Goal: Task Accomplishment & Management: Complete application form

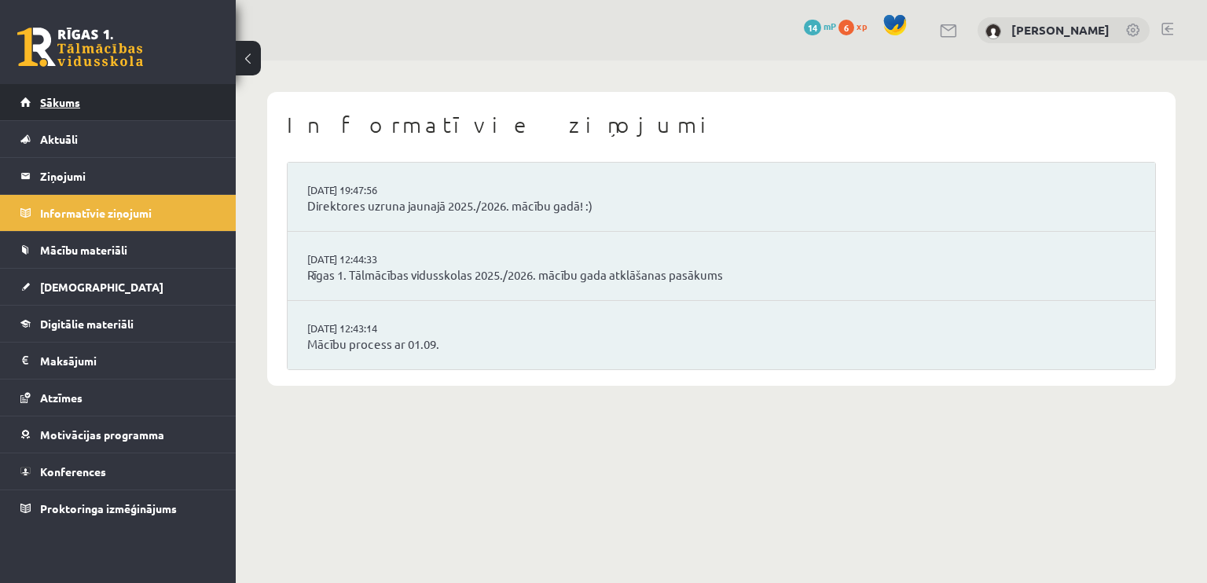
click at [63, 96] on span "Sākums" at bounding box center [60, 102] width 40 height 14
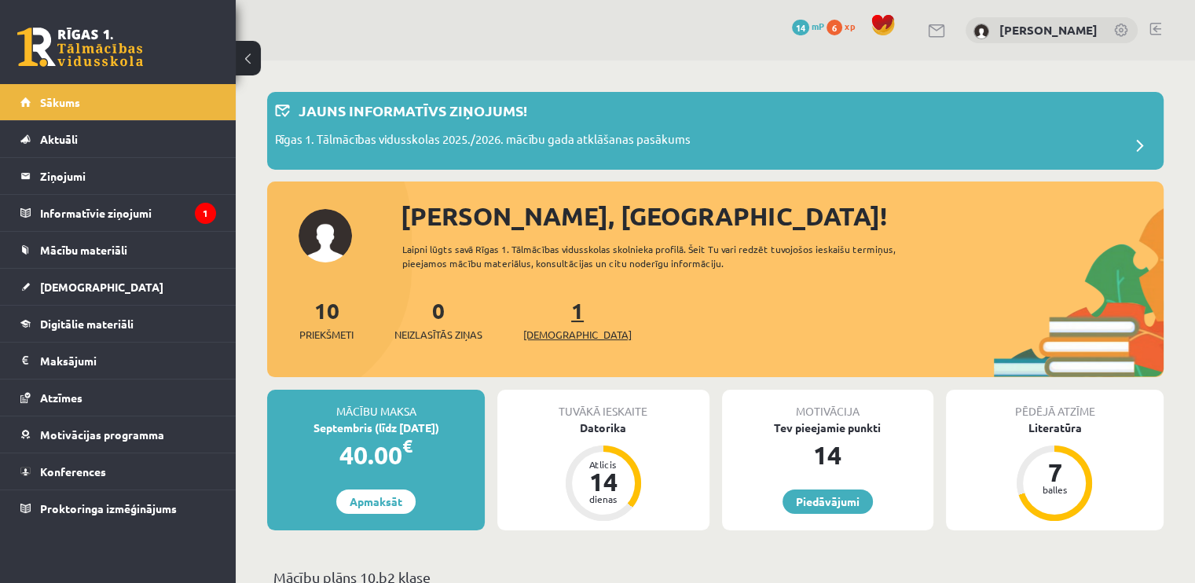
click at [553, 307] on link "1 Ieskaites" at bounding box center [577, 319] width 108 height 46
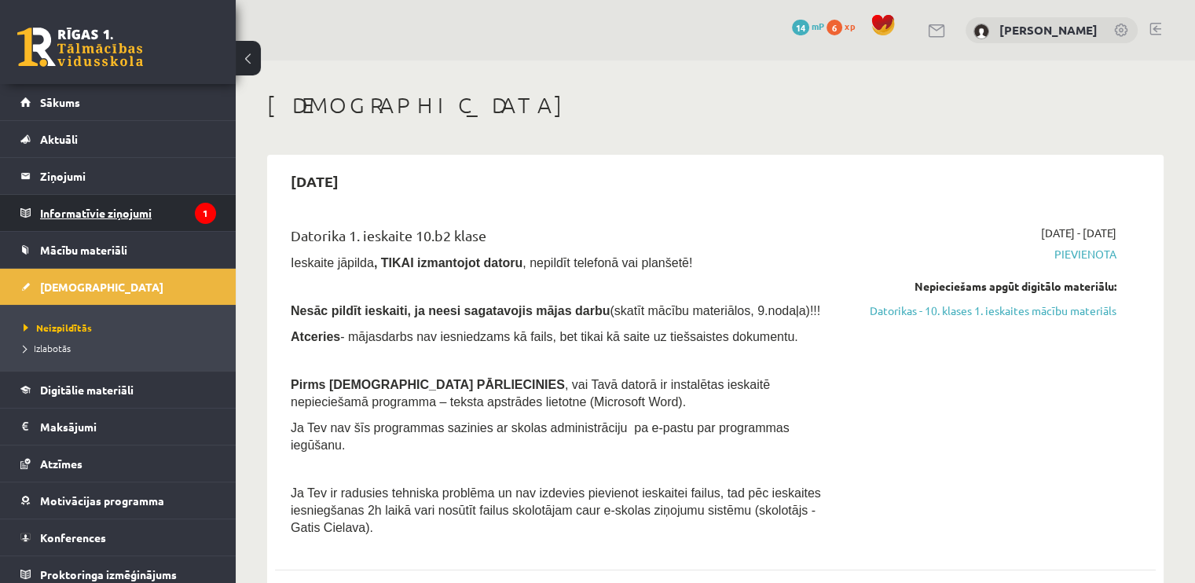
click at [170, 213] on legend "Informatīvie ziņojumi 1" at bounding box center [128, 213] width 176 height 36
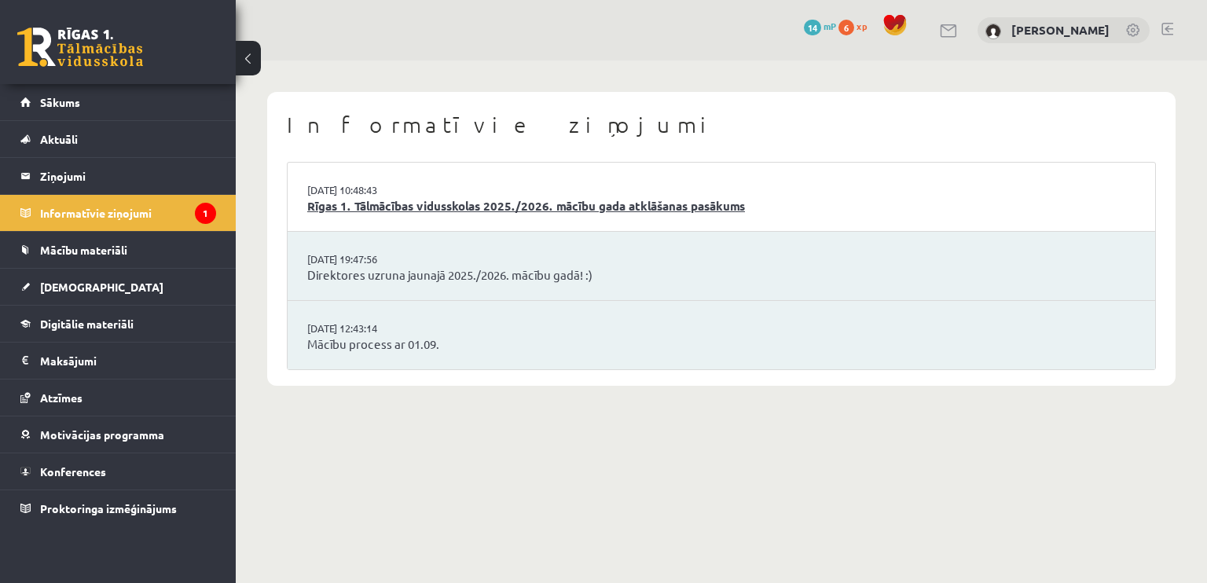
click at [615, 206] on link "Rīgas 1. Tālmācības vidusskolas 2025./2026. mācību gada atklāšanas pasākums" at bounding box center [721, 206] width 828 height 18
click at [99, 107] on link "Sākums" at bounding box center [118, 102] width 196 height 36
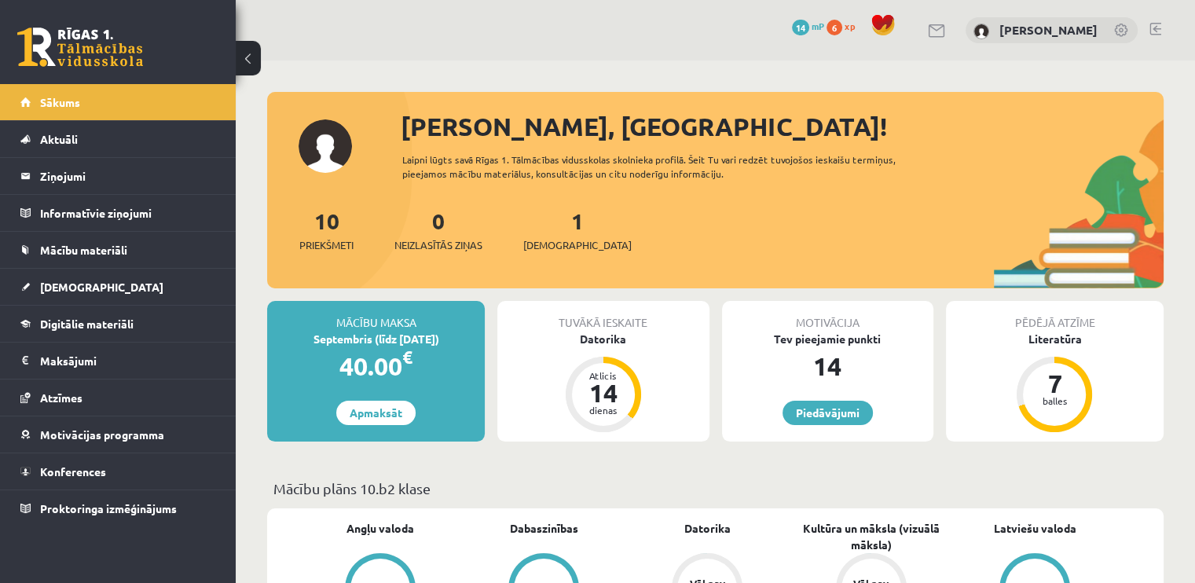
click at [562, 233] on div "1 Ieskaites" at bounding box center [577, 228] width 108 height 49
click at [563, 231] on div "1 Ieskaites" at bounding box center [577, 228] width 108 height 49
click at [559, 244] on span "[DEMOGRAPHIC_DATA]" at bounding box center [577, 245] width 108 height 16
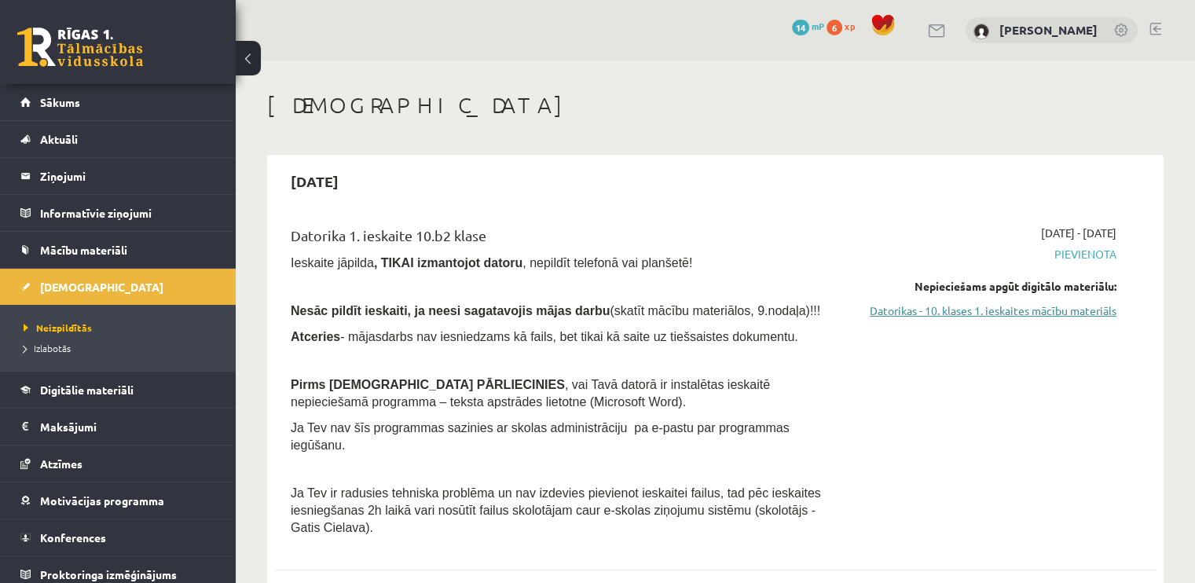
click at [1040, 309] on link "Datorikas - 10. klases 1. ieskaites mācību materiāls" at bounding box center [986, 310] width 259 height 16
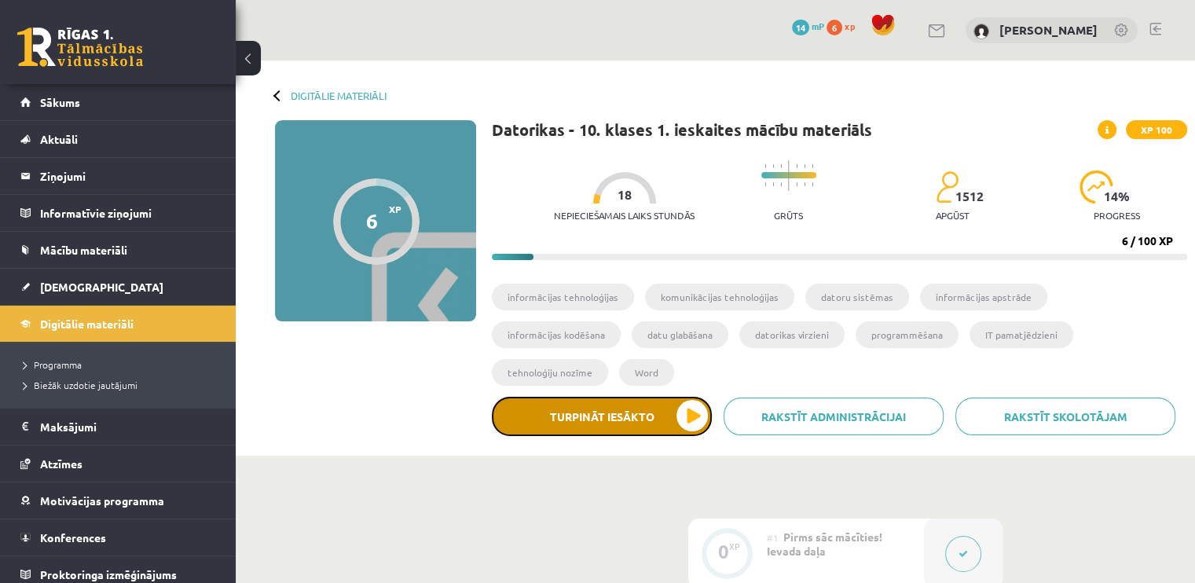
click at [681, 397] on button "Turpināt iesākto" at bounding box center [602, 416] width 220 height 39
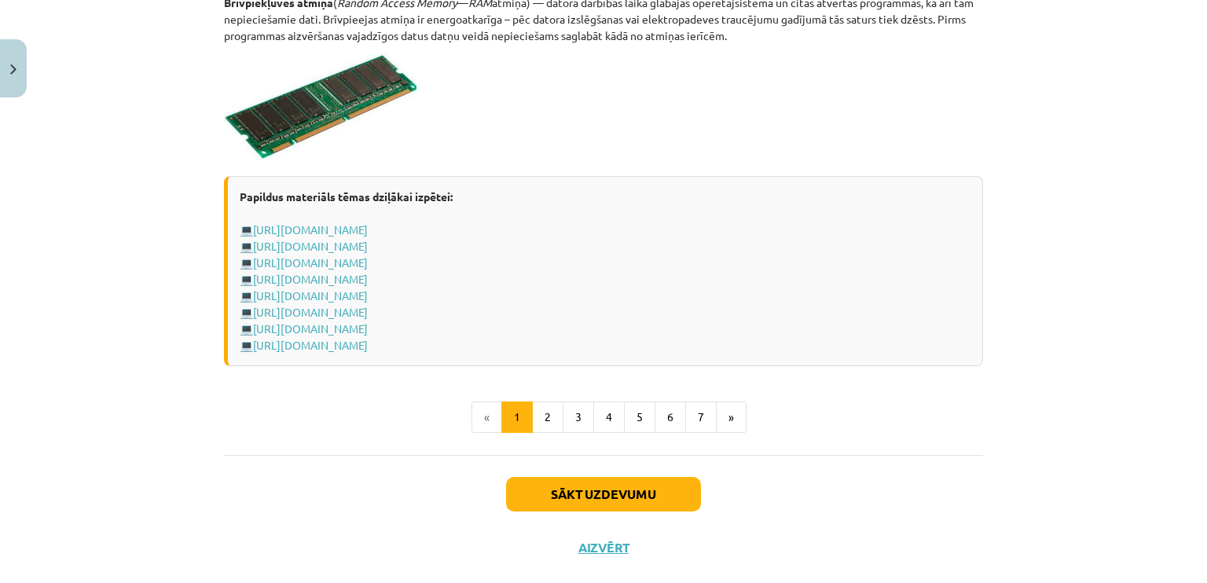
scroll to position [2780, 0]
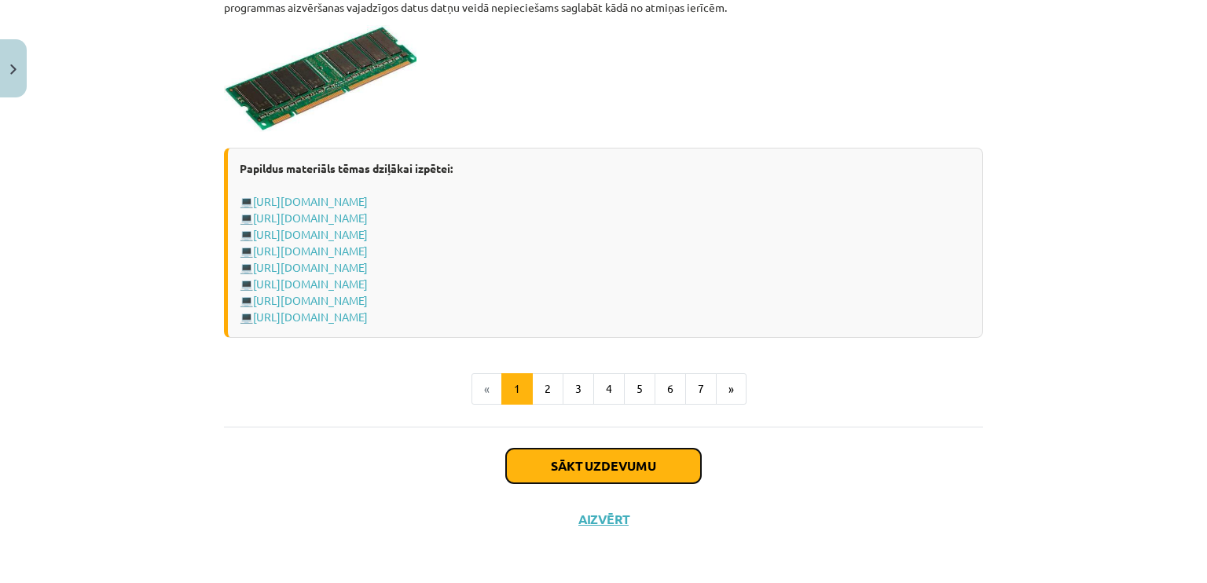
click at [610, 458] on button "Sākt uzdevumu" at bounding box center [603, 466] width 195 height 35
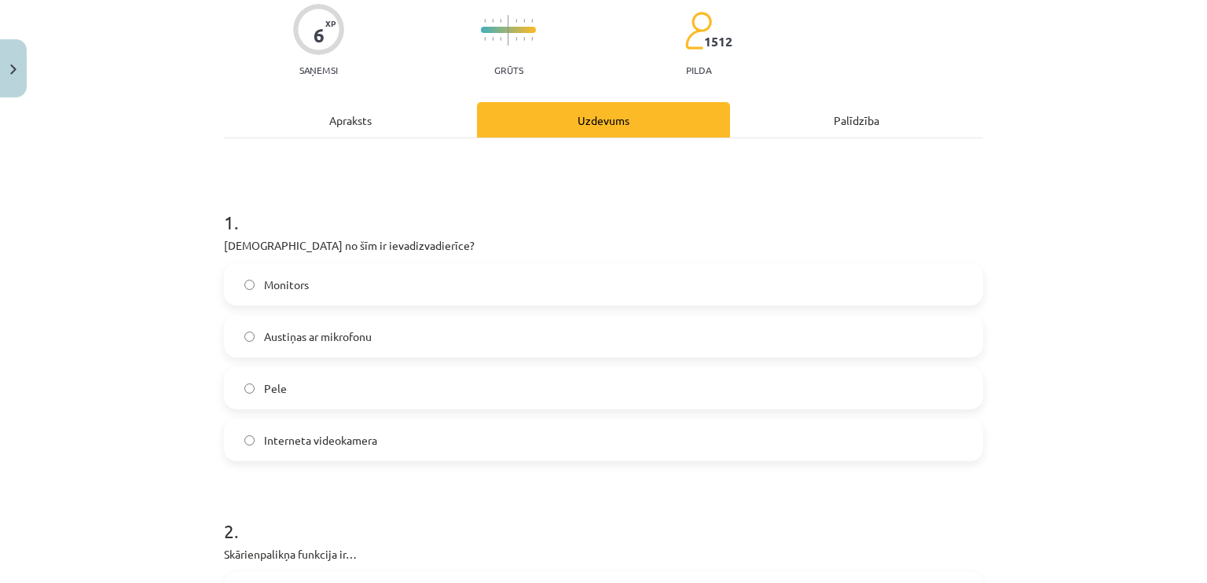
scroll to position [134, 0]
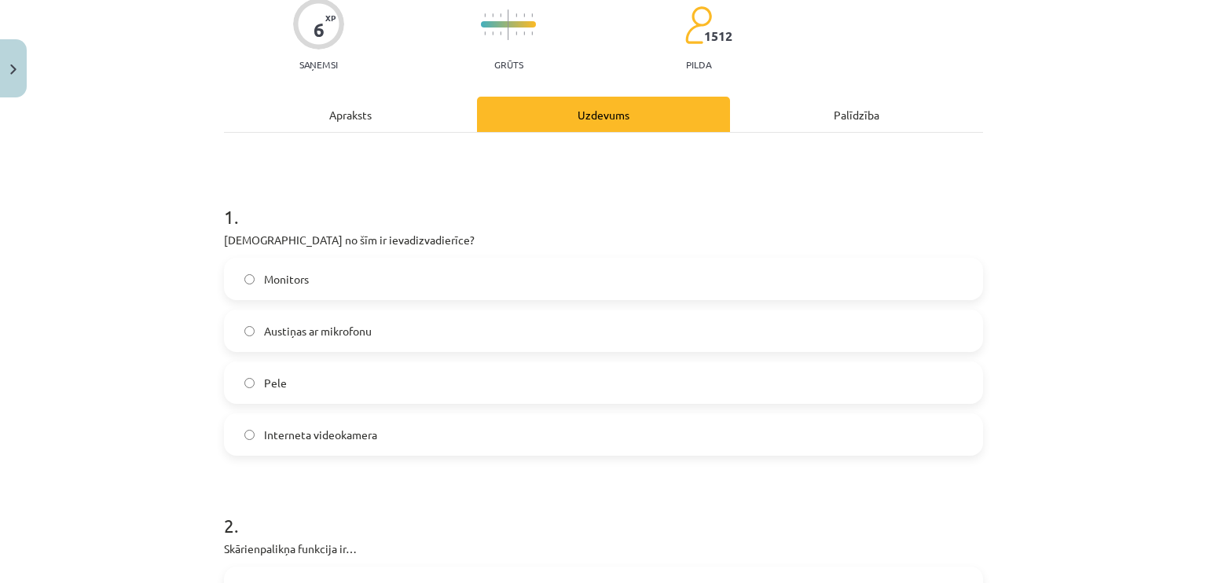
click at [364, 103] on div "Apraksts" at bounding box center [350, 114] width 253 height 35
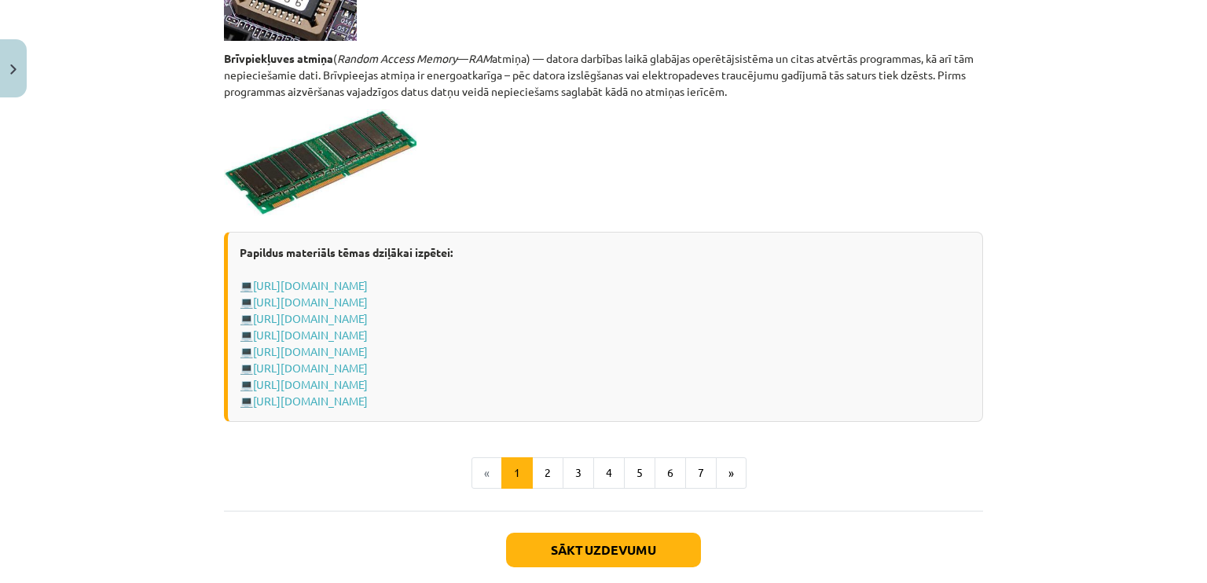
scroll to position [2780, 0]
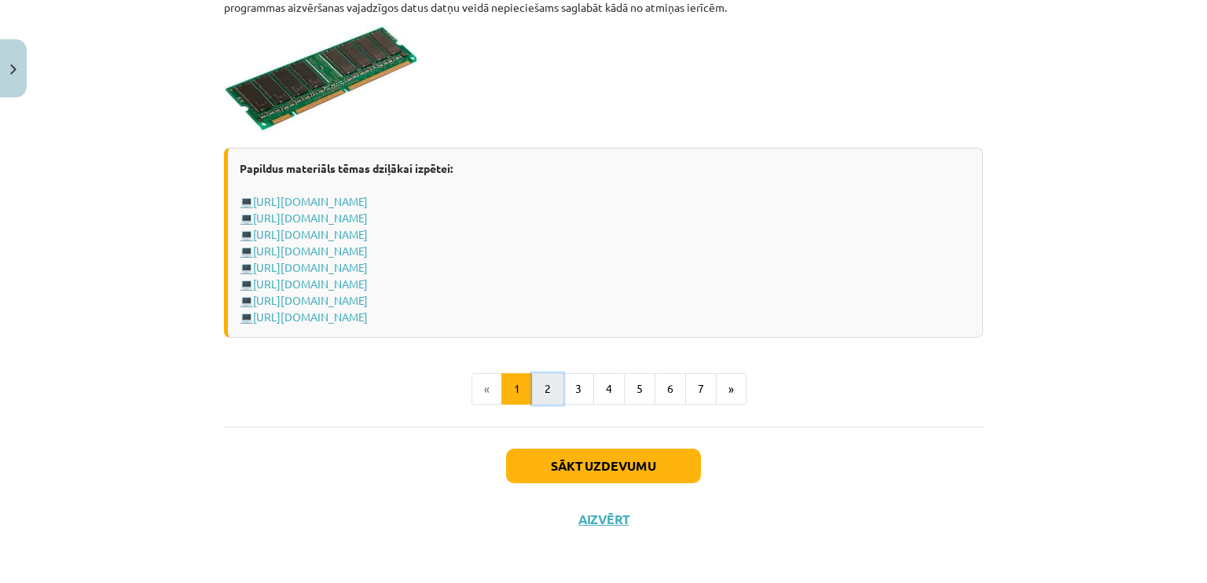
click at [532, 379] on button "2" at bounding box center [547, 388] width 31 height 31
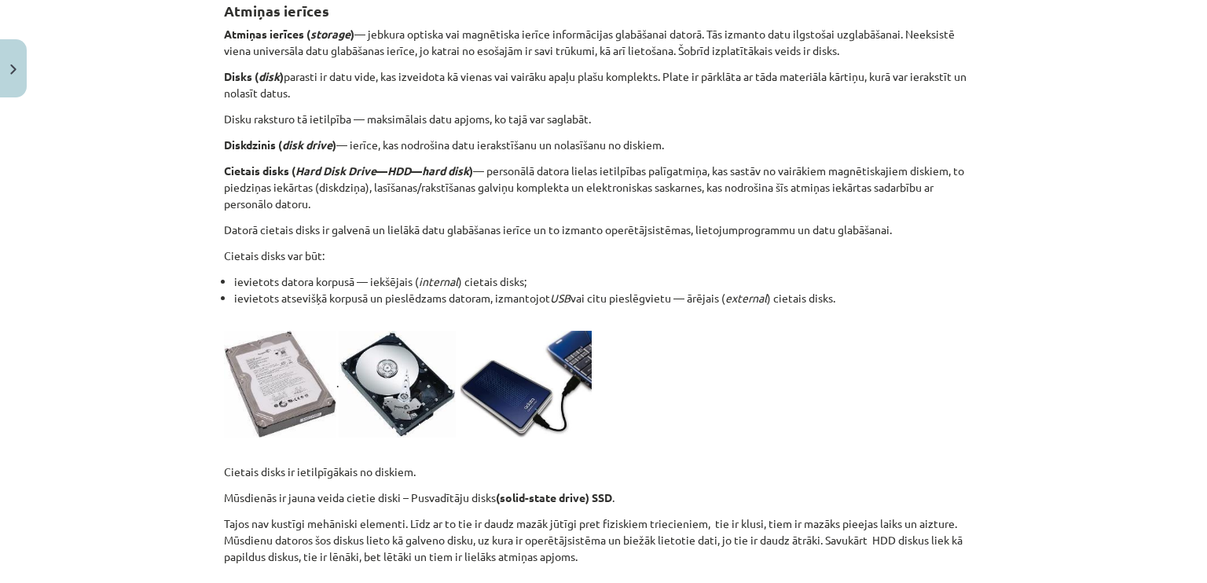
scroll to position [11, 0]
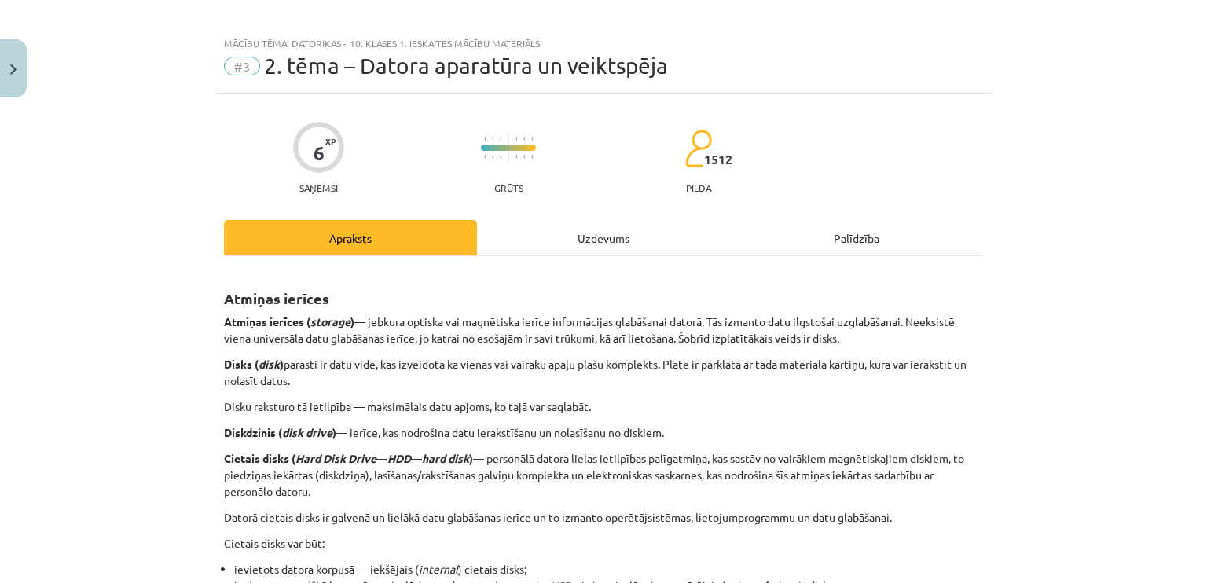
click at [595, 225] on div "Uzdevums" at bounding box center [603, 237] width 253 height 35
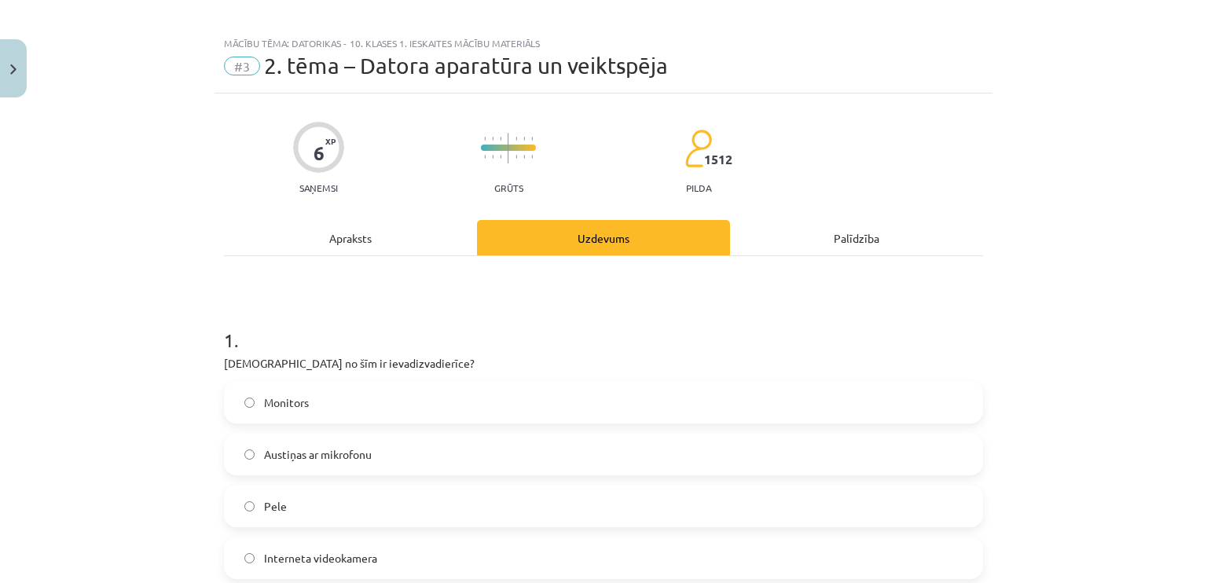
scroll to position [39, 0]
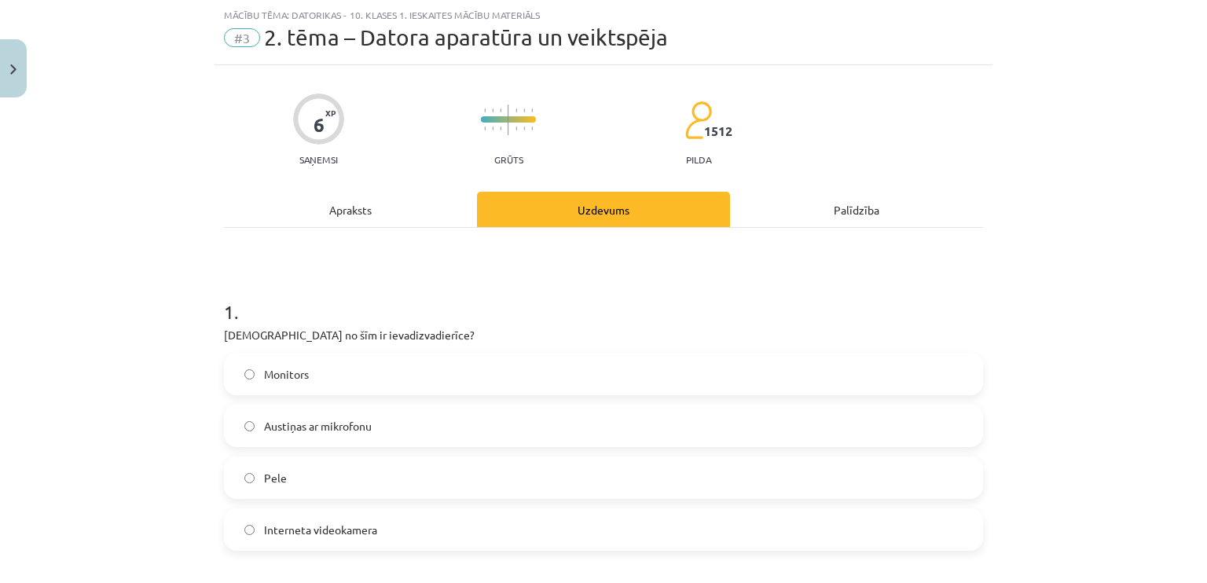
drag, startPoint x: 1194, startPoint y: 125, endPoint x: 1193, endPoint y: 137, distance: 11.9
click at [1193, 137] on div "Mācību tēma: Datorikas - 10. klases 1. ieskaites mācību materiāls #3 2. tēma – …" at bounding box center [603, 291] width 1207 height 583
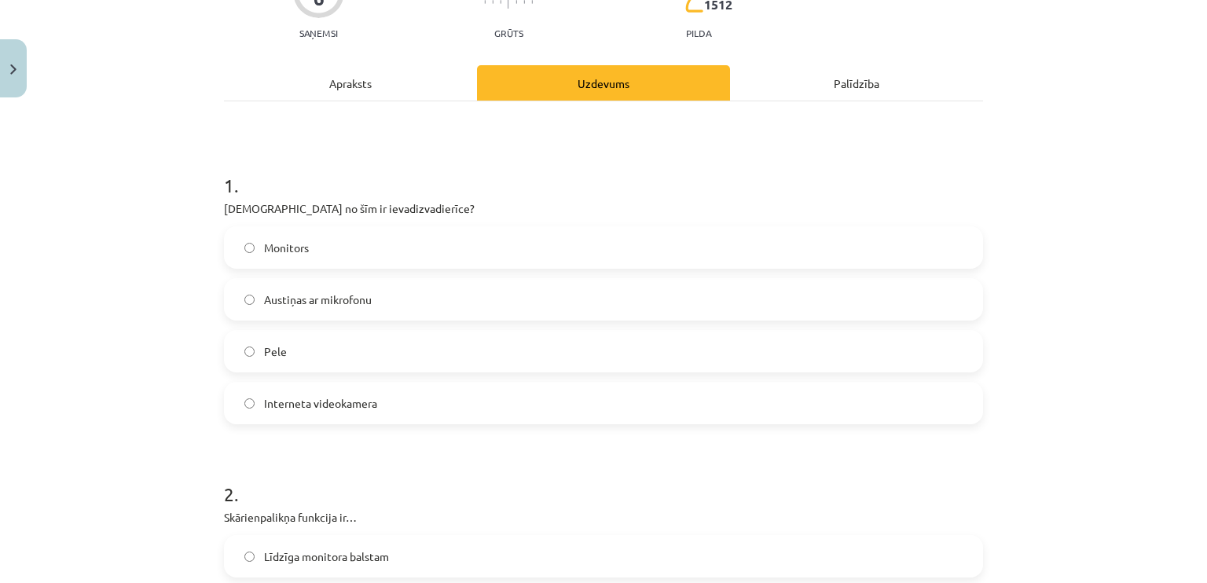
scroll to position [221, 0]
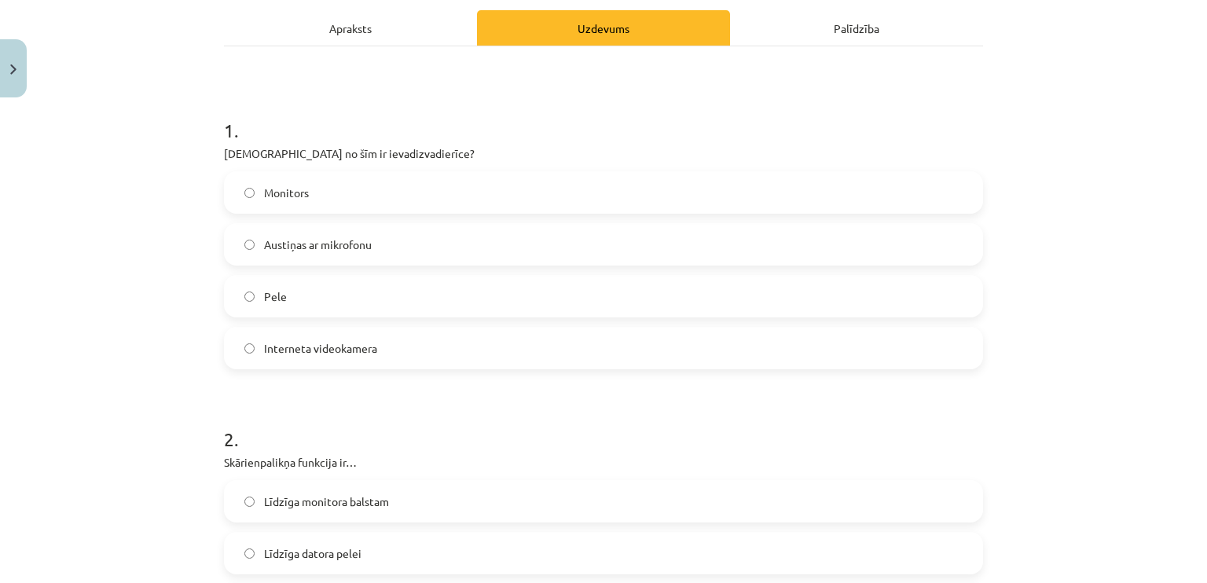
drag, startPoint x: 471, startPoint y: 235, endPoint x: 462, endPoint y: 244, distance: 13.3
click at [470, 236] on label "Austiņas ar mikrofonu" at bounding box center [603, 244] width 756 height 39
drag, startPoint x: 440, startPoint y: 283, endPoint x: 428, endPoint y: 276, distance: 13.7
click at [441, 283] on label "Pele" at bounding box center [603, 296] width 756 height 39
click at [433, 240] on label "Austiņas ar mikrofonu" at bounding box center [603, 244] width 756 height 39
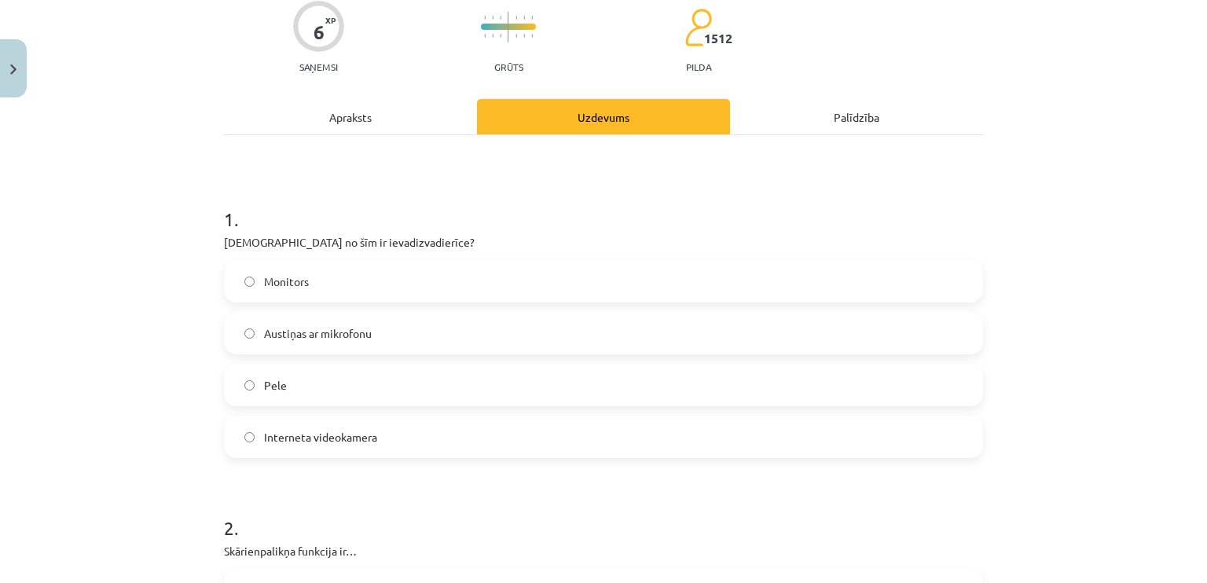
scroll to position [67, 0]
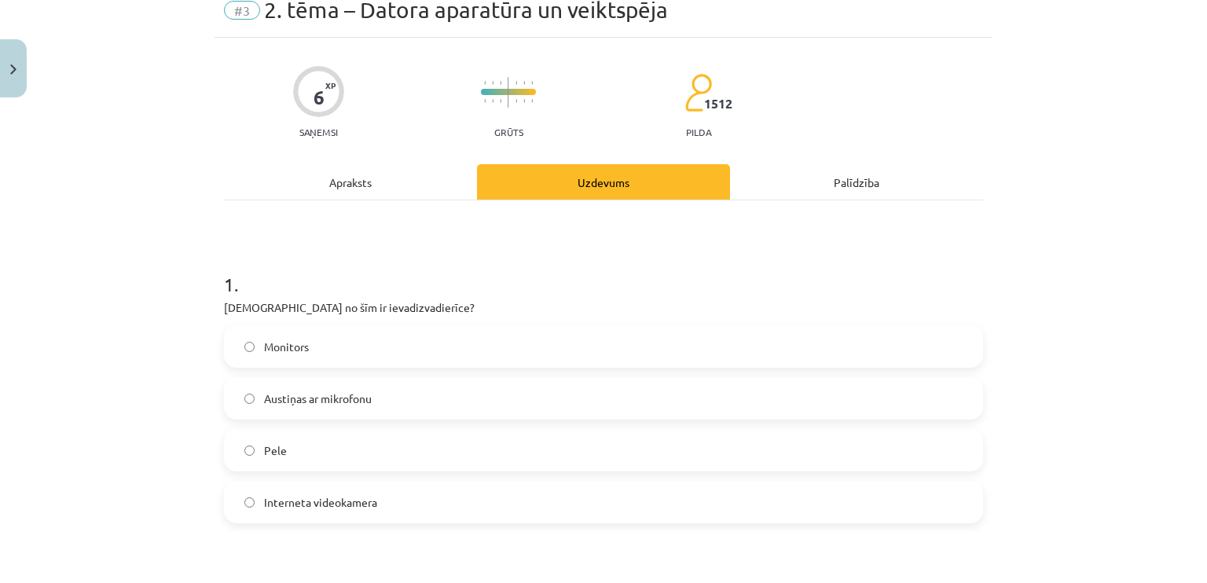
click at [336, 173] on div "Apraksts" at bounding box center [350, 181] width 253 height 35
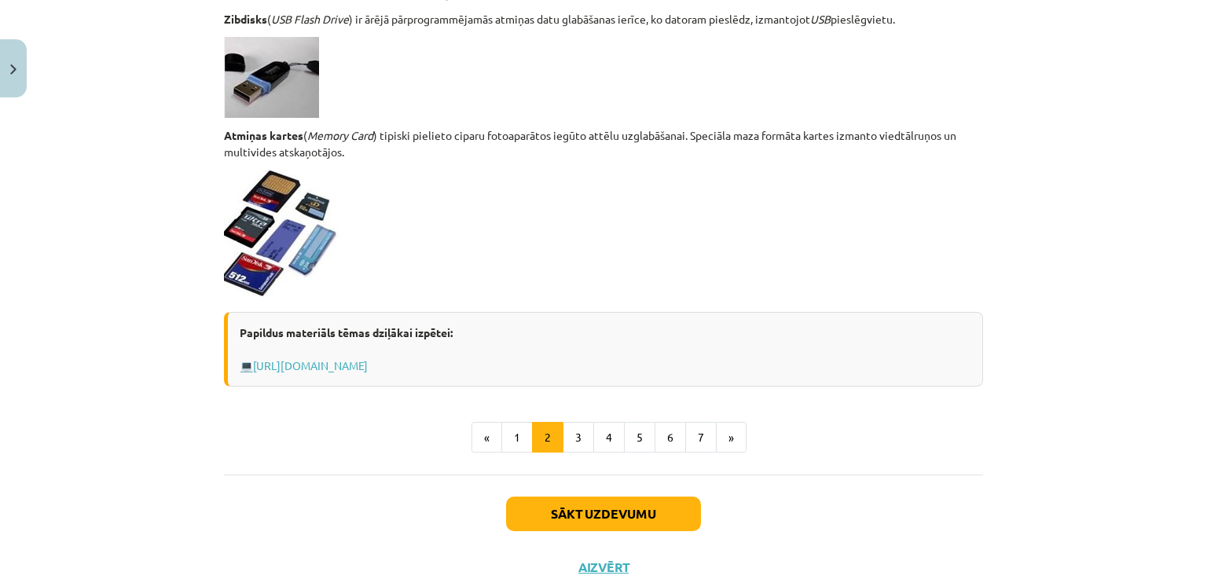
scroll to position [1333, 0]
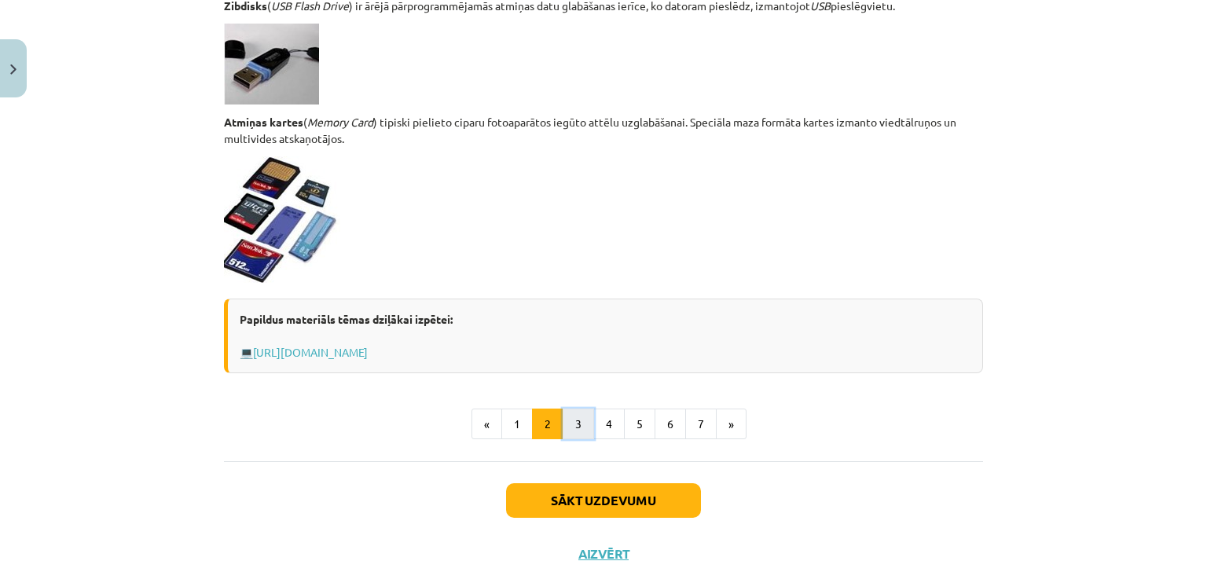
click at [576, 415] on button "3" at bounding box center [578, 424] width 31 height 31
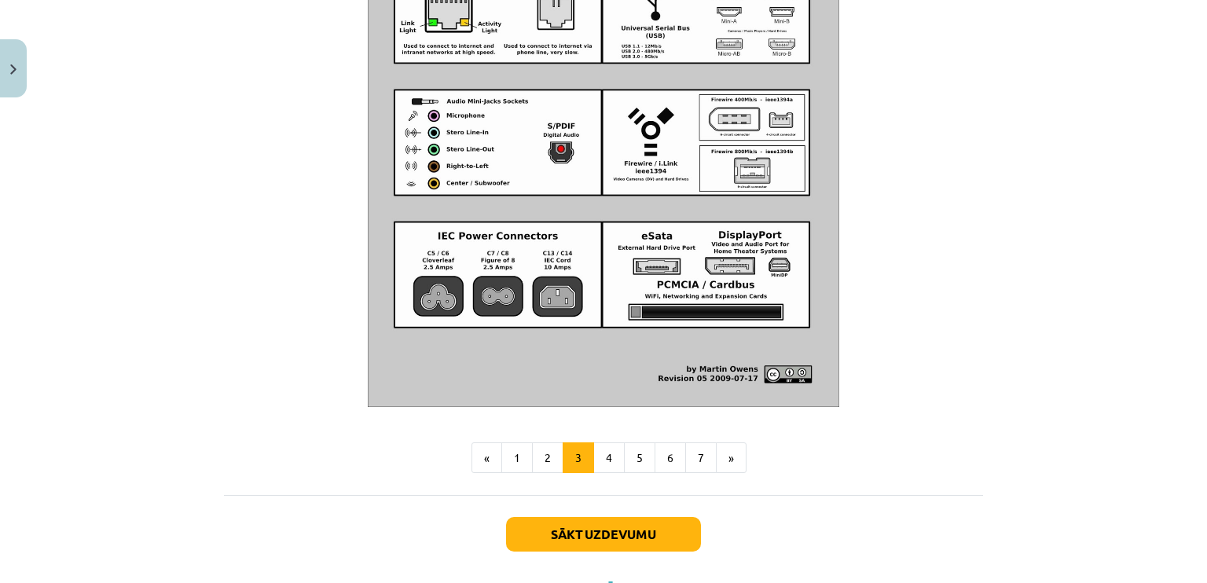
scroll to position [1797, 0]
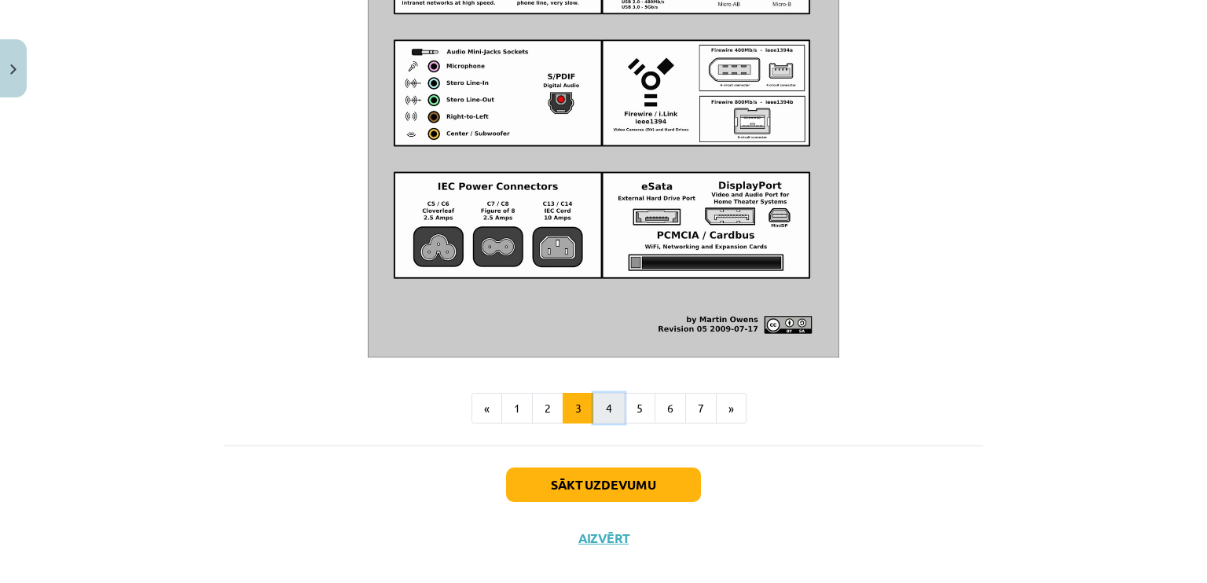
click at [595, 424] on button "4" at bounding box center [608, 408] width 31 height 31
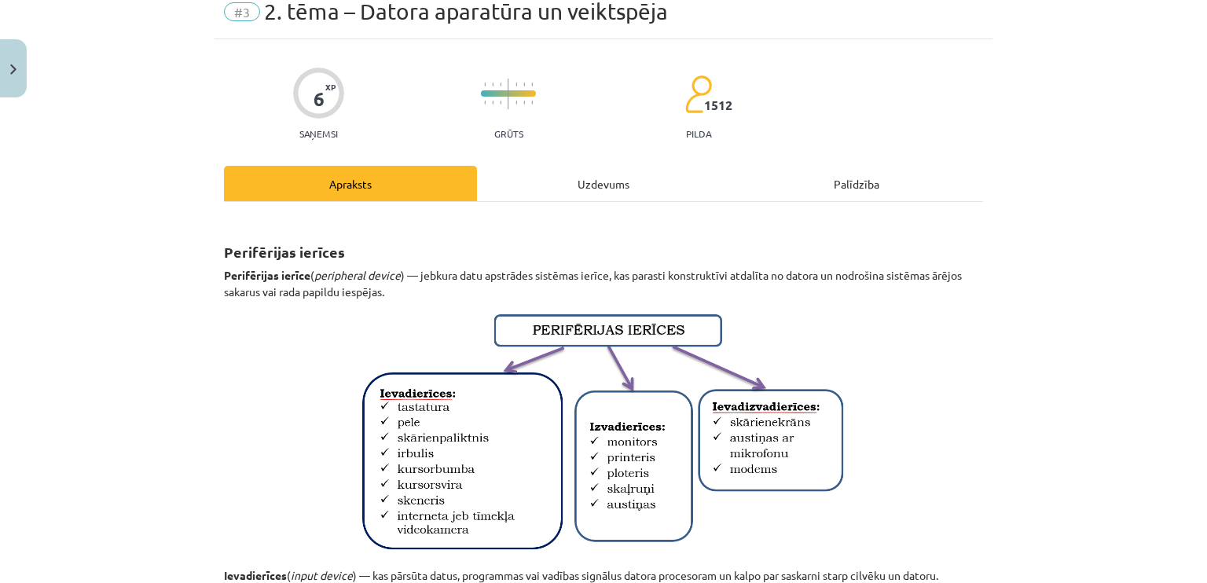
scroll to position [0, 0]
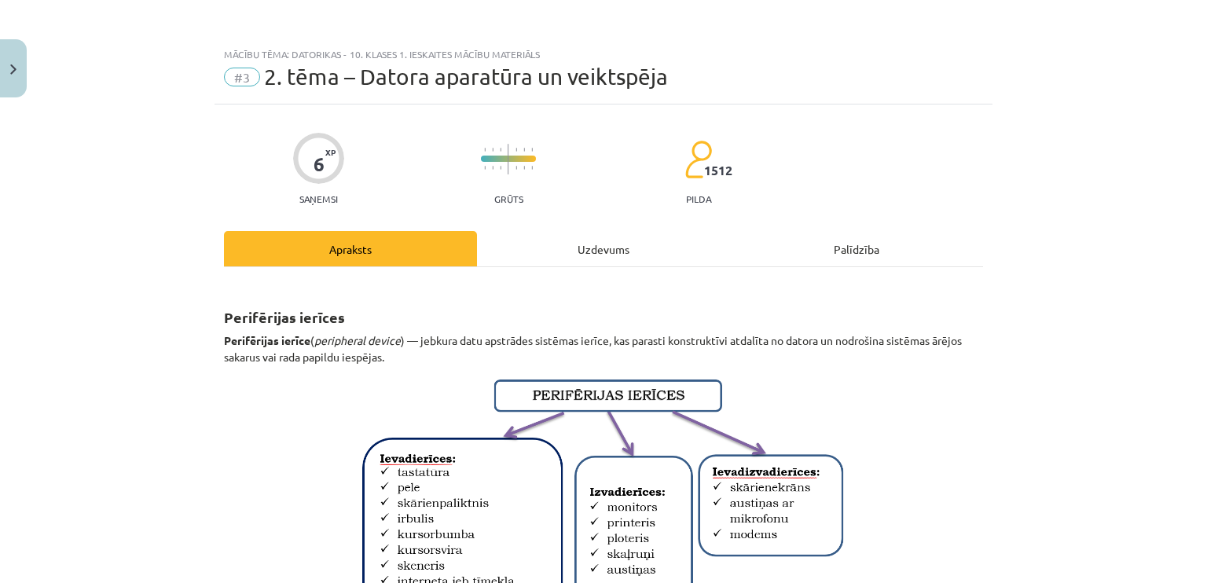
click at [634, 235] on div "Uzdevums" at bounding box center [603, 248] width 253 height 35
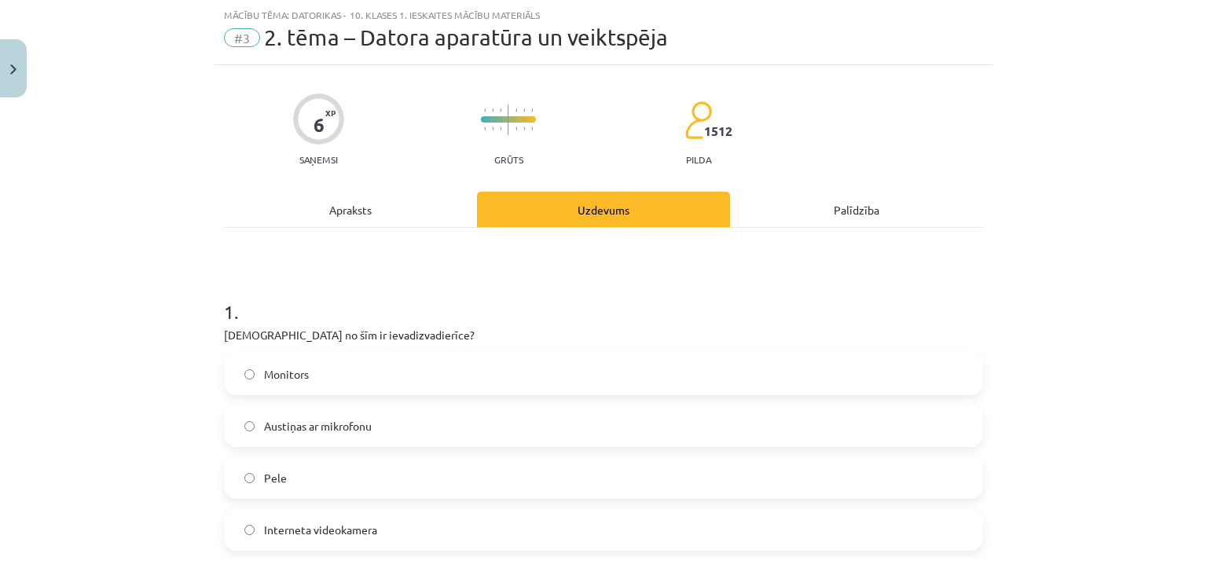
drag, startPoint x: 241, startPoint y: 461, endPoint x: 240, endPoint y: 452, distance: 9.5
click at [241, 462] on label "Pele" at bounding box center [603, 477] width 756 height 39
click at [343, 210] on div "Apraksts" at bounding box center [350, 209] width 253 height 35
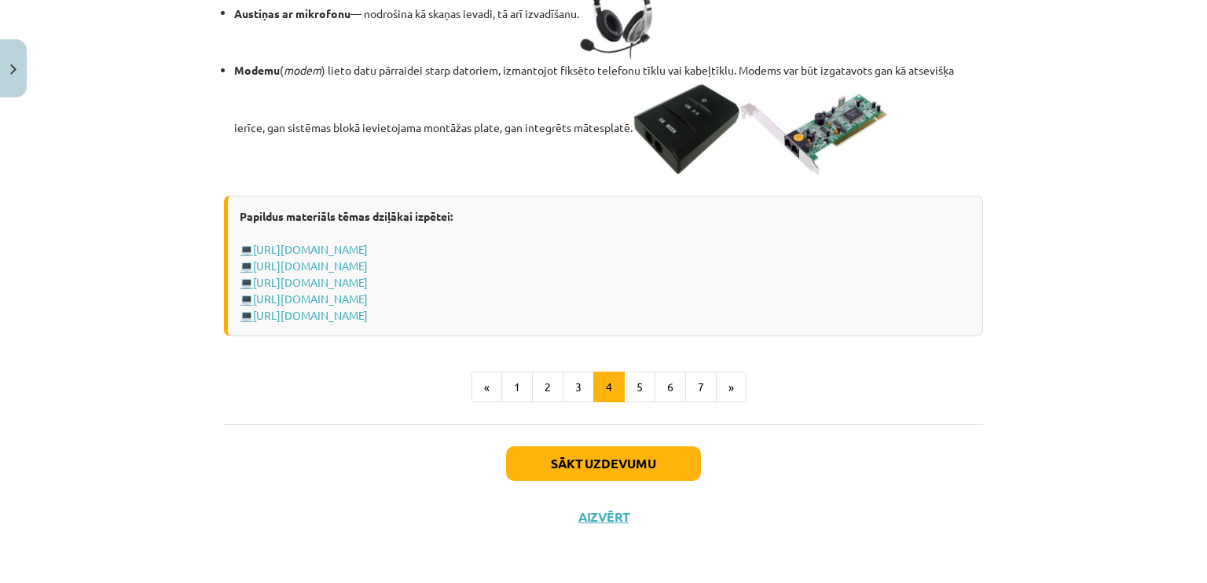
scroll to position [2824, 0]
click at [625, 403] on button "5" at bounding box center [639, 387] width 31 height 31
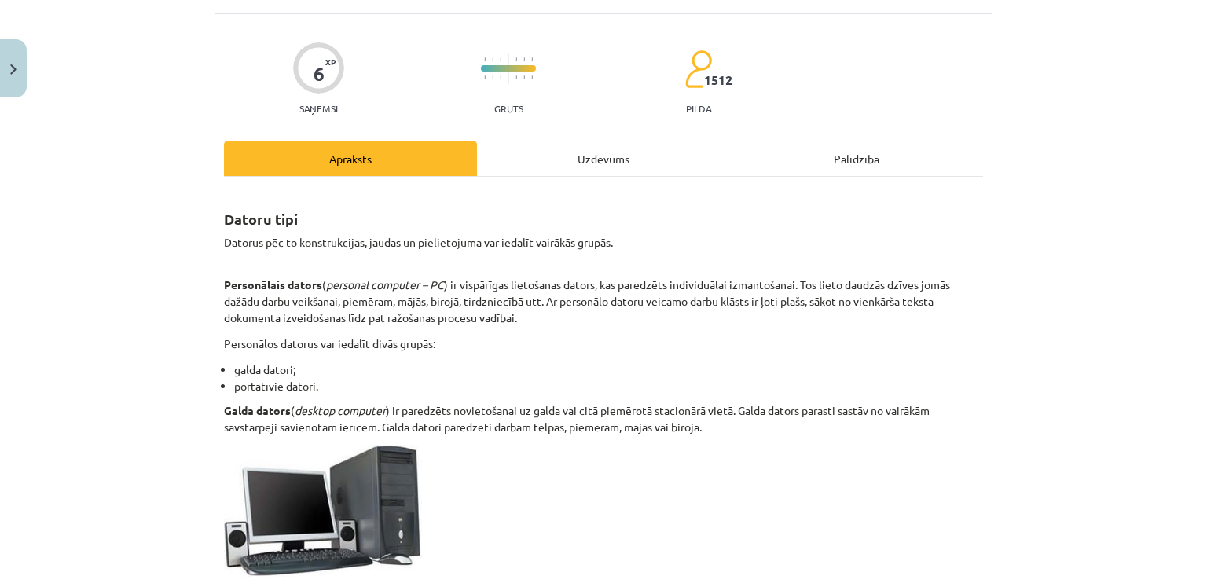
scroll to position [0, 0]
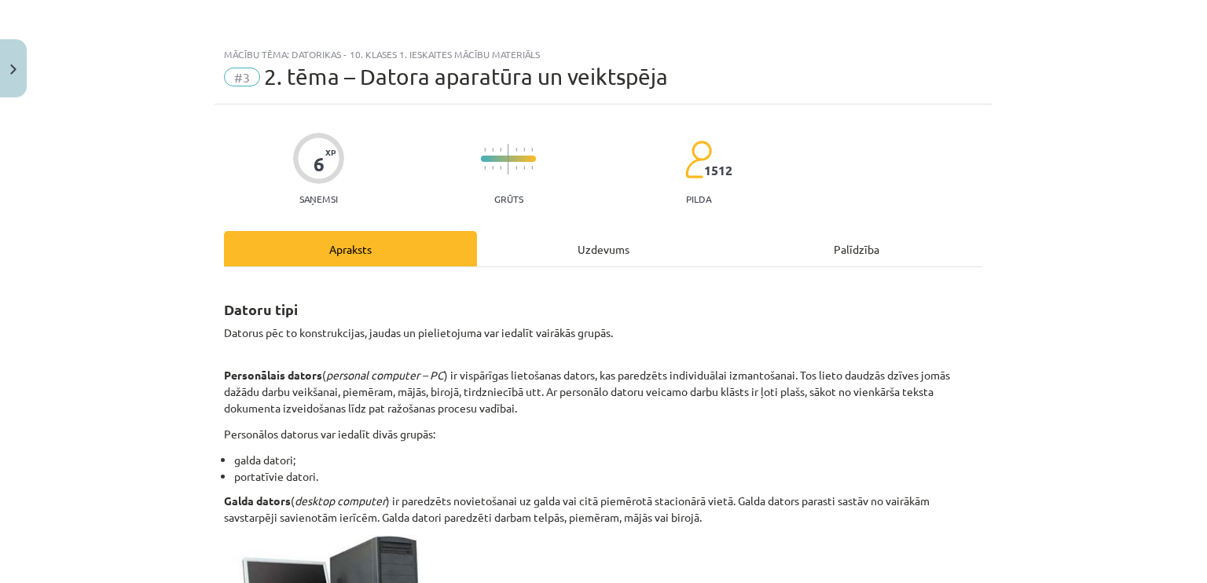
click at [594, 252] on div "Uzdevums" at bounding box center [603, 248] width 253 height 35
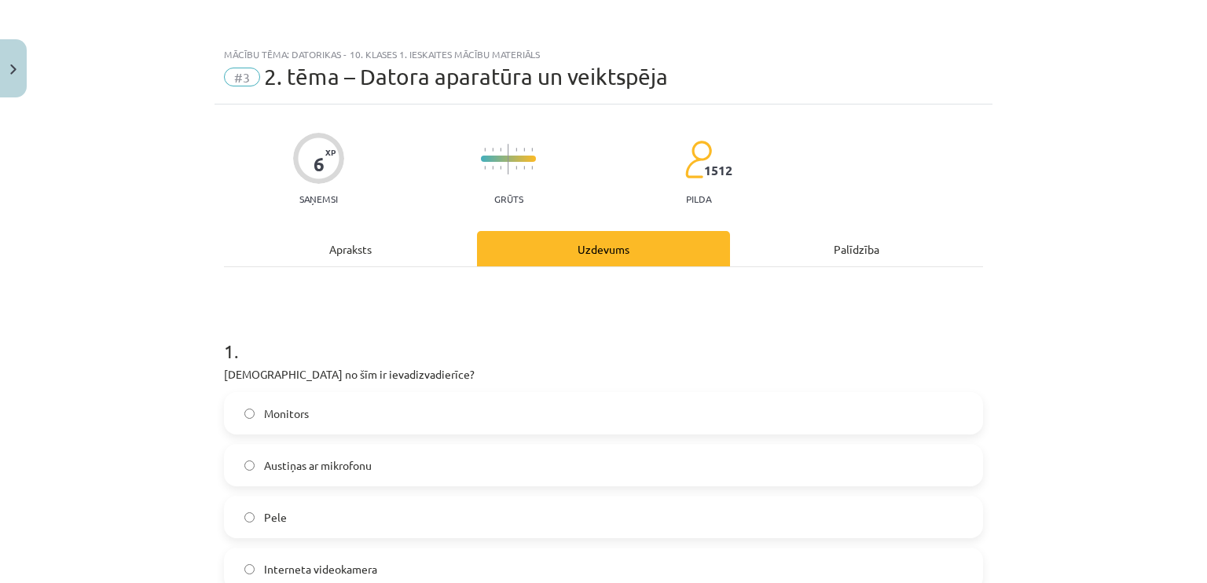
click at [309, 241] on div "Apraksts" at bounding box center [350, 248] width 253 height 35
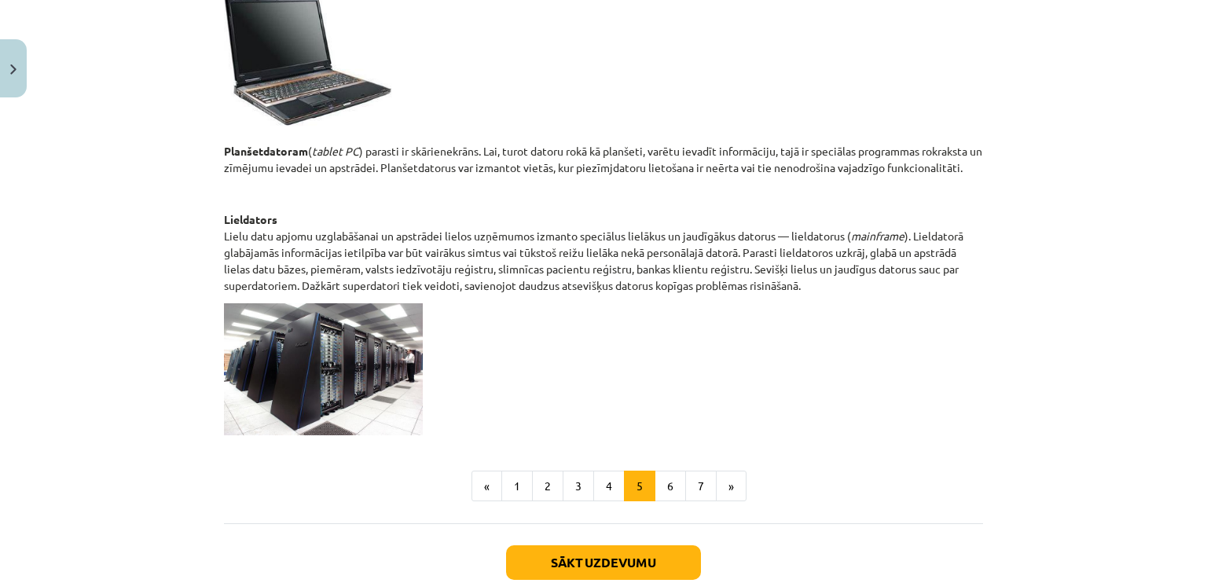
scroll to position [830, 0]
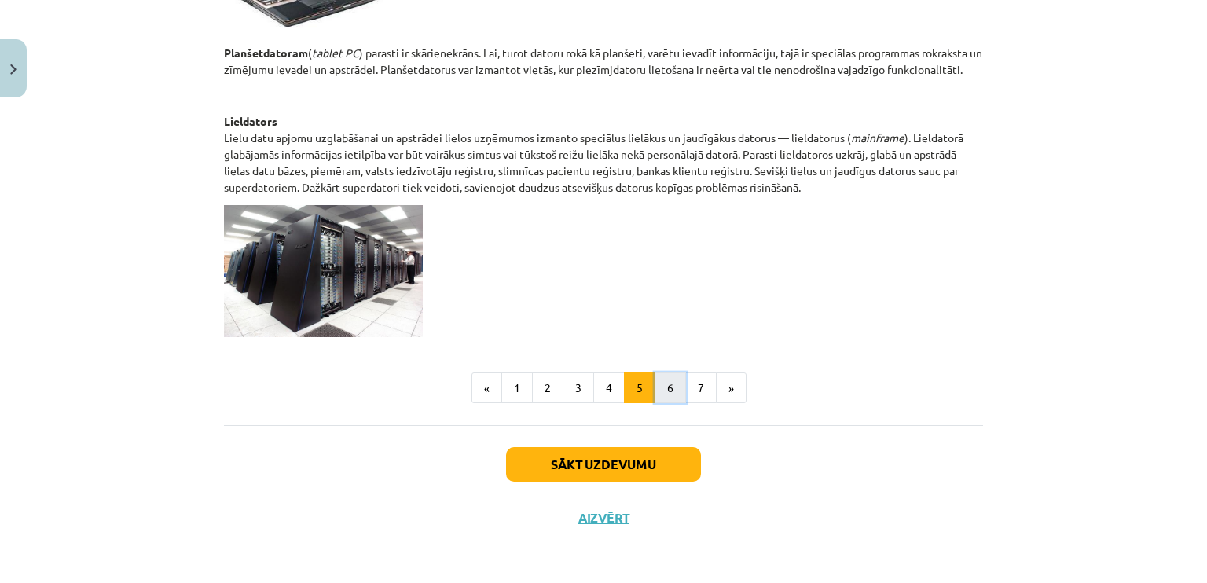
click at [671, 383] on button "6" at bounding box center [669, 387] width 31 height 31
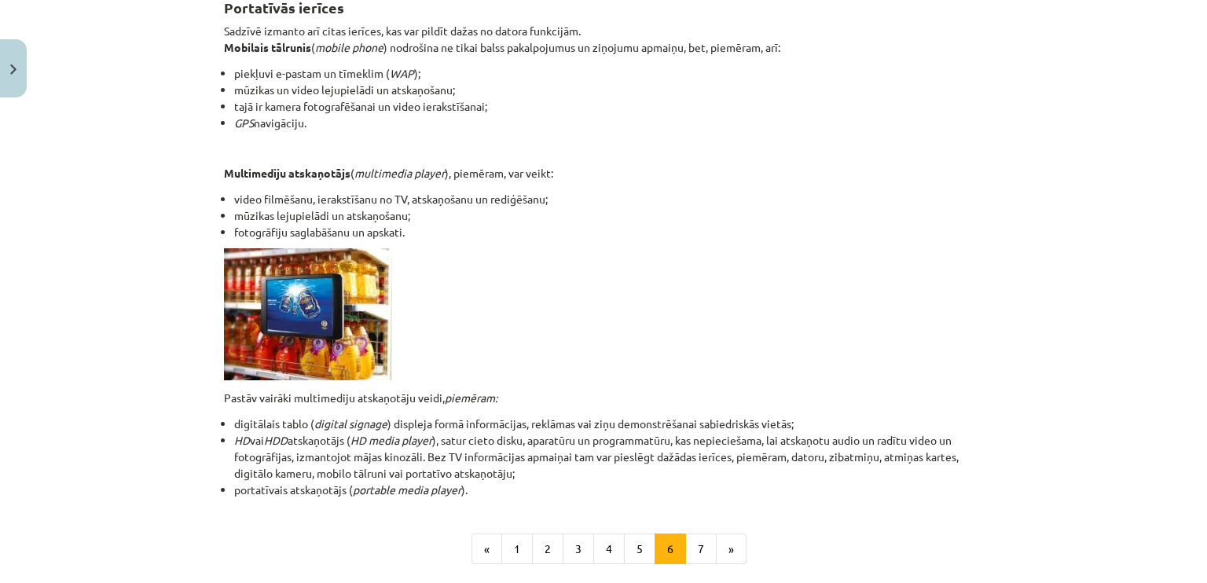
scroll to position [305, 0]
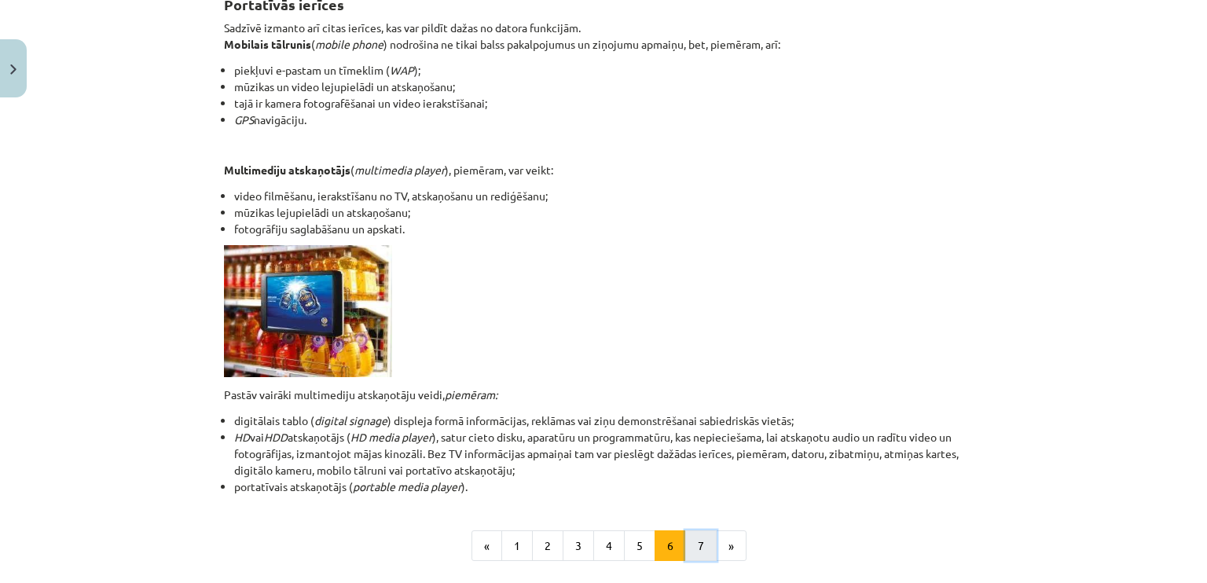
click at [691, 551] on button "7" at bounding box center [700, 545] width 31 height 31
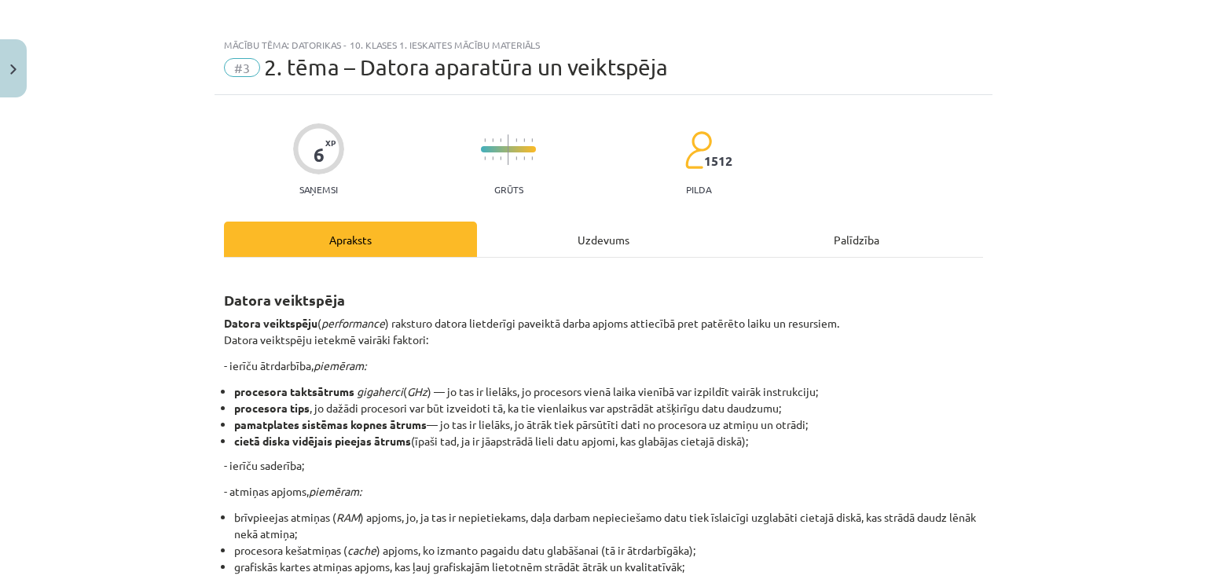
click at [607, 230] on div "Uzdevums" at bounding box center [603, 239] width 253 height 35
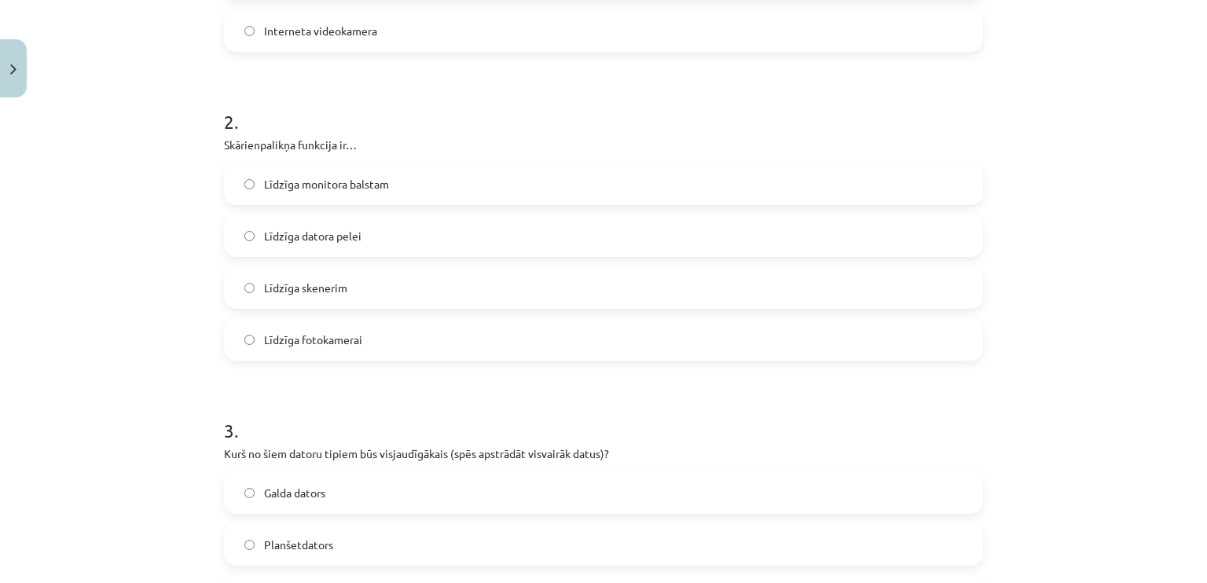
scroll to position [549, 0]
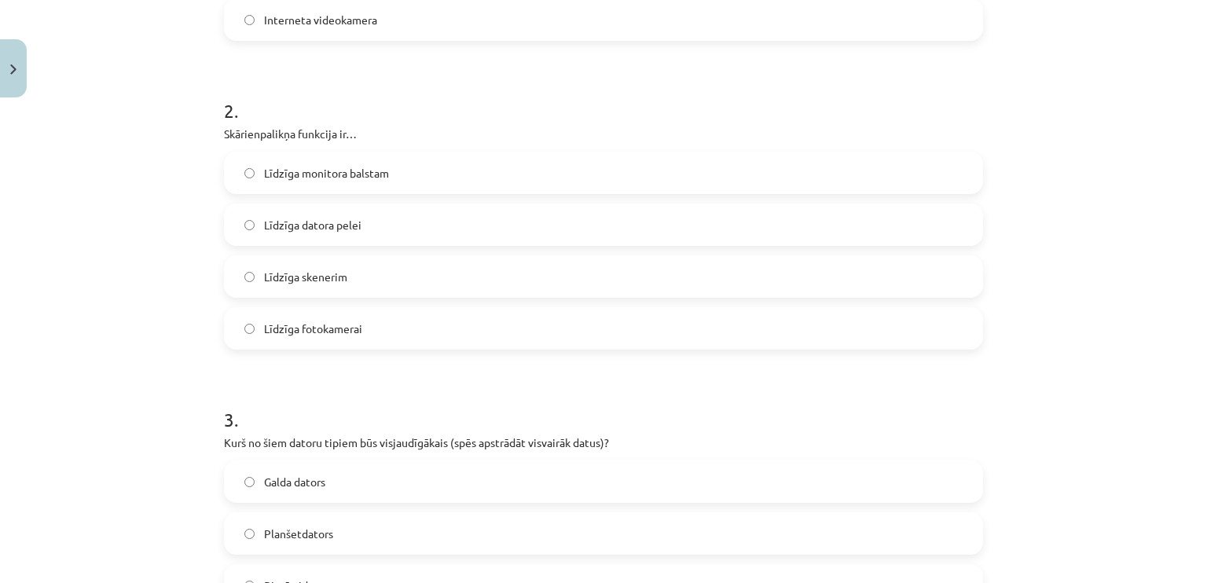
click at [374, 273] on label "Līdzīga skenerim" at bounding box center [603, 276] width 756 height 39
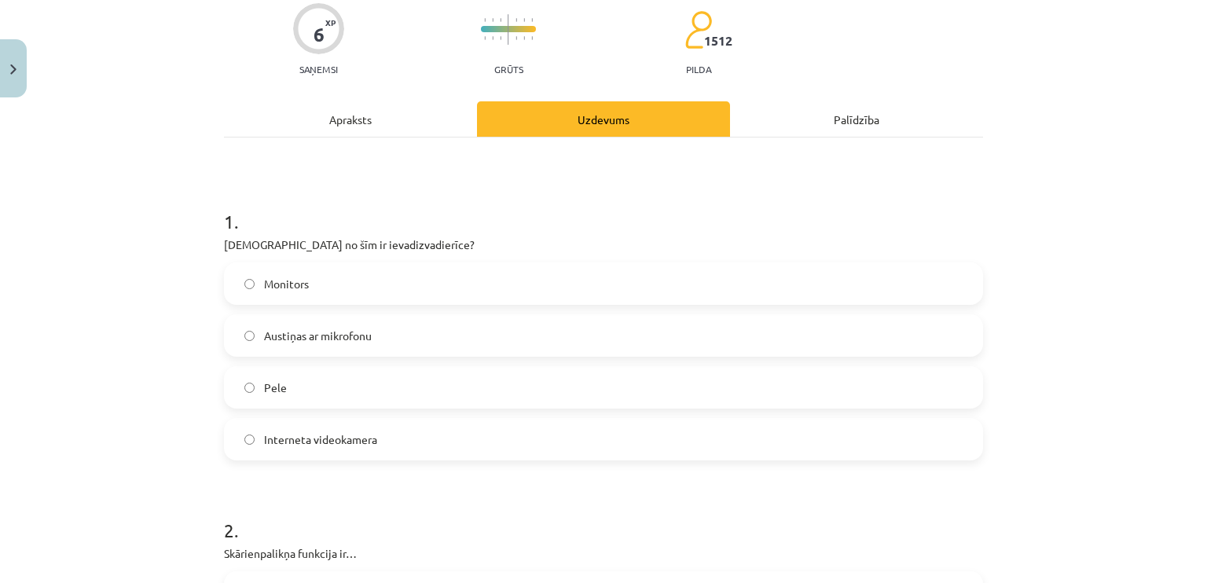
scroll to position [0, 0]
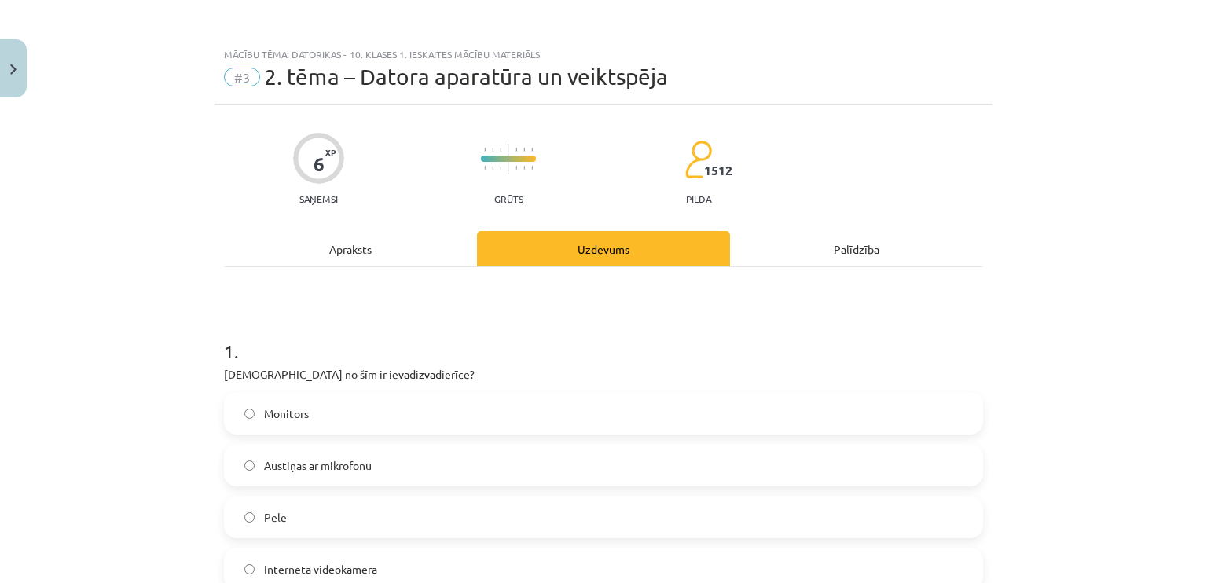
click at [321, 236] on div "Apraksts" at bounding box center [350, 248] width 253 height 35
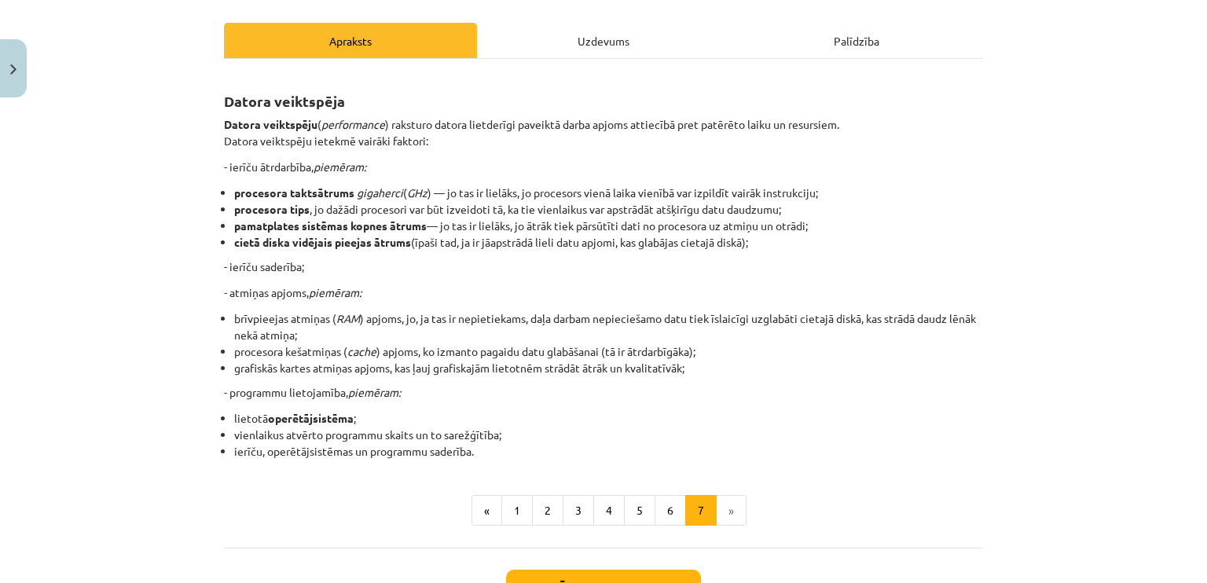
scroll to position [330, 0]
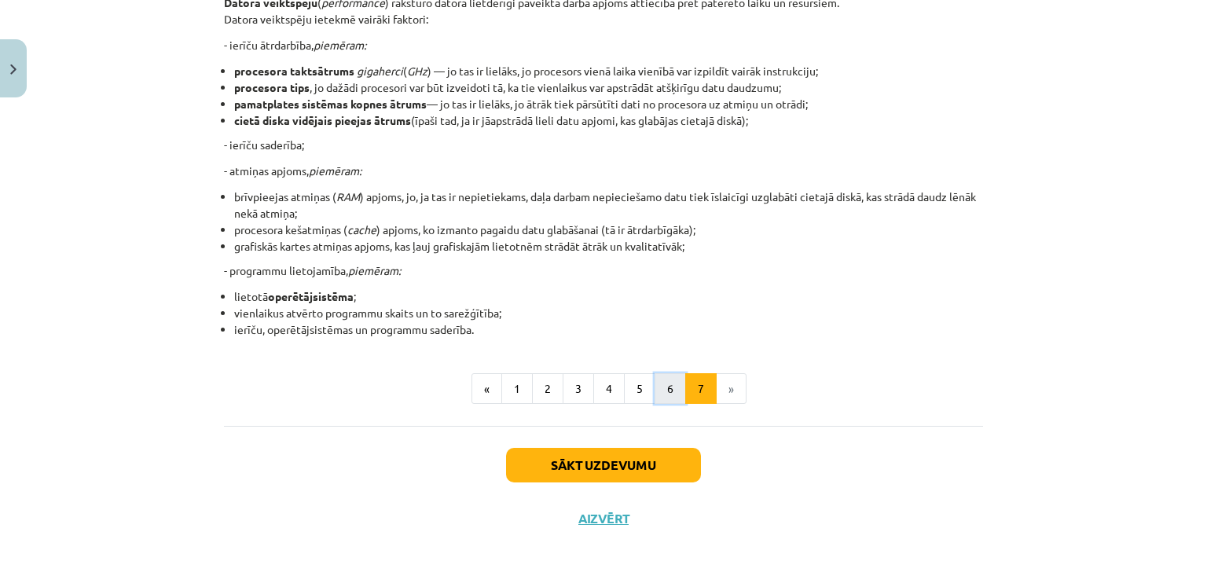
click at [658, 386] on button "6" at bounding box center [669, 388] width 31 height 31
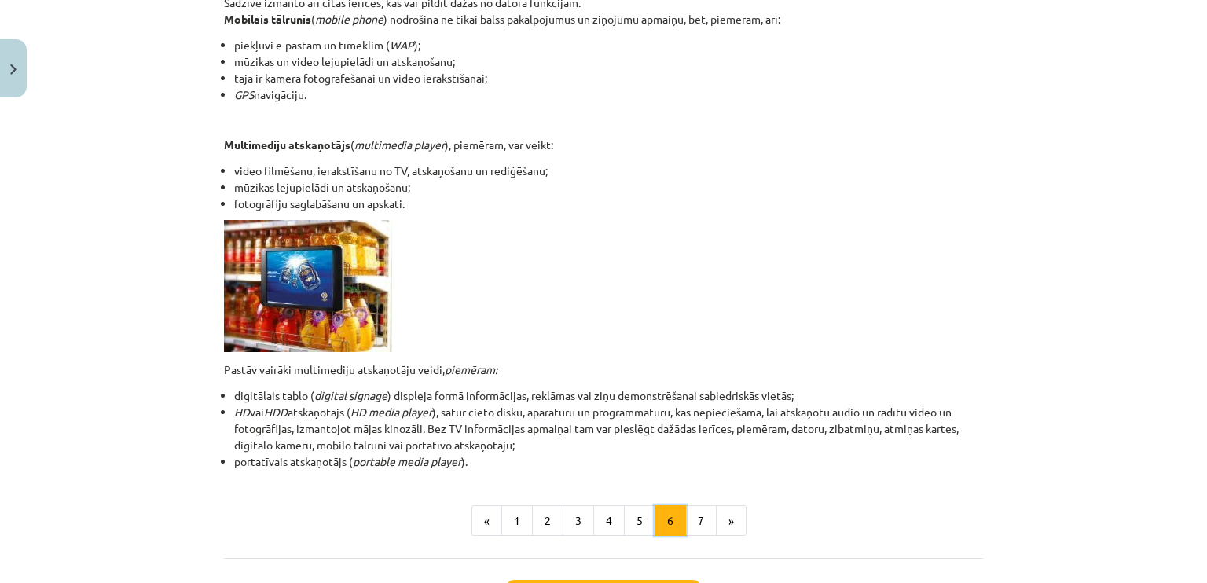
scroll to position [280, 0]
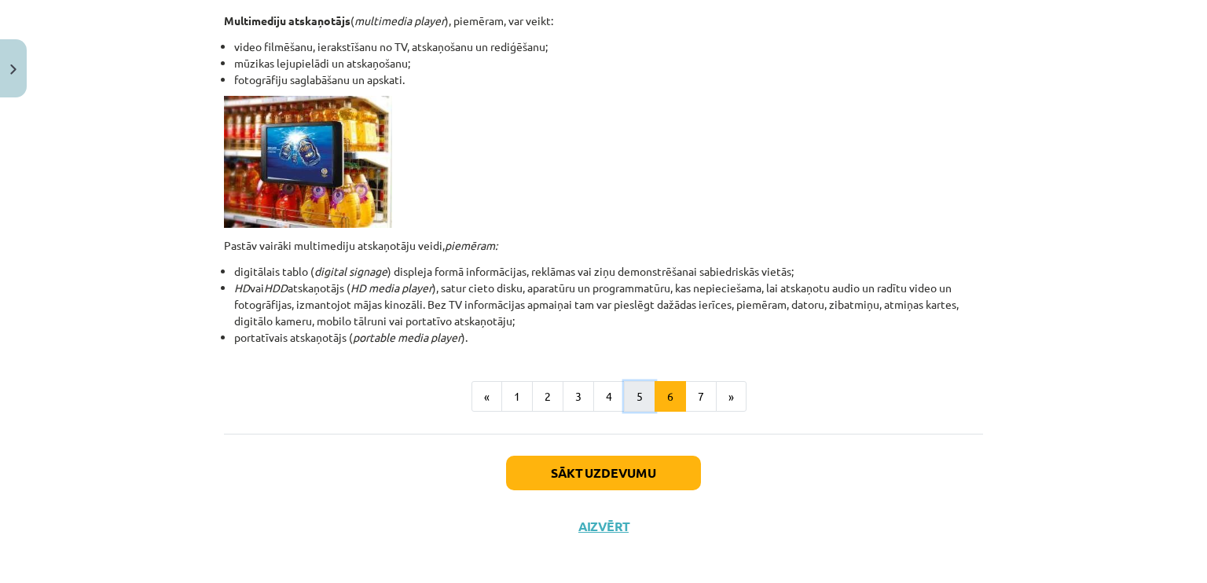
click at [625, 395] on button "5" at bounding box center [639, 396] width 31 height 31
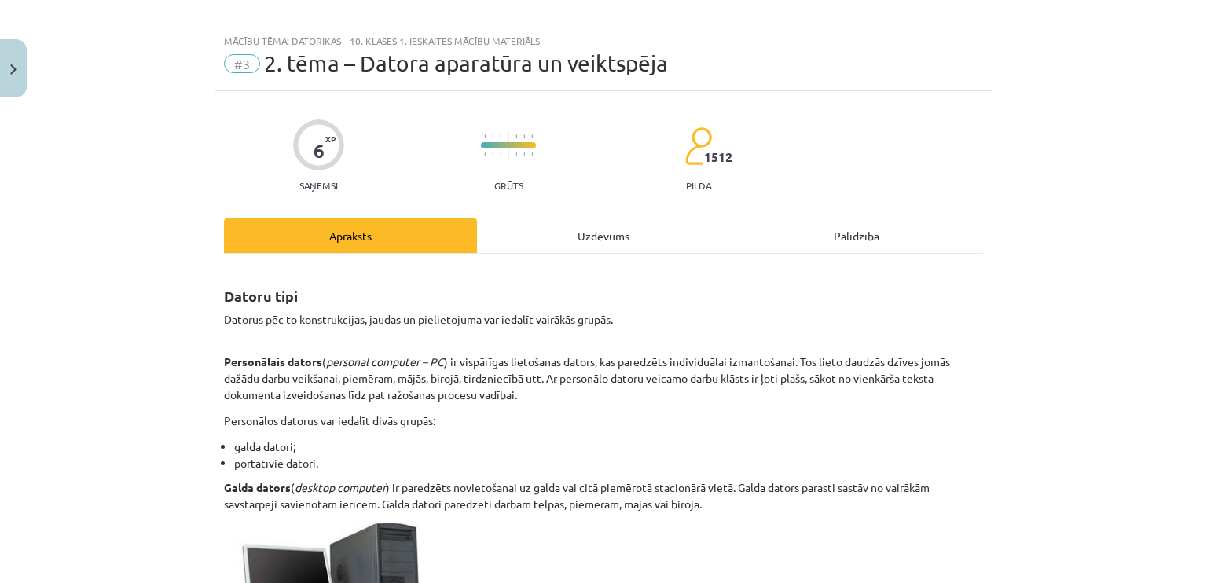
scroll to position [0, 0]
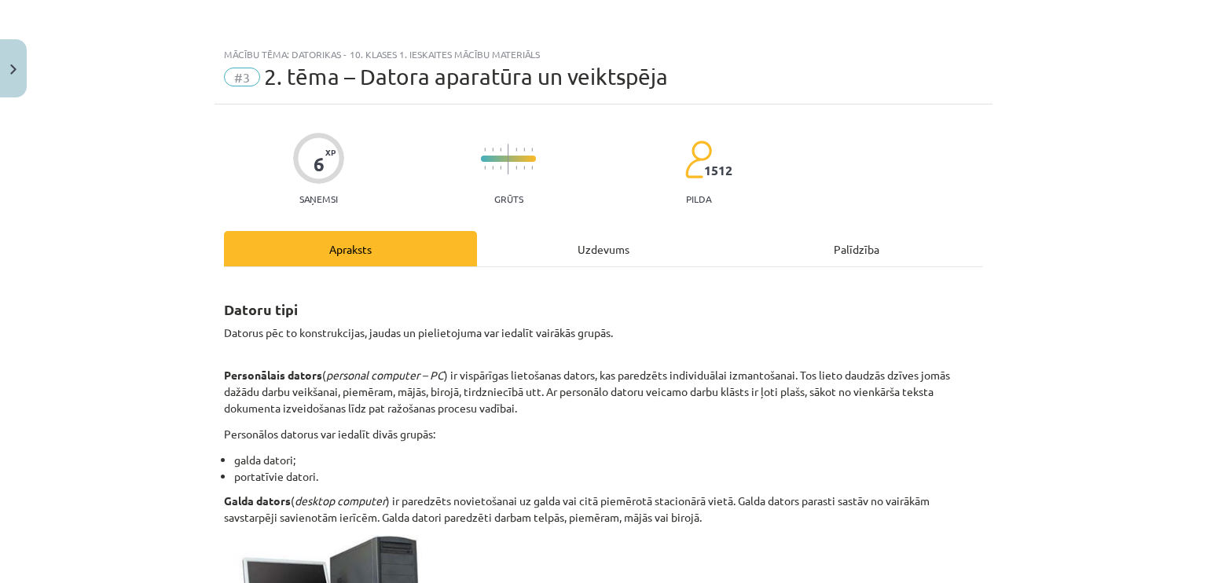
click at [607, 242] on div "Uzdevums" at bounding box center [603, 248] width 253 height 35
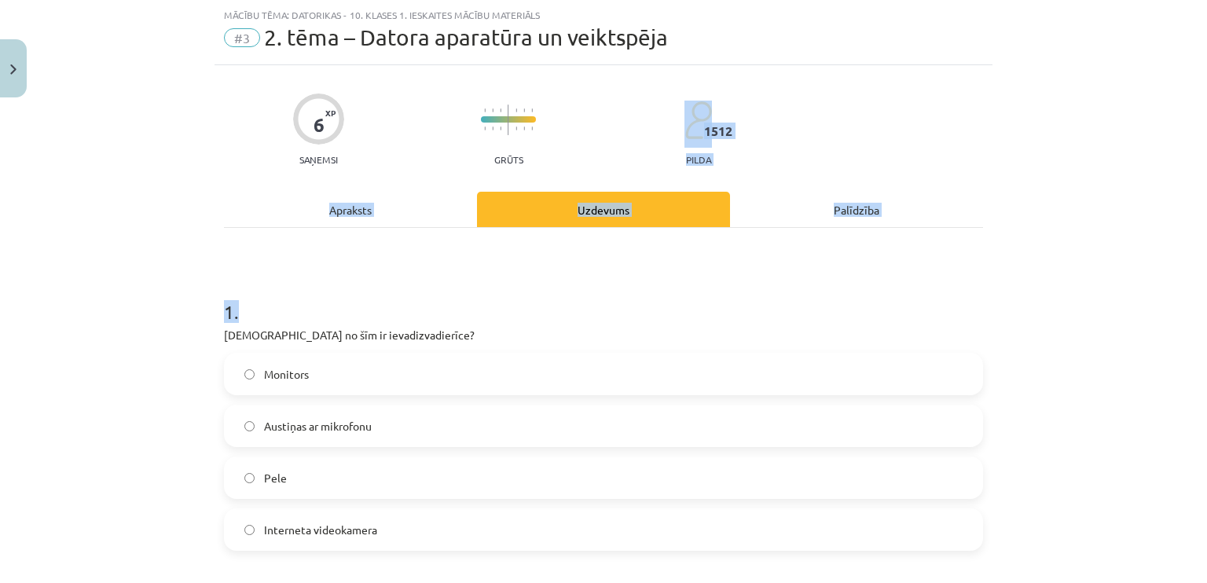
drag, startPoint x: 1189, startPoint y: 127, endPoint x: 1206, endPoint y: 185, distance: 59.9
click at [1206, 196] on div "Mācību tēma: Datorikas - 10. klases 1. ieskaites mācību materiāls #3 2. tēma – …" at bounding box center [603, 291] width 1207 height 583
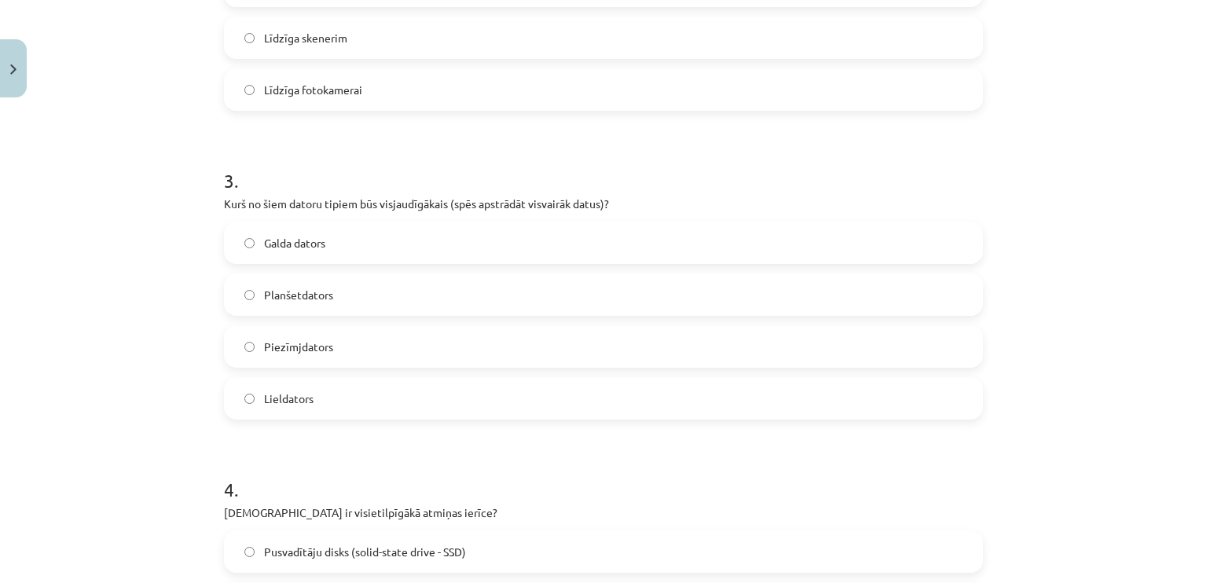
scroll to position [790, 0]
click at [593, 395] on label "Lieldators" at bounding box center [603, 395] width 756 height 39
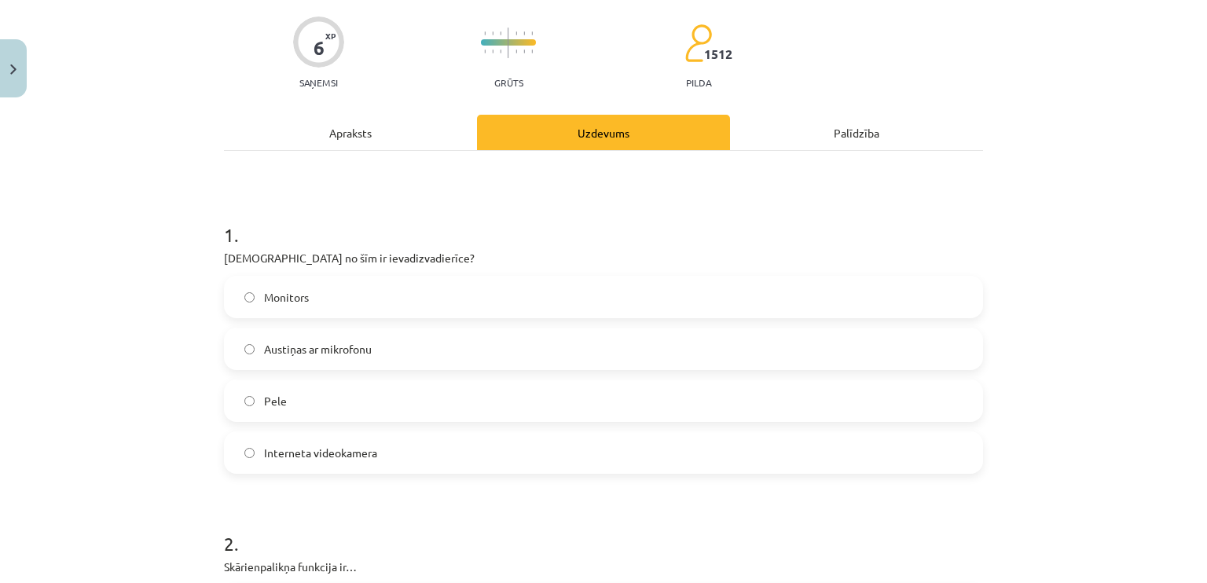
scroll to position [85, 0]
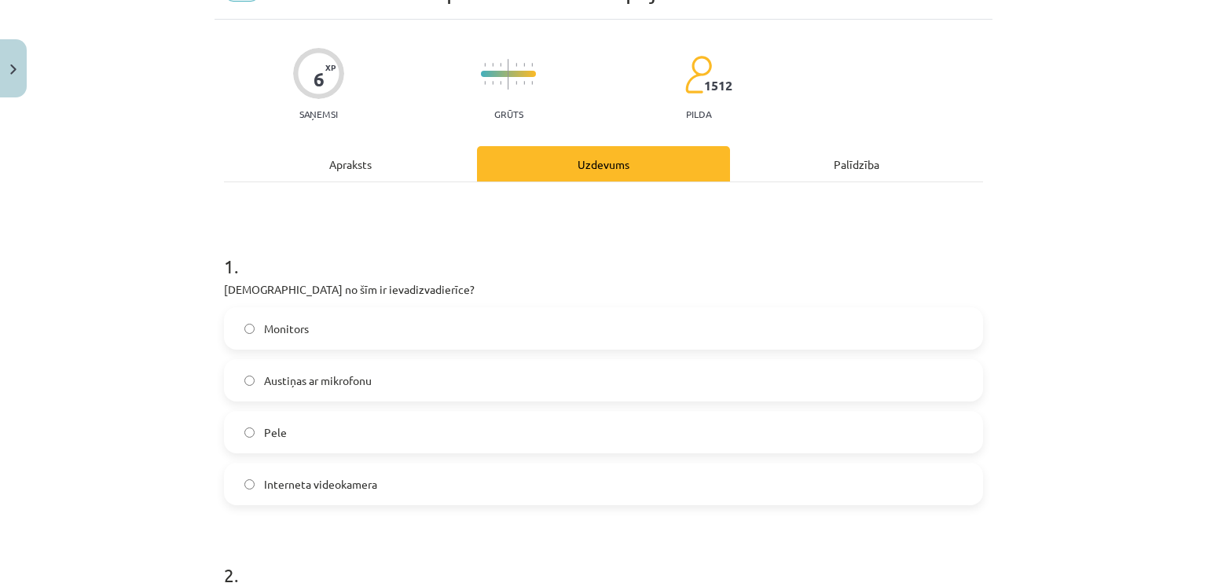
click at [352, 162] on div "Apraksts" at bounding box center [350, 163] width 253 height 35
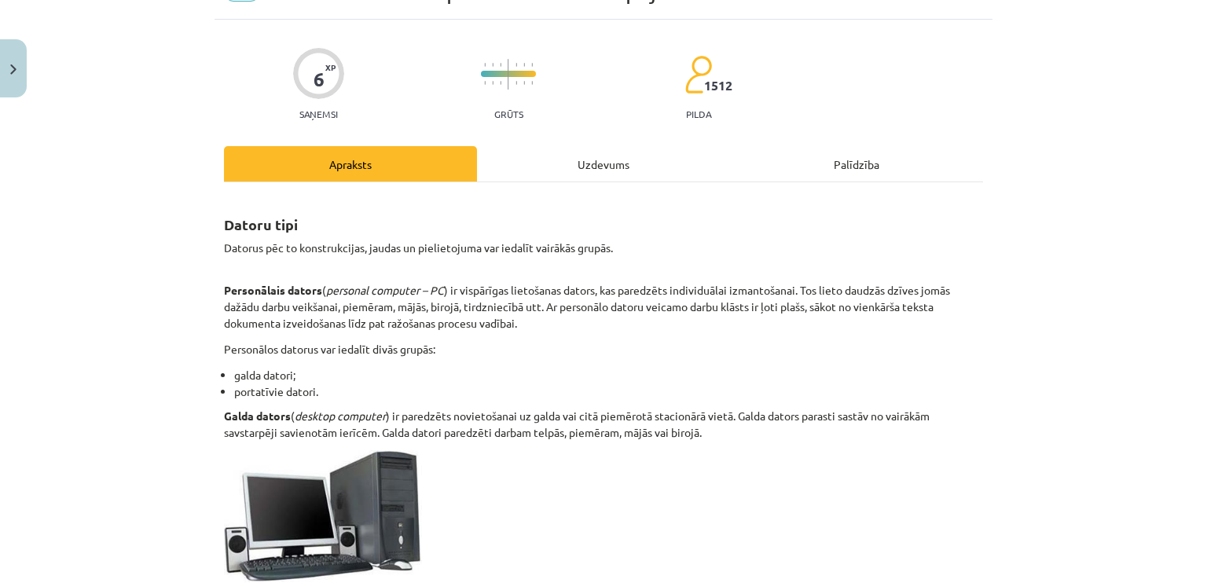
scroll to position [39, 0]
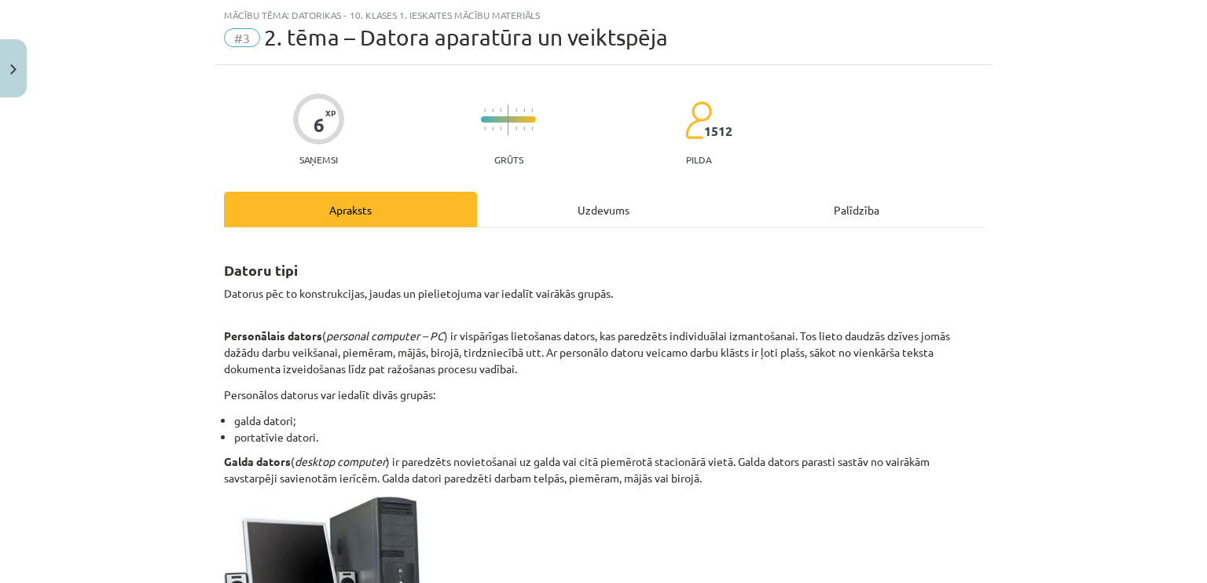
click at [654, 214] on div "Uzdevums" at bounding box center [603, 209] width 253 height 35
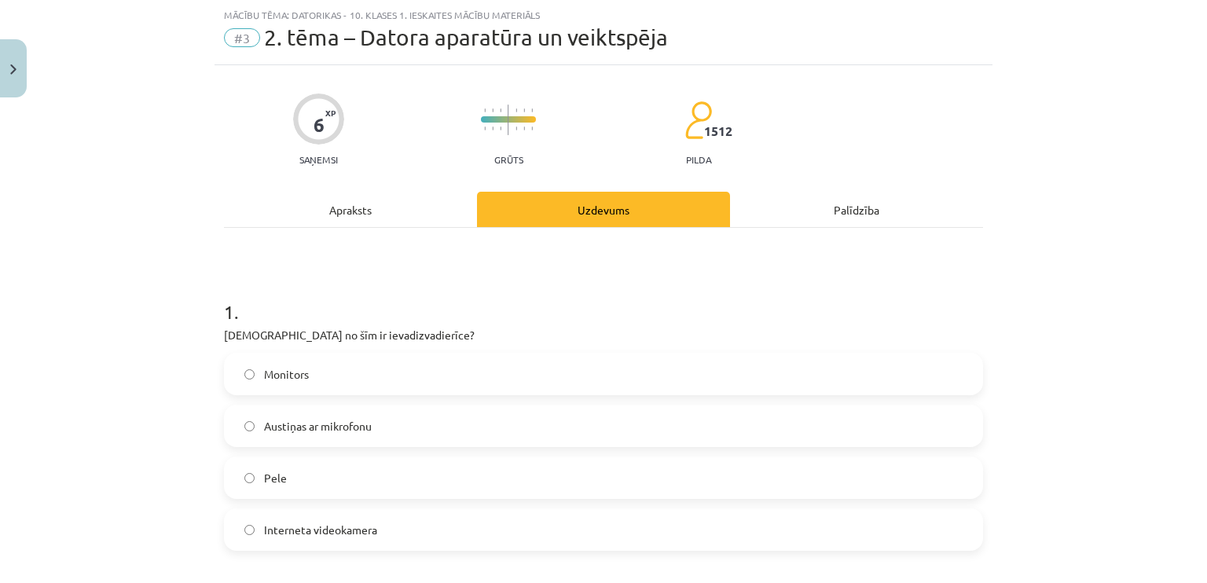
click at [816, 204] on div "Palīdzība" at bounding box center [856, 209] width 253 height 35
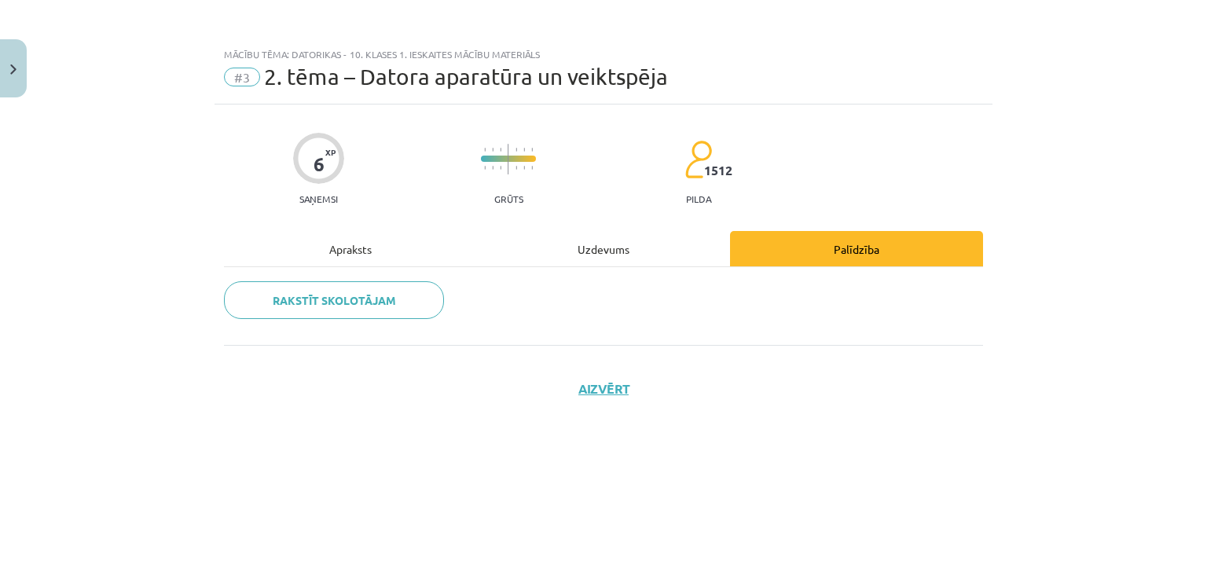
click at [614, 235] on div "Uzdevums" at bounding box center [603, 248] width 253 height 35
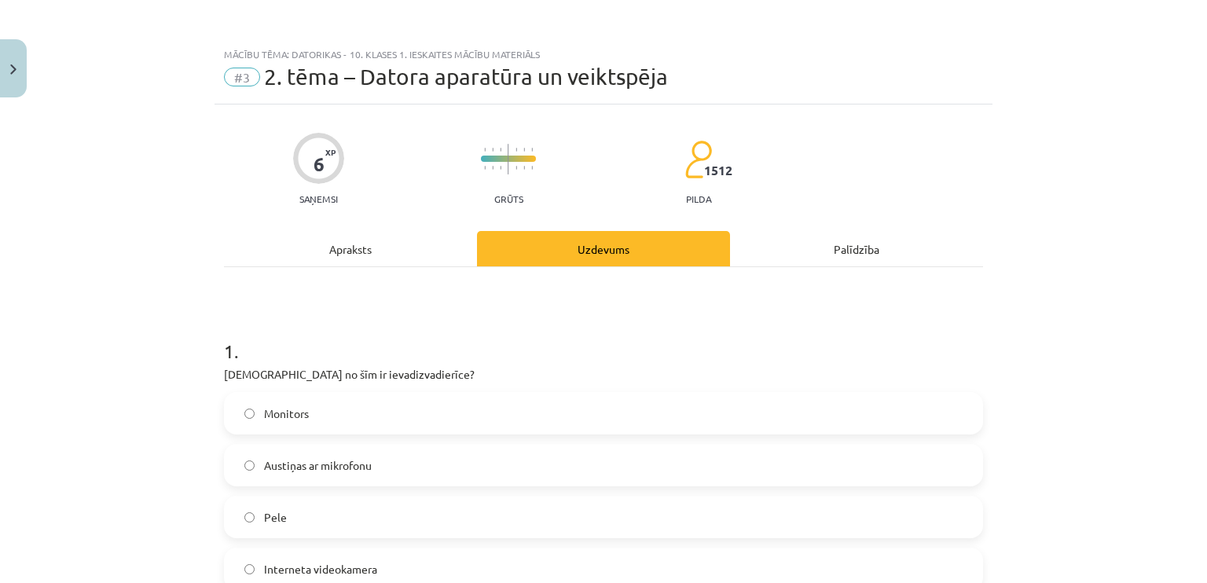
click at [372, 258] on div "Apraksts" at bounding box center [350, 248] width 253 height 35
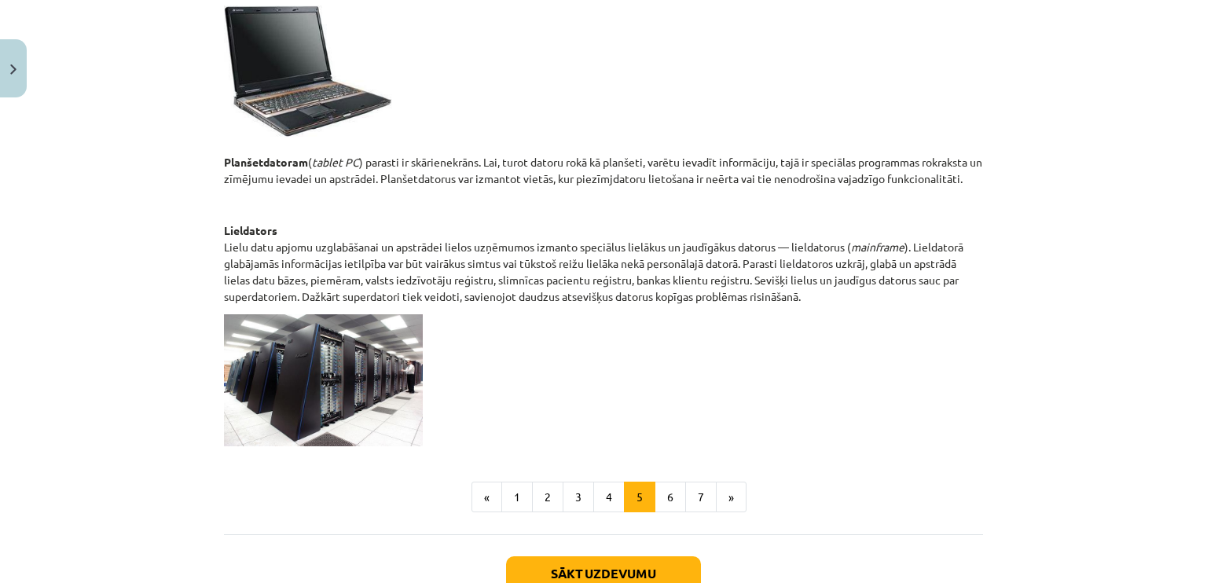
scroll to position [830, 0]
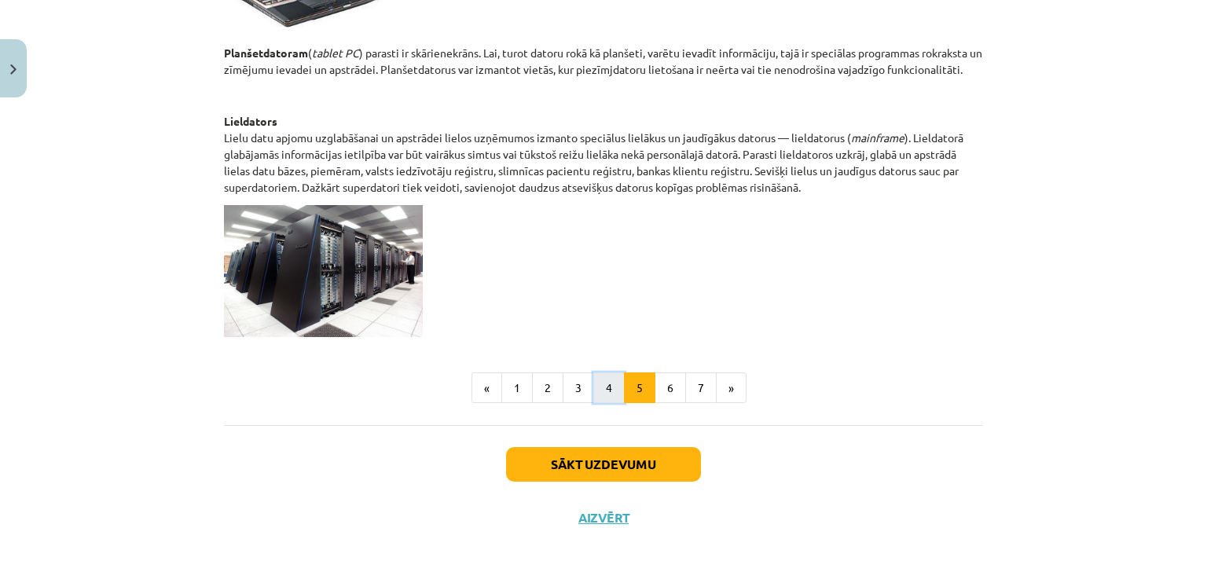
click at [606, 383] on button "4" at bounding box center [608, 387] width 31 height 31
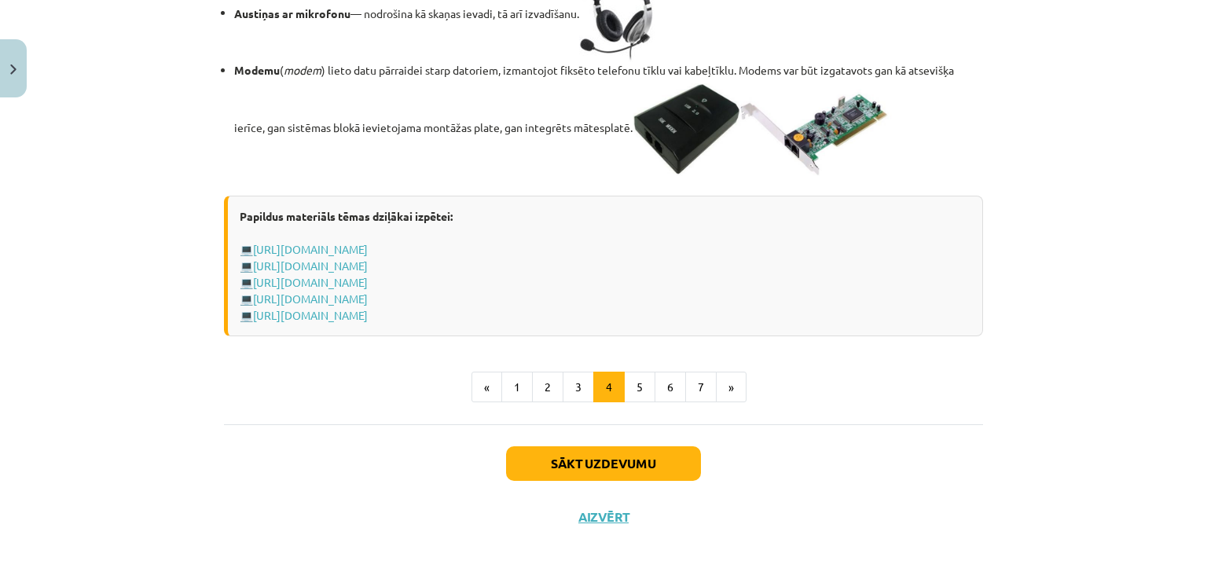
scroll to position [2829, 0]
click at [577, 387] on button "3" at bounding box center [578, 387] width 31 height 31
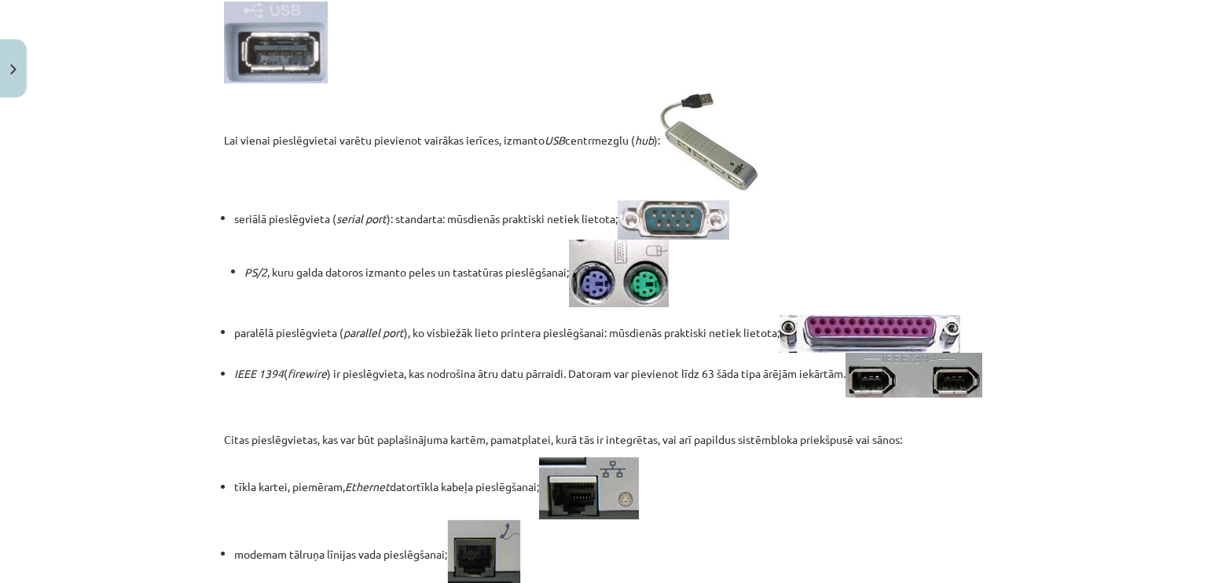
scroll to position [429, 0]
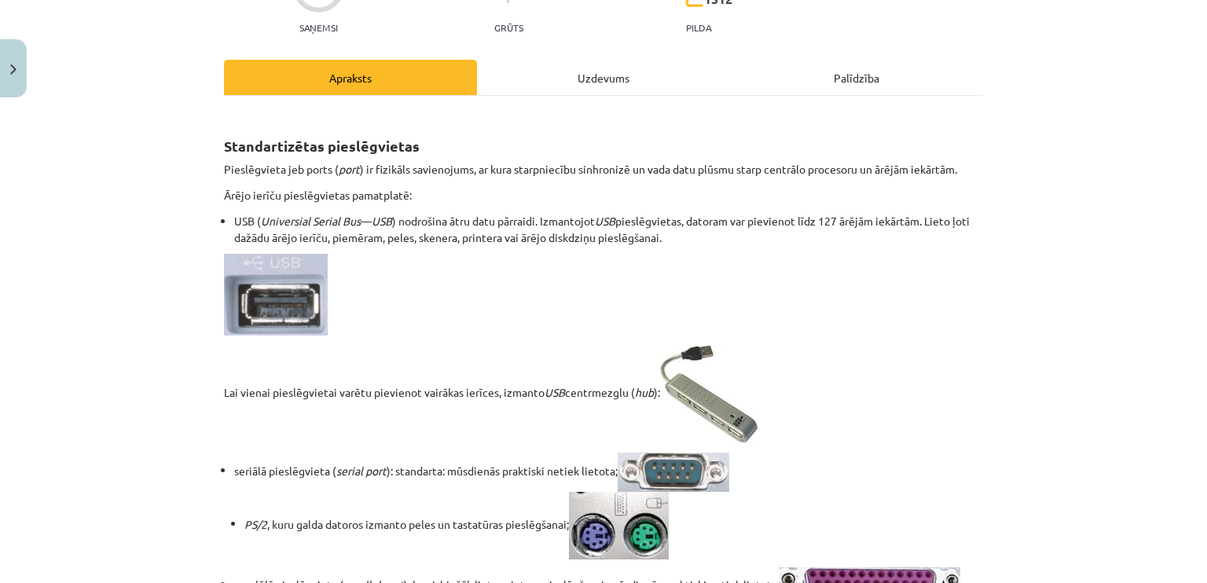
click at [582, 68] on div "Uzdevums" at bounding box center [603, 77] width 253 height 35
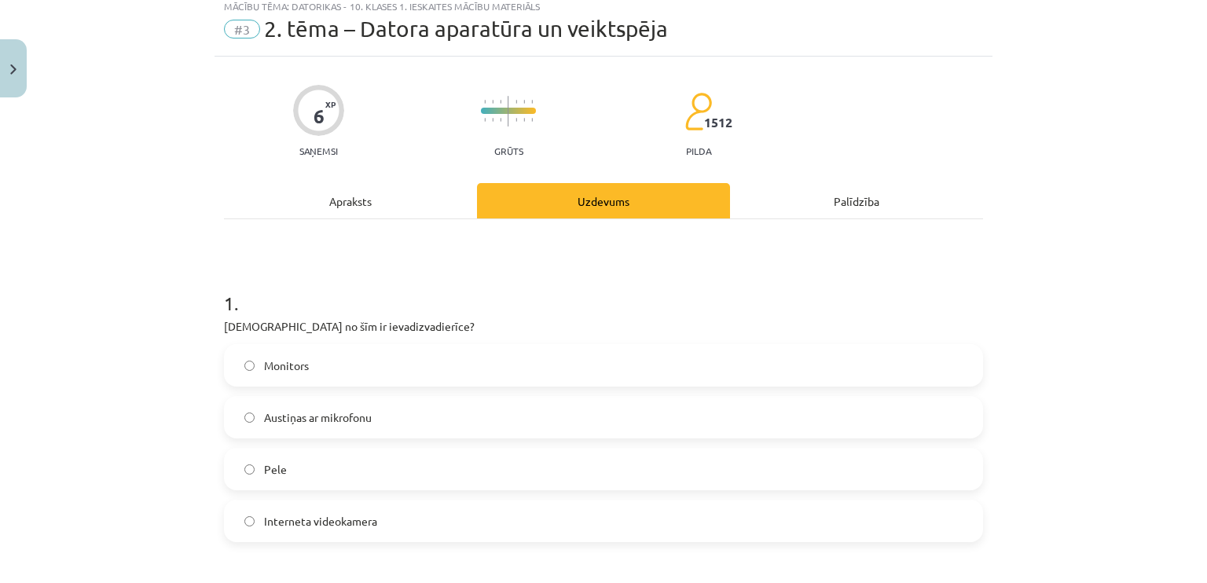
scroll to position [0, 0]
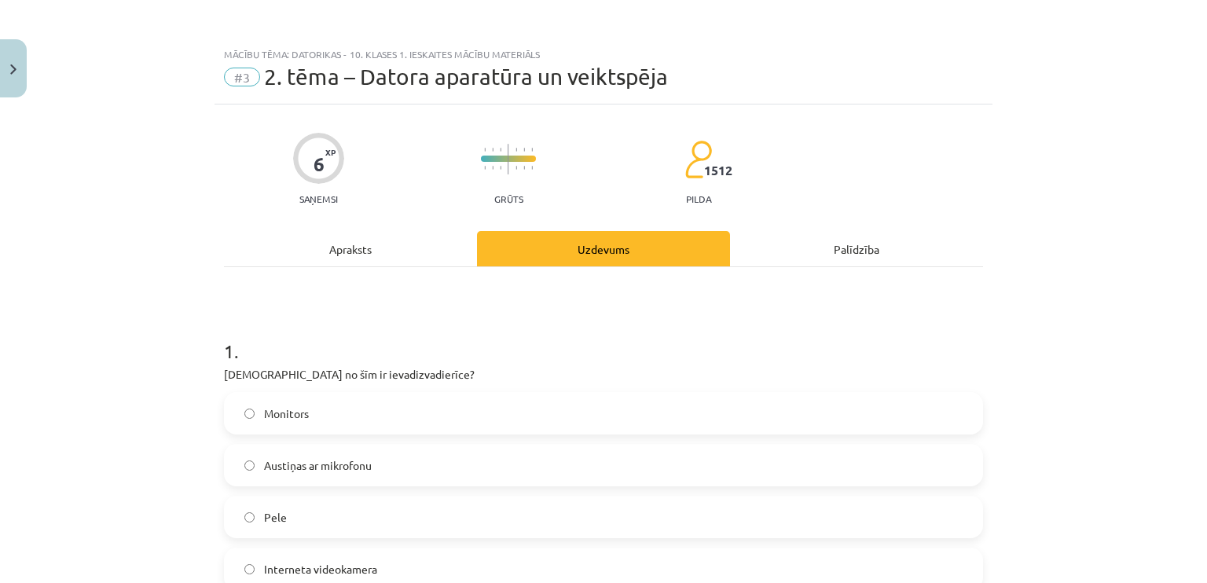
drag, startPoint x: 372, startPoint y: 246, endPoint x: 381, endPoint y: 247, distance: 9.6
click at [372, 244] on div "Apraksts" at bounding box center [350, 248] width 253 height 35
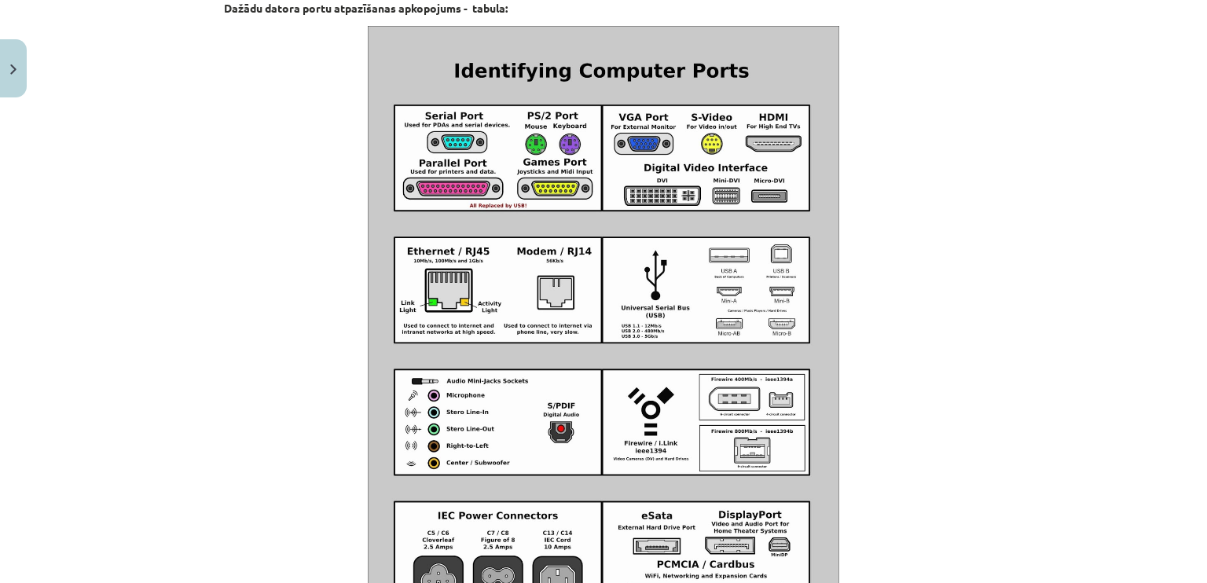
scroll to position [1833, 0]
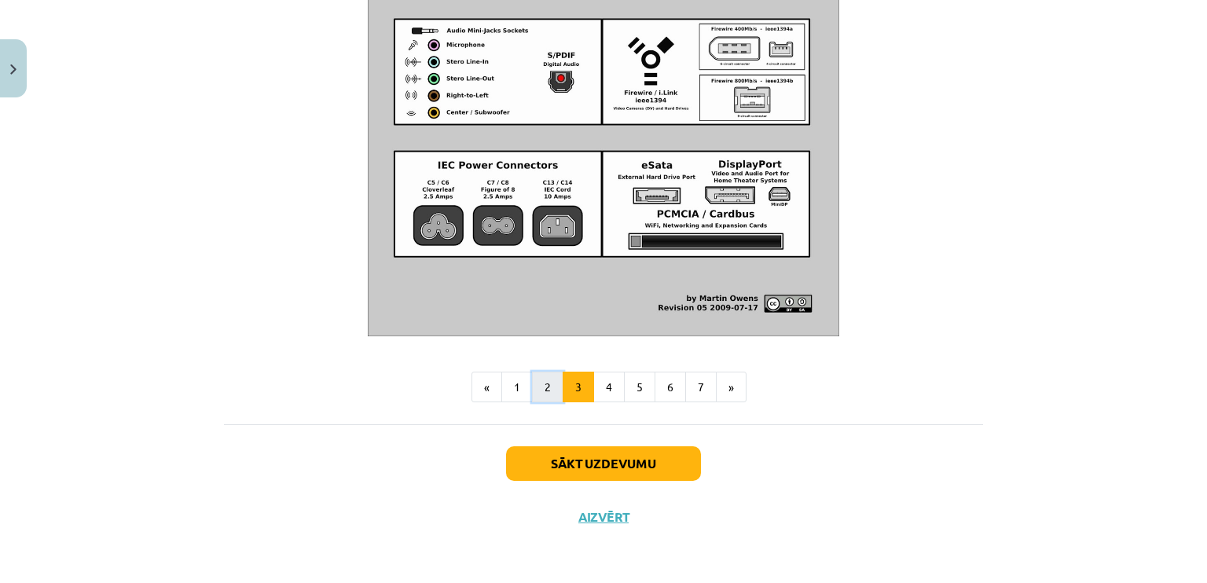
click at [534, 394] on button "2" at bounding box center [547, 387] width 31 height 31
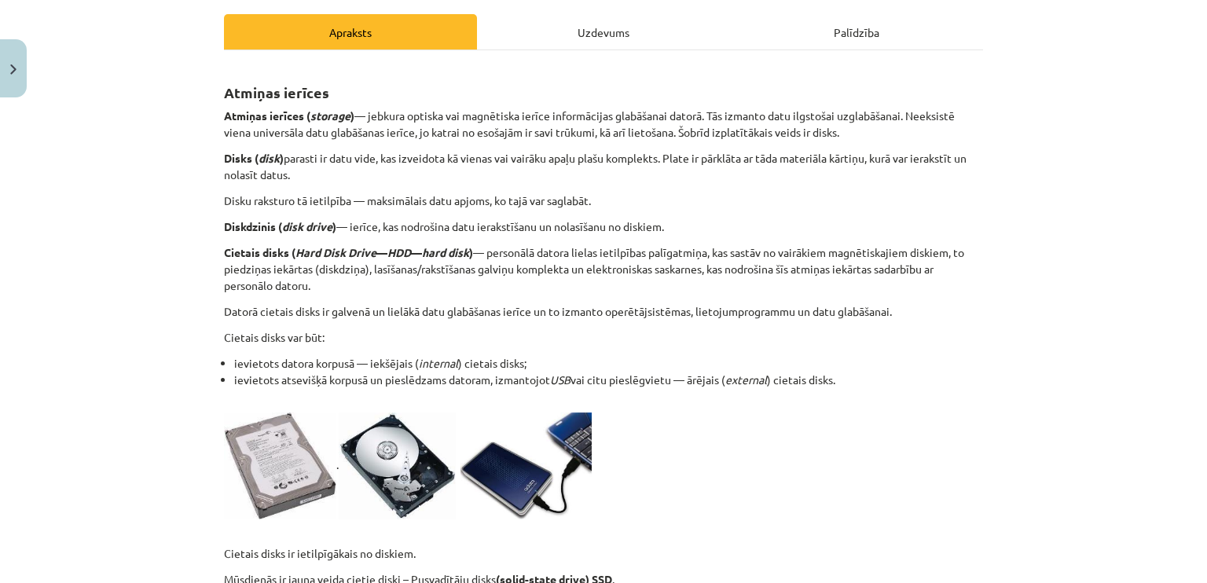
scroll to position [222, 0]
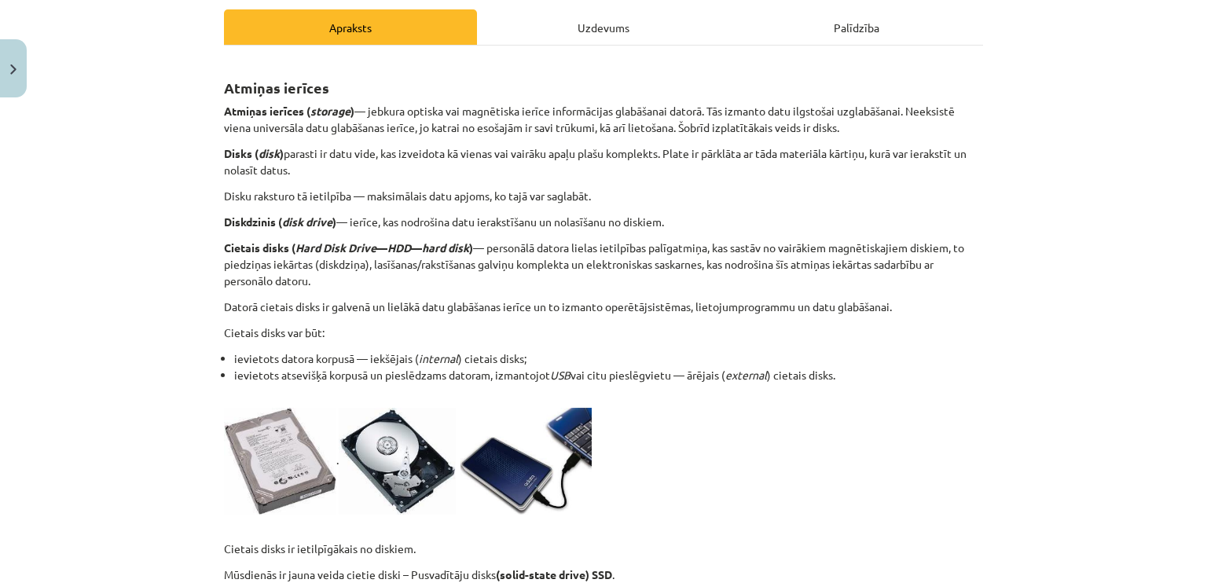
click at [635, 34] on div "Uzdevums" at bounding box center [603, 26] width 253 height 35
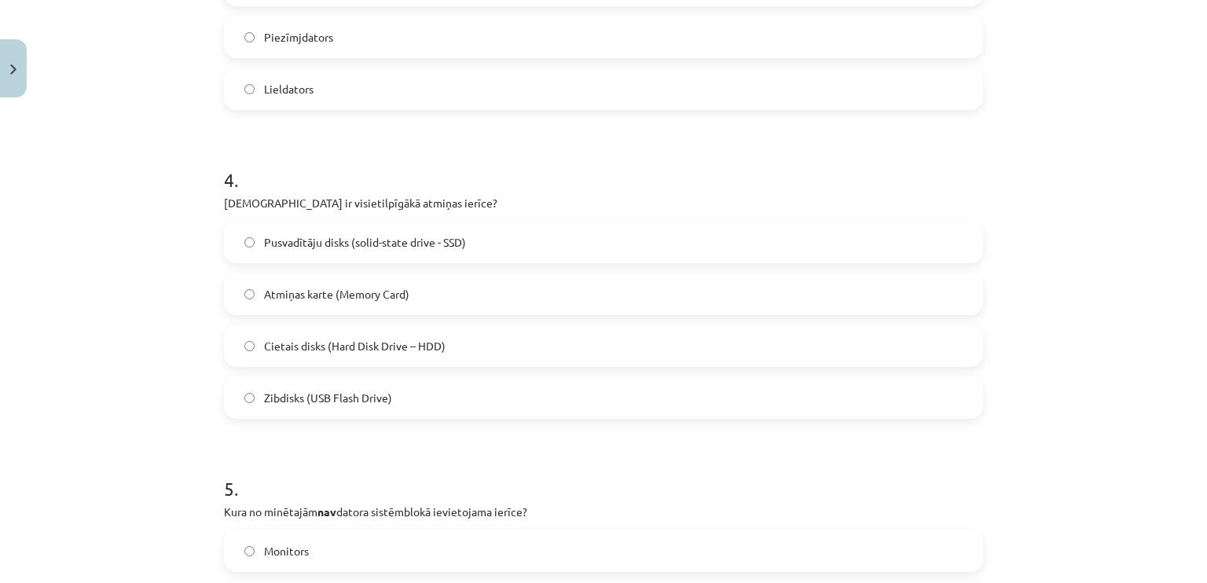
scroll to position [1100, 0]
click at [349, 337] on span "Cietais disks (Hard Disk Drive – HDD)" at bounding box center [354, 343] width 181 height 16
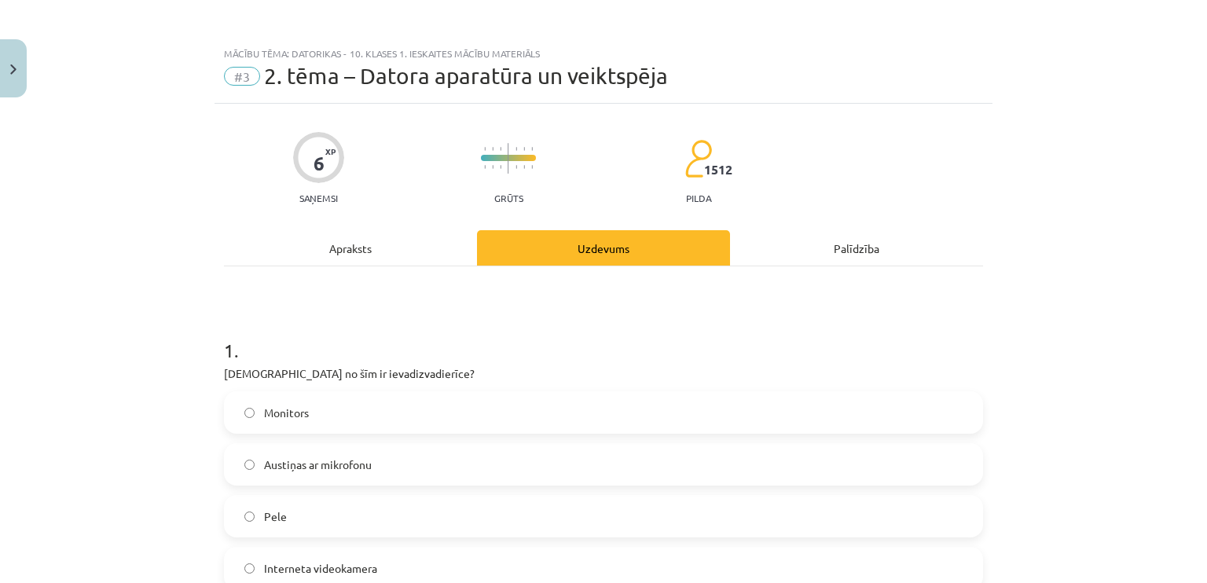
scroll to position [0, 0]
click at [342, 246] on div "Apraksts" at bounding box center [350, 248] width 253 height 35
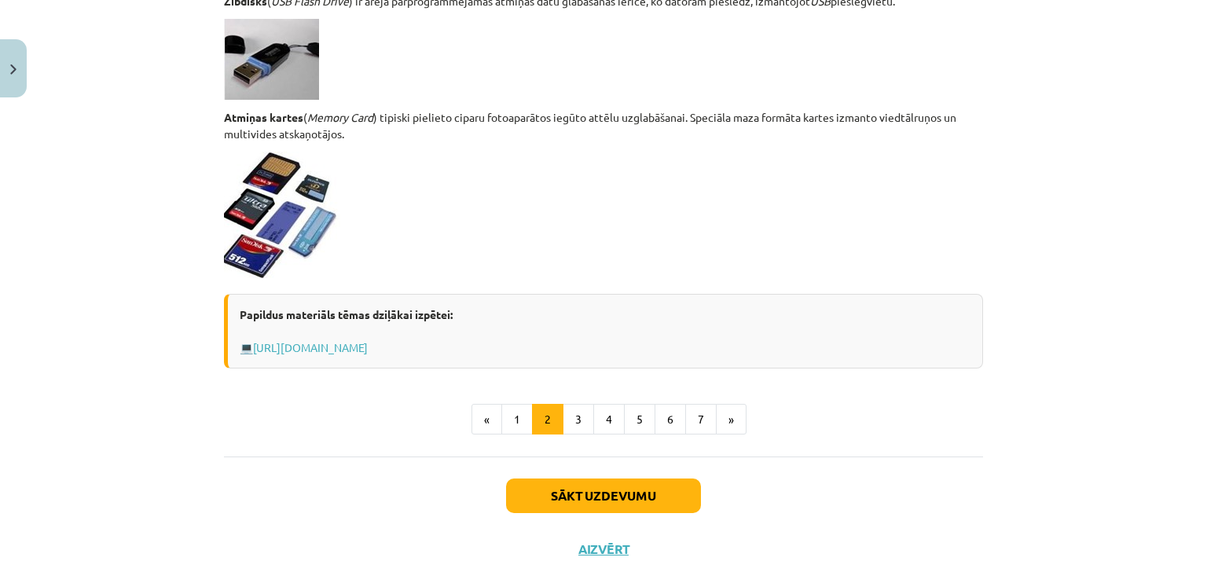
scroll to position [1369, 0]
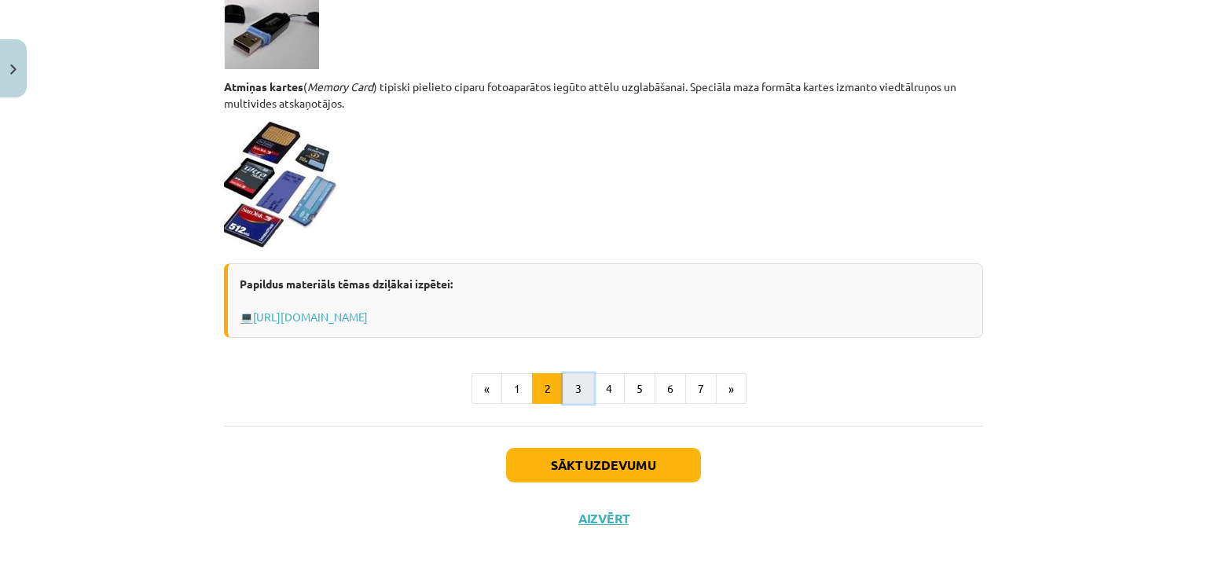
click at [569, 384] on button "3" at bounding box center [578, 388] width 31 height 31
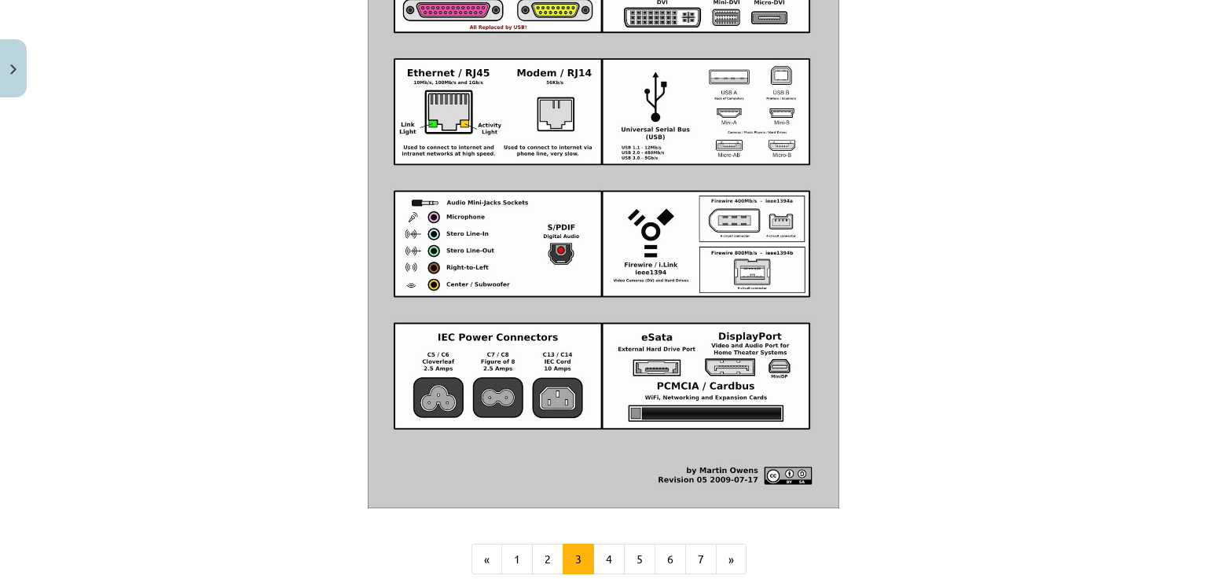
scroll to position [1833, 0]
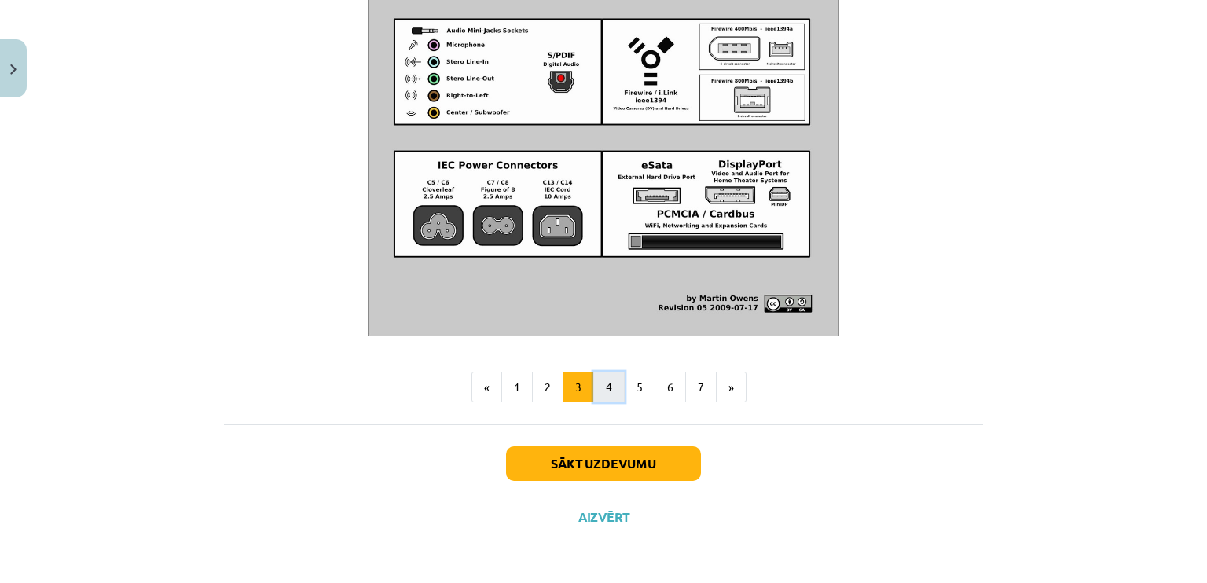
click at [593, 379] on button "4" at bounding box center [608, 387] width 31 height 31
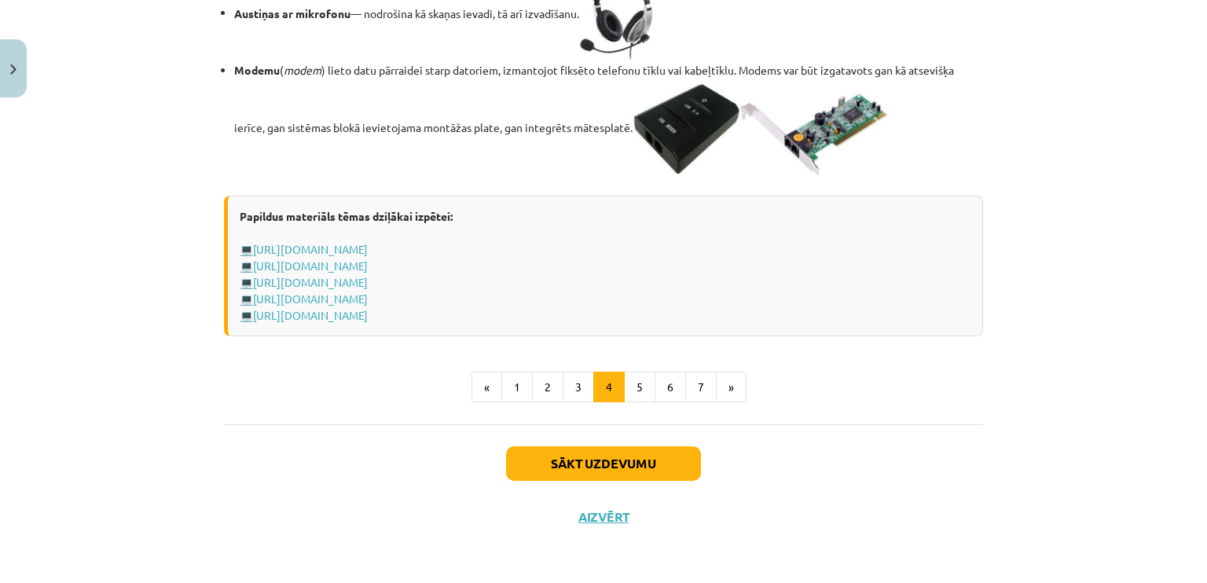
scroll to position [2686, 0]
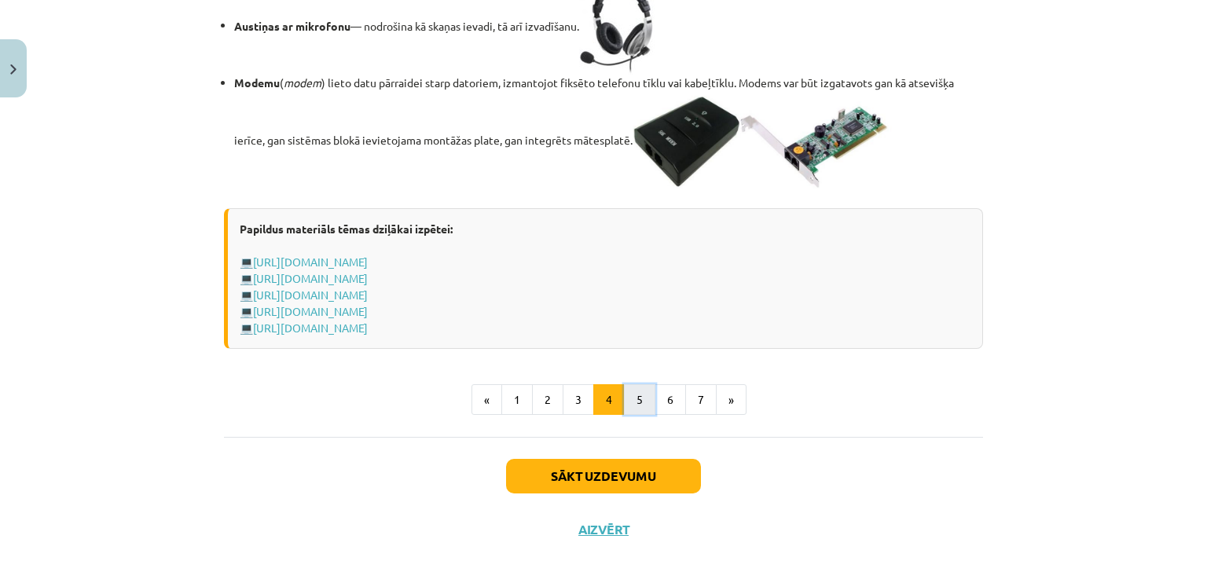
click at [624, 416] on button "5" at bounding box center [639, 399] width 31 height 31
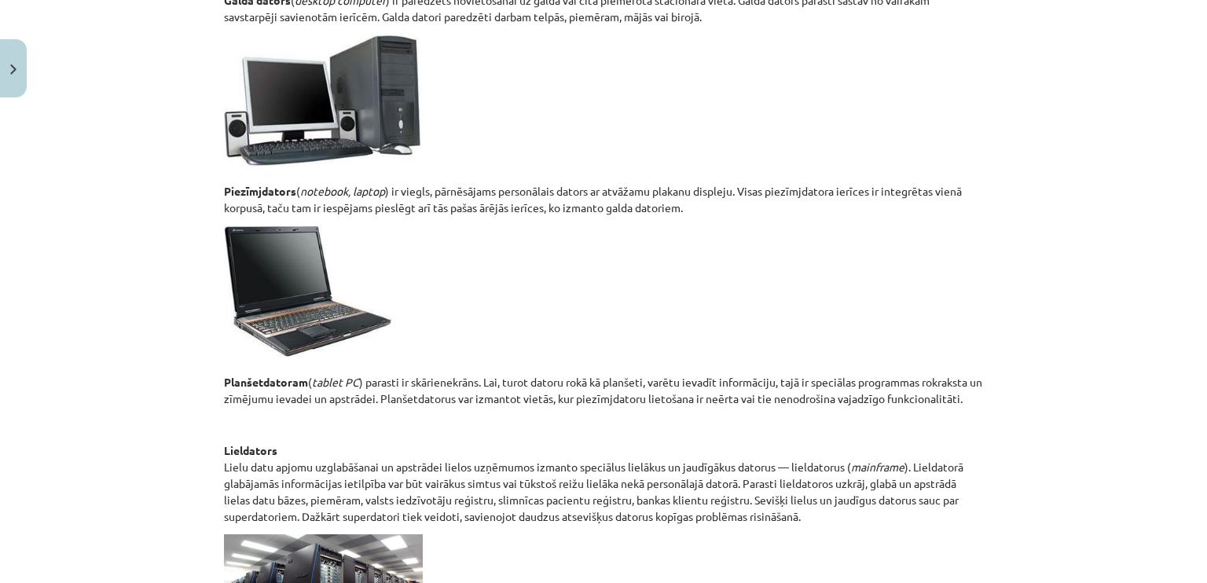
scroll to position [830, 0]
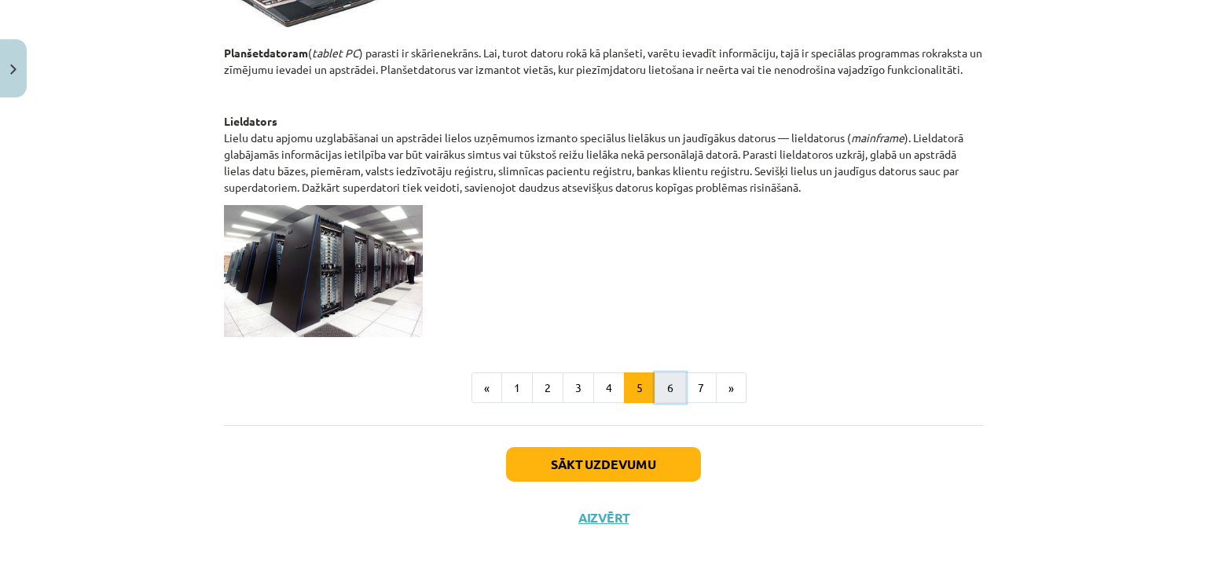
click at [665, 388] on button "6" at bounding box center [669, 387] width 31 height 31
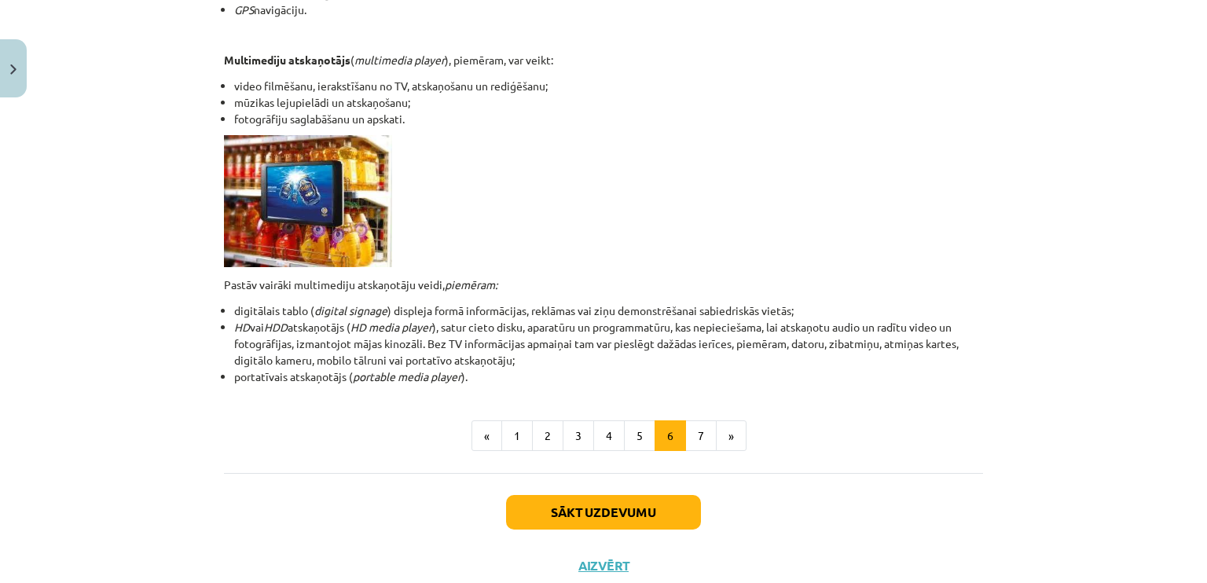
scroll to position [462, 0]
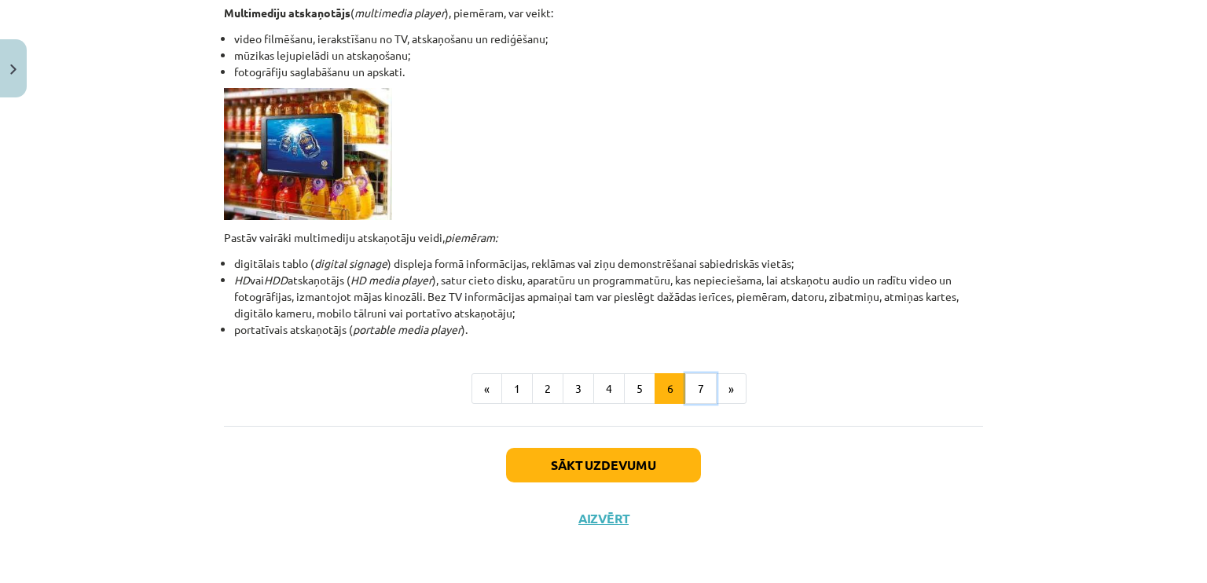
click at [691, 390] on button "7" at bounding box center [700, 388] width 31 height 31
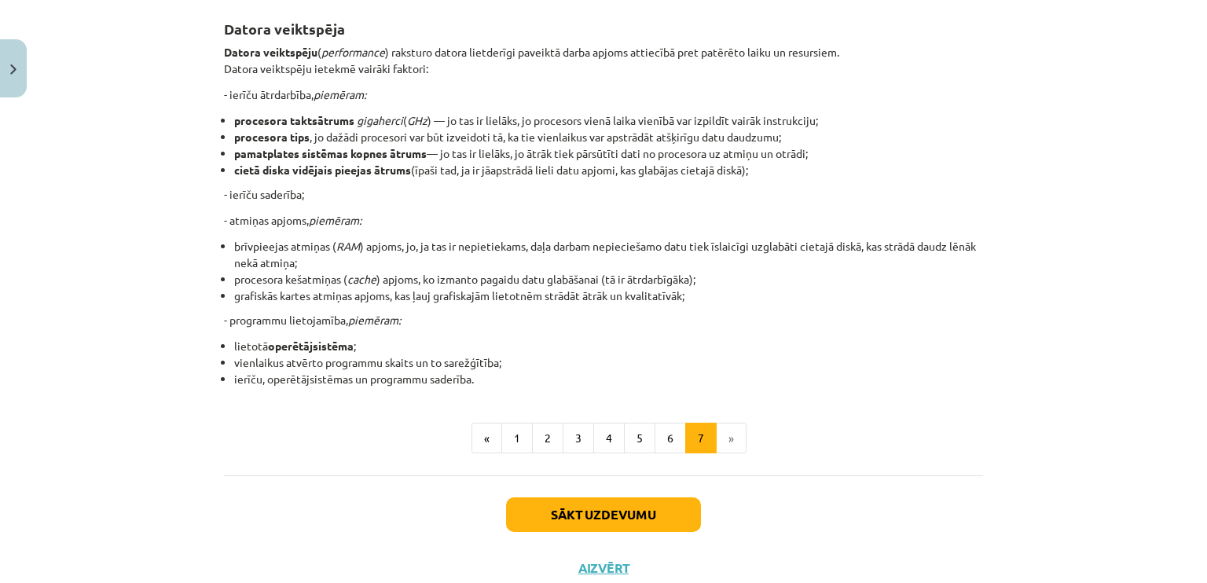
scroll to position [276, 0]
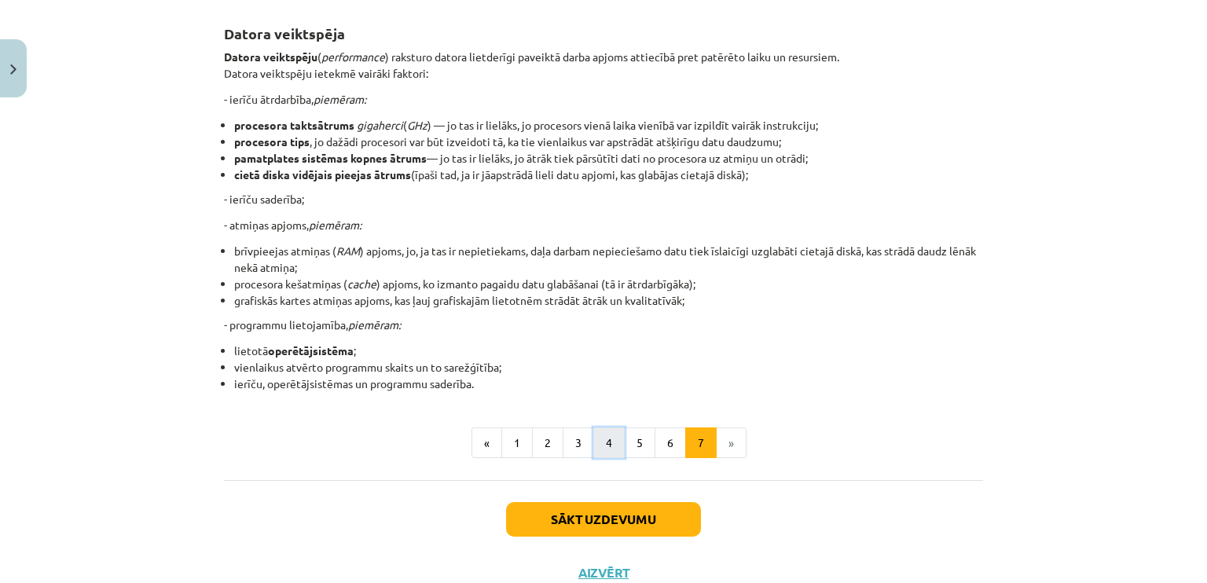
click at [607, 450] on button "4" at bounding box center [608, 442] width 31 height 31
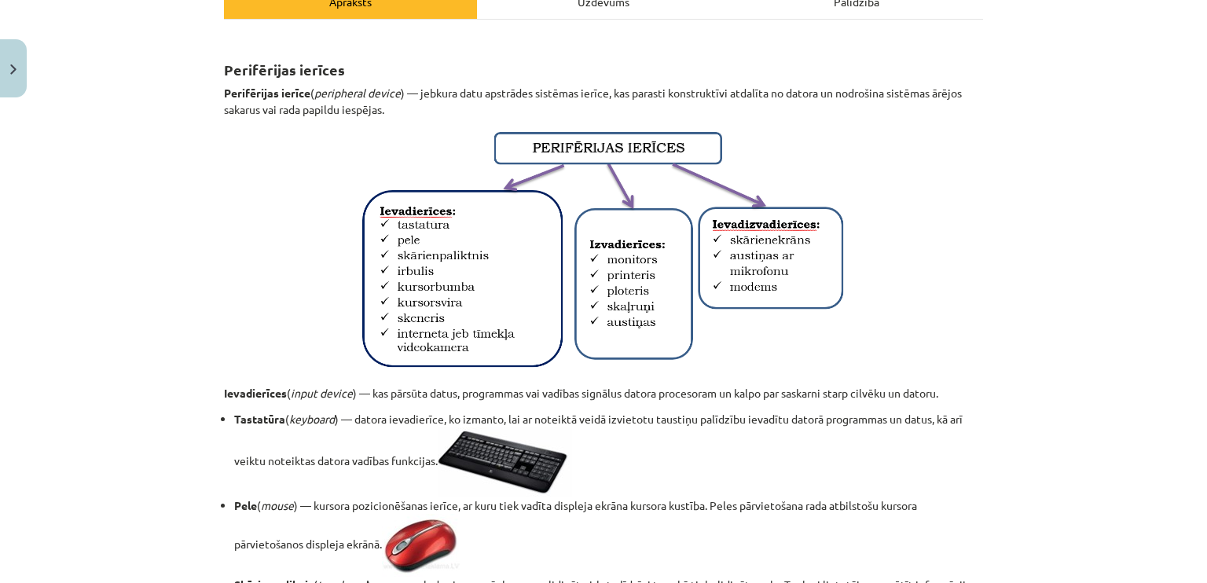
scroll to position [240, 0]
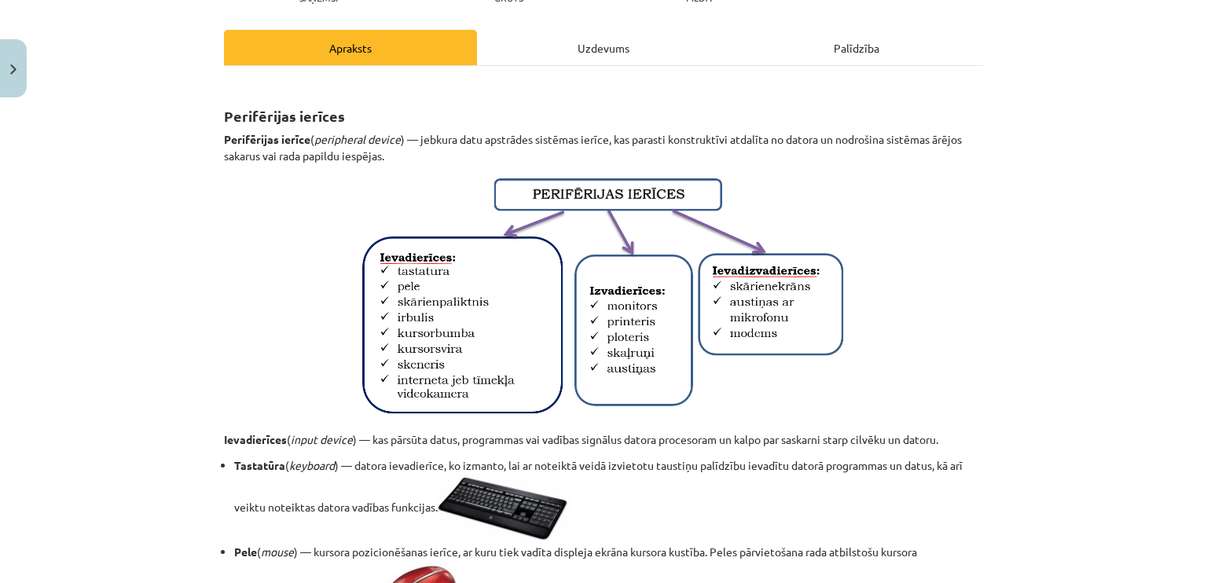
click at [598, 44] on div "Uzdevums" at bounding box center [603, 47] width 253 height 35
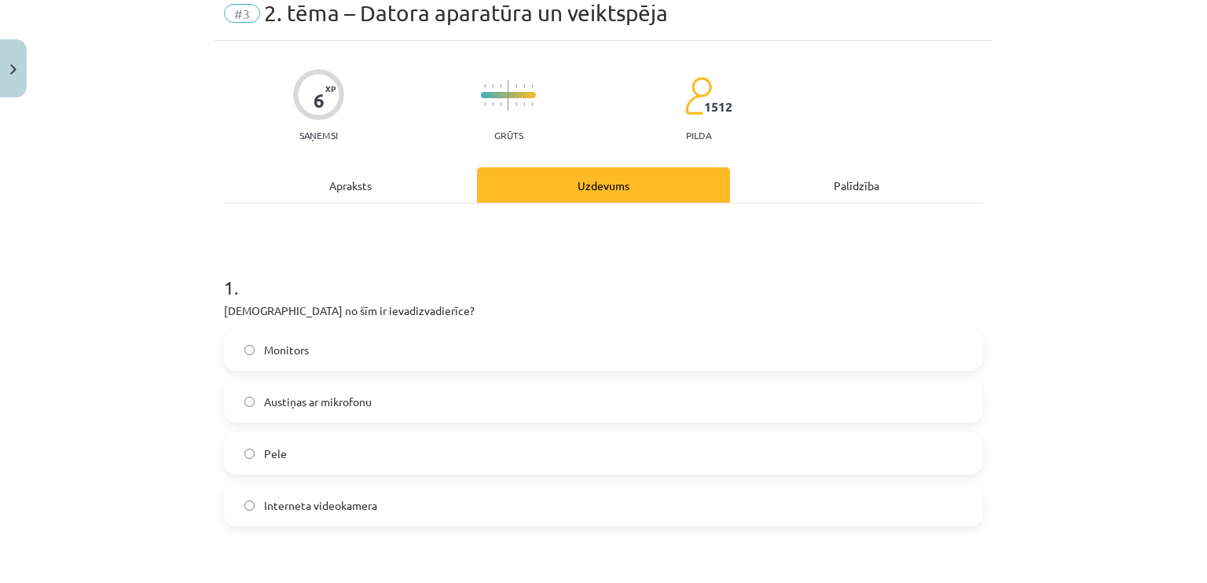
scroll to position [0, 0]
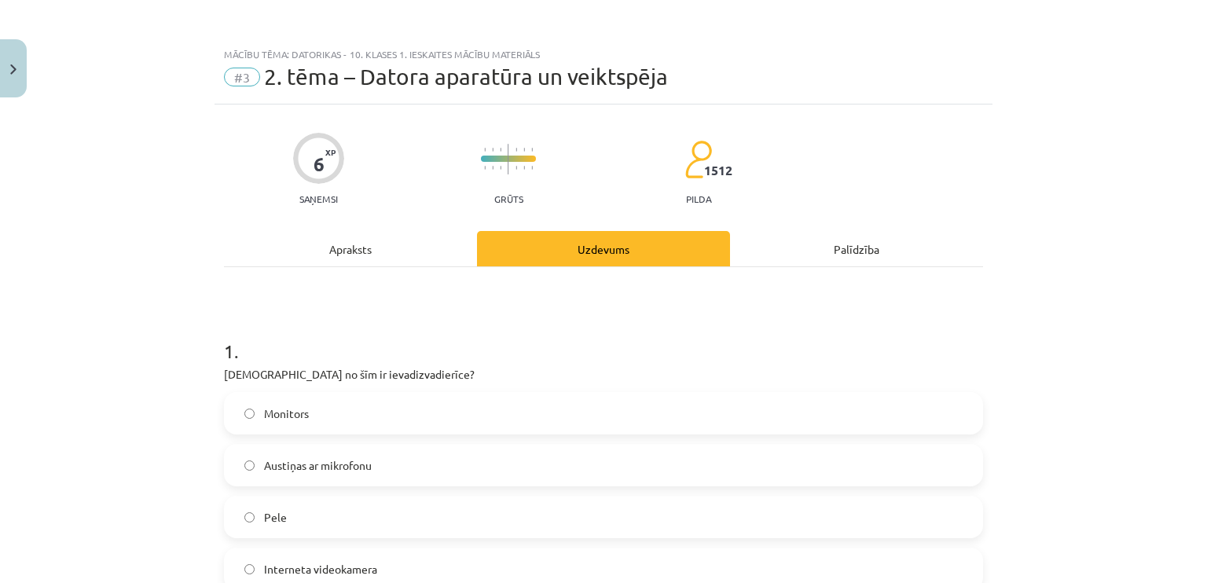
click at [355, 255] on div "Apraksts" at bounding box center [350, 248] width 253 height 35
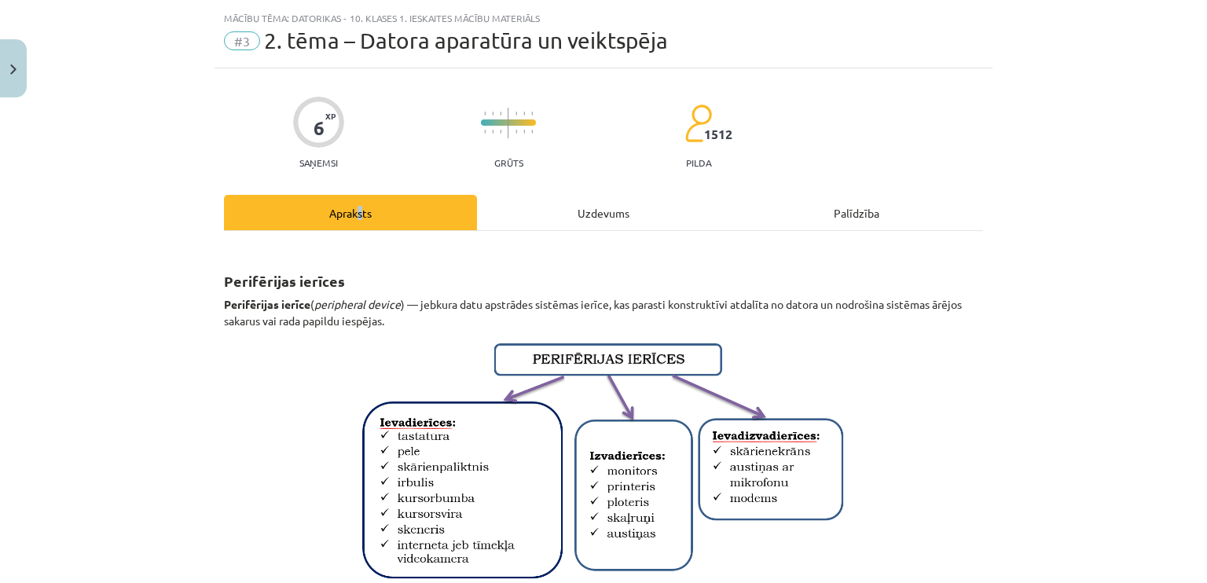
scroll to position [56, 0]
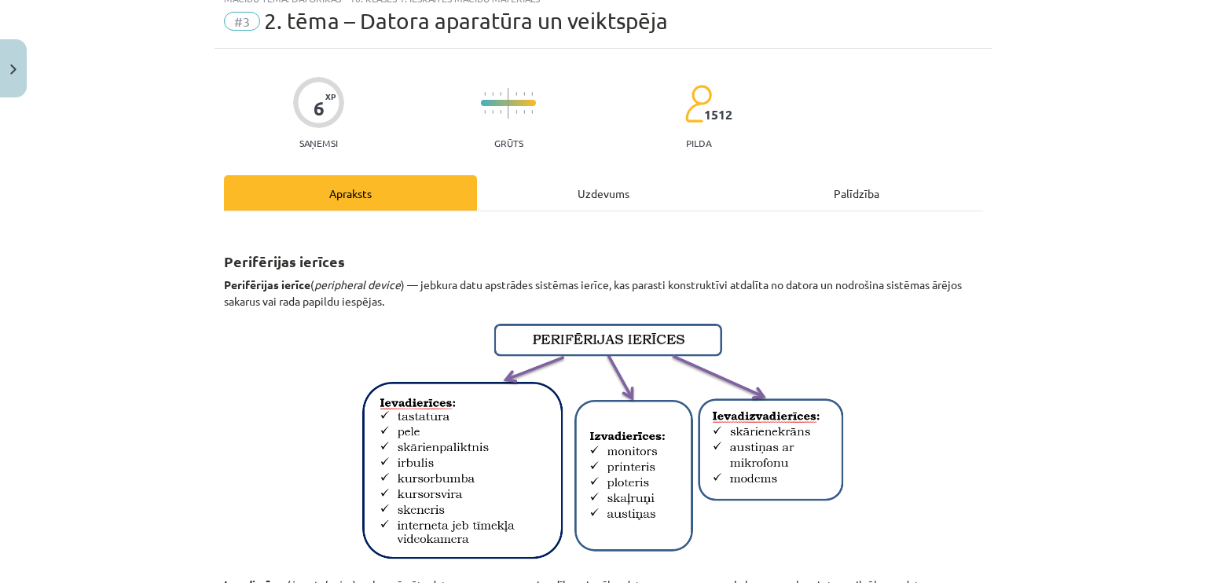
click at [561, 187] on div "Uzdevums" at bounding box center [603, 192] width 253 height 35
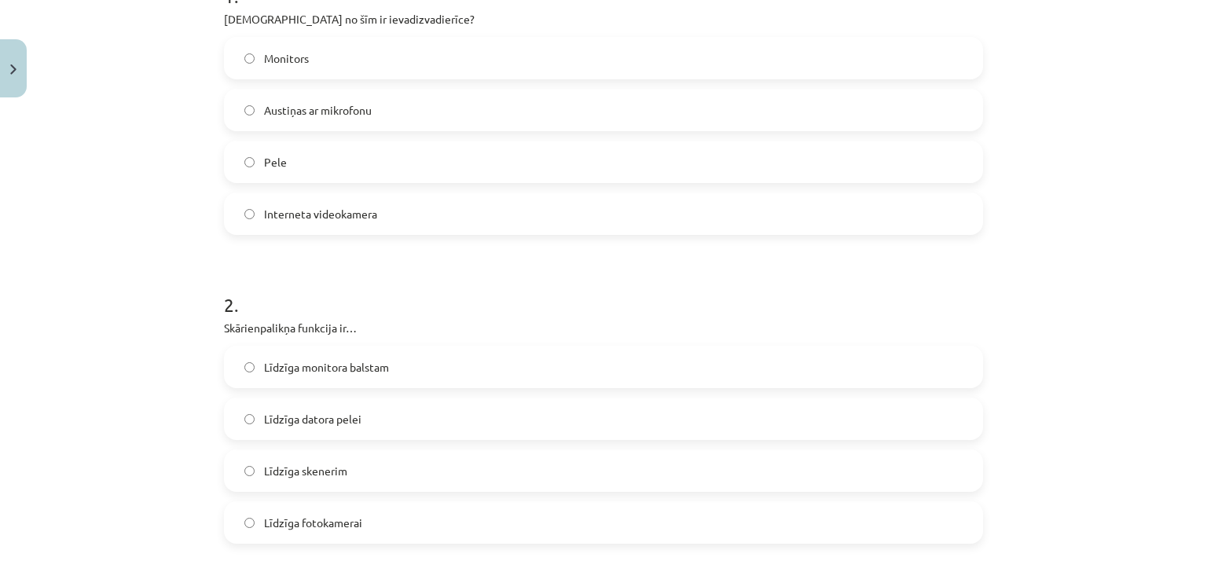
scroll to position [240, 0]
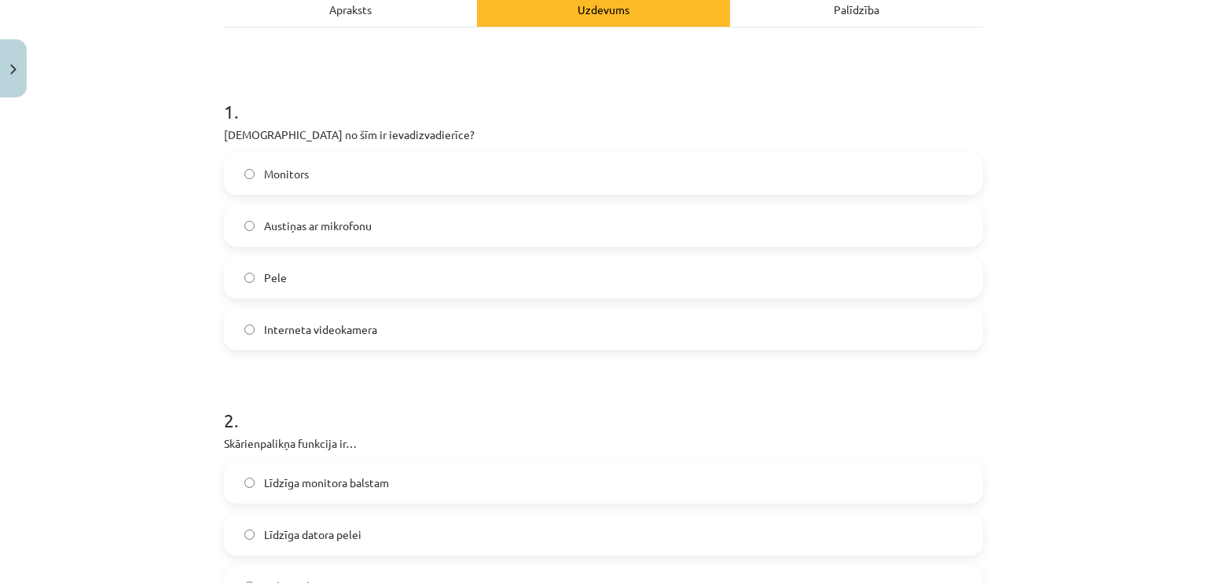
click at [361, 14] on div "Apraksts" at bounding box center [350, 8] width 253 height 35
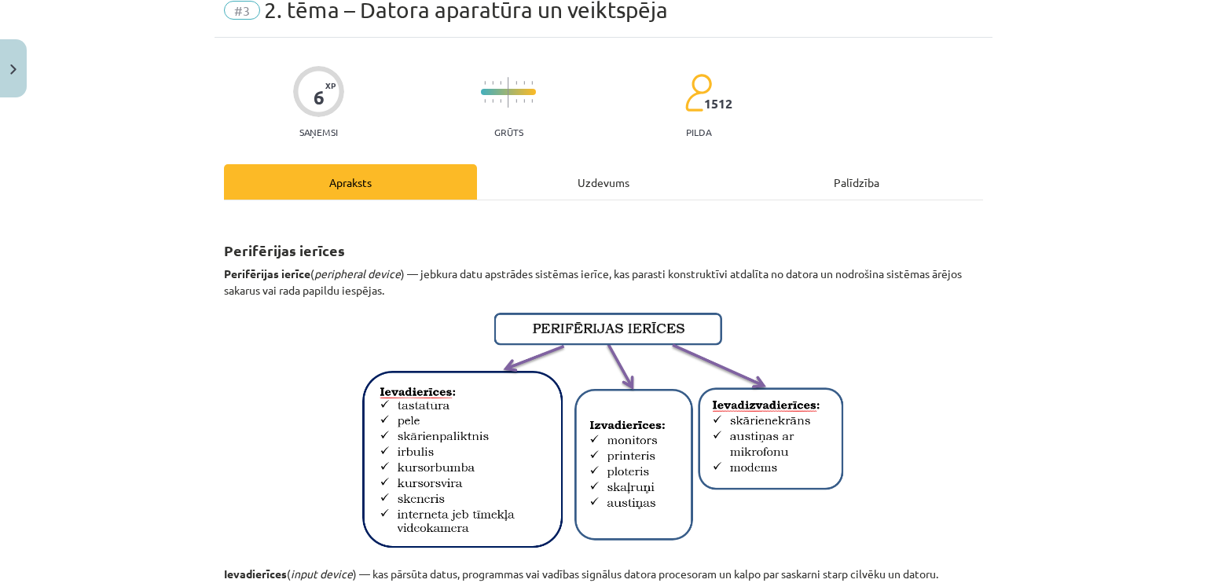
scroll to position [13, 0]
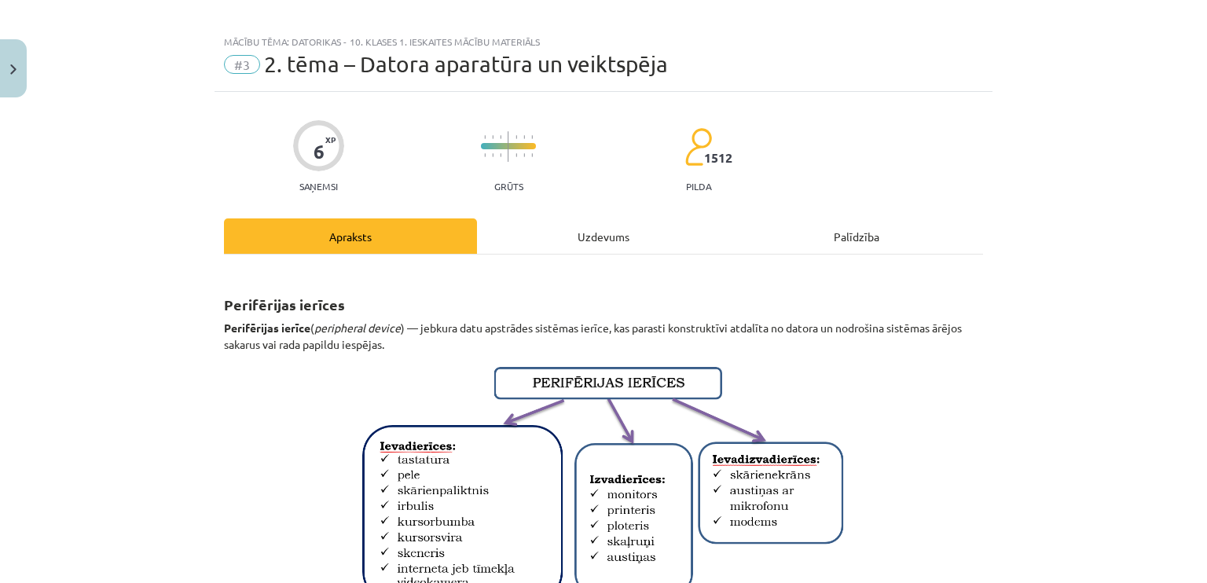
click at [561, 239] on div "Uzdevums" at bounding box center [603, 235] width 253 height 35
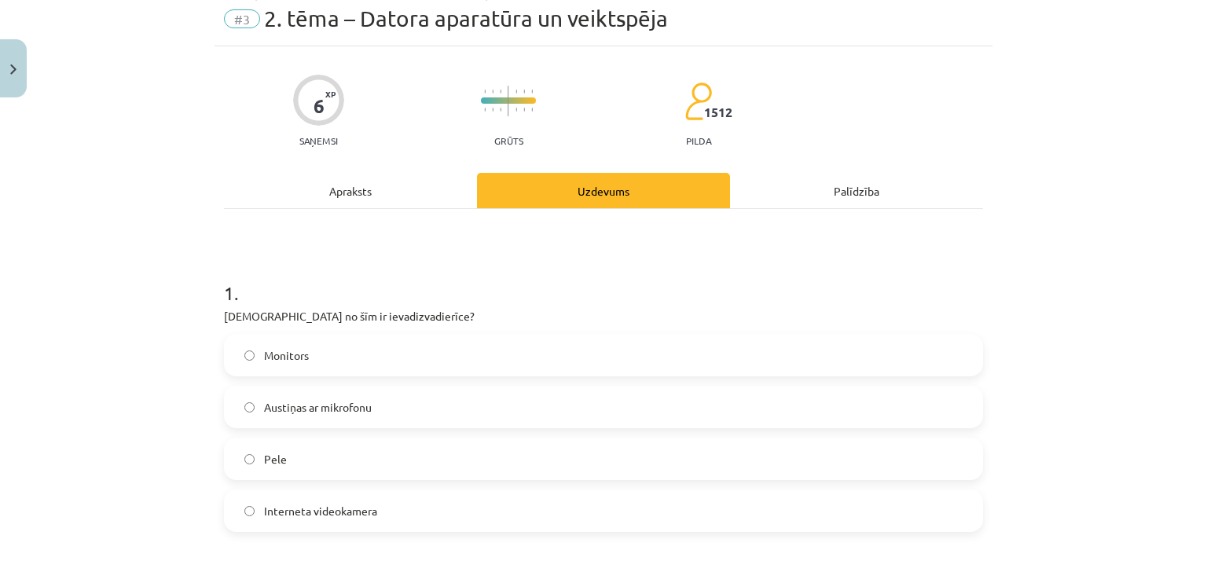
scroll to position [0, 0]
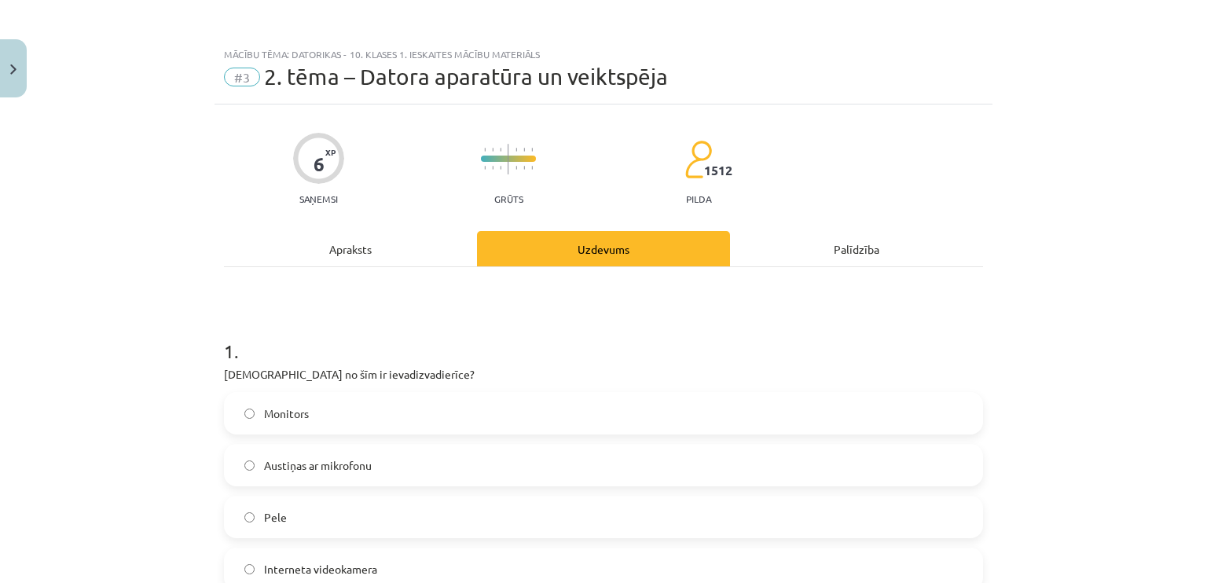
click at [354, 244] on div "Apraksts" at bounding box center [350, 248] width 253 height 35
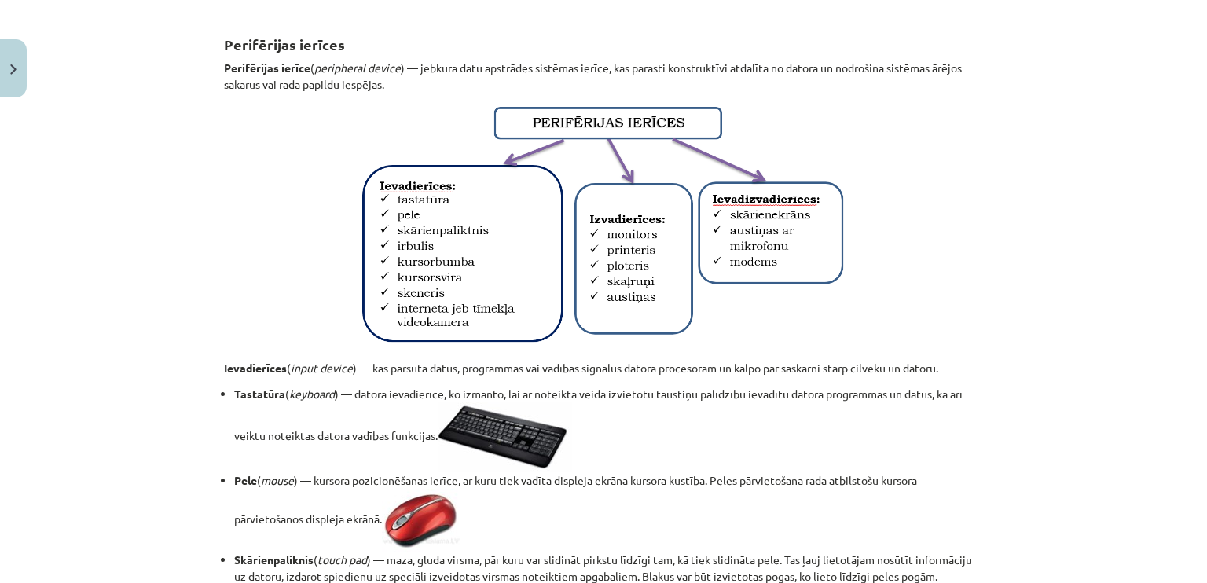
scroll to position [148, 0]
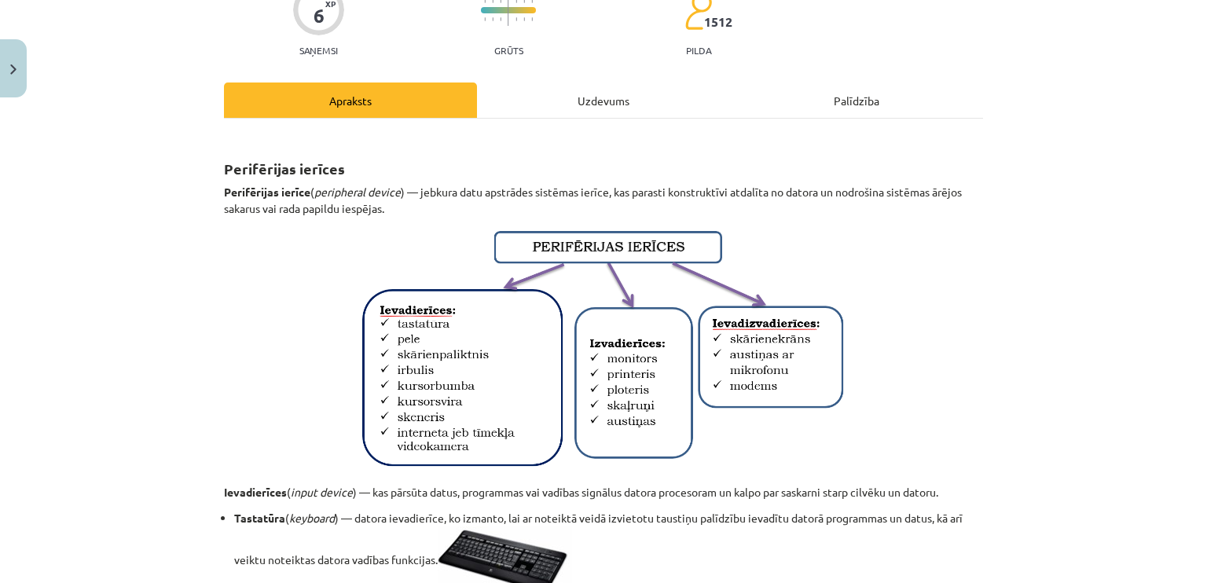
click at [586, 94] on div "Uzdevums" at bounding box center [603, 99] width 253 height 35
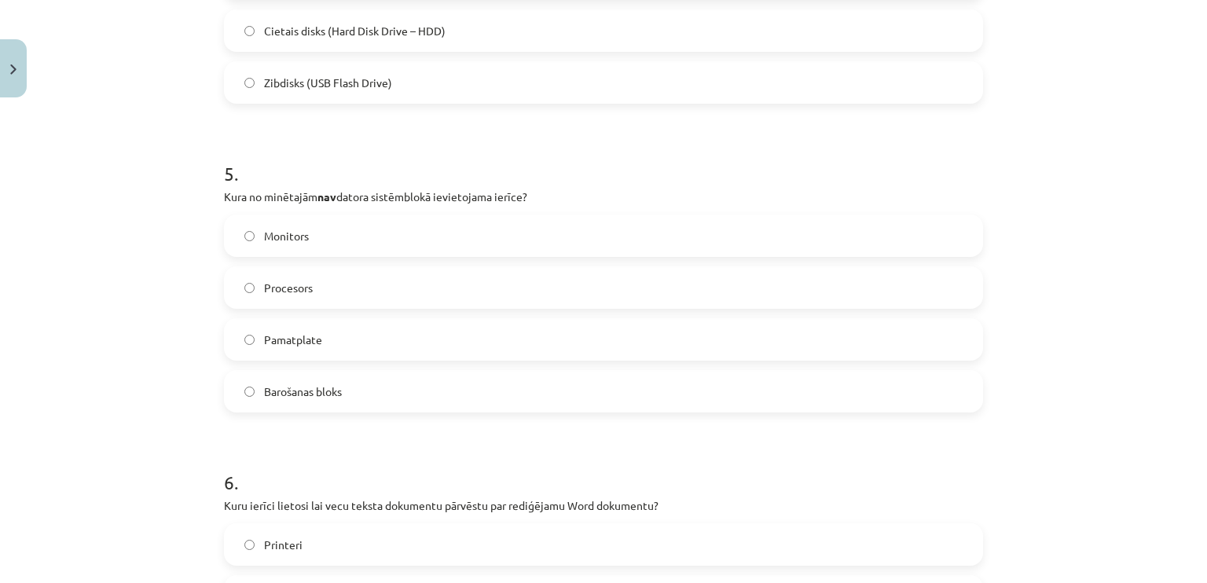
scroll to position [1399, 0]
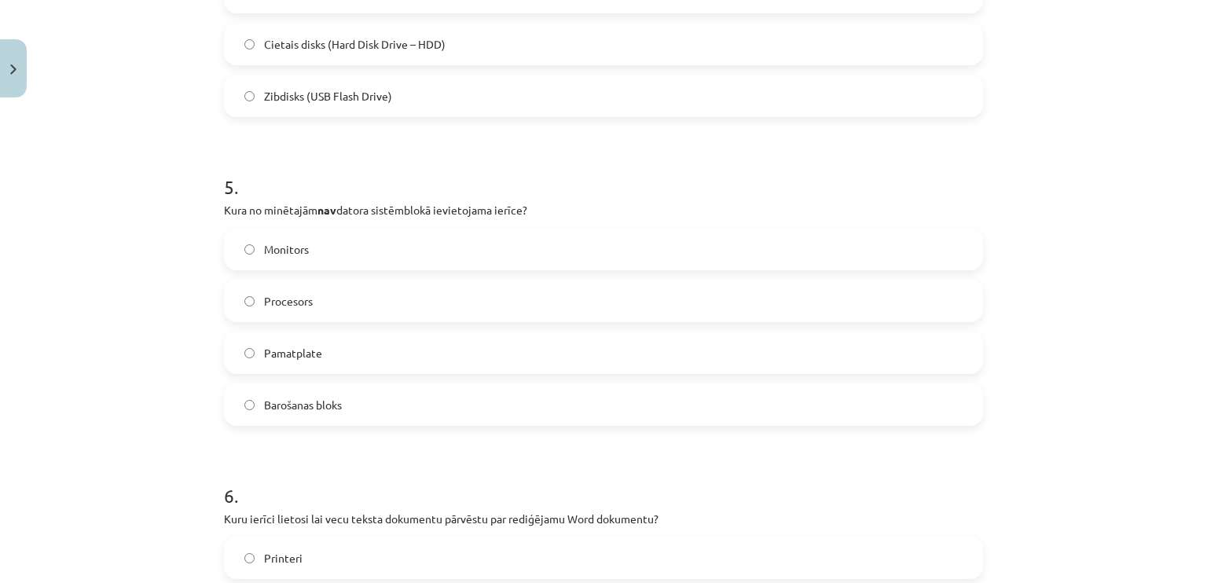
click at [506, 295] on label "Procesors" at bounding box center [603, 300] width 756 height 39
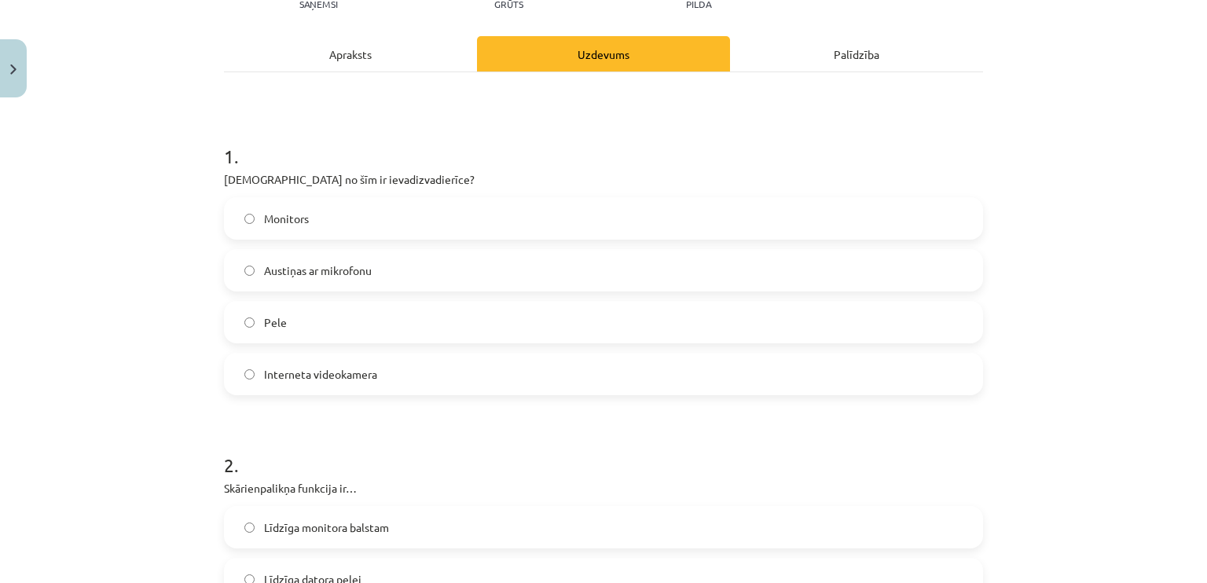
scroll to position [0, 0]
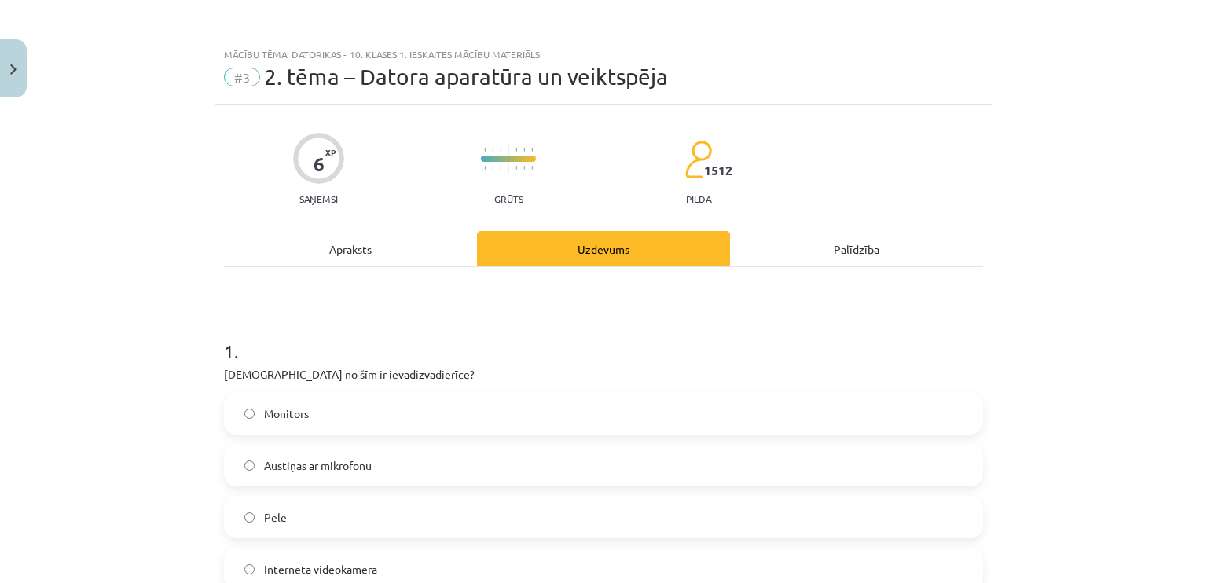
click at [344, 251] on div "Apraksts" at bounding box center [350, 248] width 253 height 35
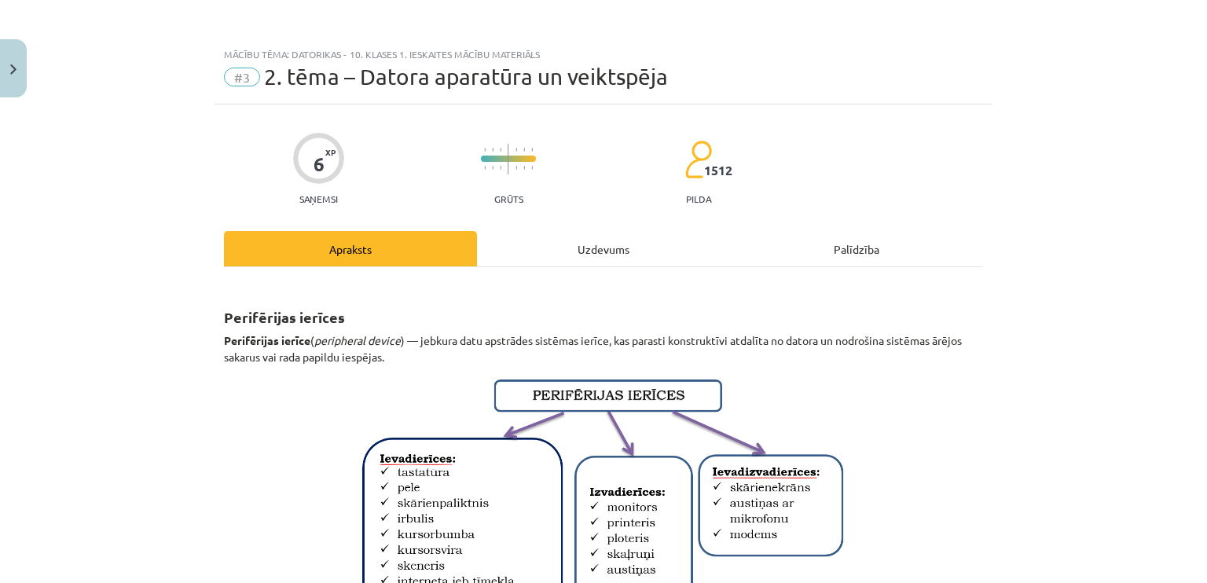
click at [606, 252] on div "Uzdevums" at bounding box center [603, 248] width 253 height 35
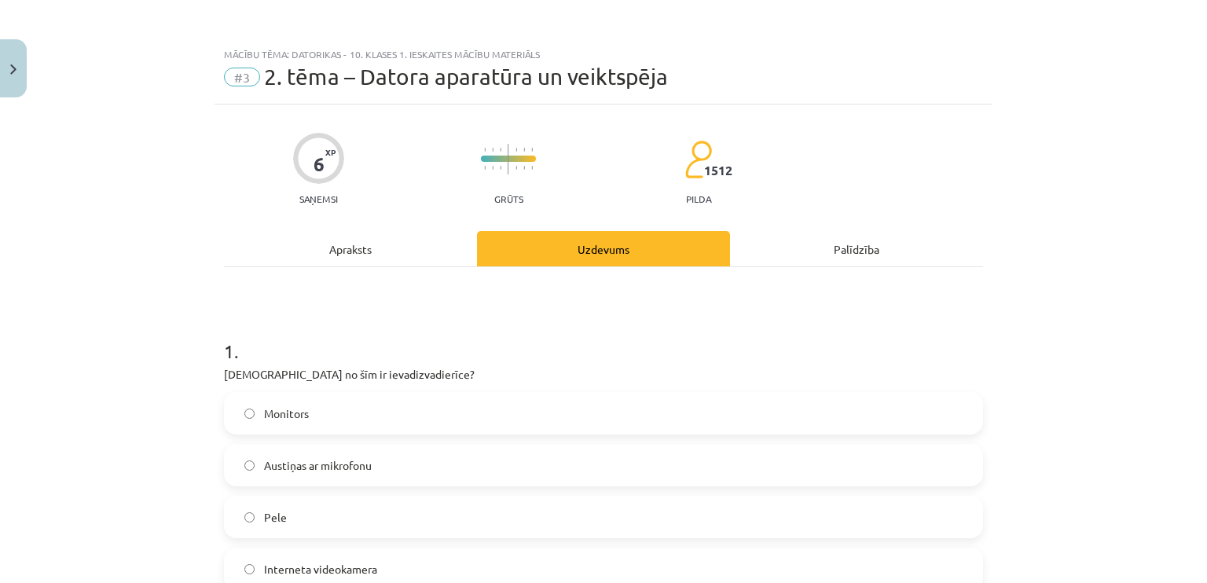
click at [360, 247] on div "Apraksts" at bounding box center [350, 248] width 253 height 35
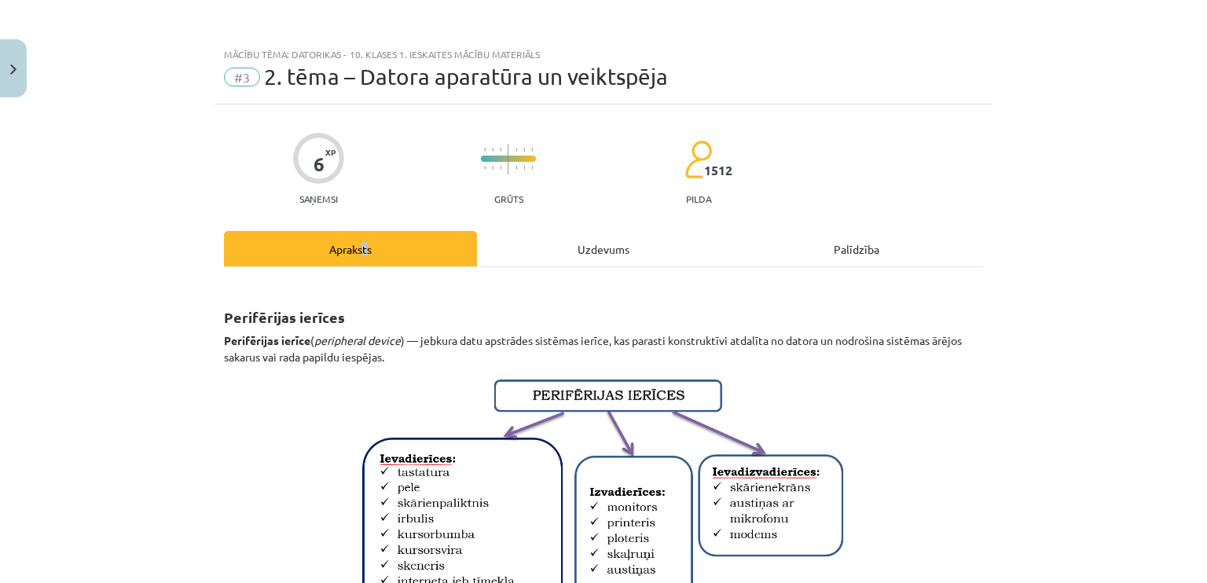
scroll to position [39, 0]
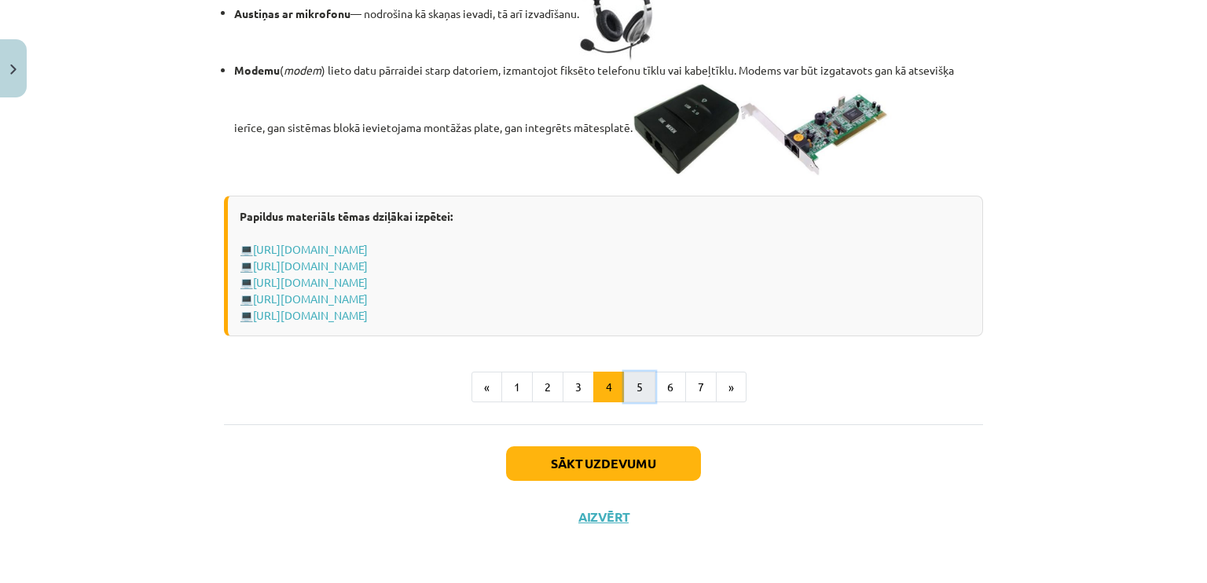
click at [639, 403] on button "5" at bounding box center [639, 387] width 31 height 31
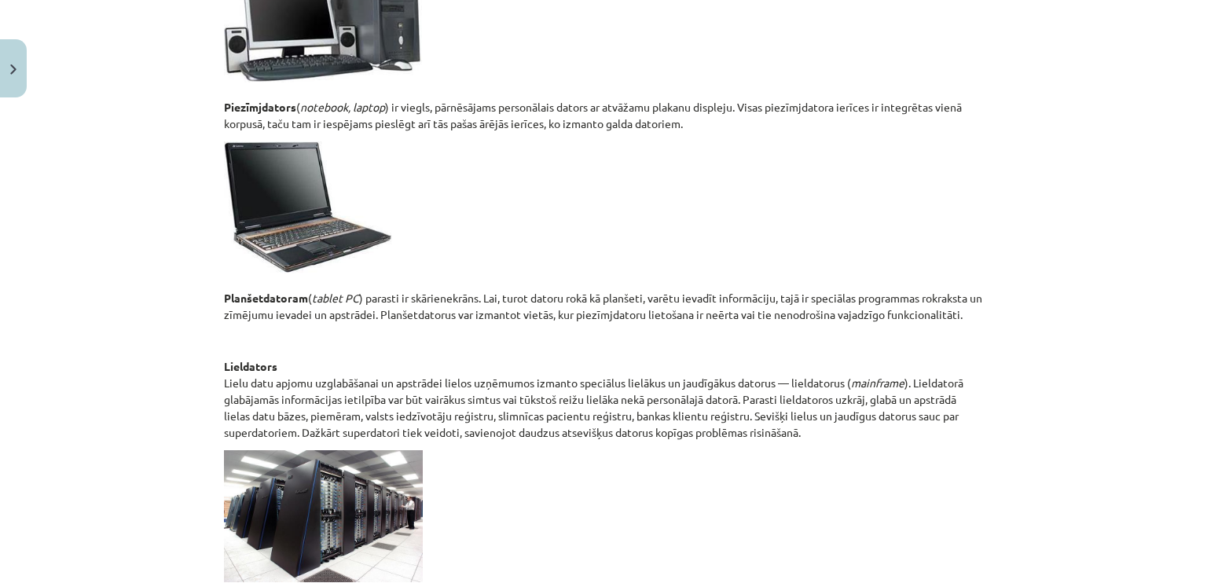
scroll to position [830, 0]
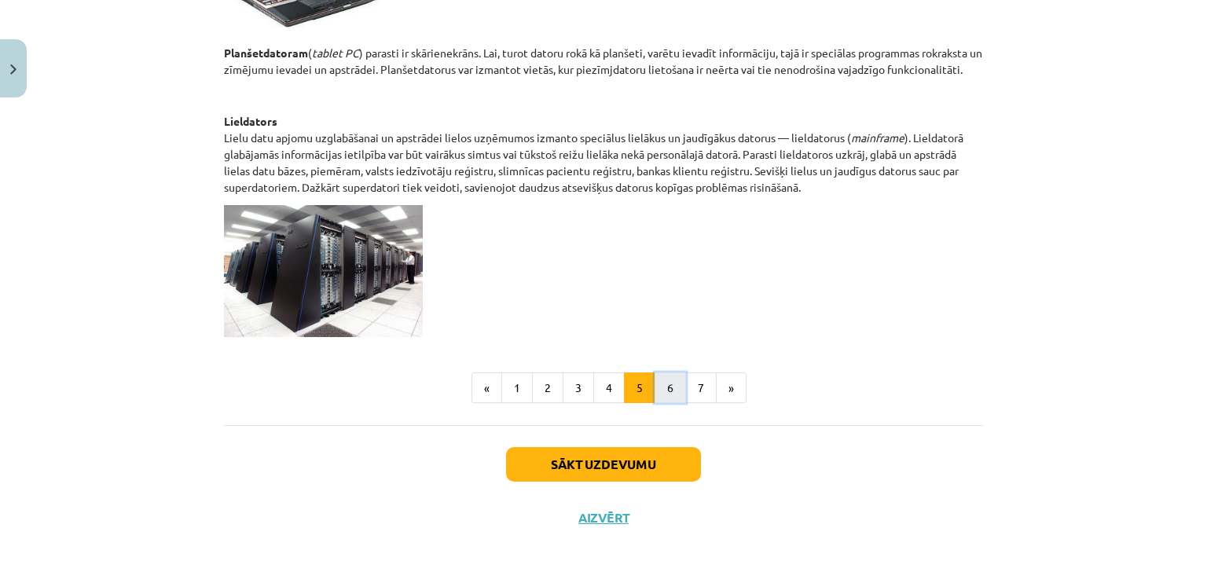
click at [671, 386] on button "6" at bounding box center [669, 387] width 31 height 31
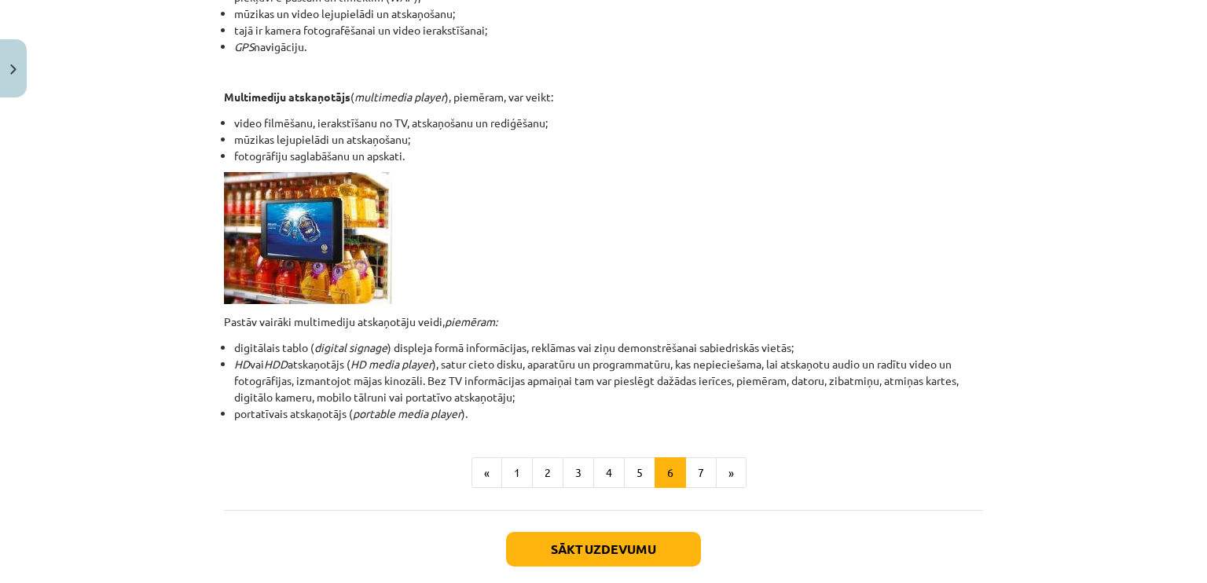
scroll to position [387, 0]
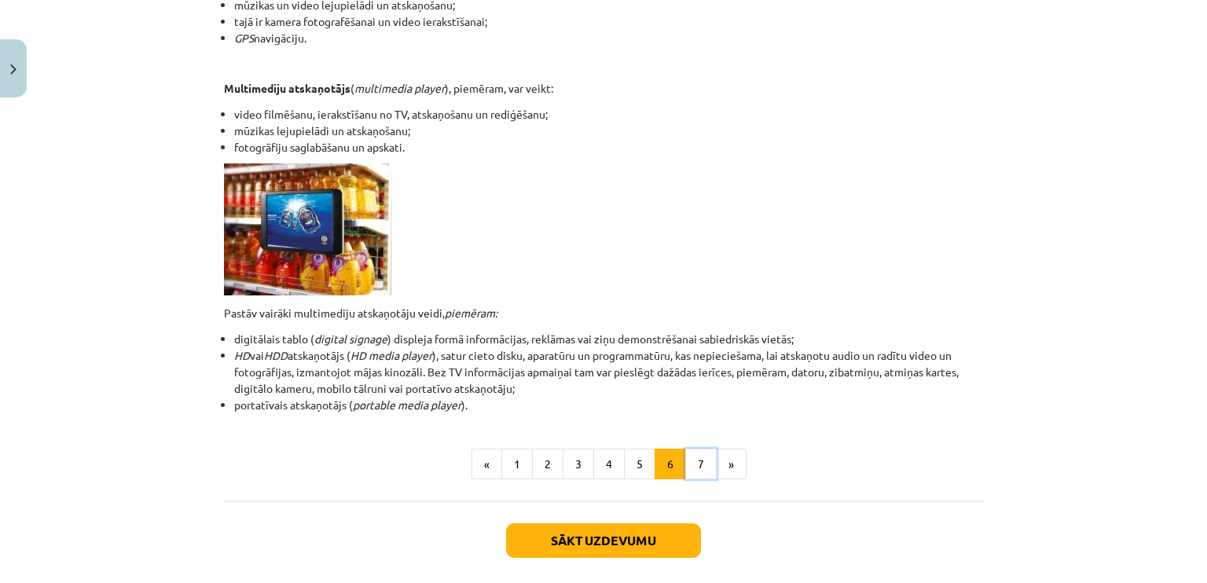
click at [694, 465] on button "7" at bounding box center [700, 464] width 31 height 31
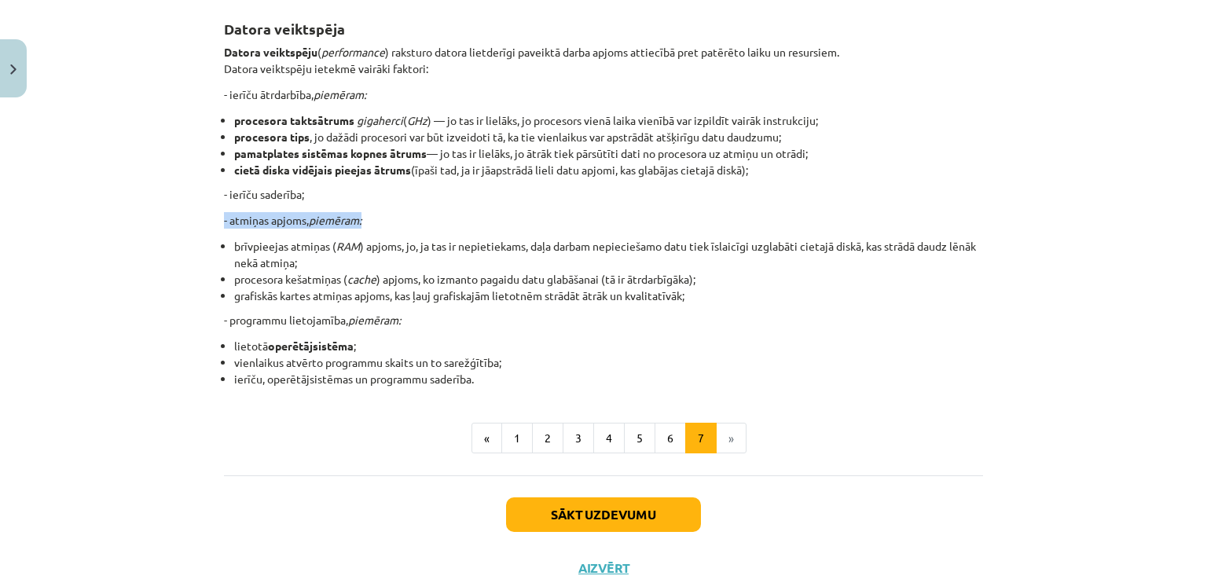
drag, startPoint x: 1193, startPoint y: 203, endPoint x: 1195, endPoint y: 192, distance: 11.2
click at [1195, 192] on div "Mācību tēma: Datorikas - 10. klases 1. ieskaites mācību materiāls #3 2. tēma – …" at bounding box center [603, 291] width 1207 height 583
click at [1145, 217] on div "Mācību tēma: Datorikas - 10. klases 1. ieskaites mācību materiāls #3 2. tēma – …" at bounding box center [603, 291] width 1207 height 583
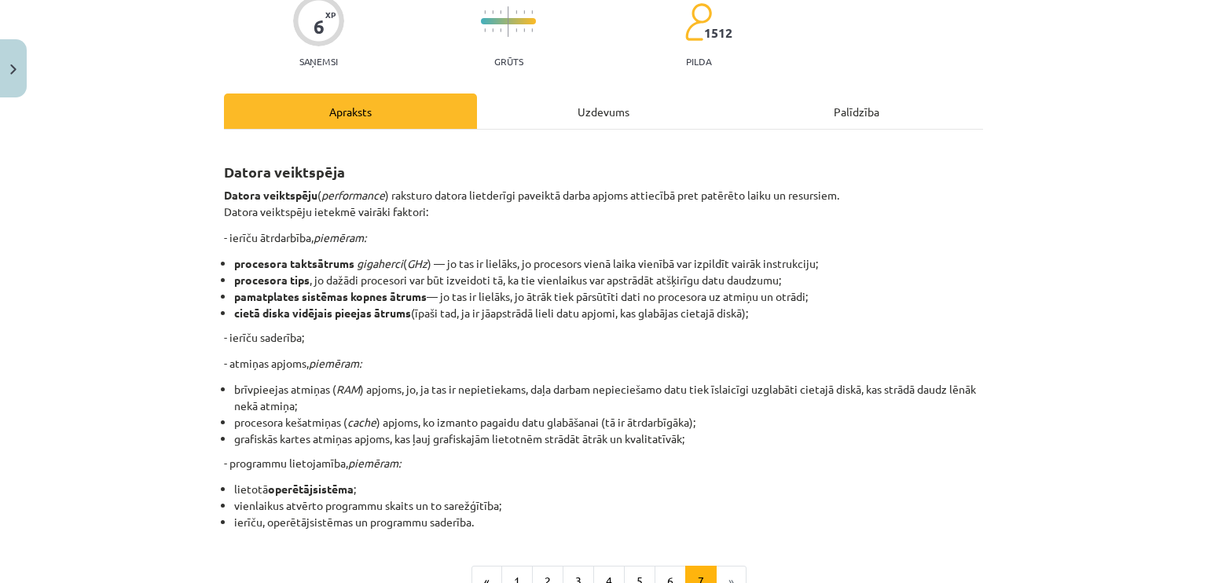
scroll to position [148, 0]
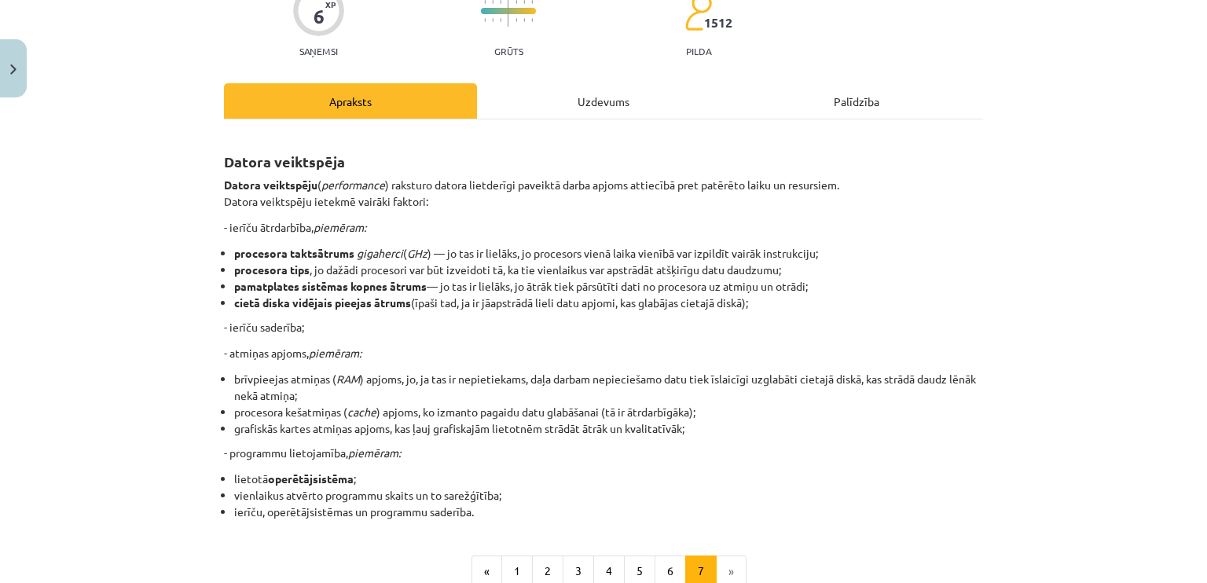
click at [624, 83] on div "Uzdevums" at bounding box center [603, 100] width 253 height 35
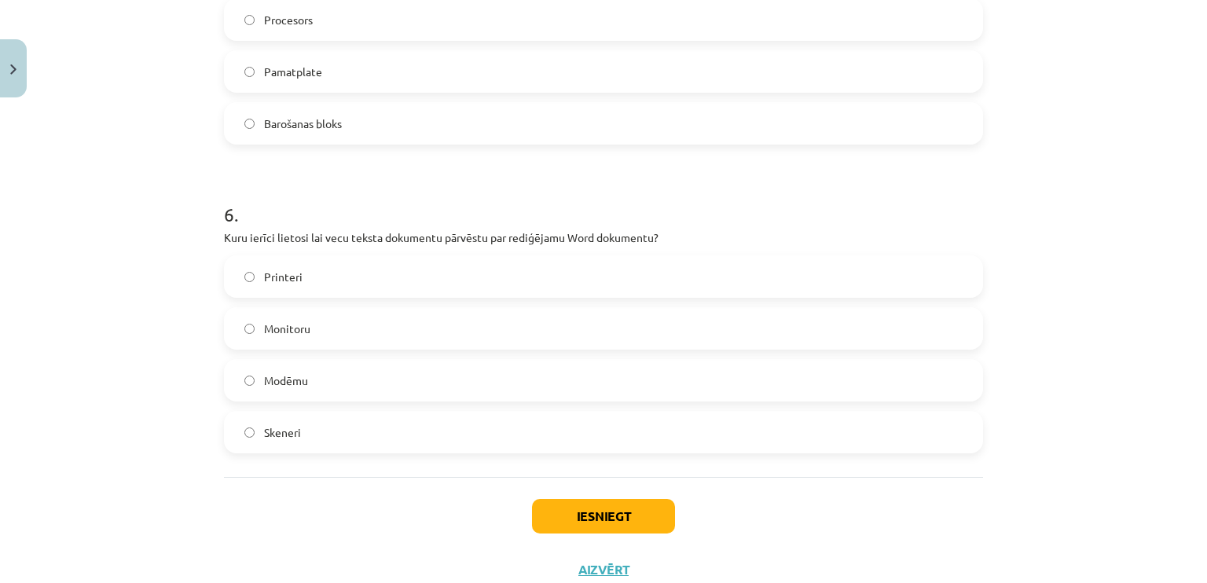
scroll to position [1683, 0]
click at [434, 359] on label "Modēmu" at bounding box center [603, 377] width 756 height 39
click at [648, 517] on button "Iesniegt" at bounding box center [603, 514] width 143 height 35
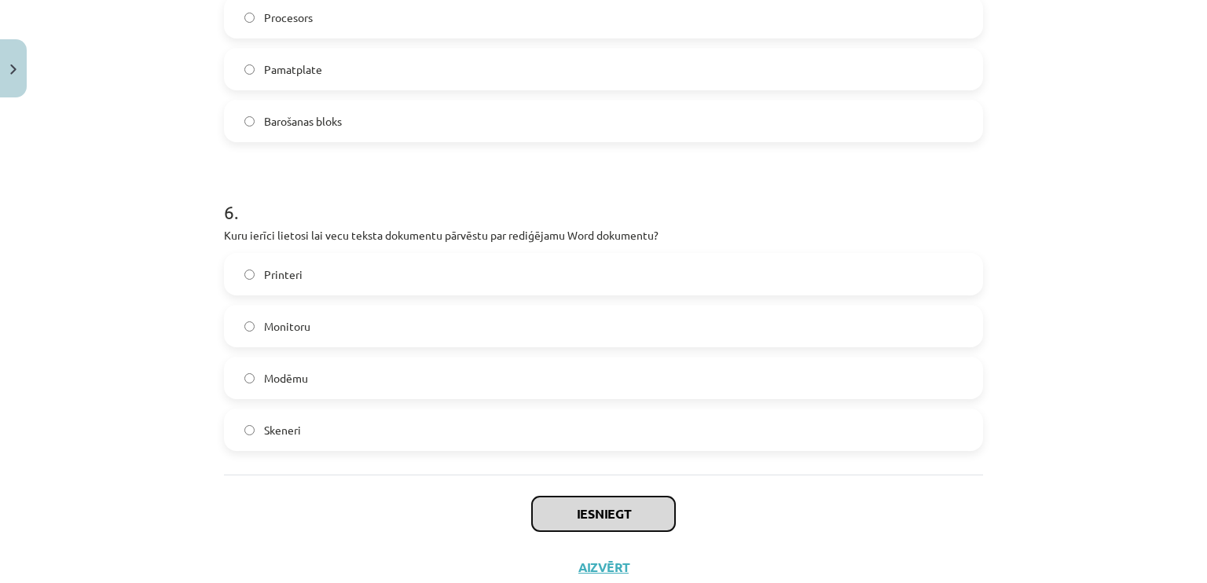
click at [644, 509] on button "Iesniegt" at bounding box center [603, 514] width 143 height 35
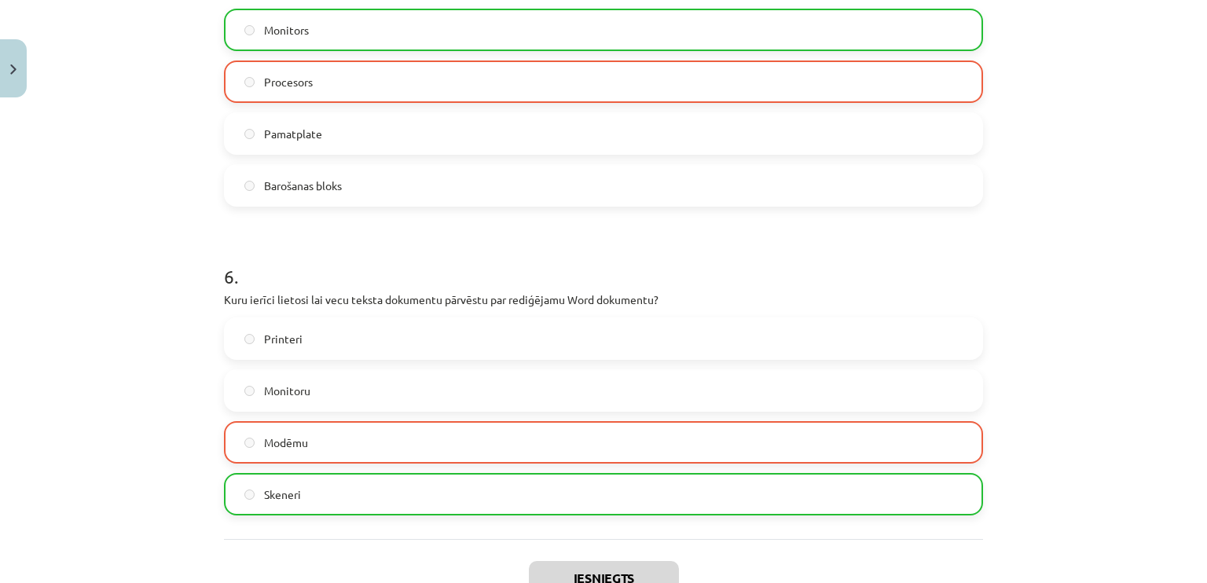
scroll to position [1782, 0]
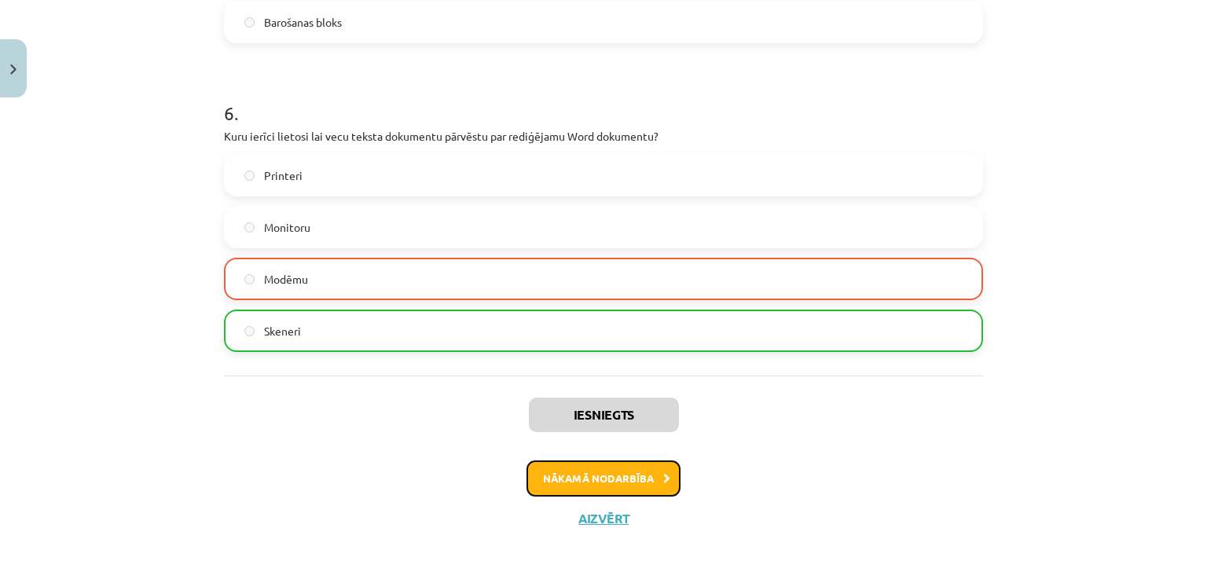
click at [601, 477] on button "Nākamā nodarbība" at bounding box center [603, 478] width 154 height 36
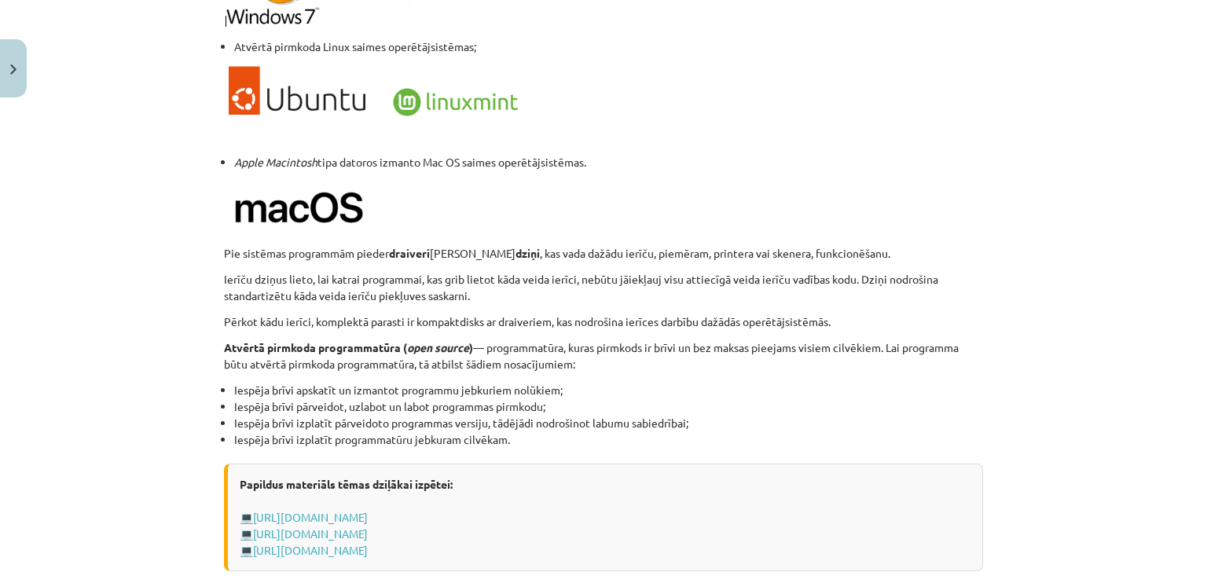
scroll to position [1640, 0]
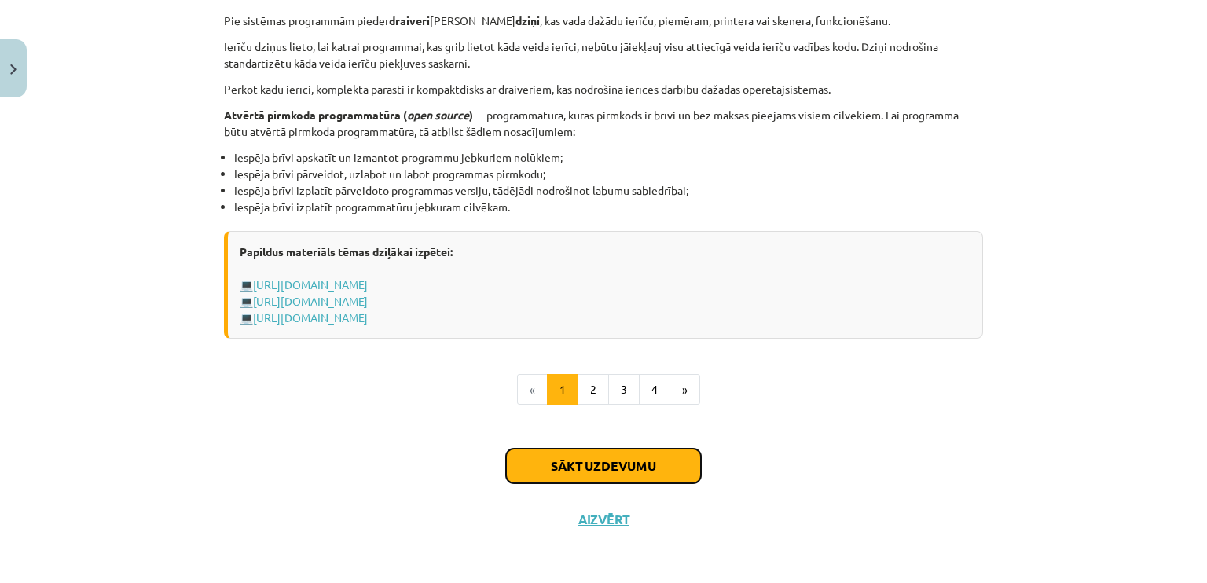
click at [652, 460] on button "Sākt uzdevumu" at bounding box center [603, 466] width 195 height 35
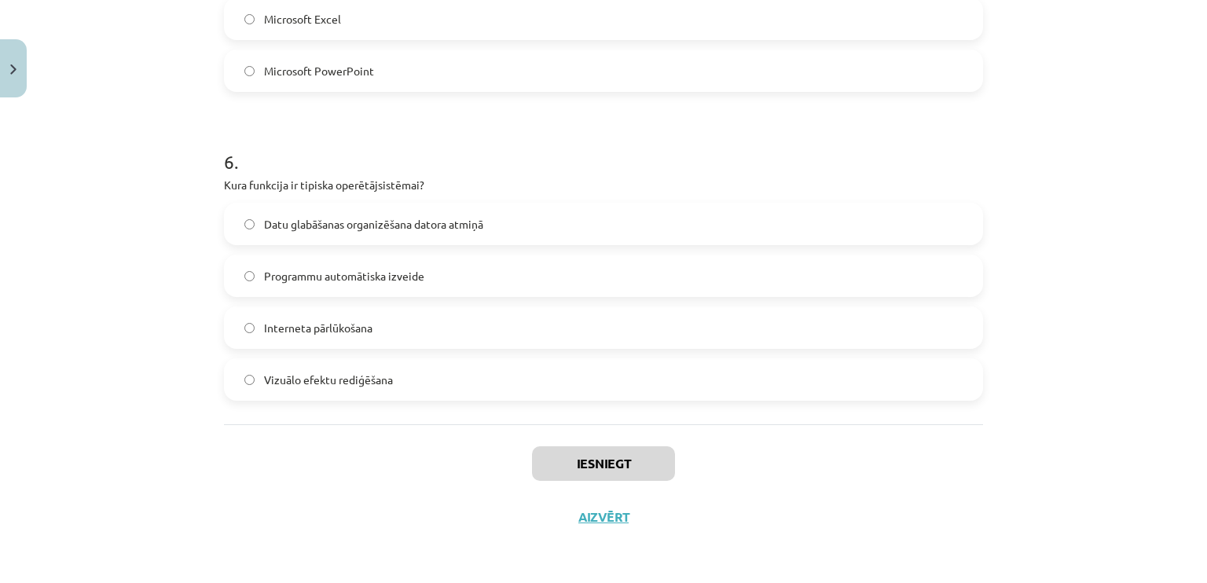
scroll to position [39, 0]
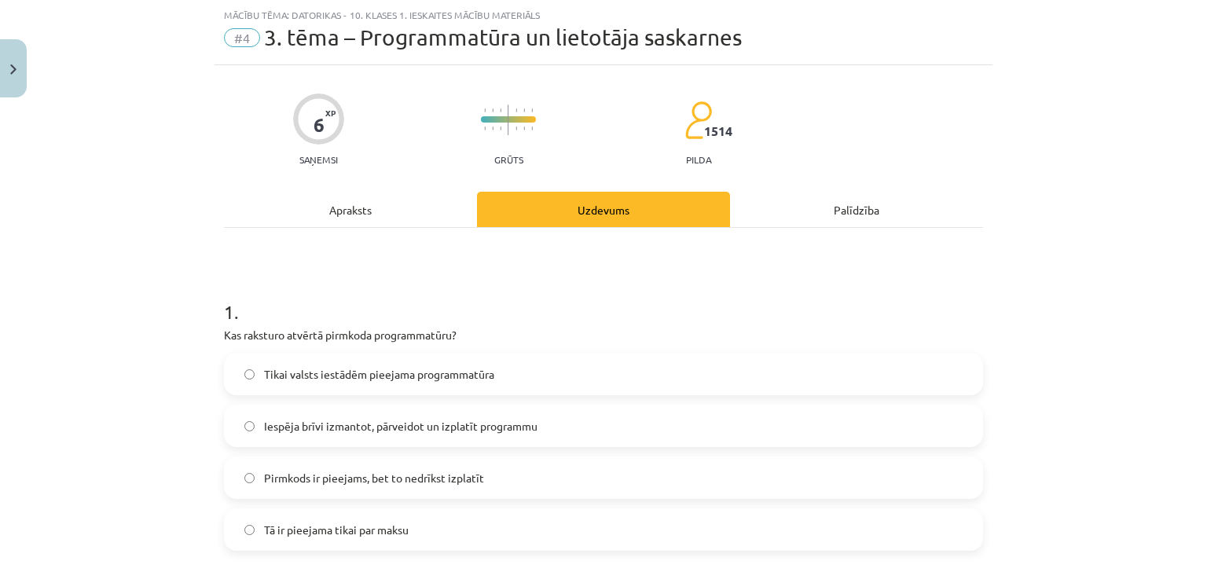
click at [372, 196] on div "Apraksts" at bounding box center [350, 209] width 253 height 35
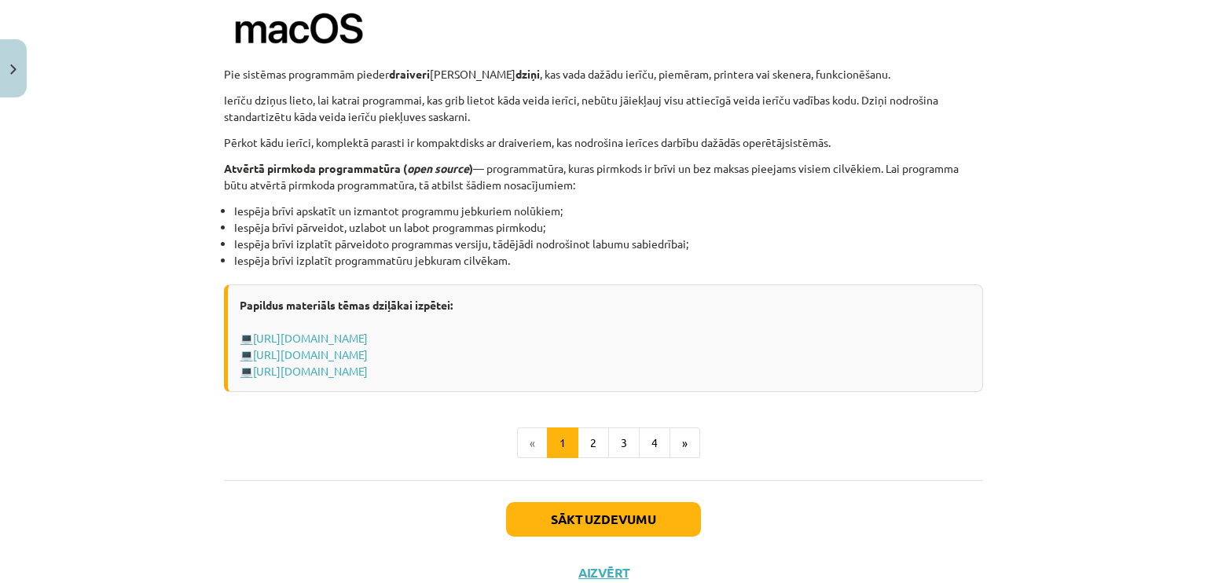
scroll to position [1637, 0]
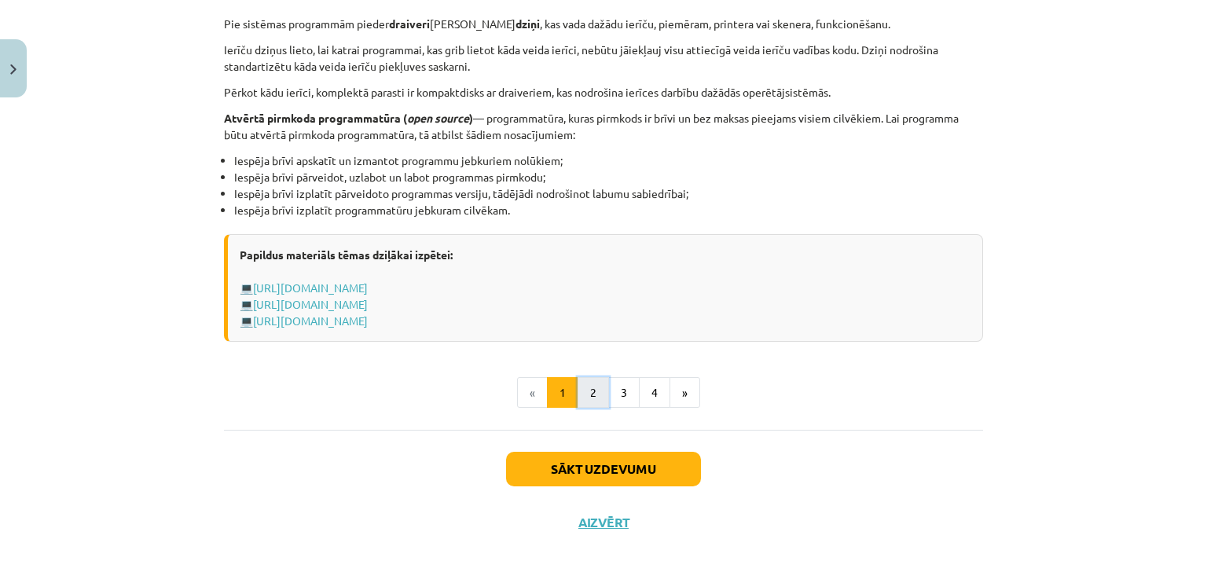
click at [581, 392] on button "2" at bounding box center [592, 392] width 31 height 31
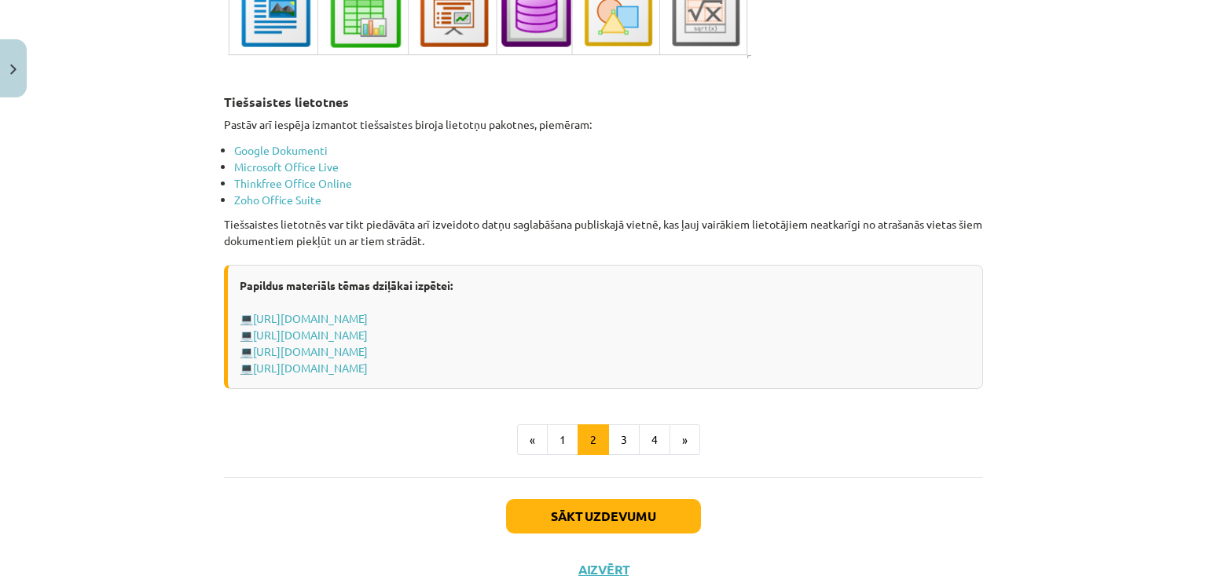
scroll to position [2651, 0]
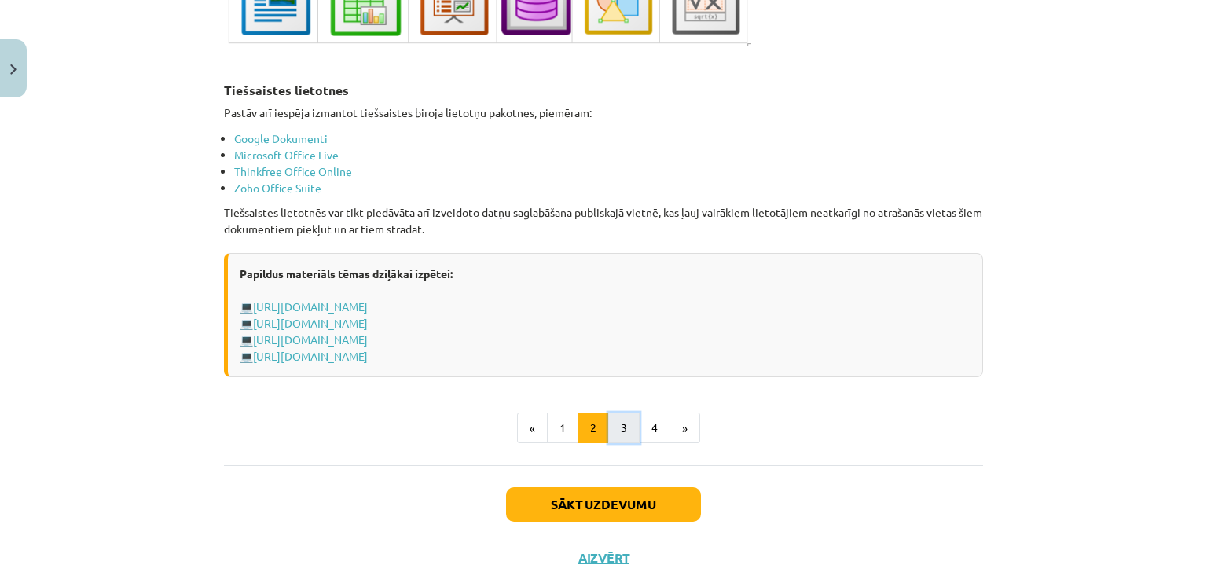
click at [617, 423] on button "3" at bounding box center [623, 427] width 31 height 31
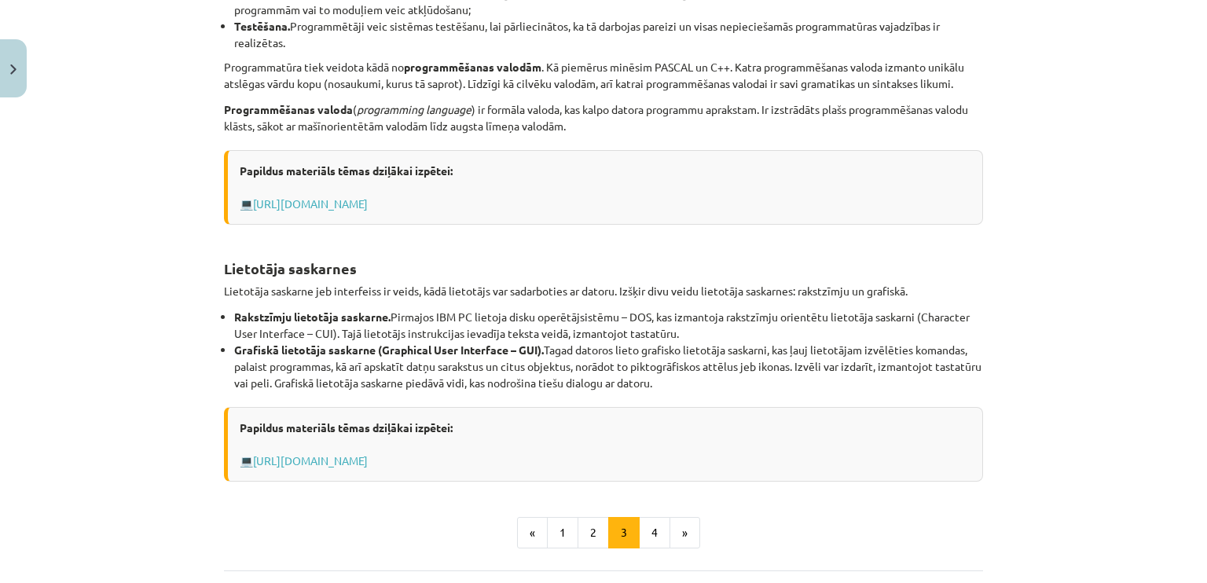
scroll to position [625, 0]
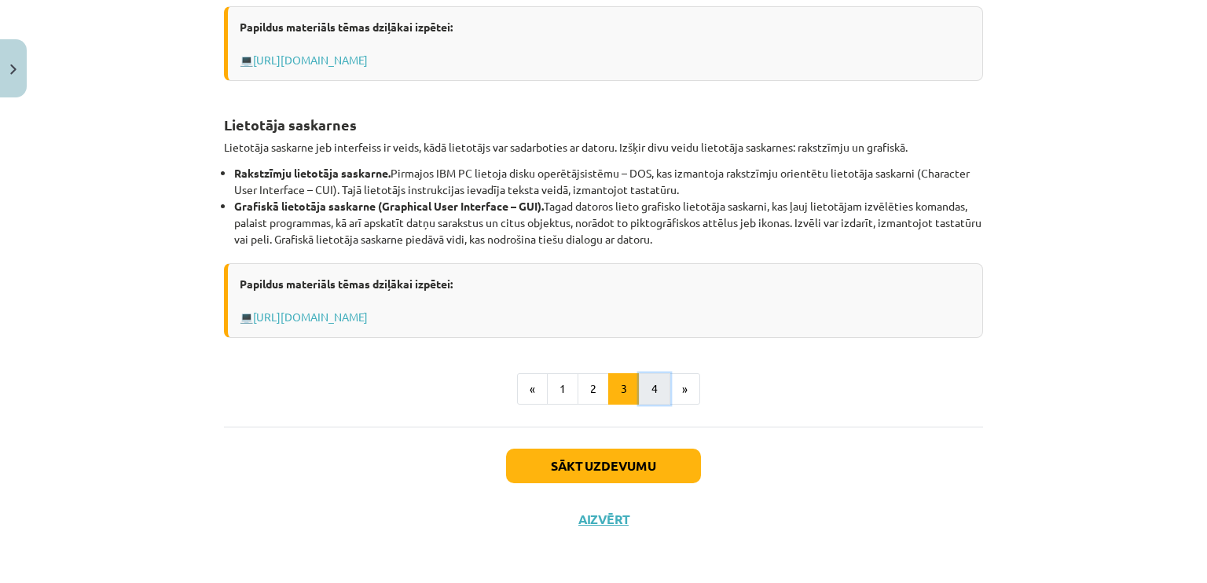
click at [652, 396] on button "4" at bounding box center [654, 388] width 31 height 31
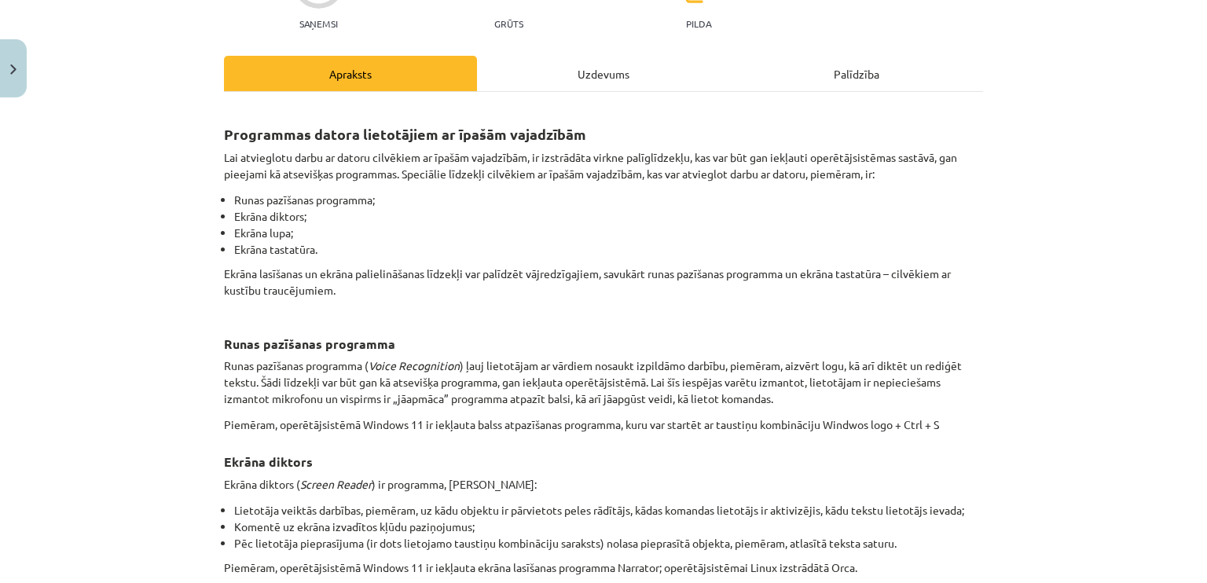
click at [579, 74] on div "Uzdevums" at bounding box center [603, 73] width 253 height 35
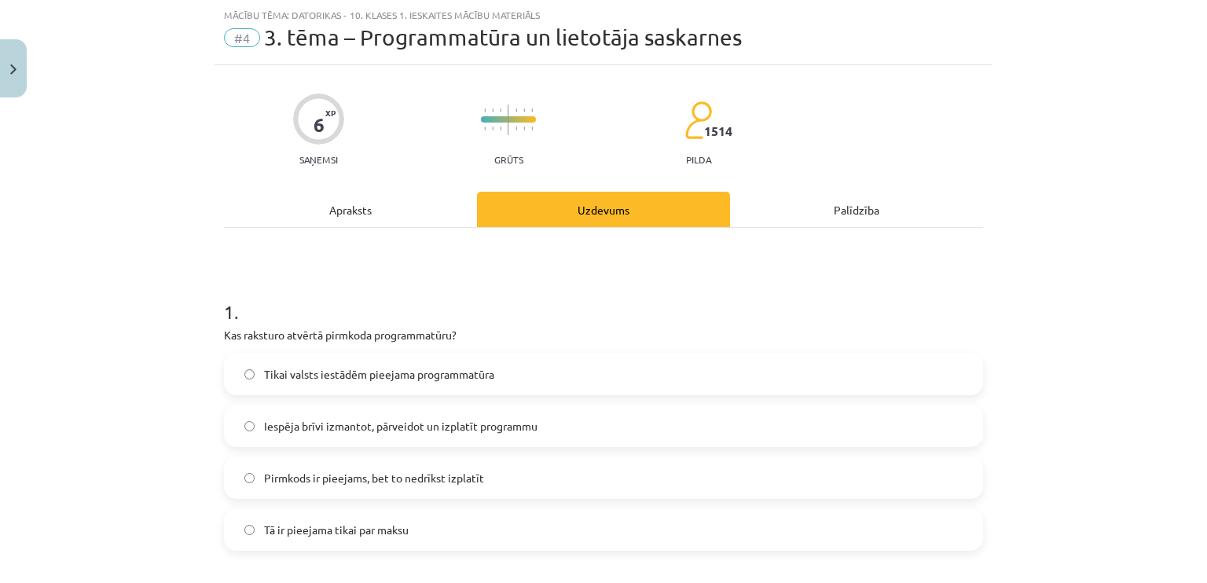
click at [335, 207] on div "Apraksts" at bounding box center [350, 209] width 253 height 35
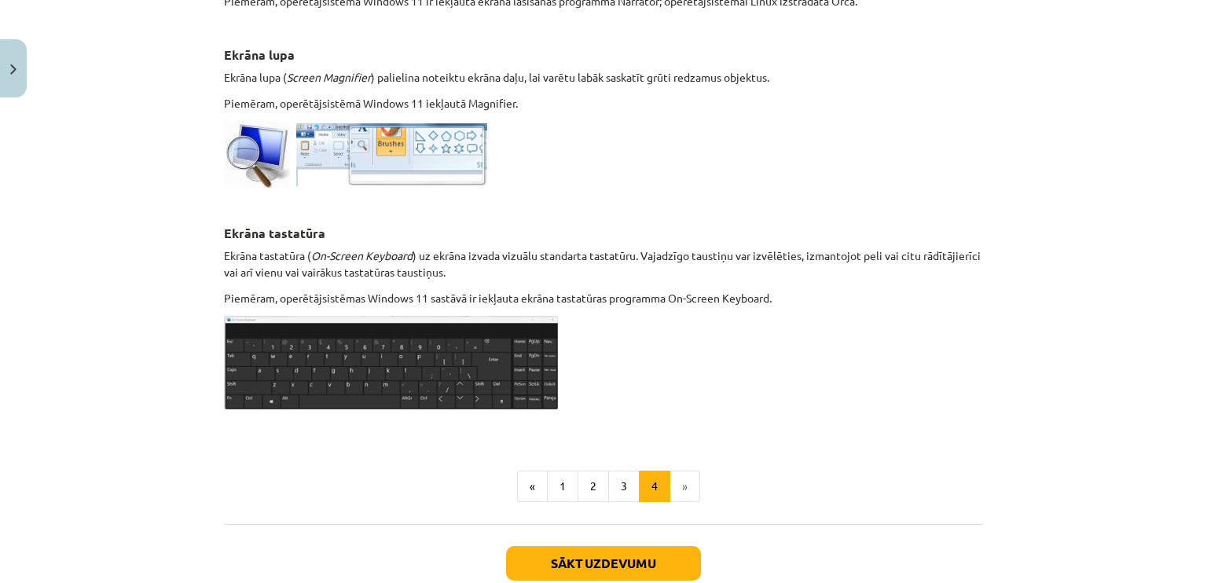
scroll to position [694, 0]
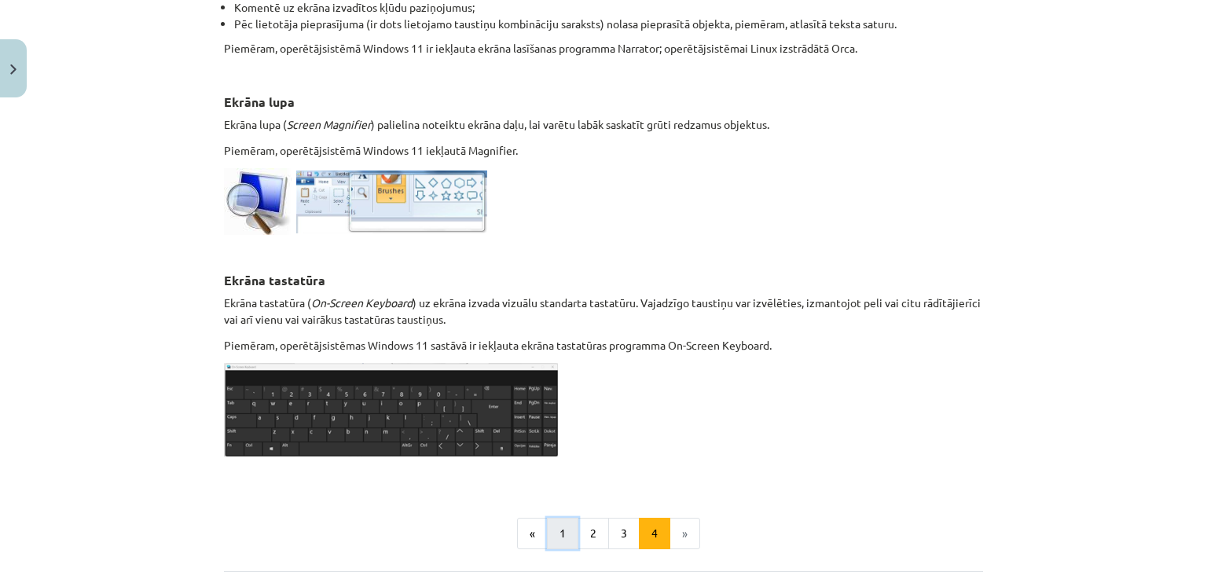
click at [553, 528] on button "1" at bounding box center [562, 533] width 31 height 31
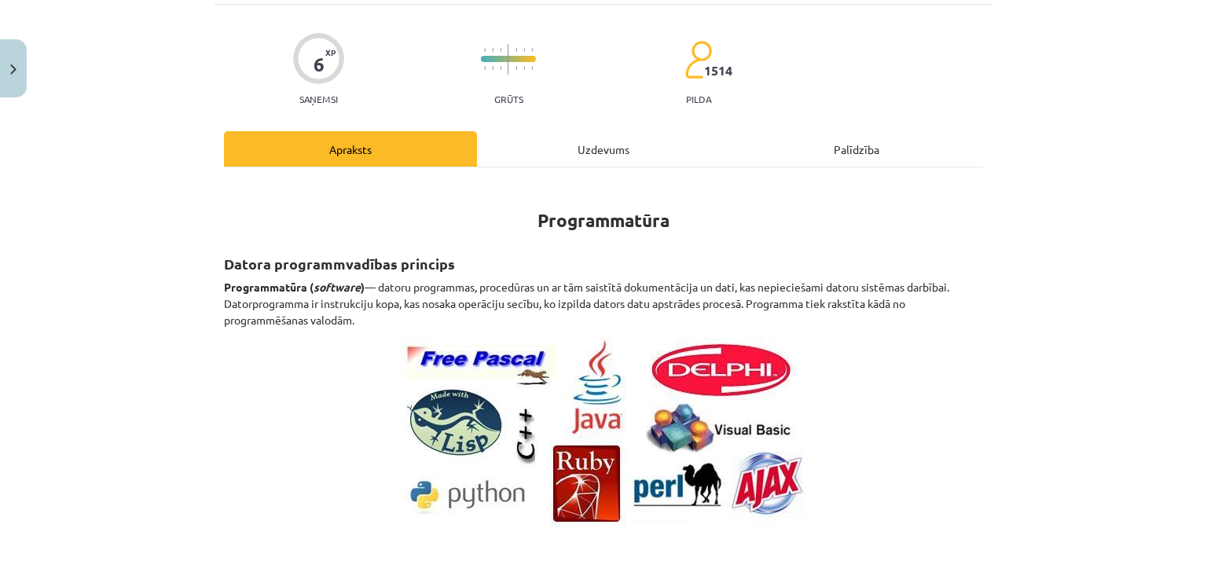
scroll to position [0, 0]
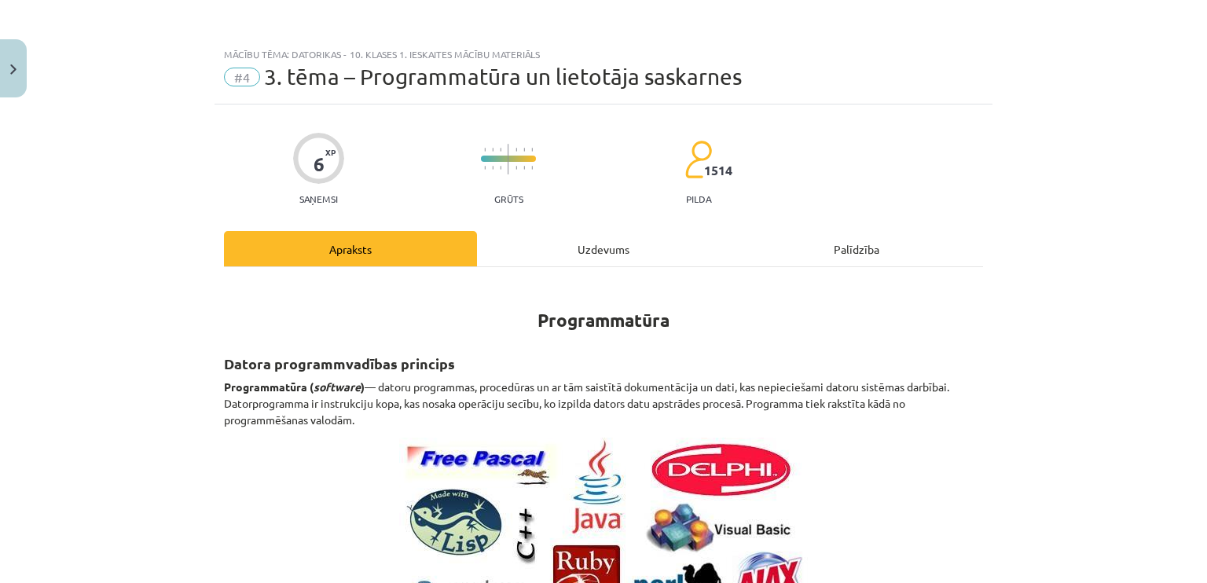
click at [570, 251] on div "Uzdevums" at bounding box center [603, 248] width 253 height 35
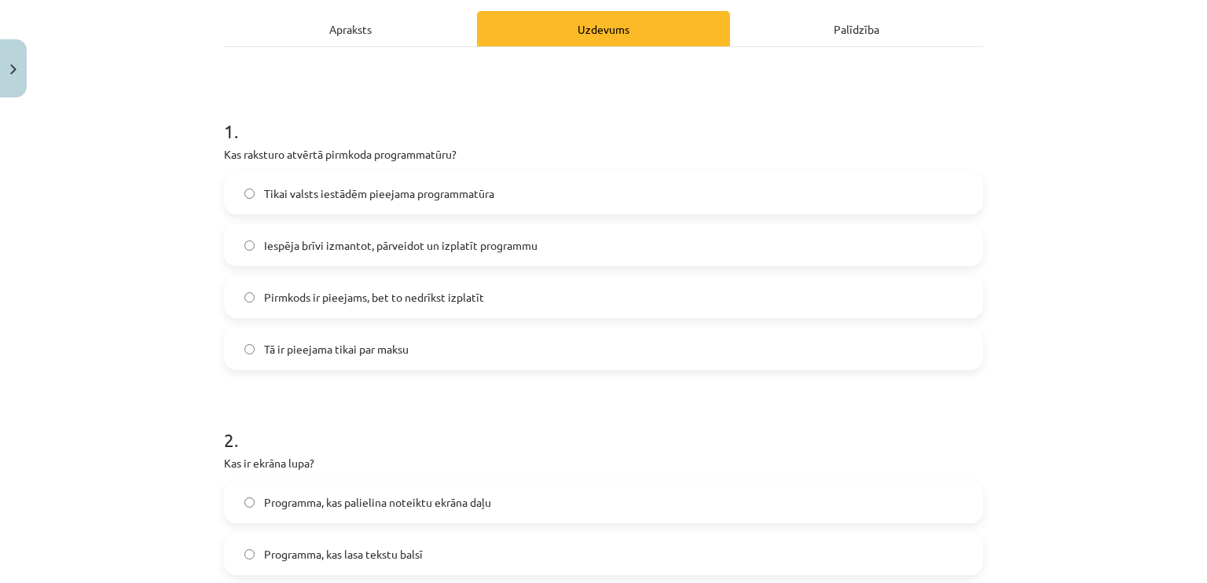
scroll to position [183, 0]
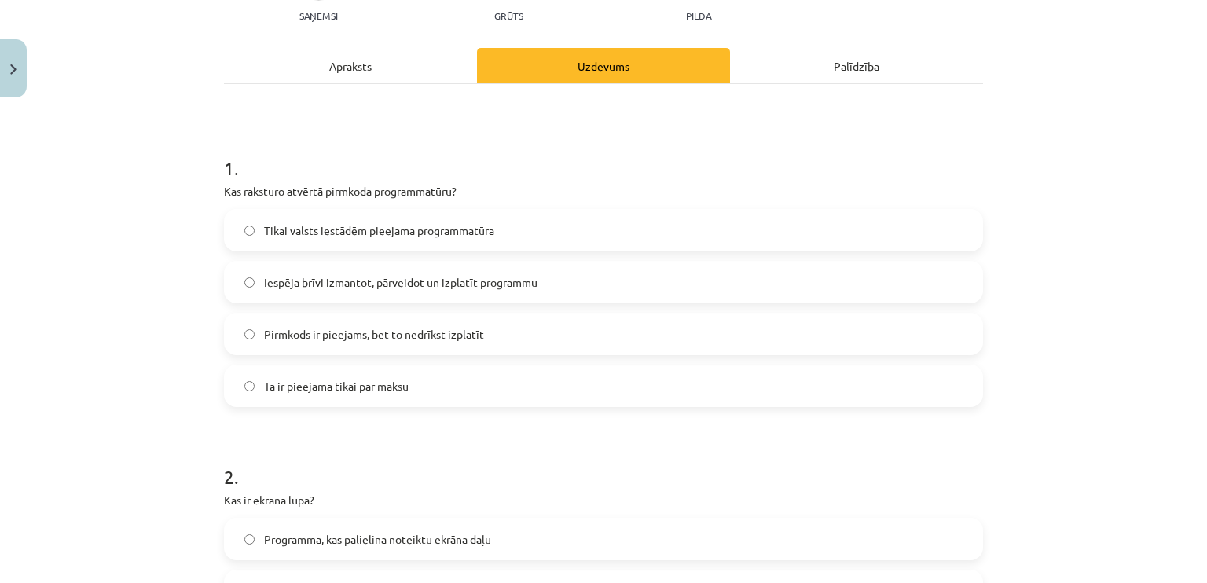
click at [361, 62] on div "Apraksts" at bounding box center [350, 65] width 253 height 35
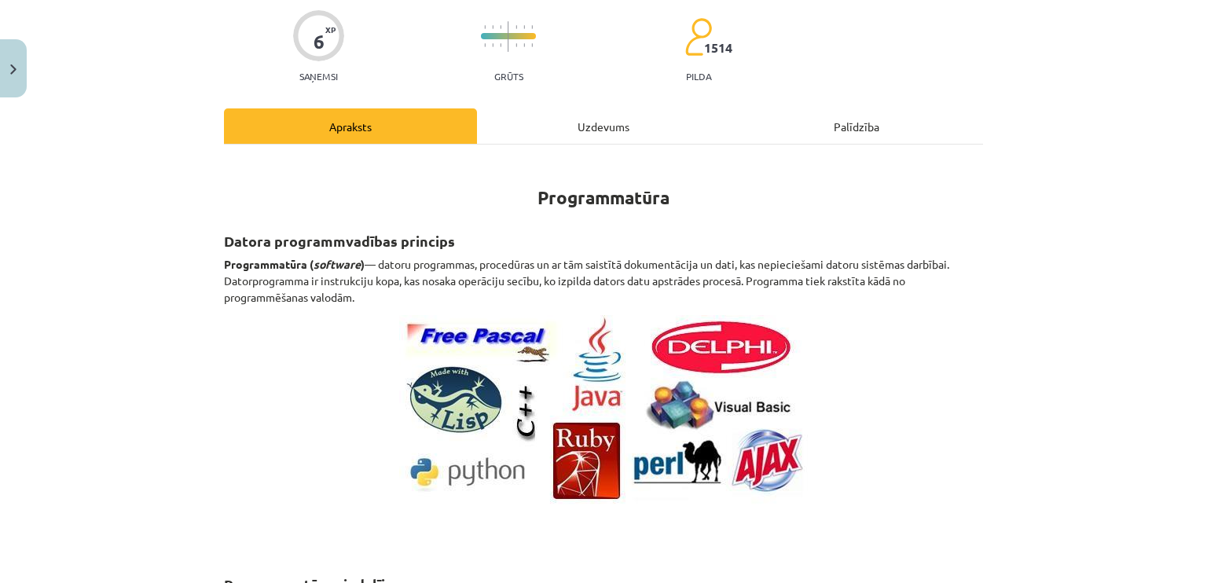
scroll to position [0, 0]
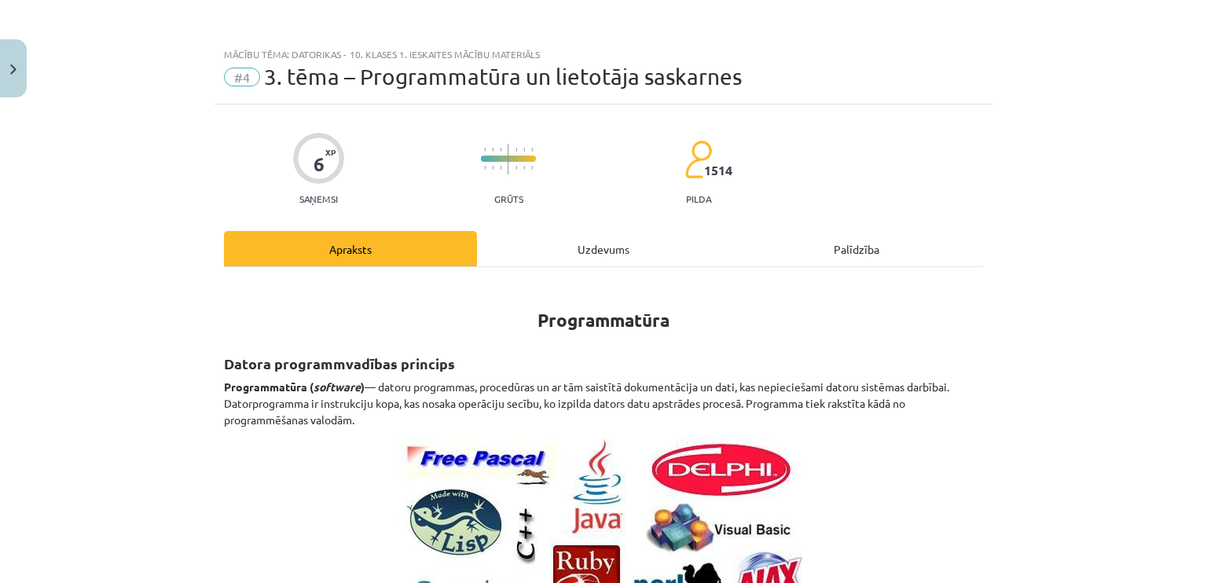
click at [613, 248] on div "Uzdevums" at bounding box center [603, 248] width 253 height 35
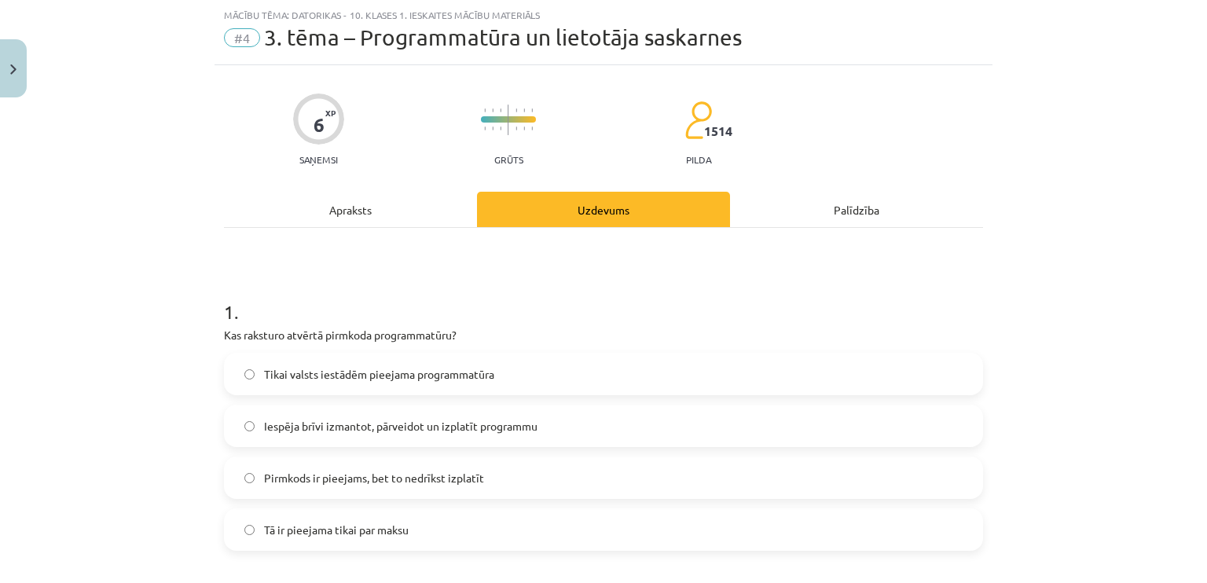
scroll to position [78, 0]
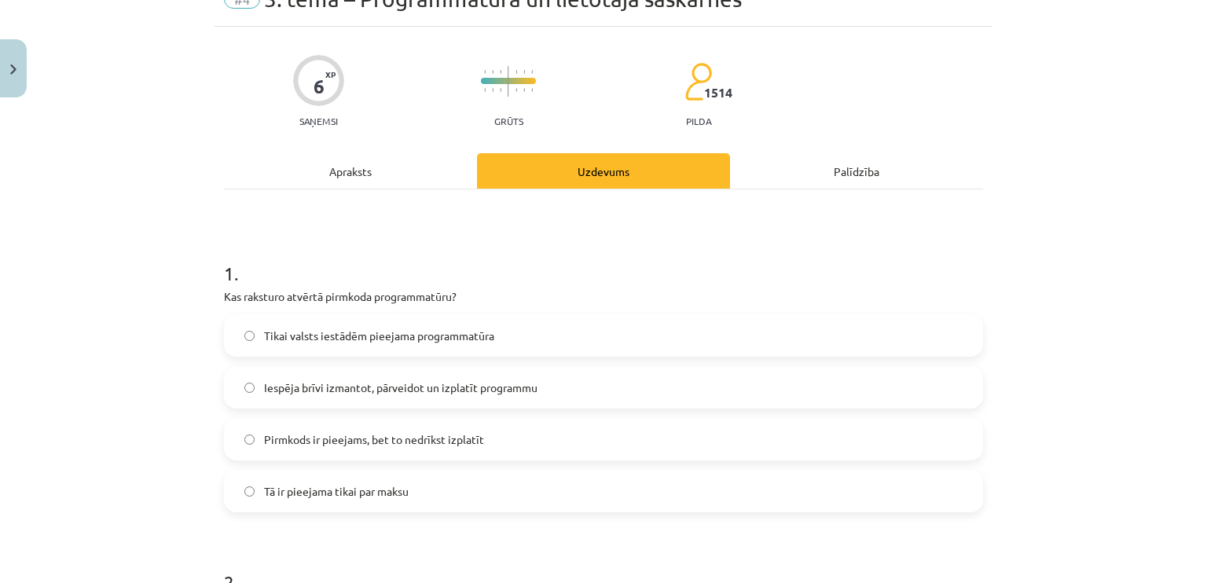
click at [626, 381] on label "Iespēja brīvi izmantot, pārveidot un izplatīt programmu" at bounding box center [603, 387] width 756 height 39
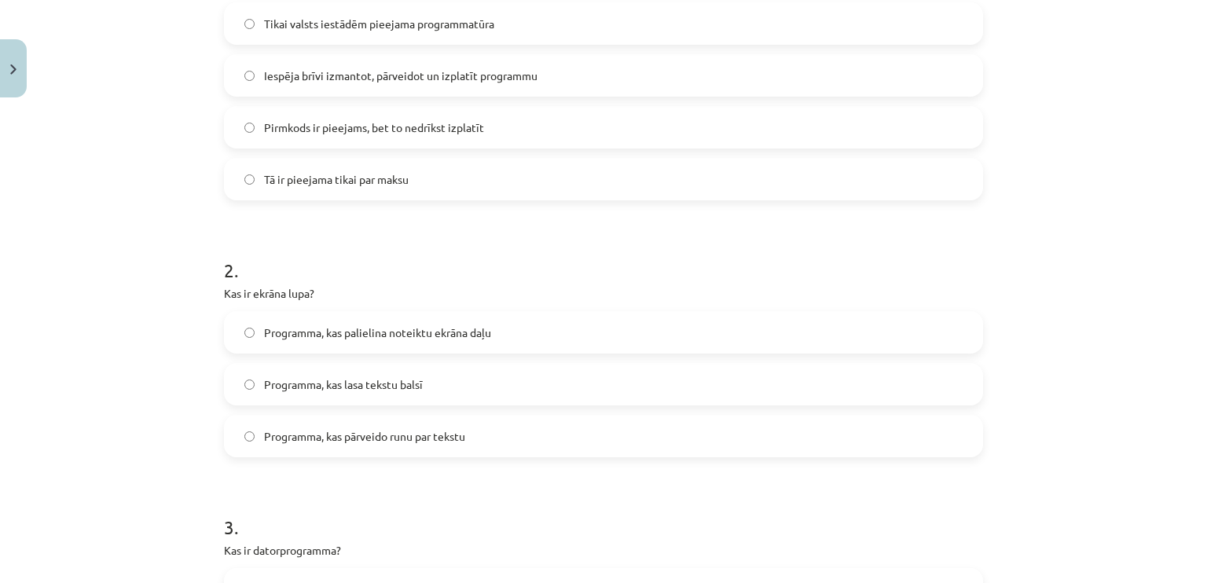
scroll to position [392, 0]
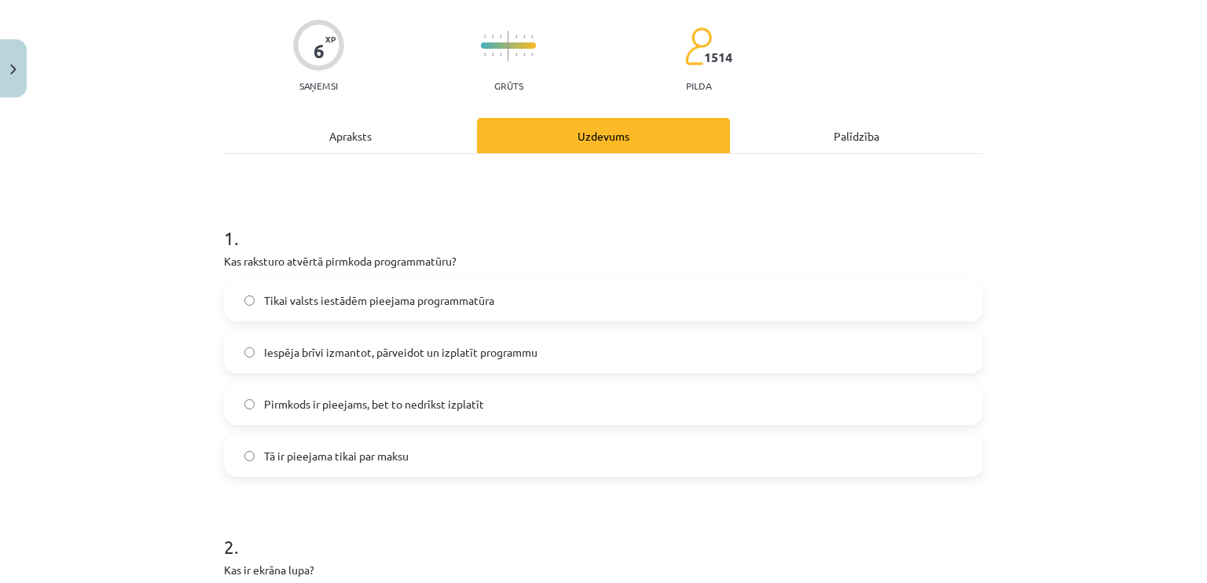
drag, startPoint x: 335, startPoint y: 135, endPoint x: 361, endPoint y: 139, distance: 27.0
click at [336, 135] on div "Apraksts" at bounding box center [350, 135] width 253 height 35
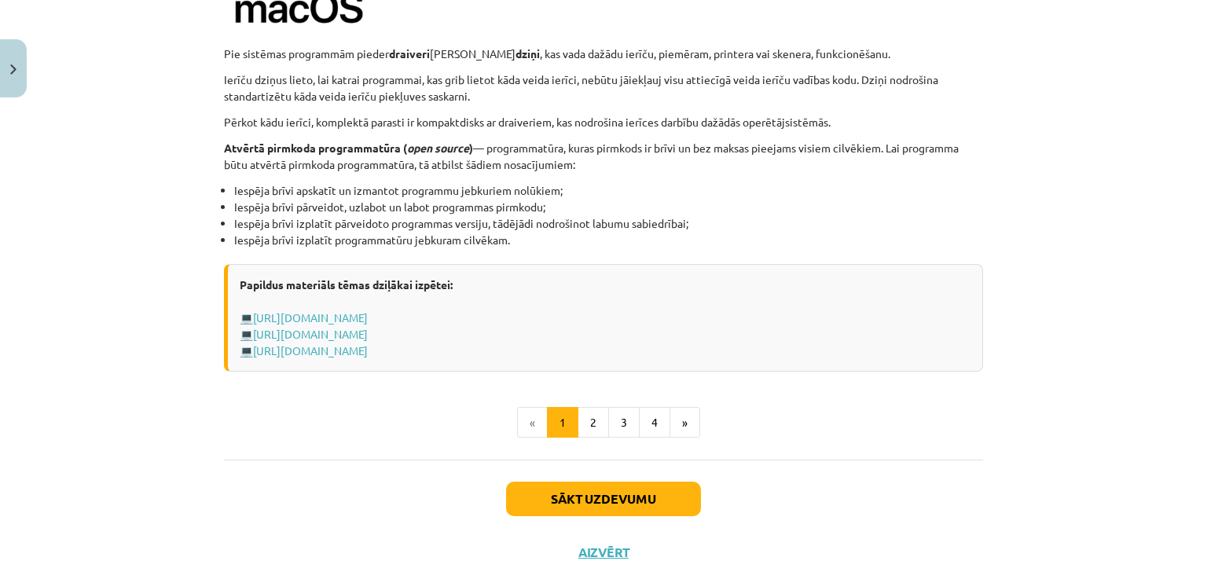
scroll to position [1640, 0]
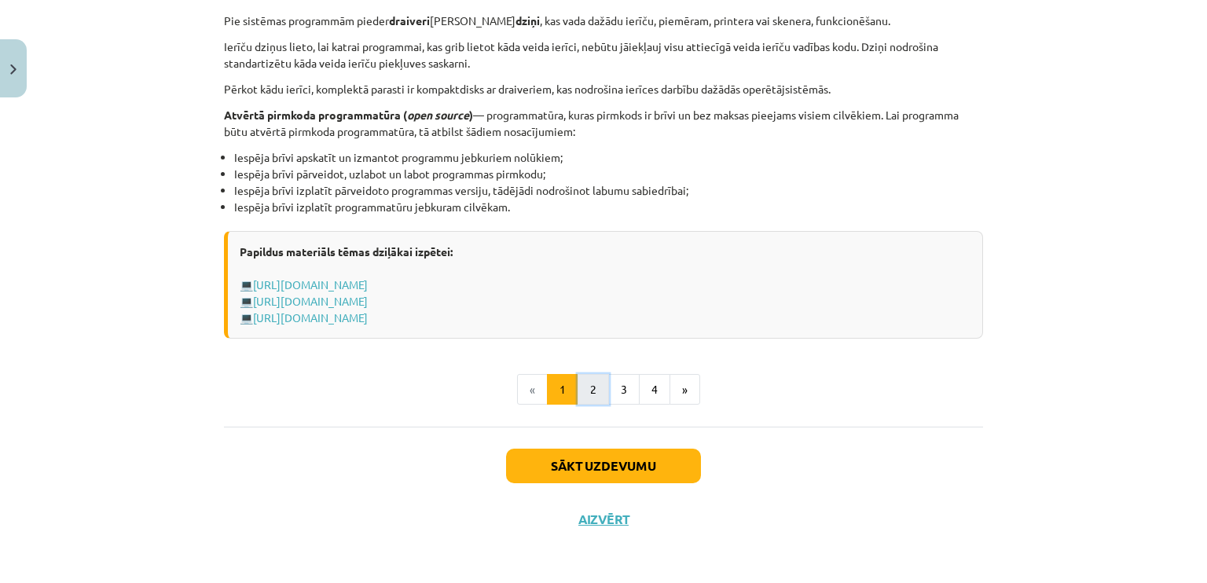
click at [581, 387] on button "2" at bounding box center [592, 389] width 31 height 31
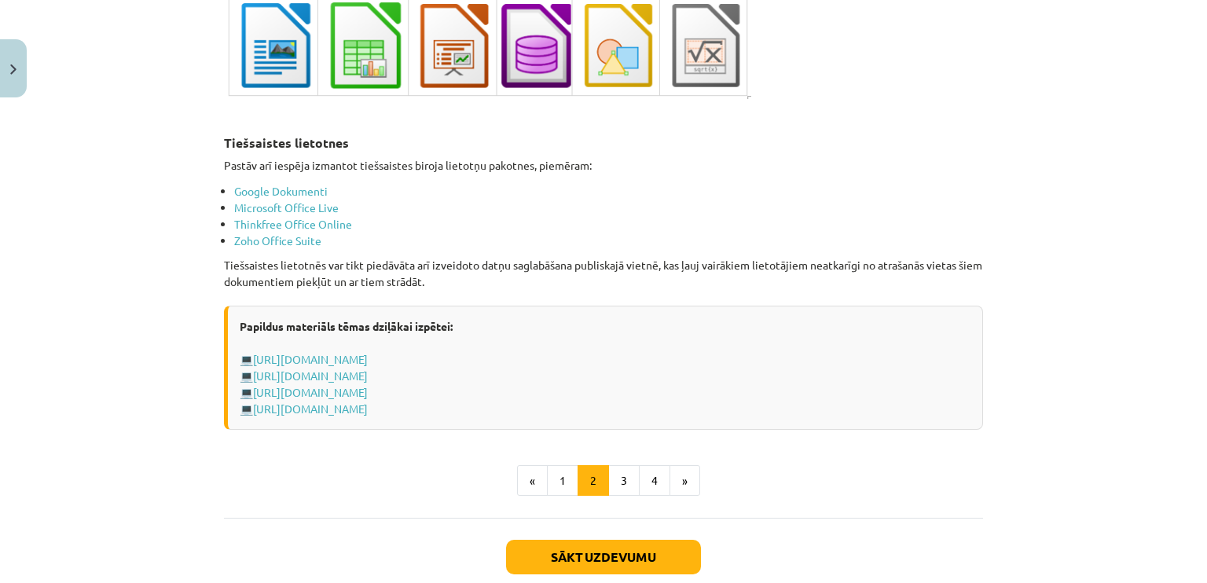
scroll to position [2615, 0]
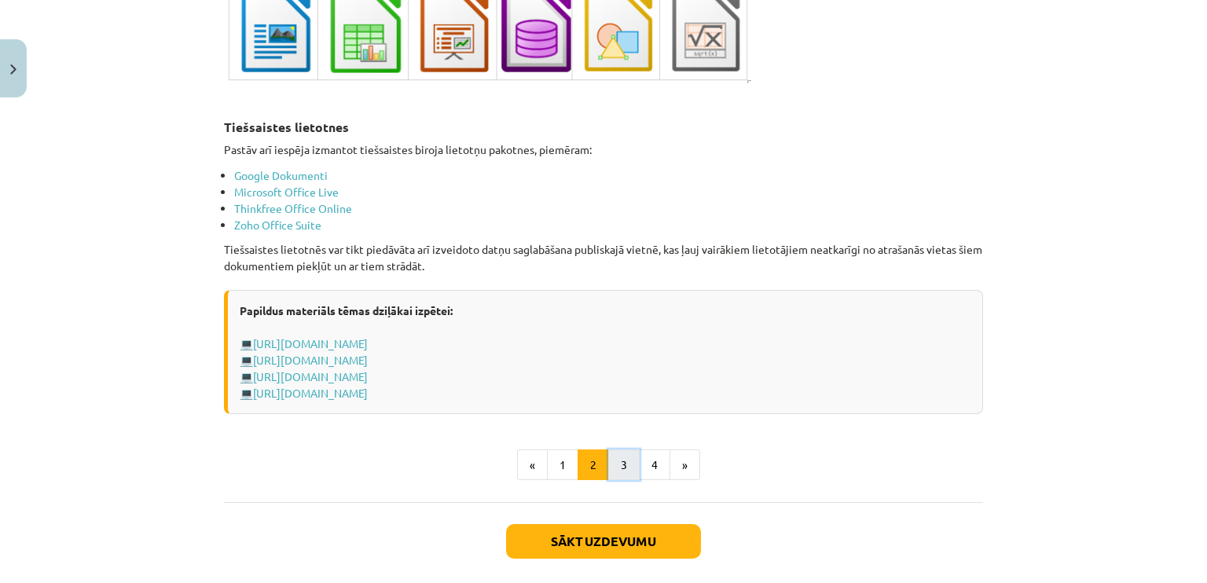
click at [612, 466] on button "3" at bounding box center [623, 464] width 31 height 31
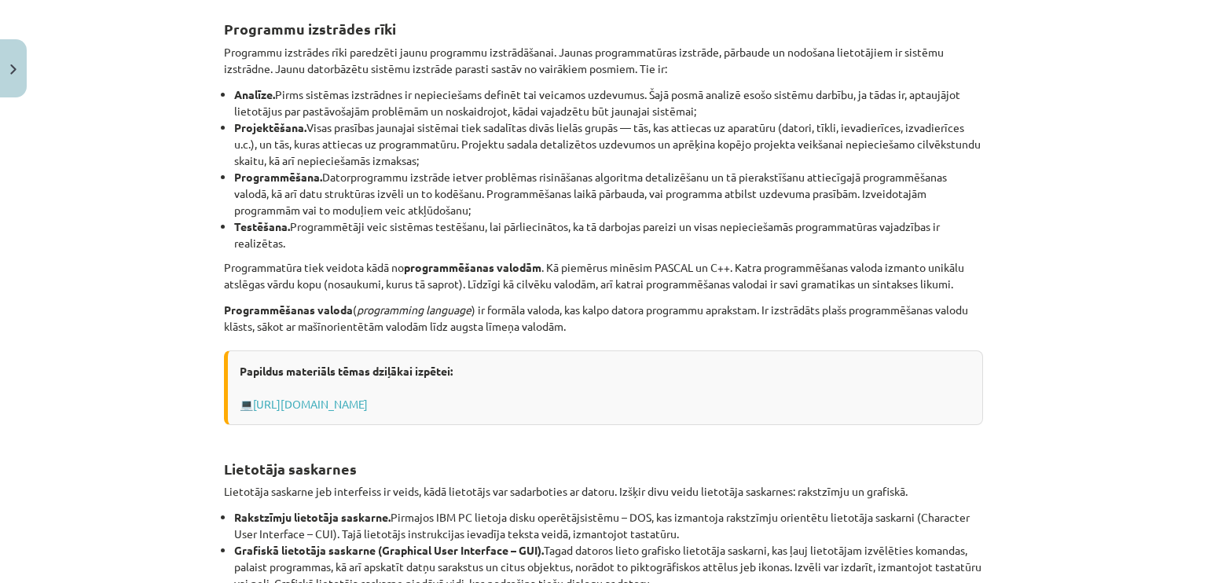
scroll to position [625, 0]
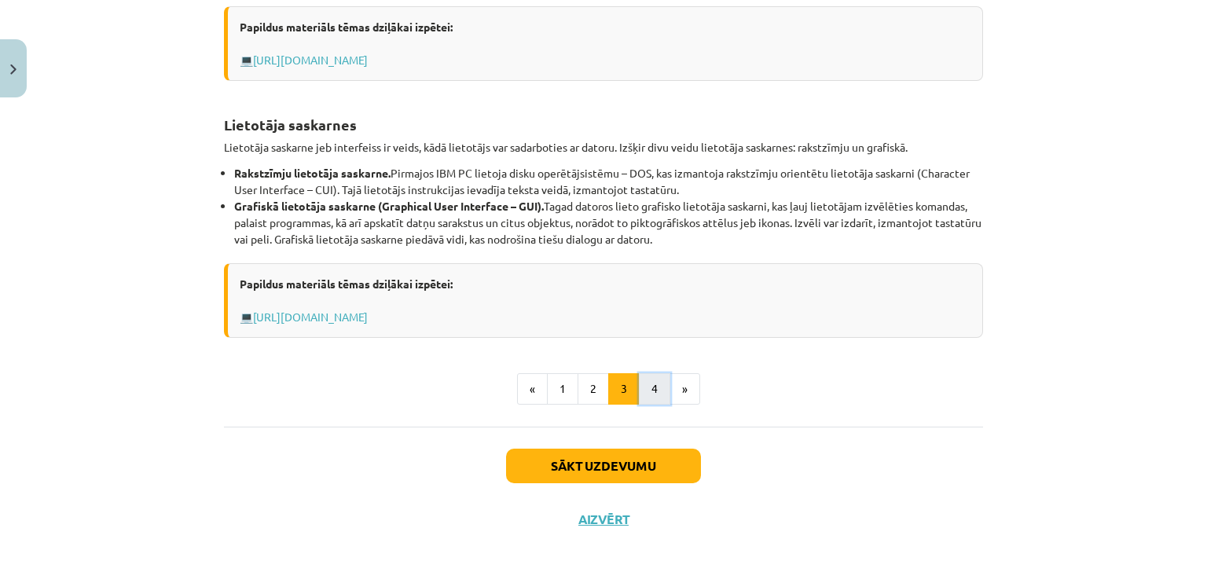
click at [647, 389] on button "4" at bounding box center [654, 388] width 31 height 31
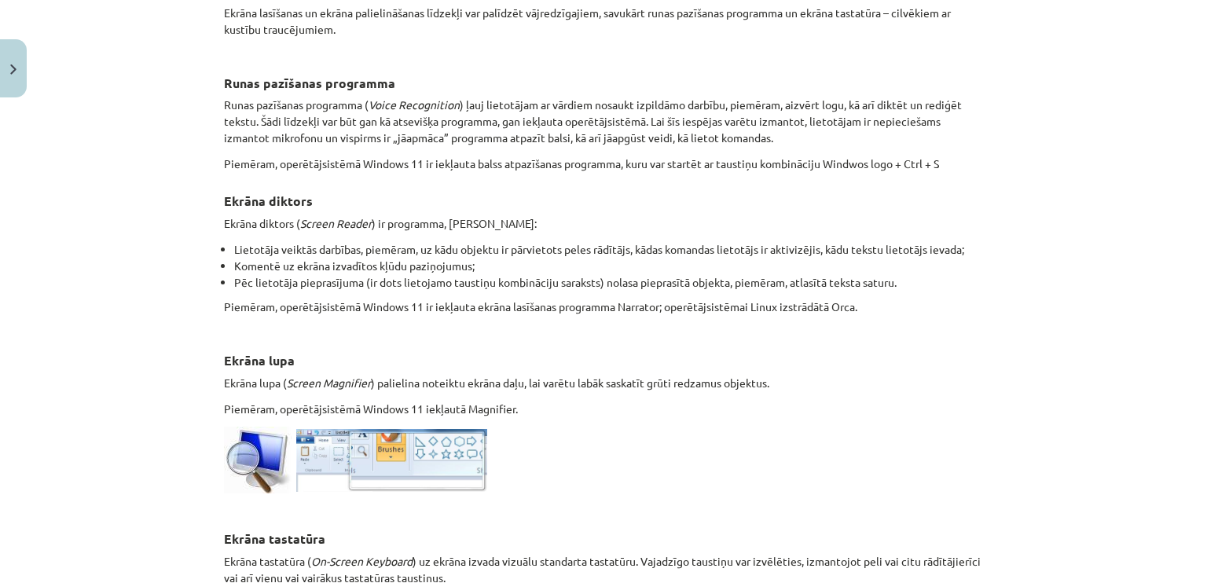
scroll to position [437, 0]
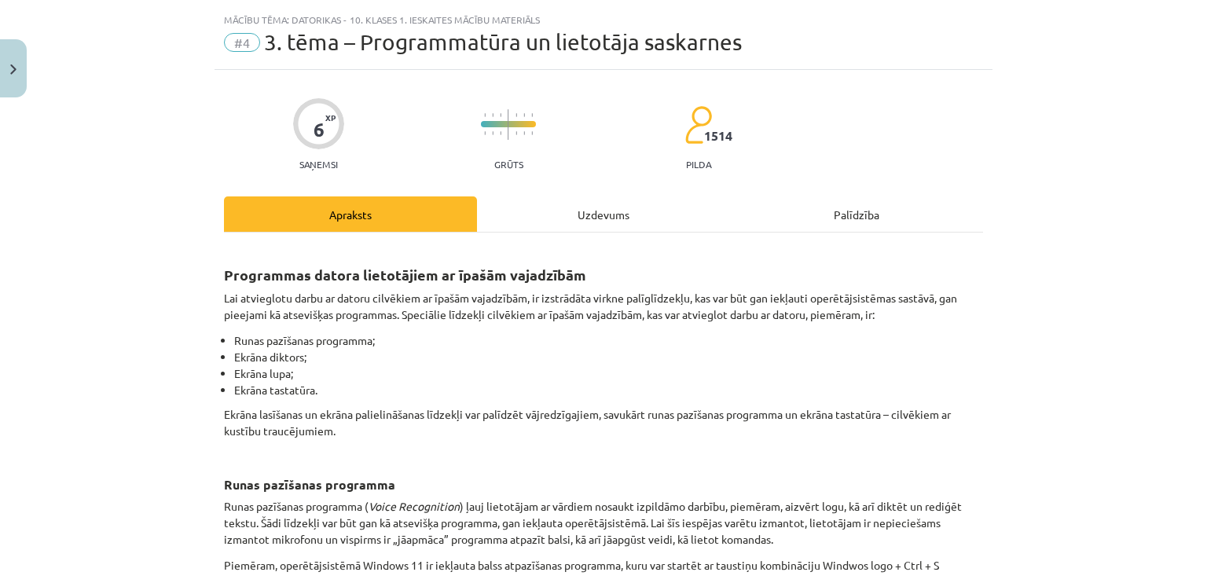
drag, startPoint x: 644, startPoint y: 203, endPoint x: 654, endPoint y: 202, distance: 9.6
click at [645, 203] on div "Uzdevums" at bounding box center [603, 213] width 253 height 35
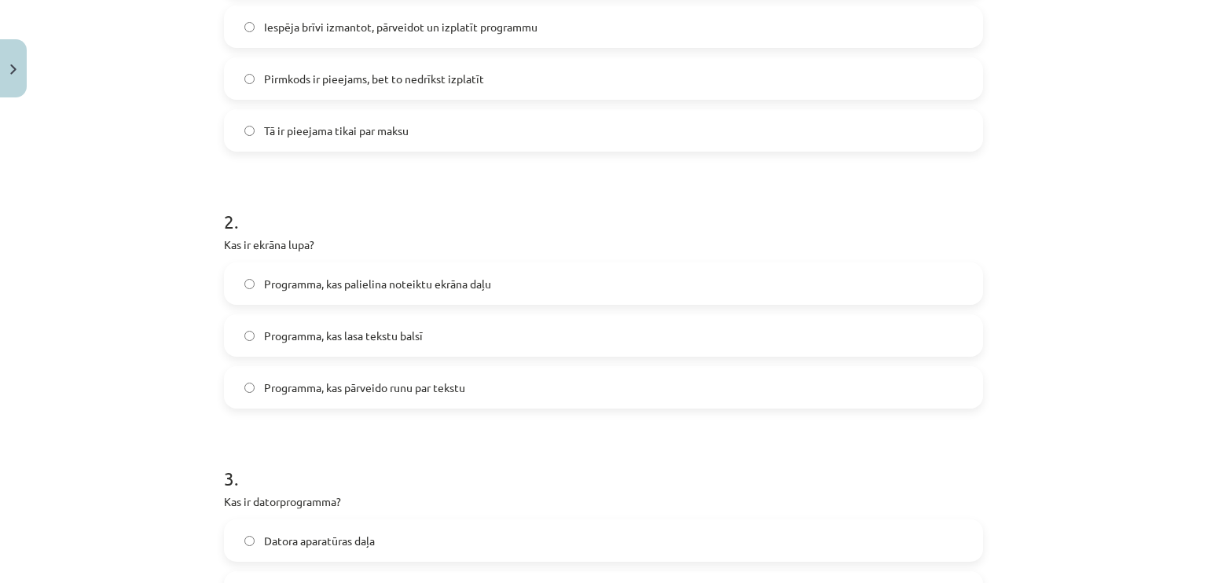
scroll to position [441, 0]
click at [518, 280] on label "Programma, kas palielina noteiktu ekrāna daļu" at bounding box center [603, 281] width 756 height 39
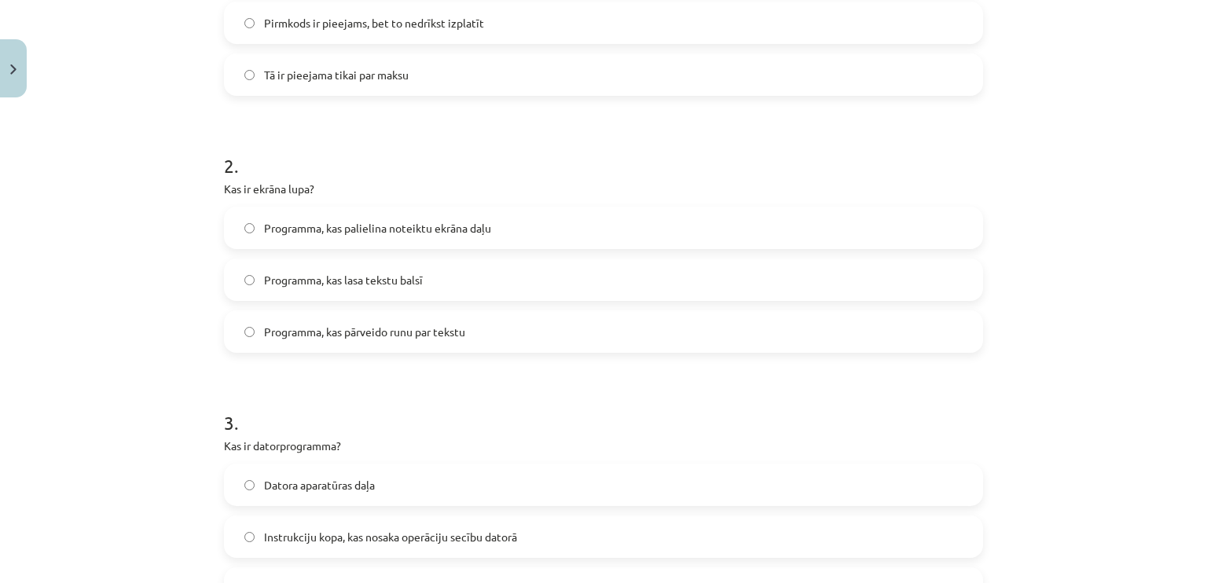
scroll to position [507, 0]
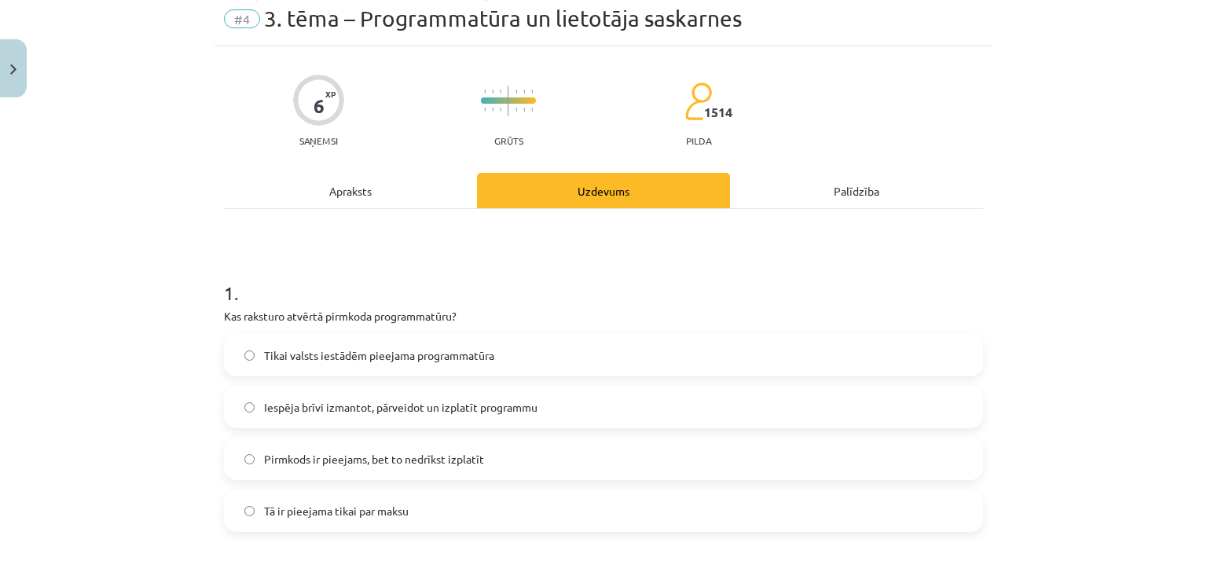
drag, startPoint x: 368, startPoint y: 185, endPoint x: 445, endPoint y: 180, distance: 78.0
click at [369, 185] on div "Apraksts" at bounding box center [350, 190] width 253 height 35
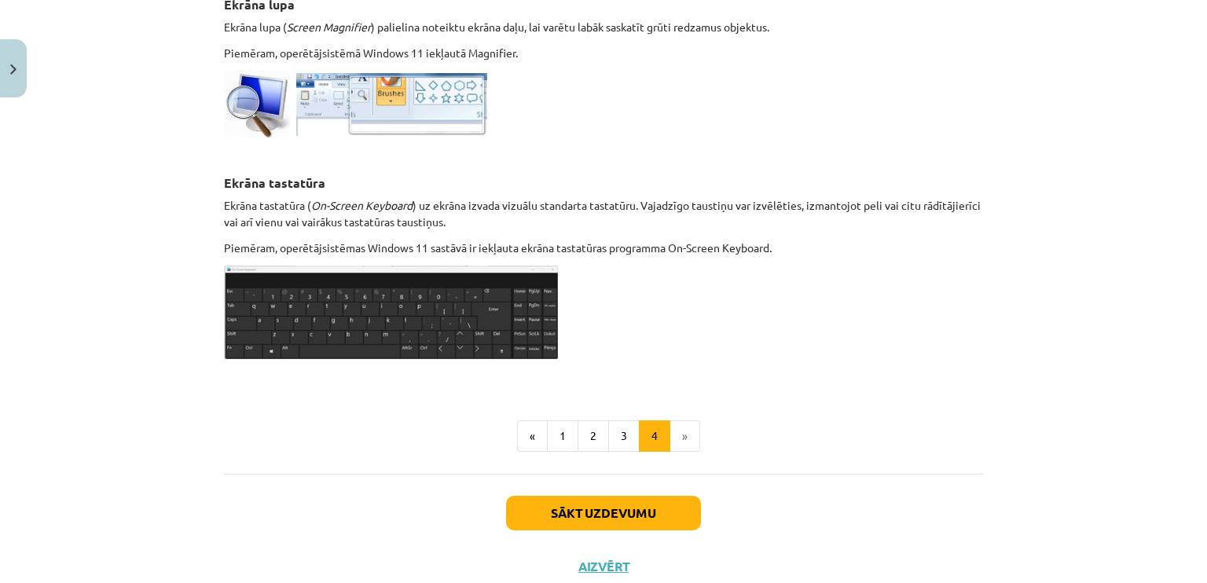
scroll to position [809, 0]
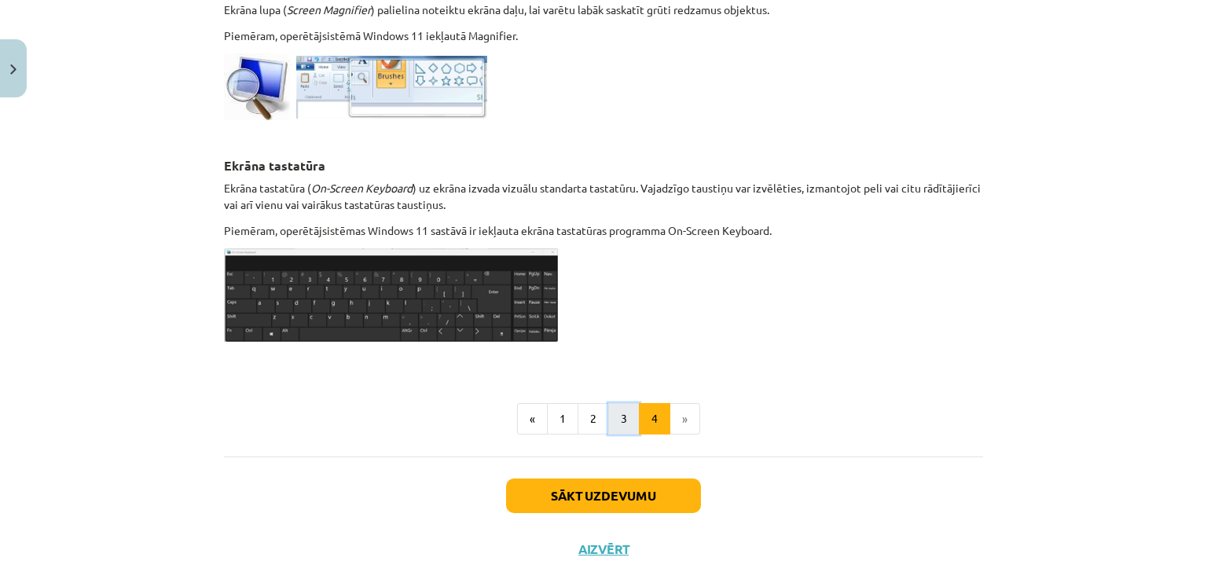
click at [617, 420] on button "3" at bounding box center [623, 418] width 31 height 31
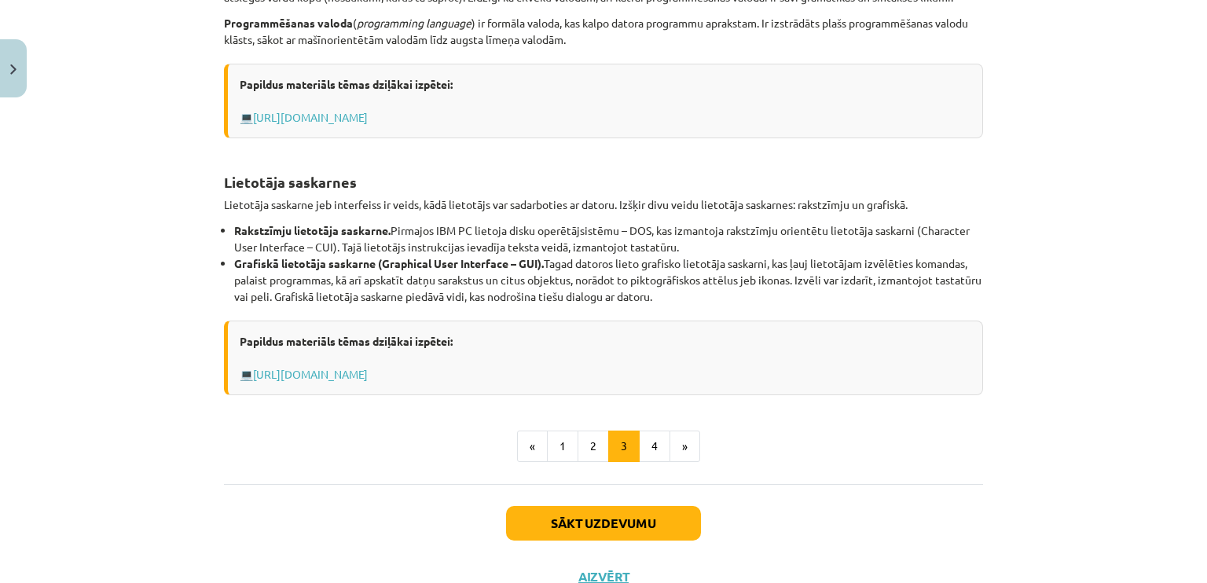
scroll to position [553, 0]
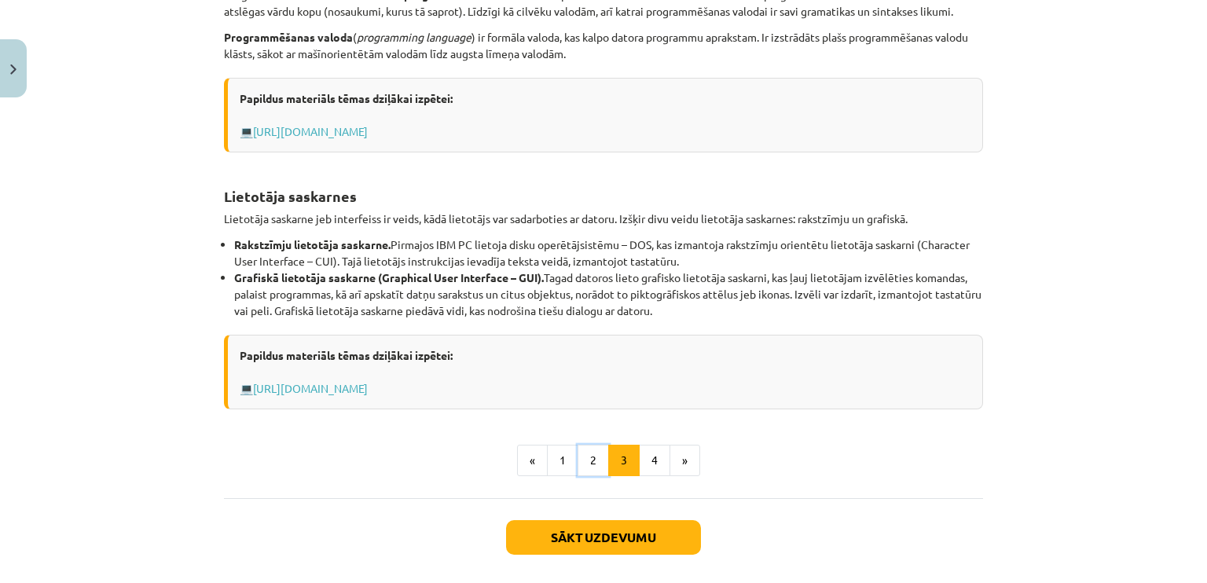
click at [593, 465] on button "2" at bounding box center [592, 460] width 31 height 31
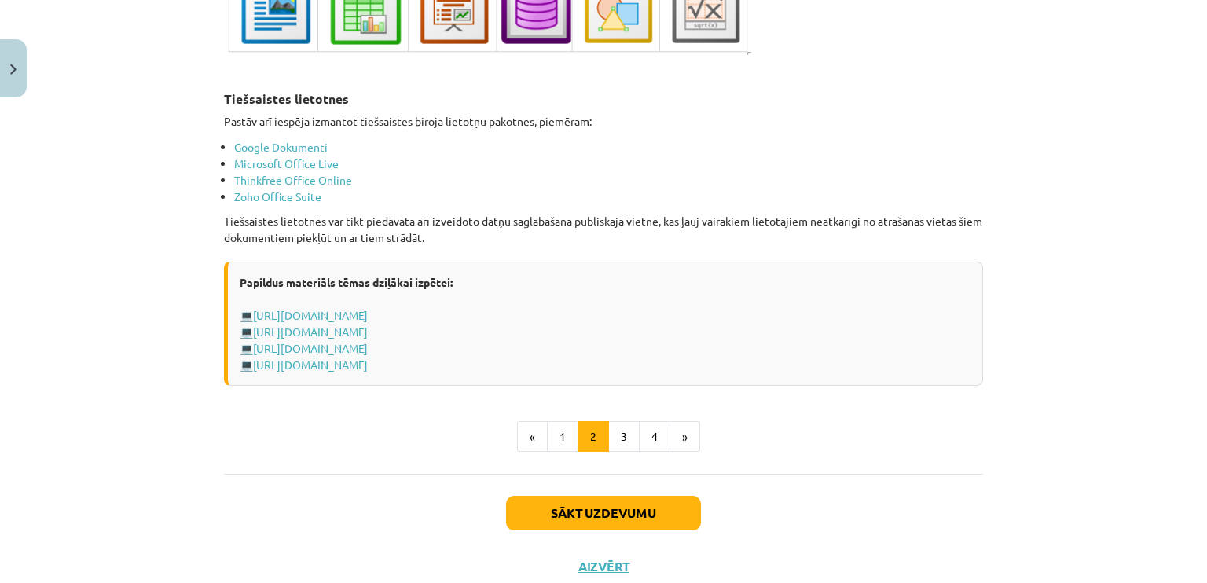
scroll to position [2684, 0]
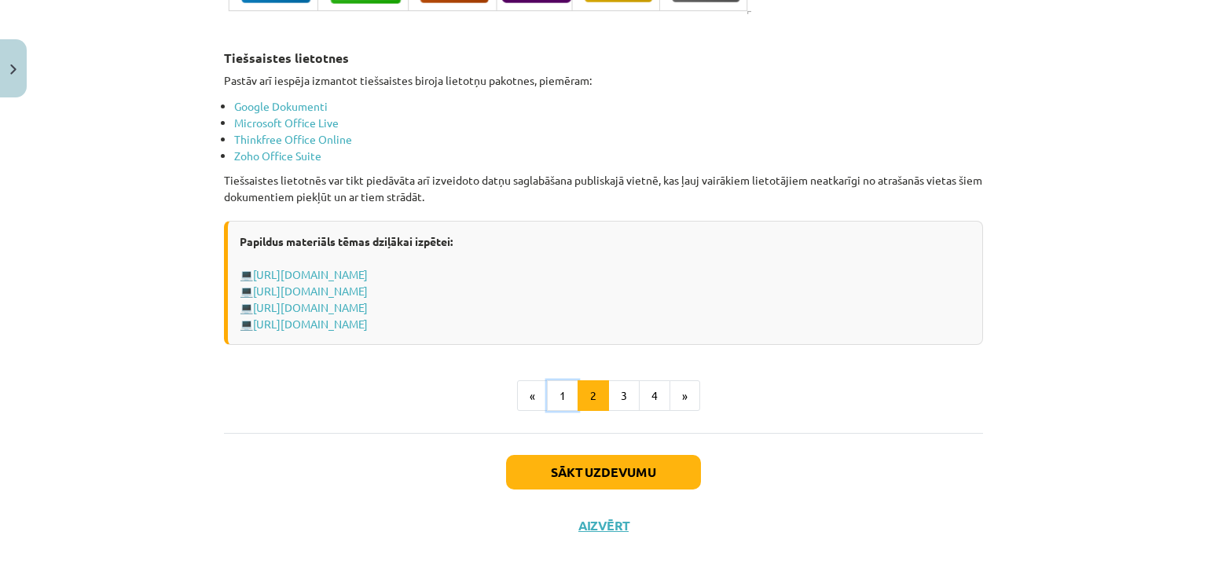
click at [555, 392] on button "1" at bounding box center [562, 395] width 31 height 31
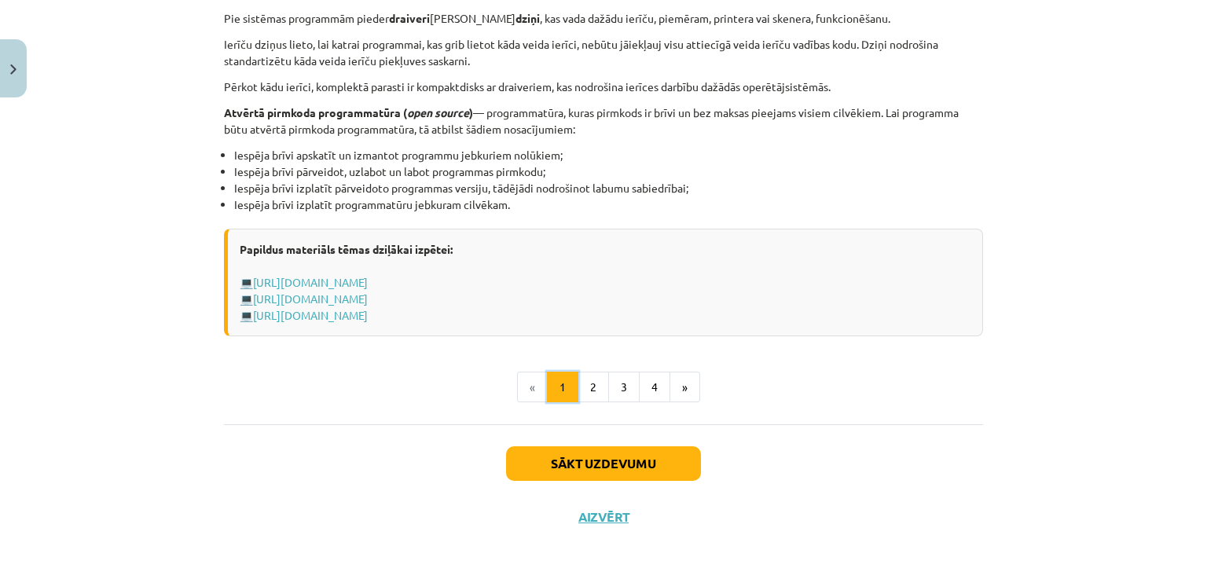
scroll to position [280, 0]
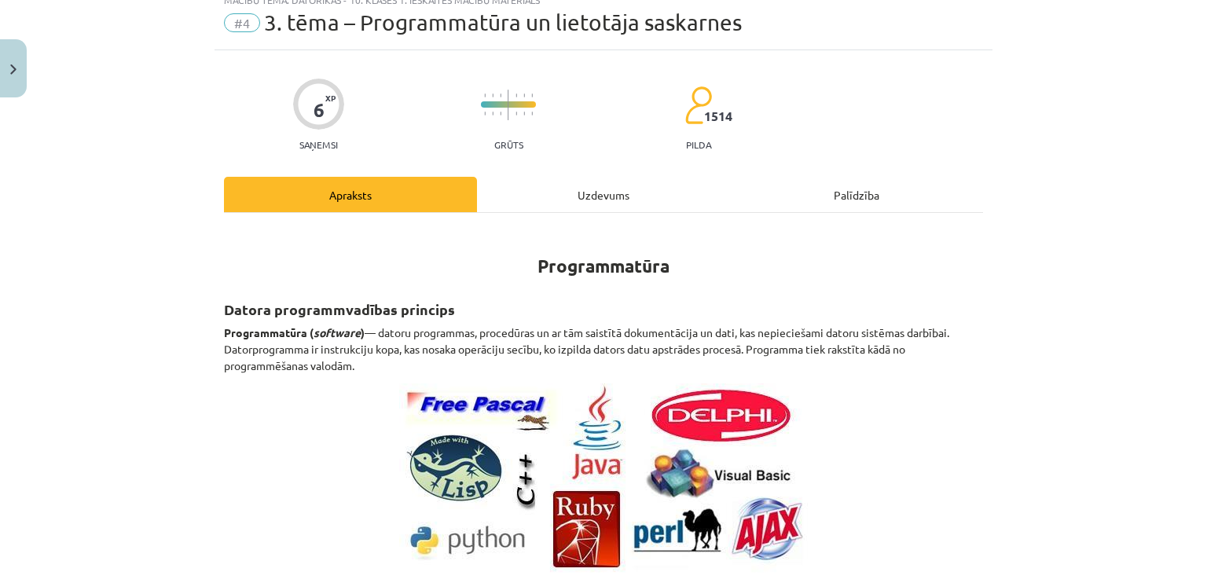
click at [573, 185] on div "Uzdevums" at bounding box center [603, 194] width 253 height 35
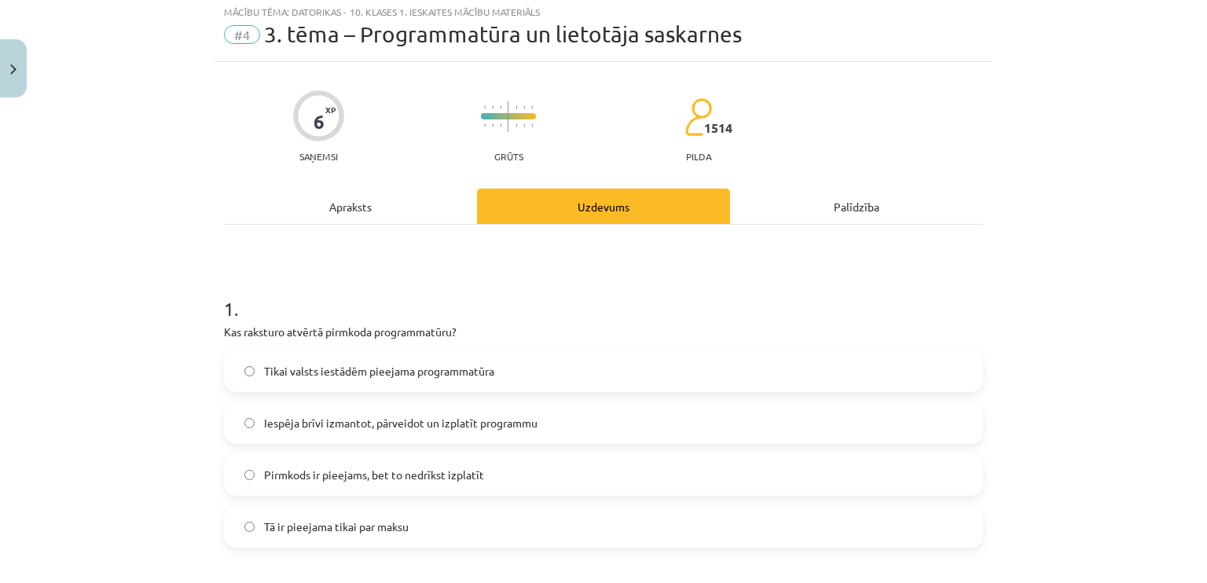
scroll to position [0, 0]
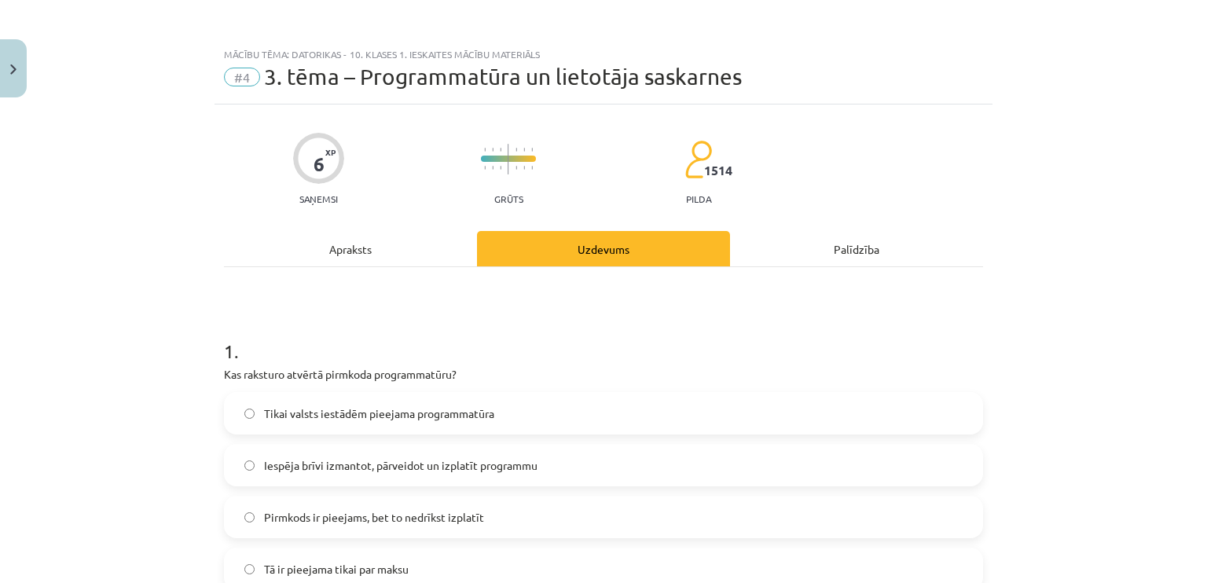
click at [365, 244] on div "Apraksts" at bounding box center [350, 248] width 253 height 35
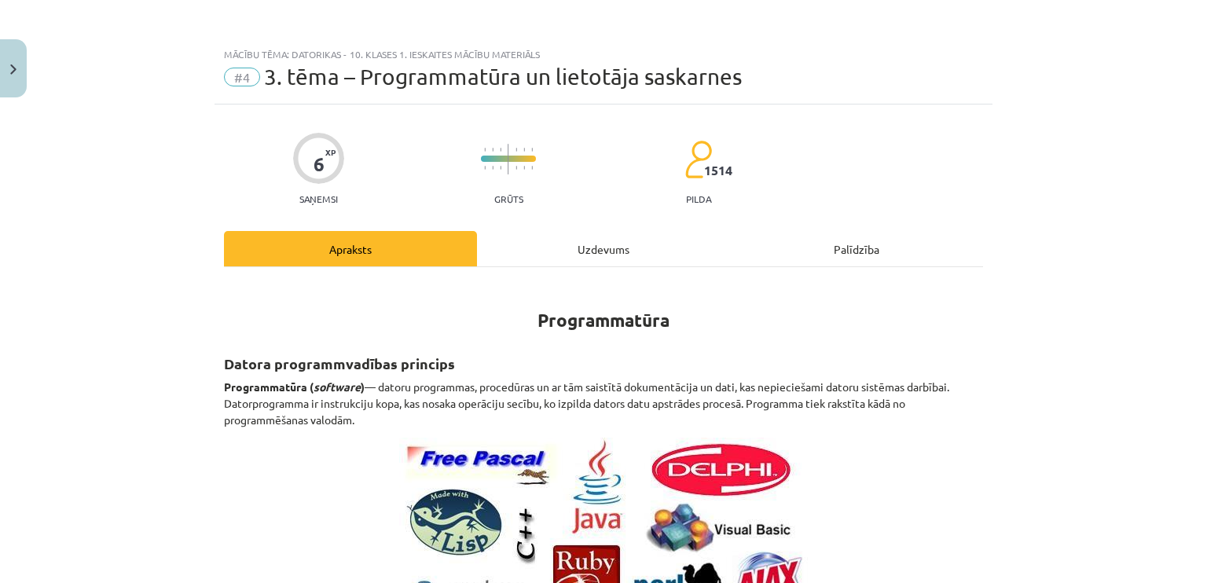
scroll to position [39, 0]
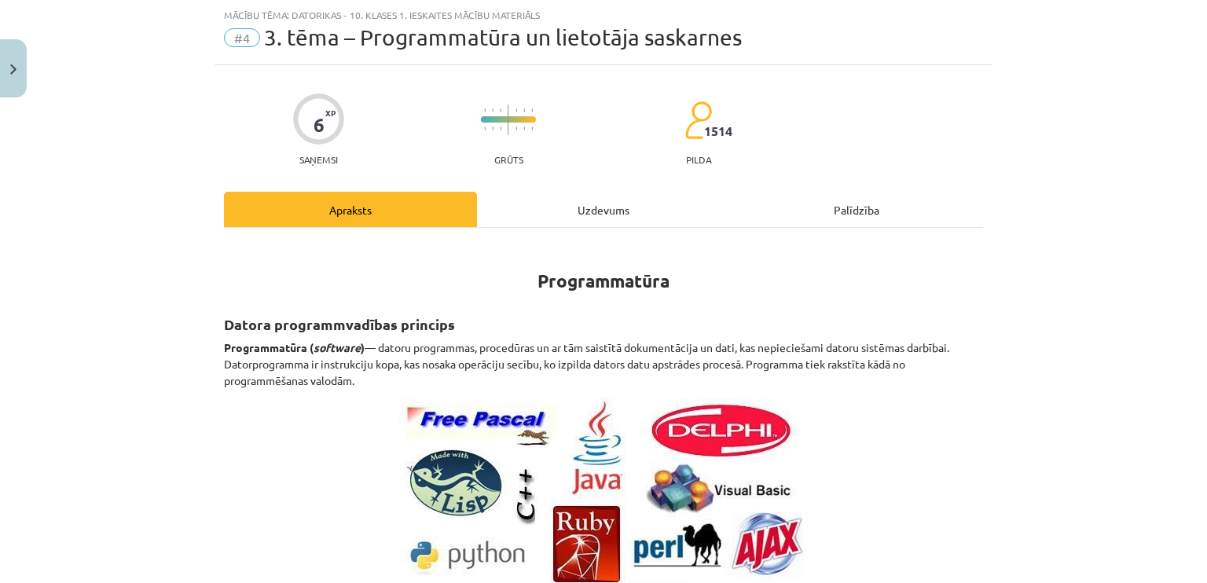
click at [607, 212] on div "Uzdevums" at bounding box center [603, 209] width 253 height 35
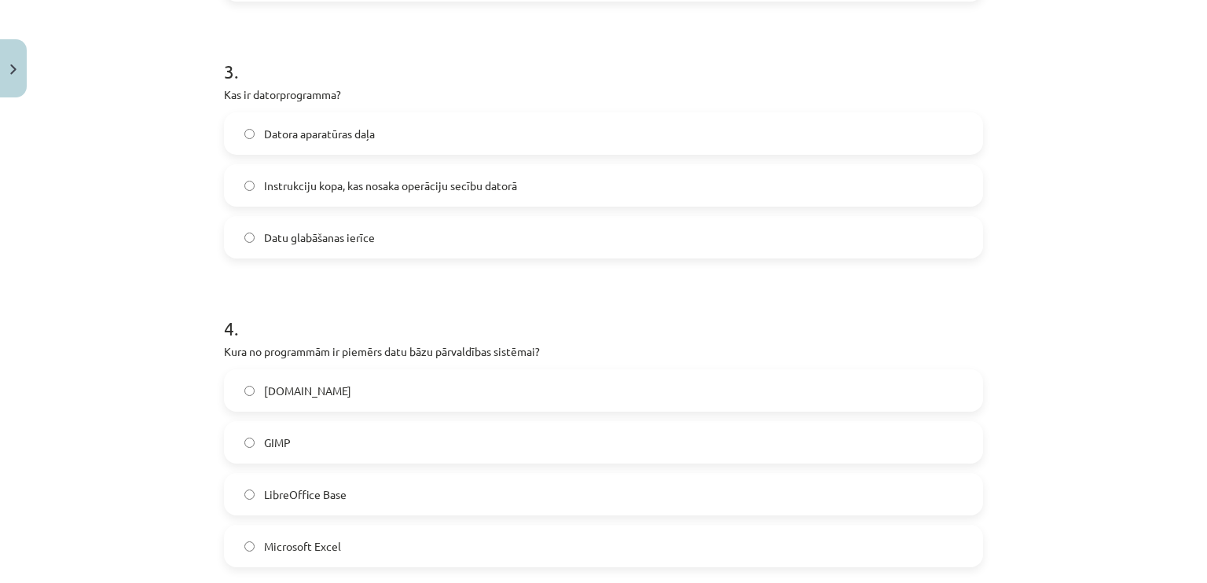
scroll to position [838, 0]
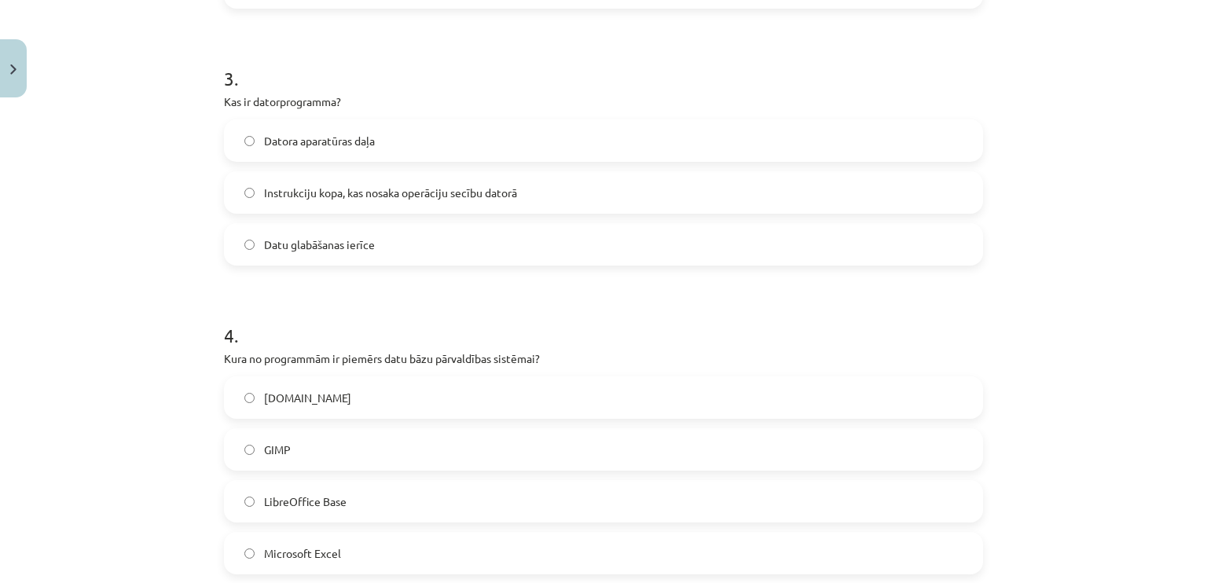
click at [701, 183] on label "Instrukciju kopa, kas nosaka operāciju secību datorā" at bounding box center [603, 192] width 756 height 39
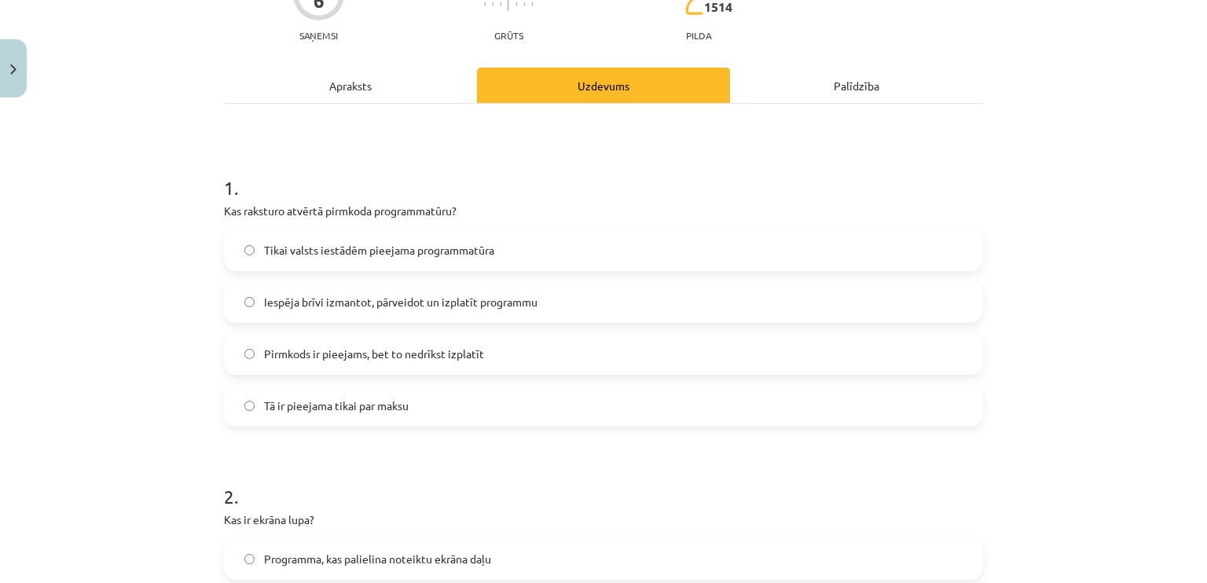
scroll to position [66, 0]
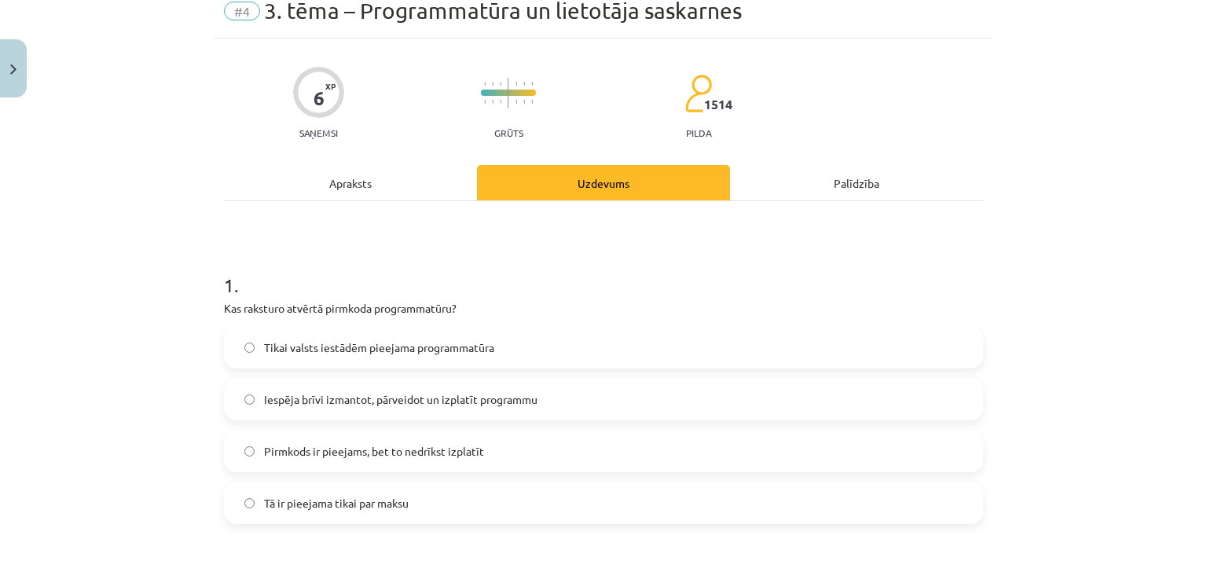
click at [369, 175] on div "Apraksts" at bounding box center [350, 182] width 253 height 35
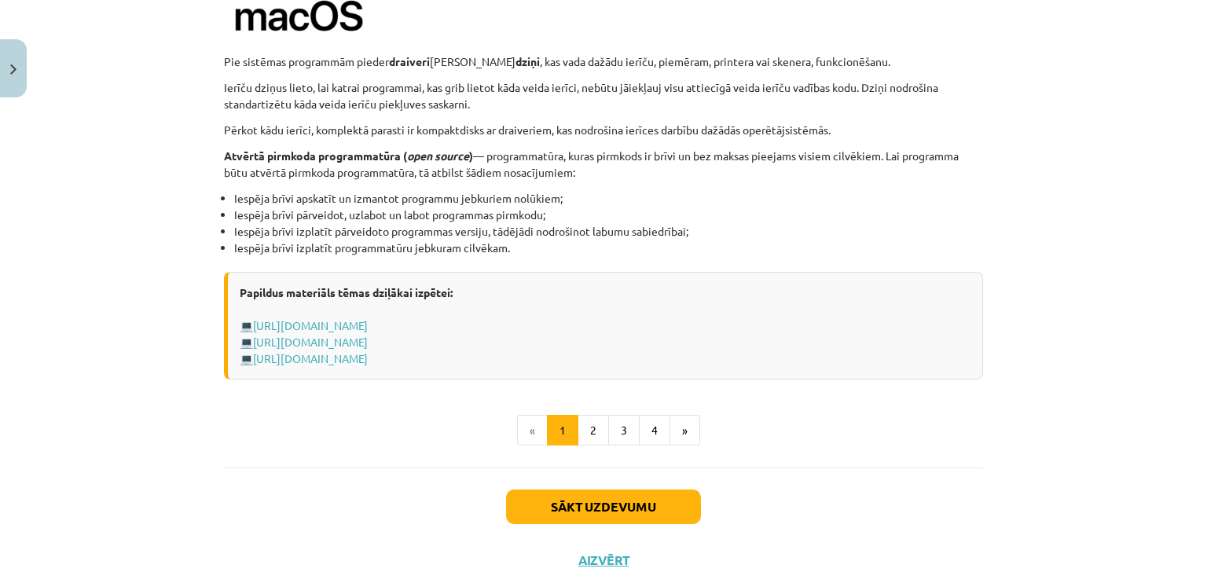
scroll to position [1620, 0]
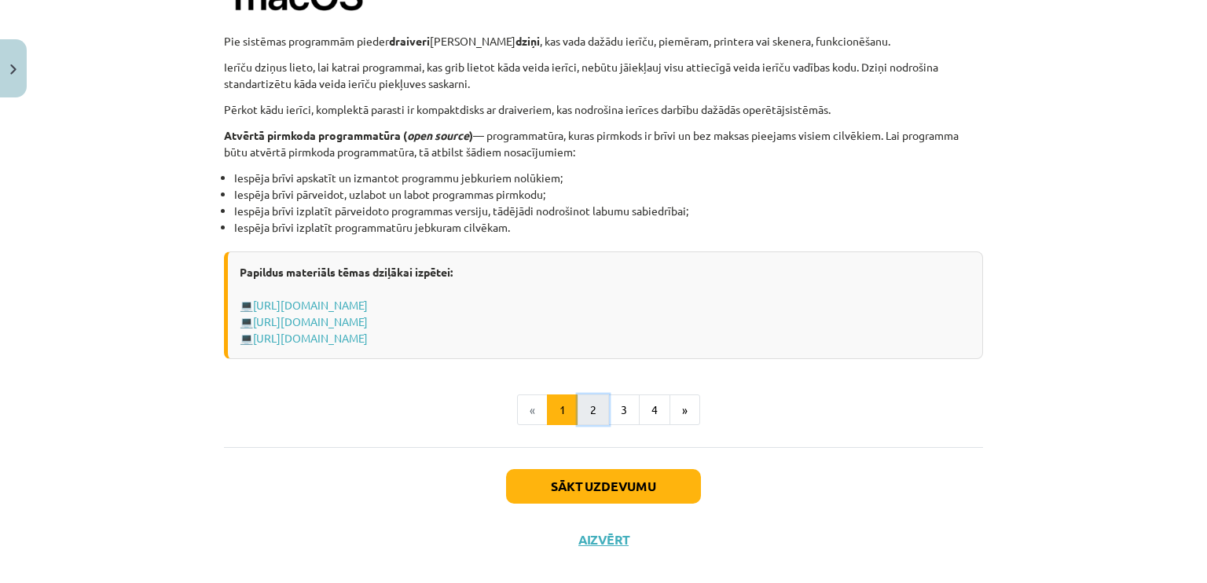
click at [592, 407] on button "2" at bounding box center [592, 409] width 31 height 31
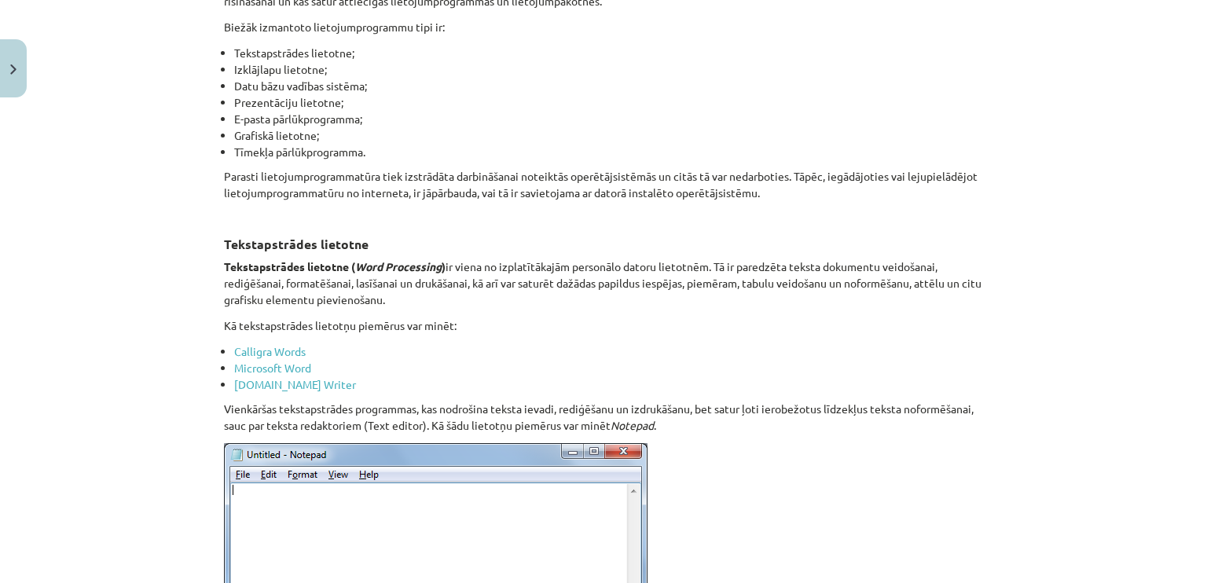
scroll to position [137, 0]
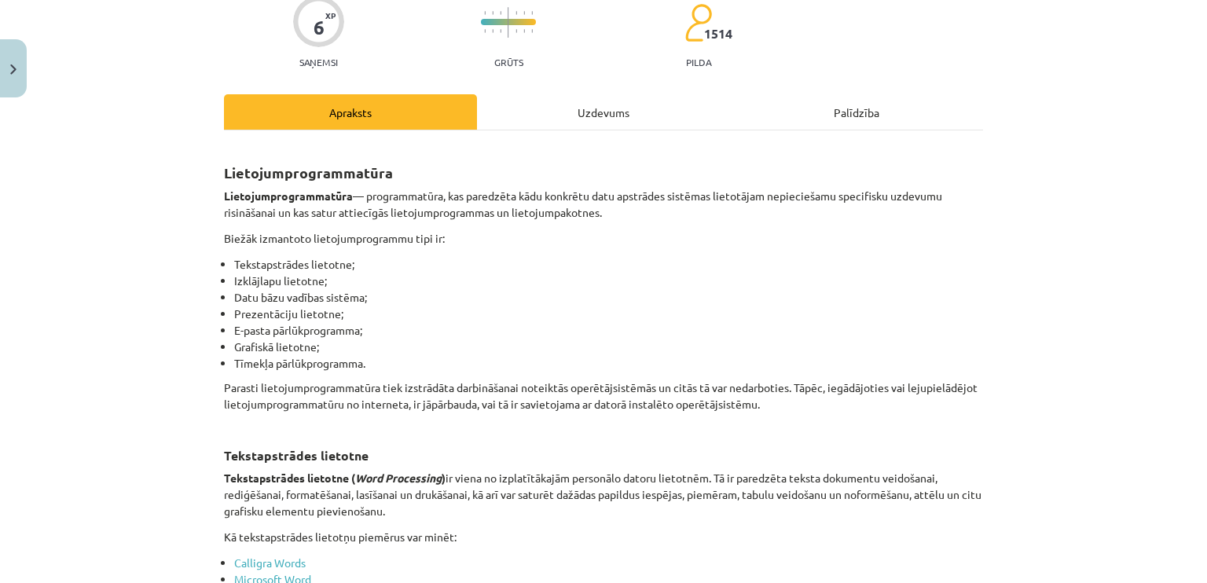
click at [603, 120] on div "Uzdevums" at bounding box center [603, 111] width 253 height 35
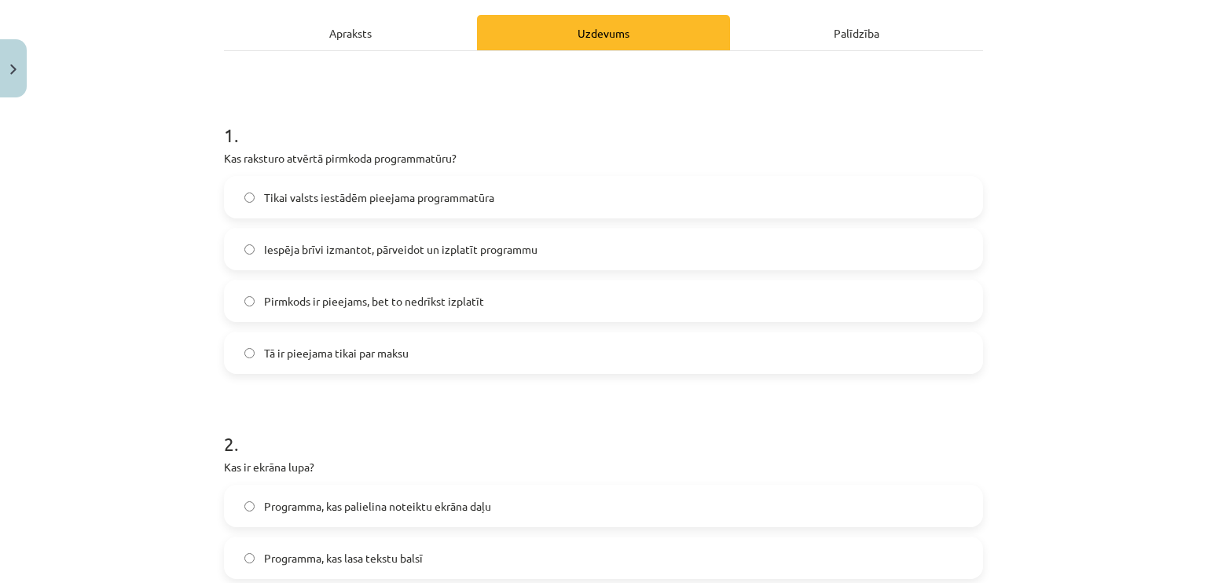
scroll to position [88, 0]
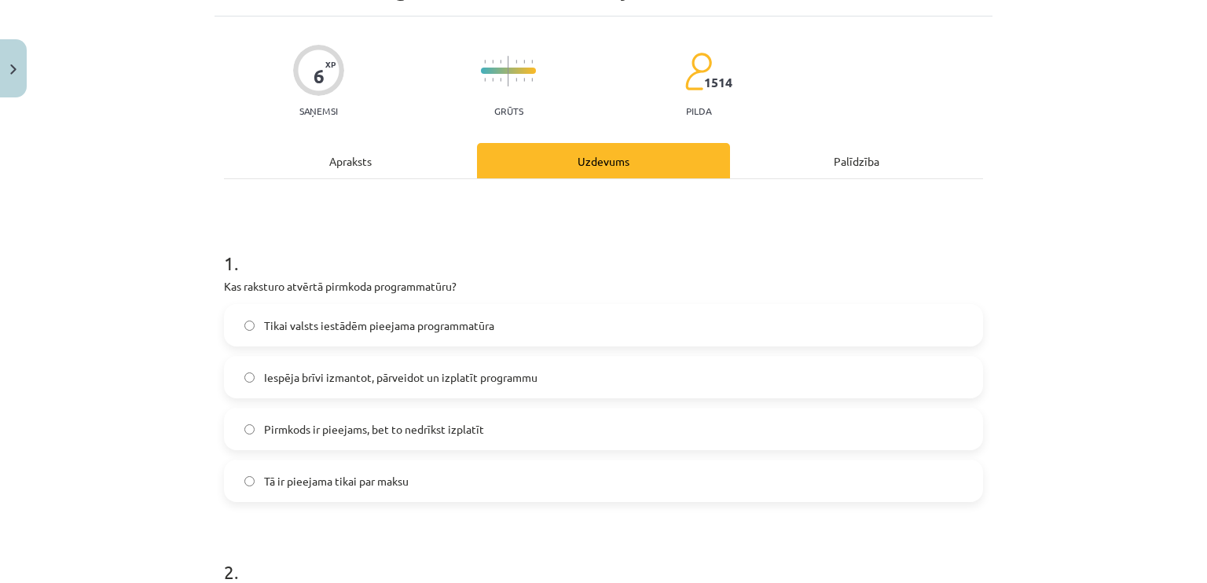
click at [374, 173] on div "Apraksts" at bounding box center [350, 160] width 253 height 35
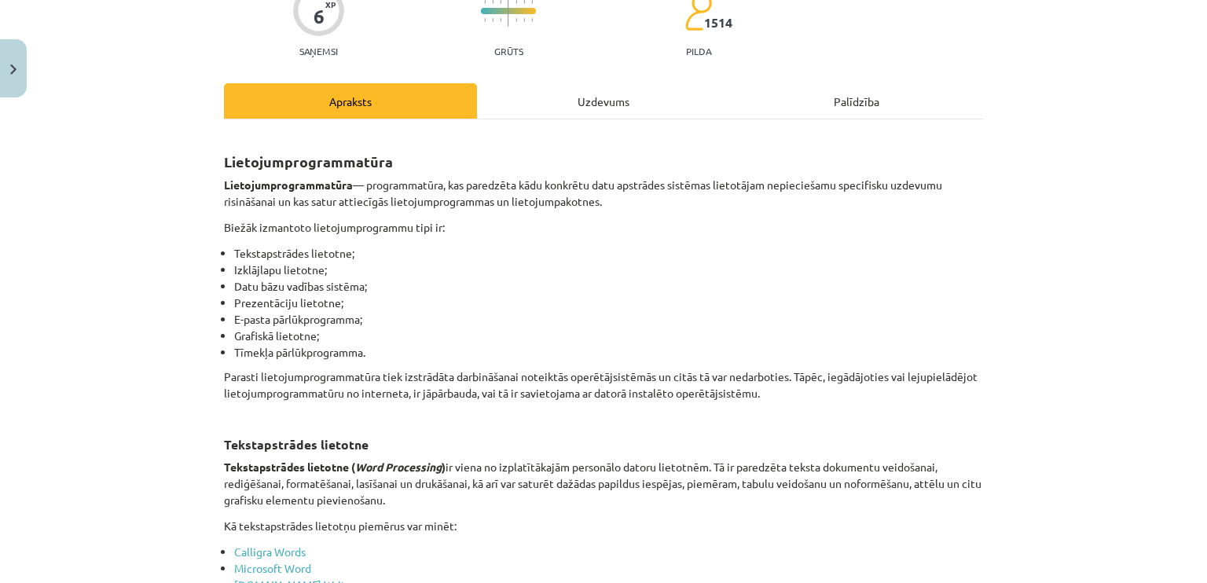
scroll to position [0, 0]
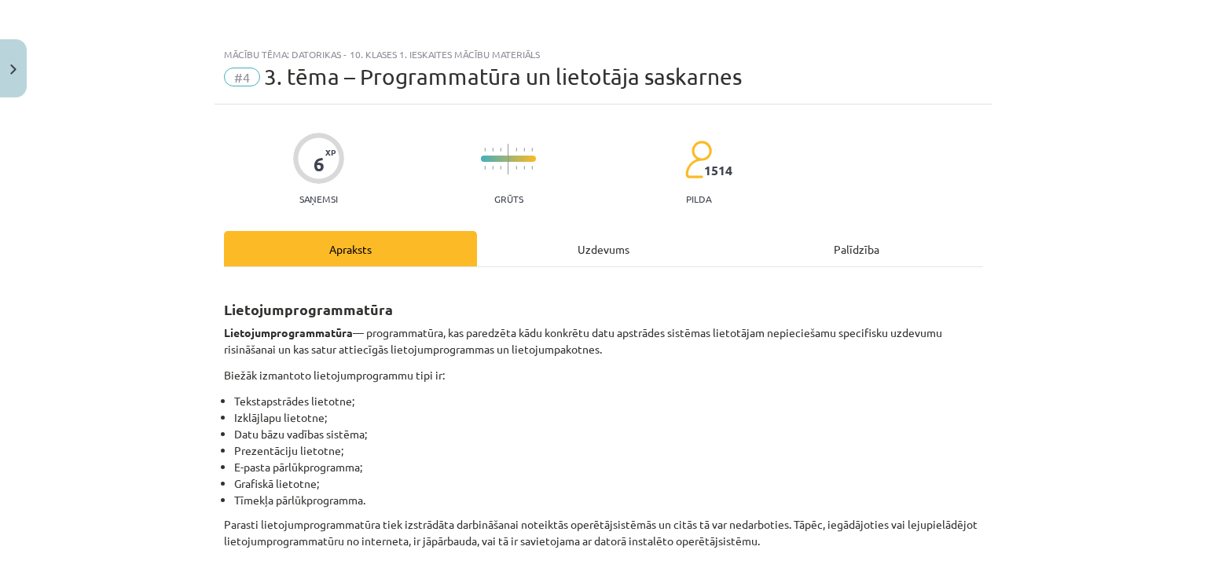
click at [565, 251] on div "Uzdevums" at bounding box center [603, 248] width 253 height 35
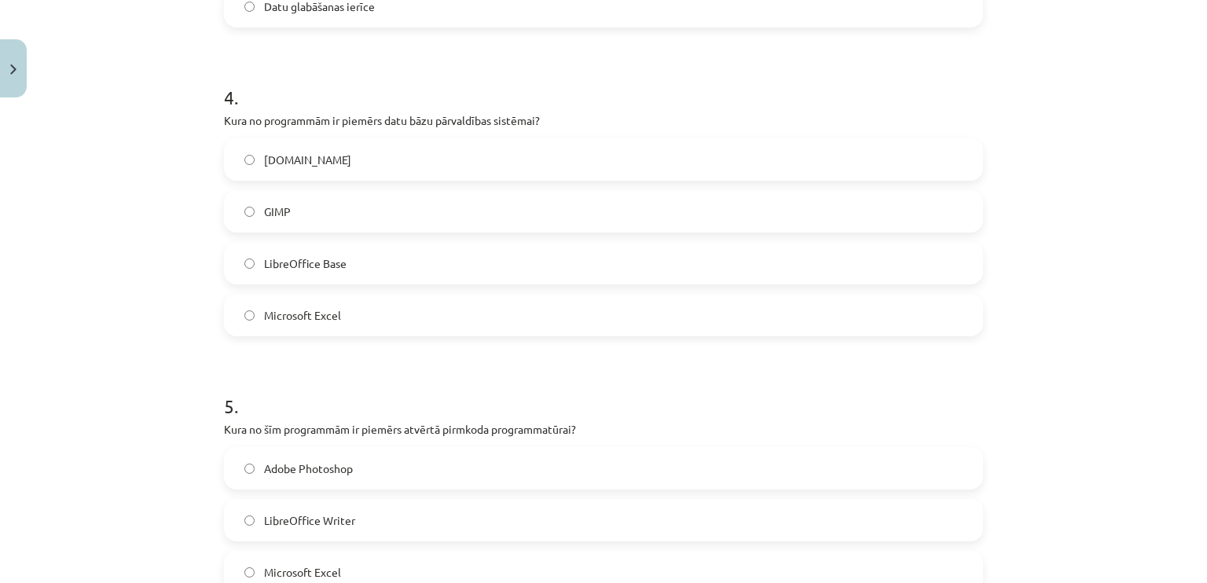
scroll to position [1074, 0]
click at [1200, 385] on div "Mācību tēma: Datorikas - 10. klases 1. ieskaites mācību materiāls #4 3. tēma – …" at bounding box center [603, 291] width 1207 height 583
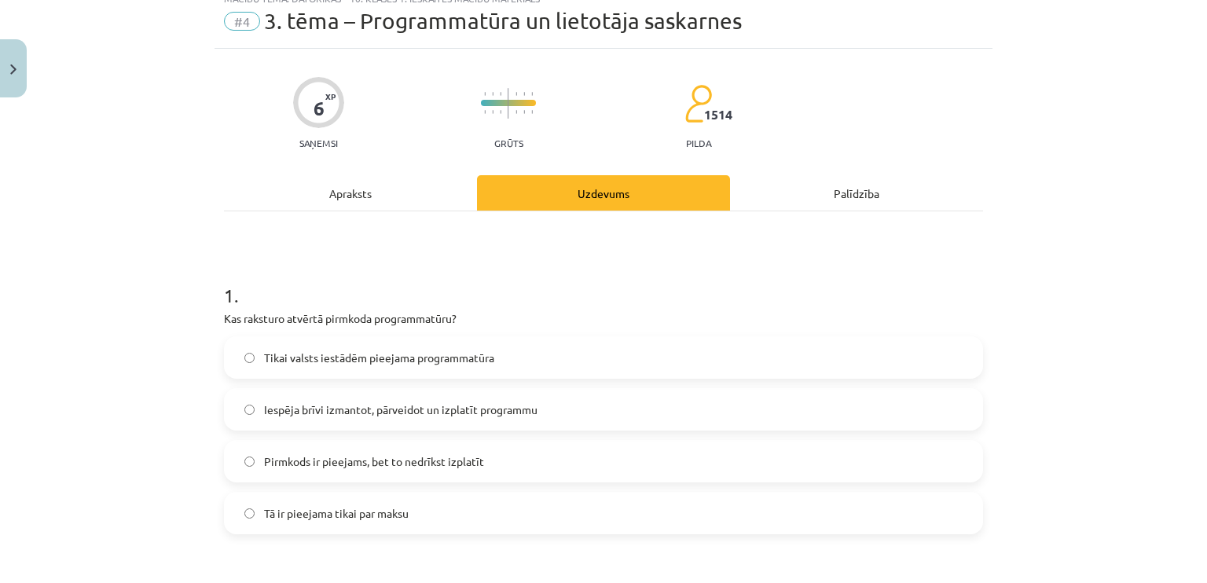
click at [373, 195] on div "Apraksts" at bounding box center [350, 192] width 253 height 35
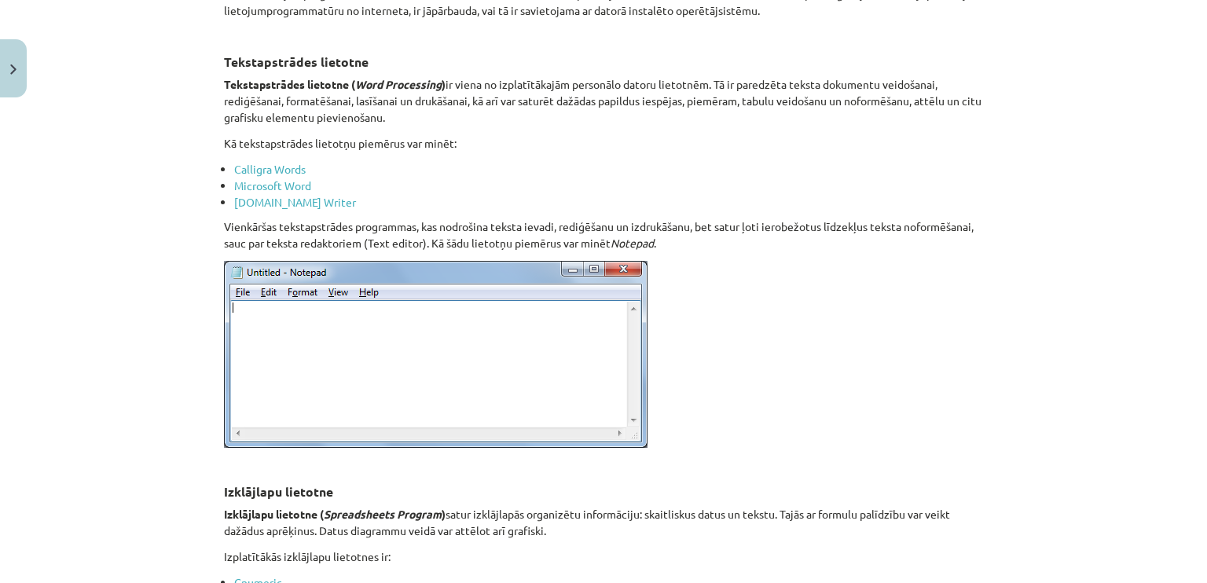
scroll to position [515, 0]
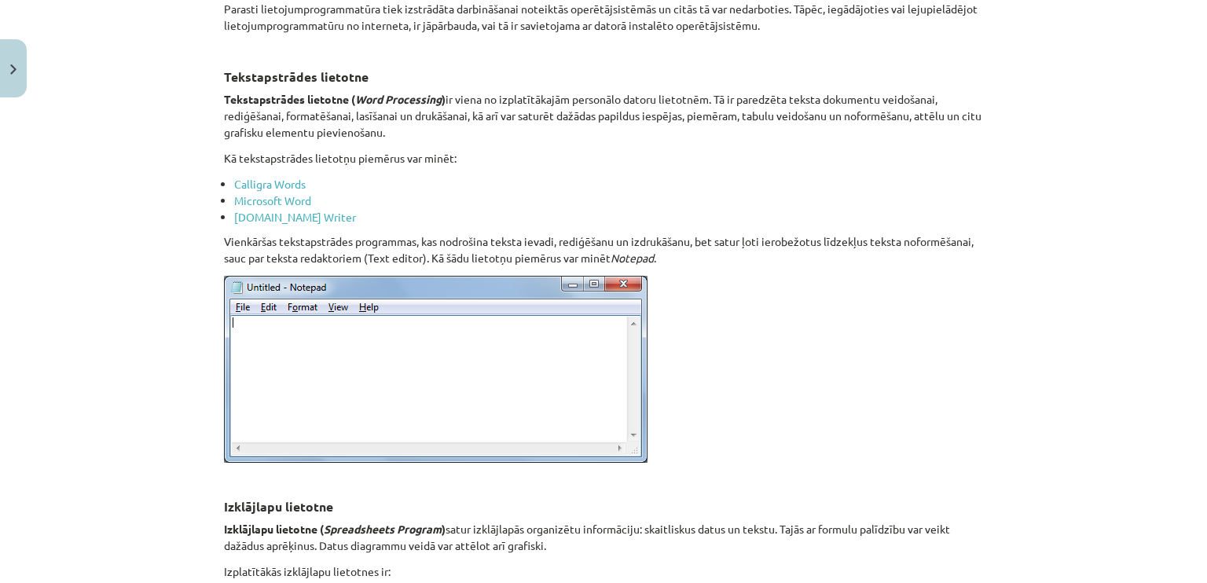
click at [1185, 126] on div "Mācību tēma: Datorikas - 10. klases 1. ieskaites mācību materiāls #4 3. tēma – …" at bounding box center [603, 291] width 1207 height 583
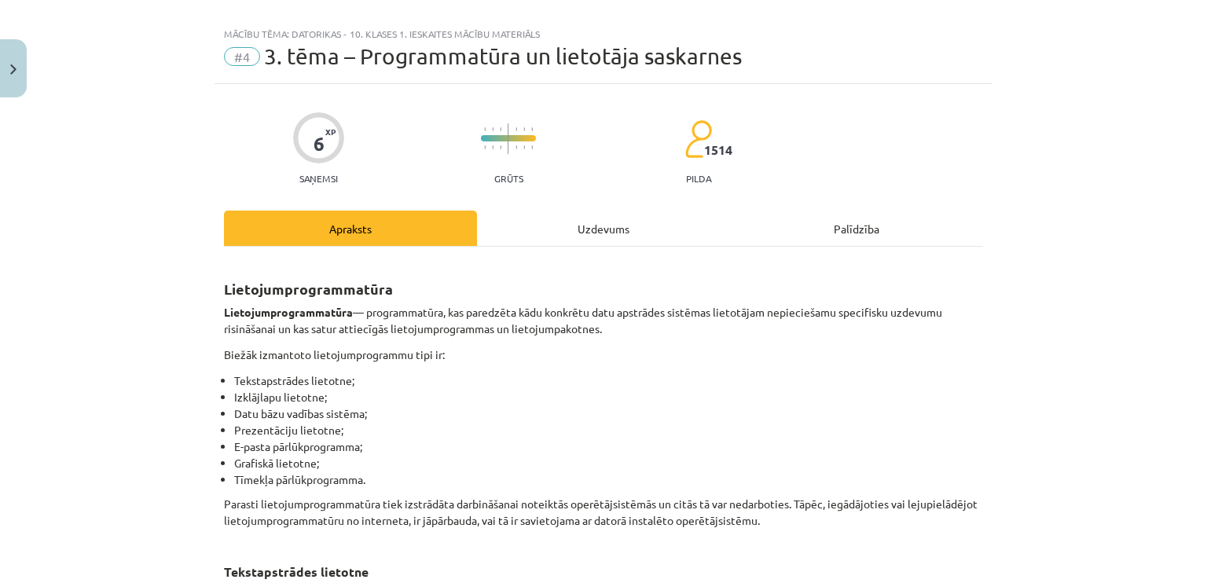
scroll to position [0, 0]
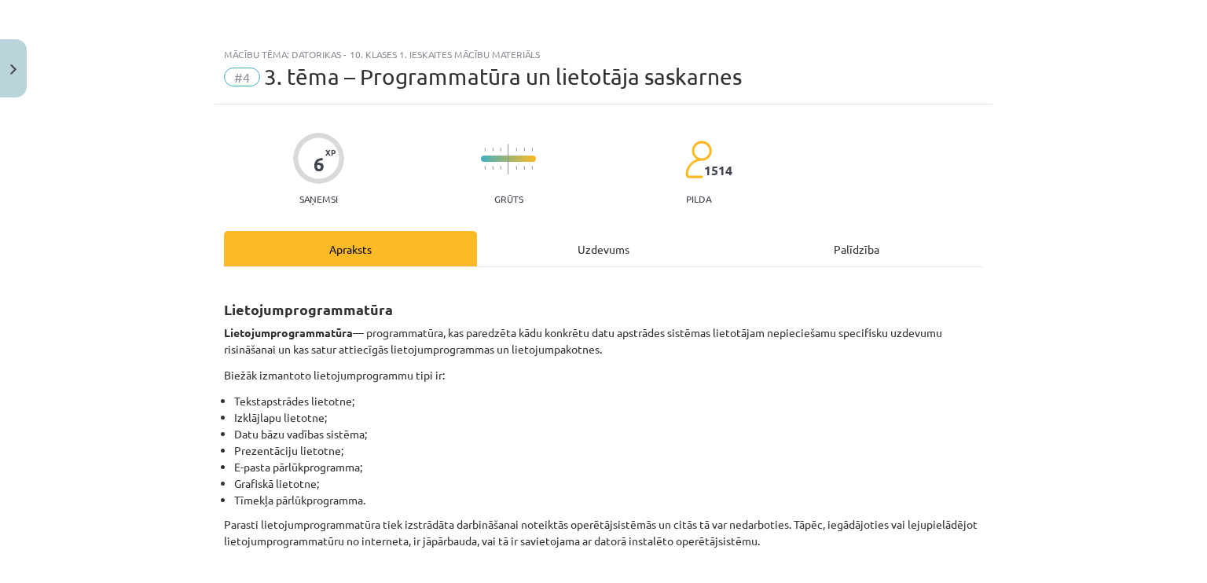
click at [577, 255] on div "Uzdevums" at bounding box center [603, 248] width 253 height 35
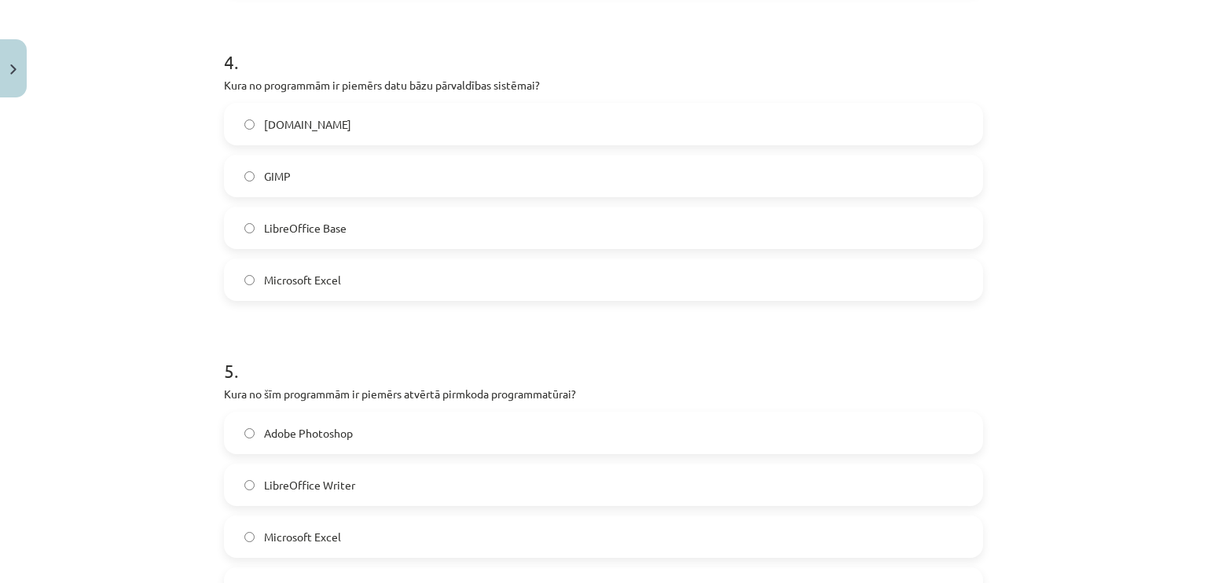
scroll to position [1129, 0]
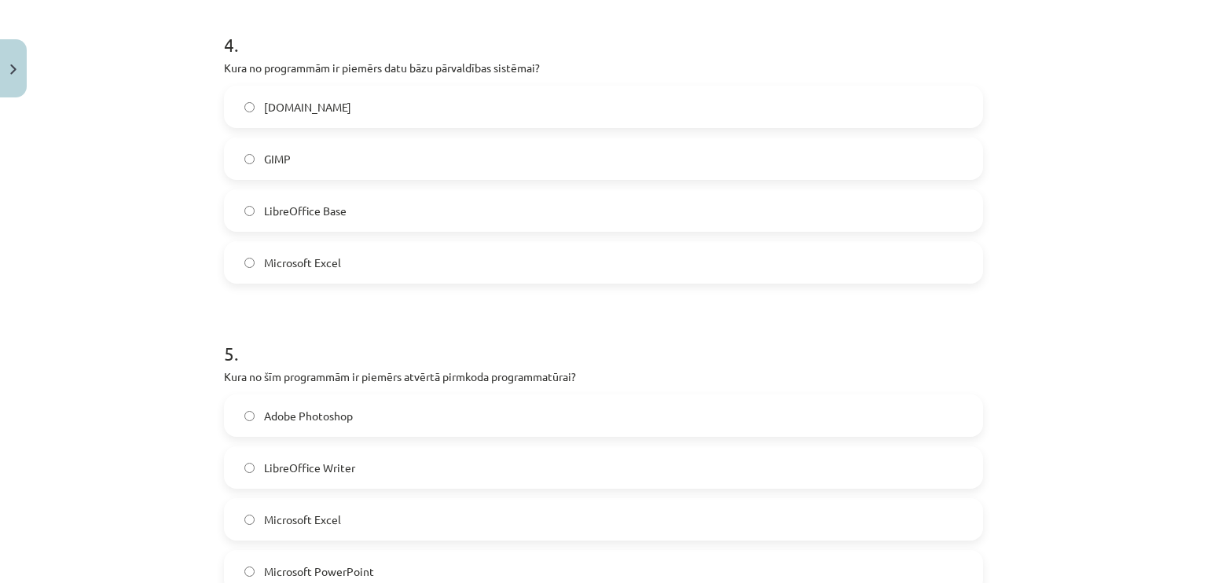
click at [612, 191] on label "LibreOffice Base" at bounding box center [603, 210] width 756 height 39
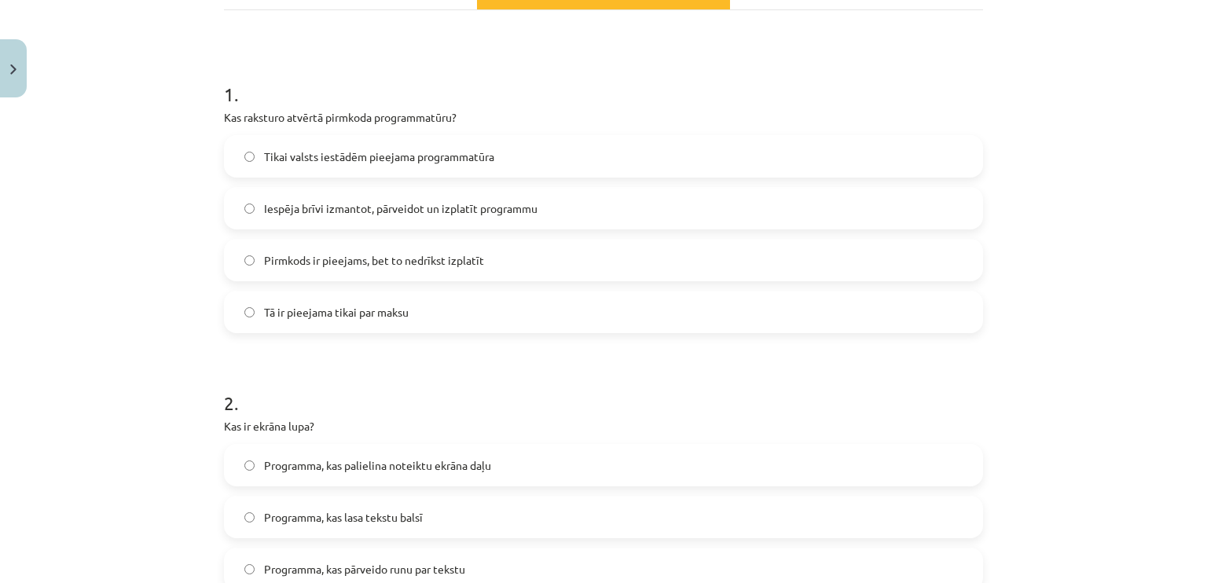
scroll to position [0, 0]
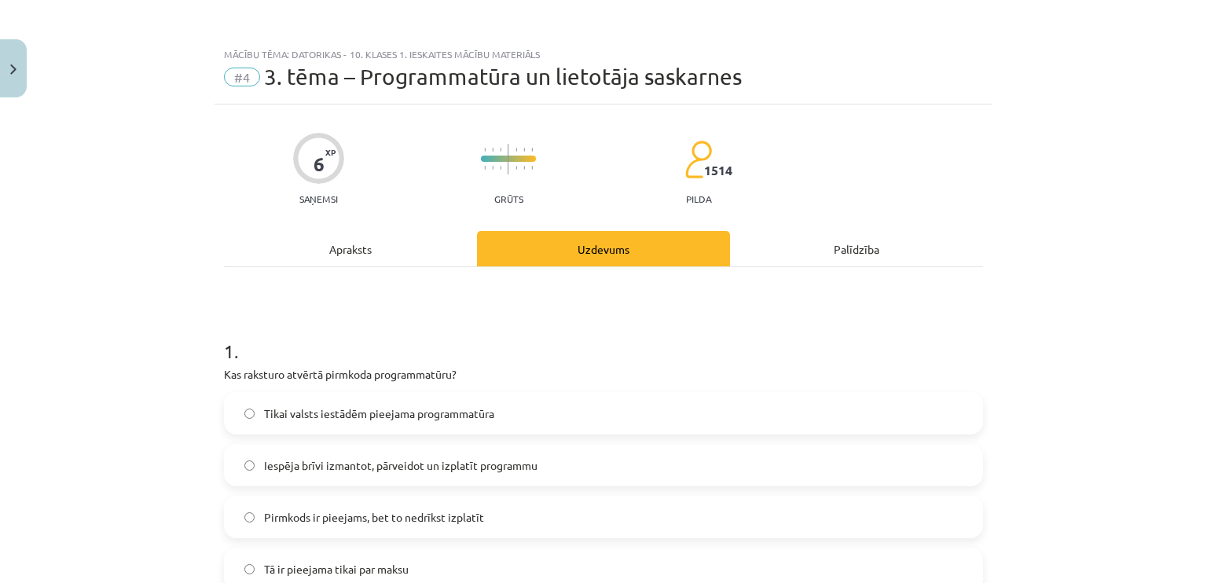
click at [362, 255] on div "Apraksts" at bounding box center [350, 248] width 253 height 35
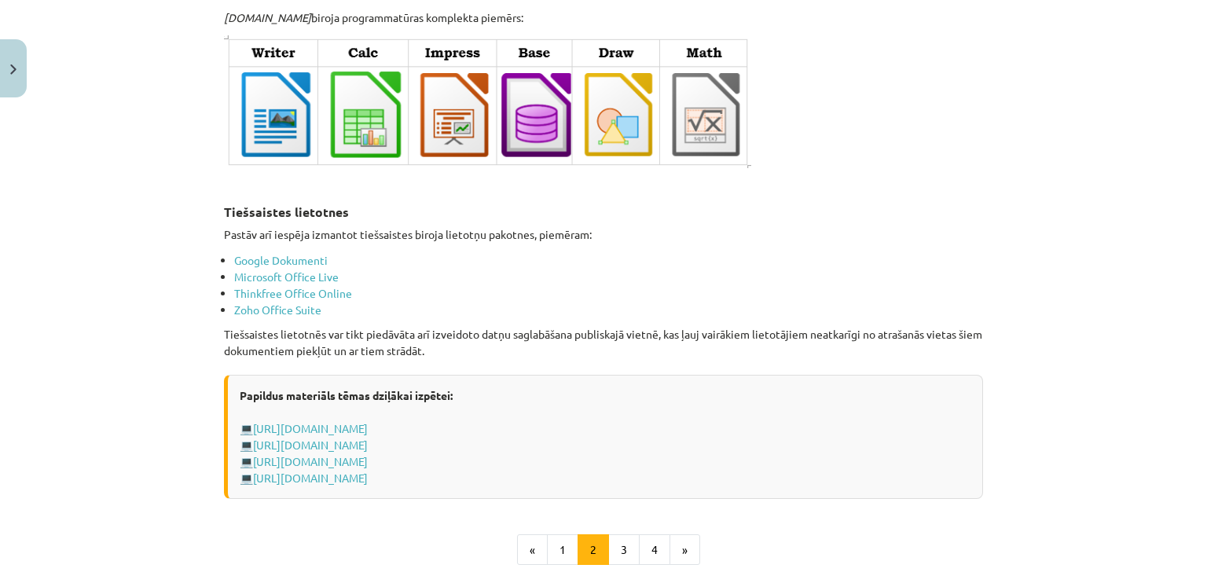
scroll to position [2684, 0]
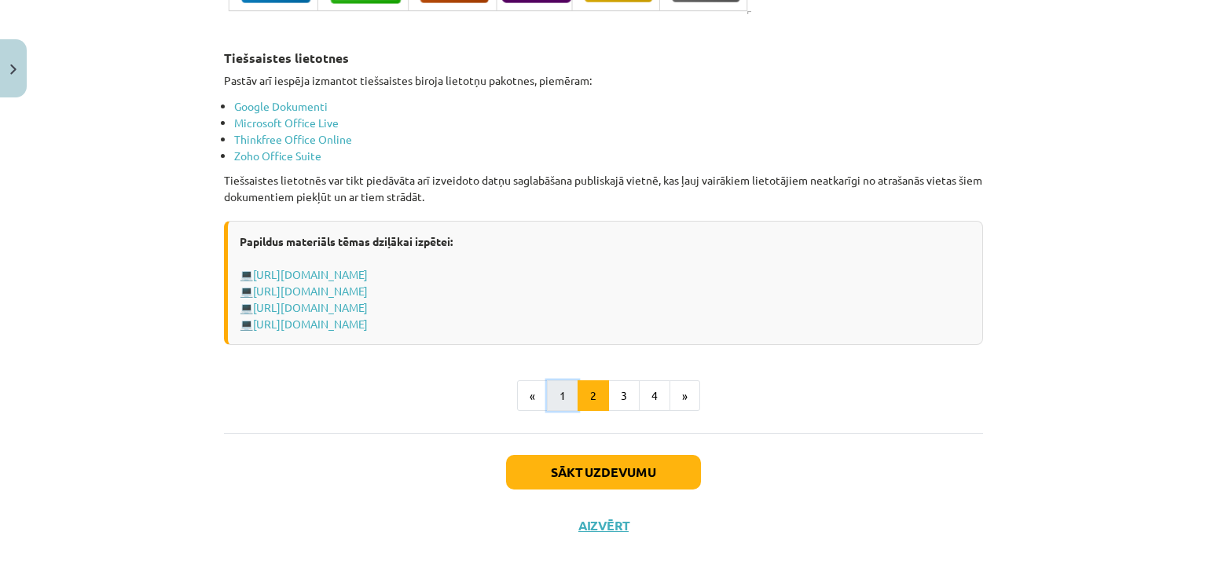
click at [555, 394] on button "1" at bounding box center [562, 395] width 31 height 31
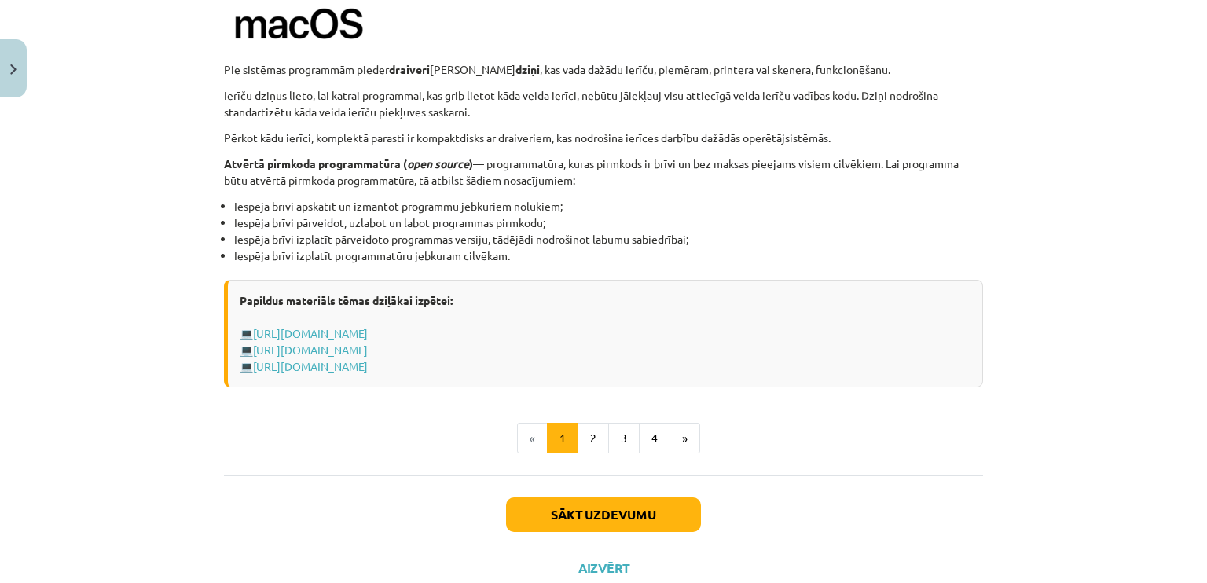
scroll to position [1596, 0]
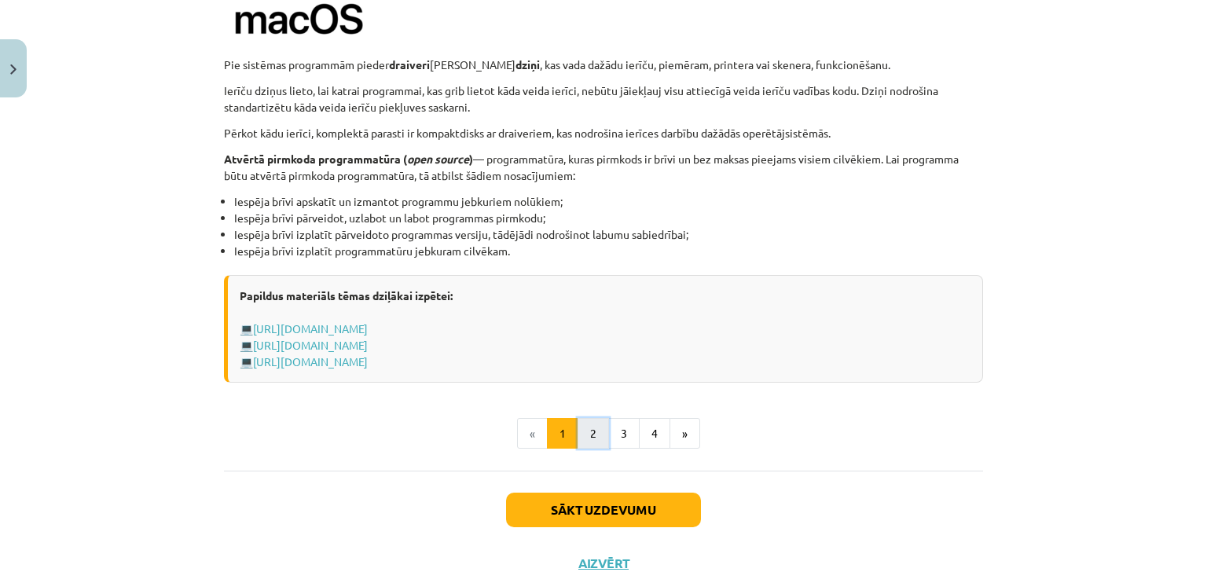
click at [577, 431] on button "2" at bounding box center [592, 433] width 31 height 31
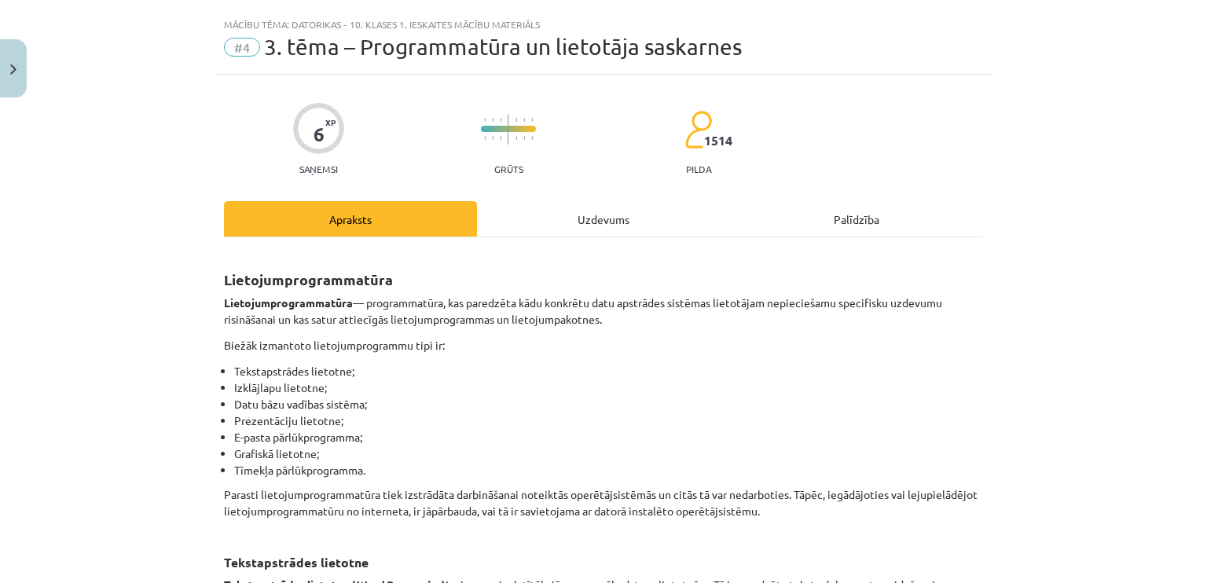
scroll to position [22, 0]
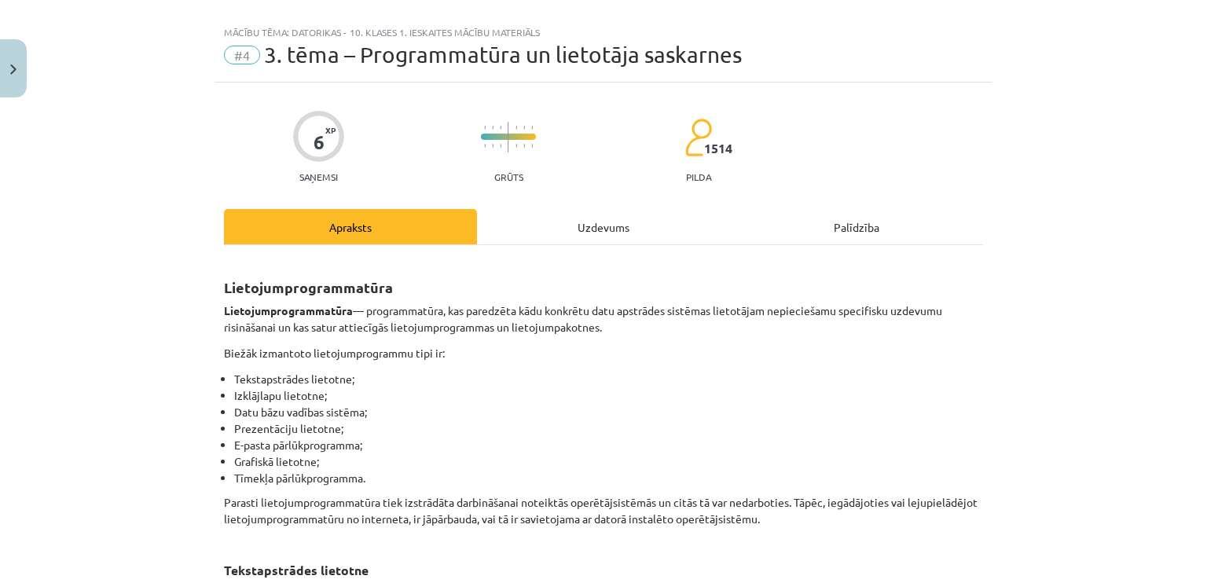
click at [619, 214] on div "Uzdevums" at bounding box center [603, 226] width 253 height 35
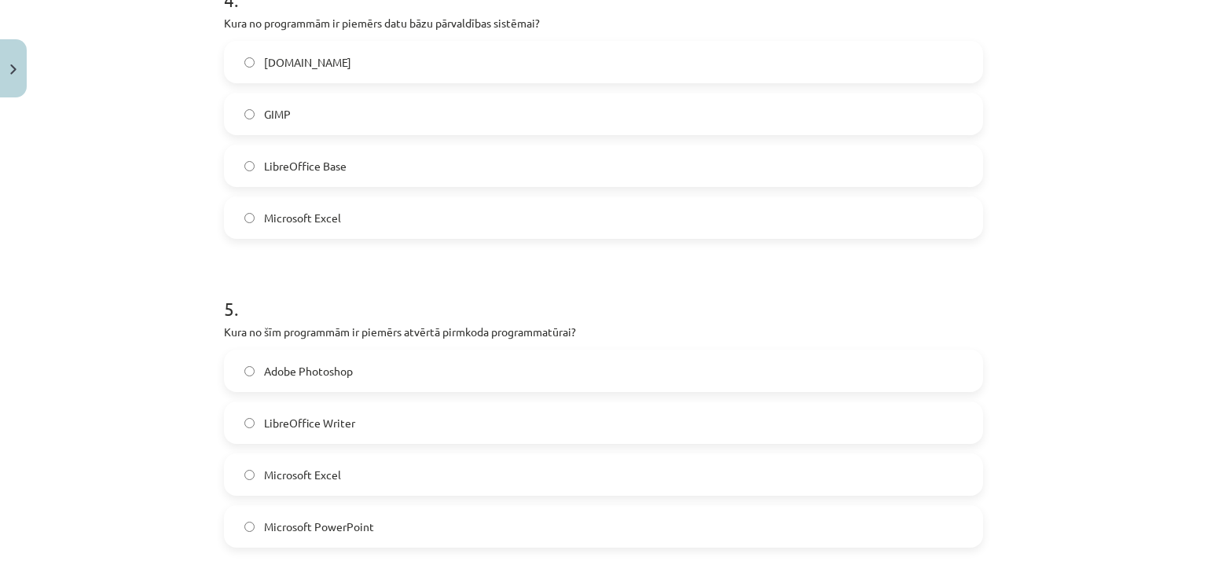
scroll to position [1194, 0]
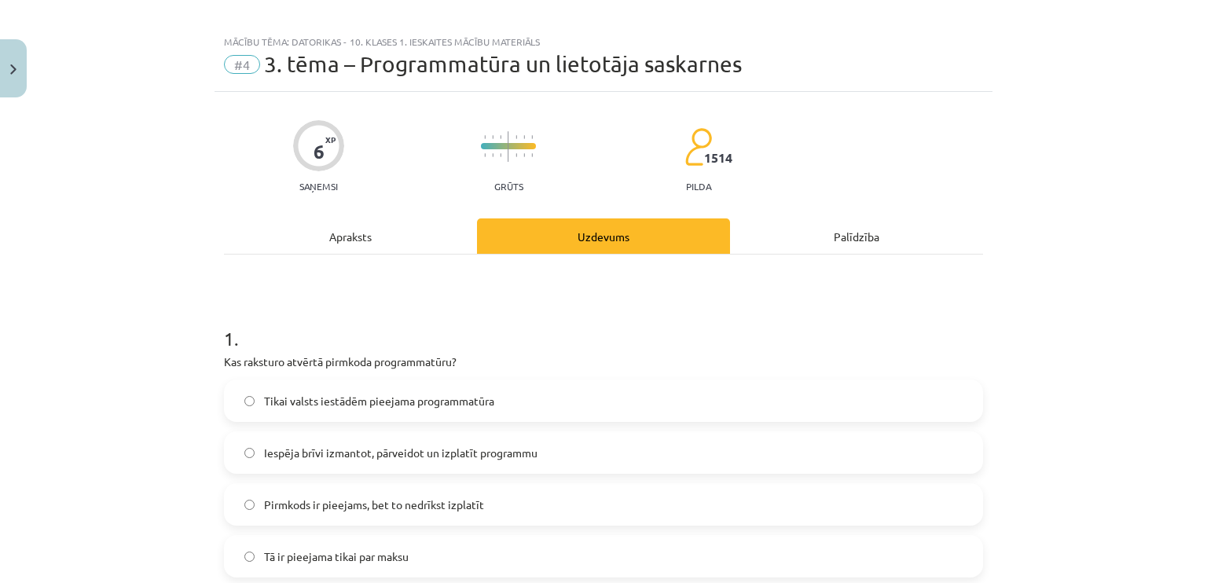
click at [357, 238] on div "Apraksts" at bounding box center [350, 235] width 253 height 35
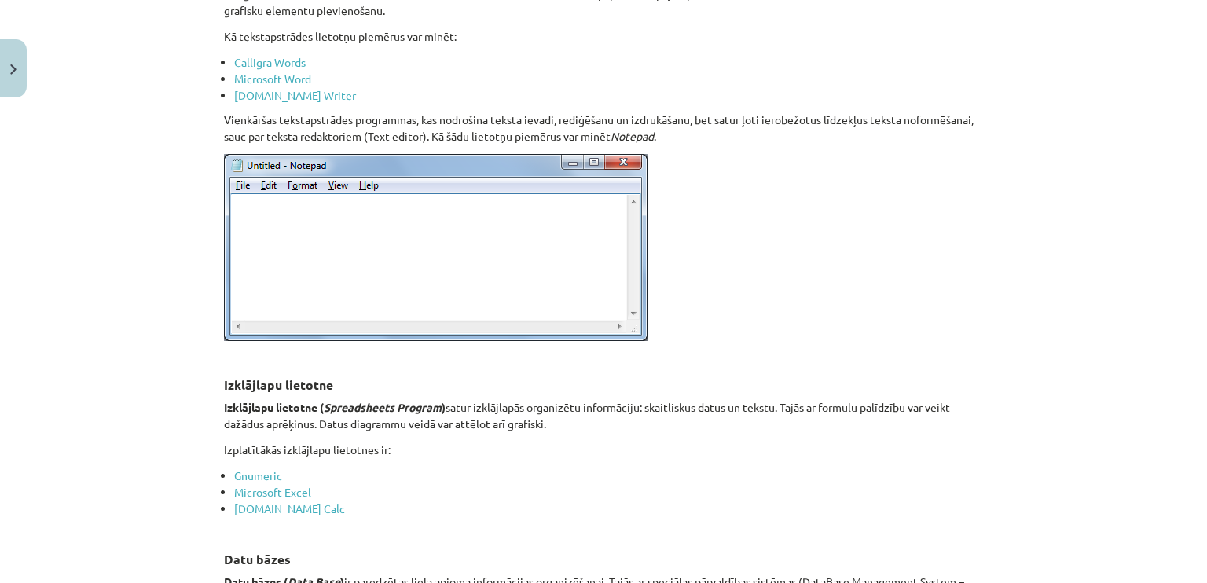
scroll to position [0, 0]
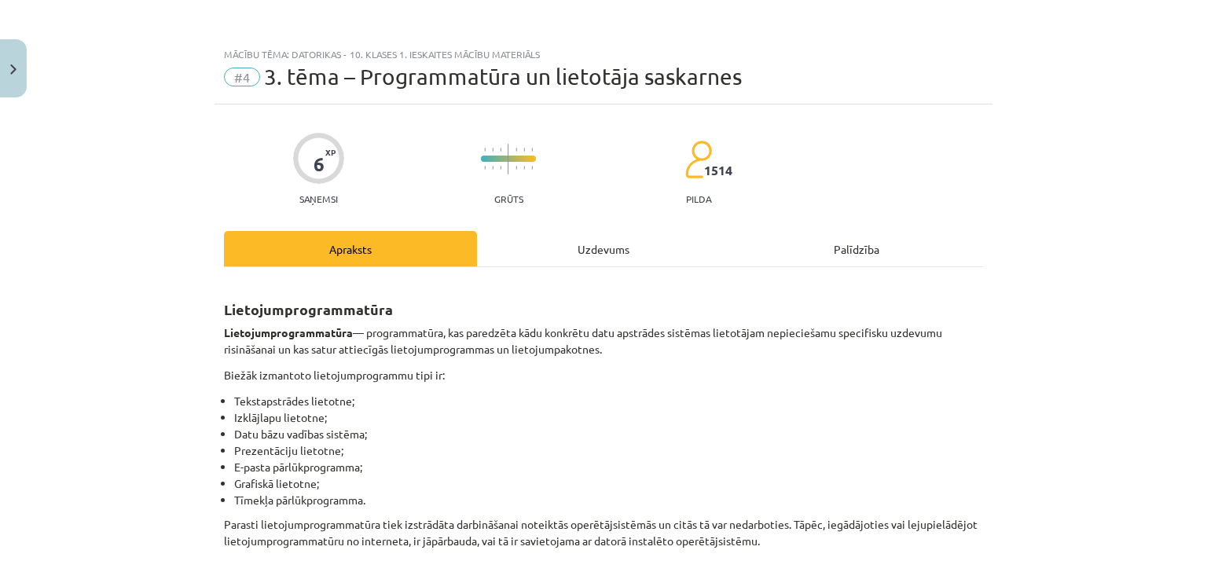
click at [621, 247] on div "Uzdevums" at bounding box center [603, 248] width 253 height 35
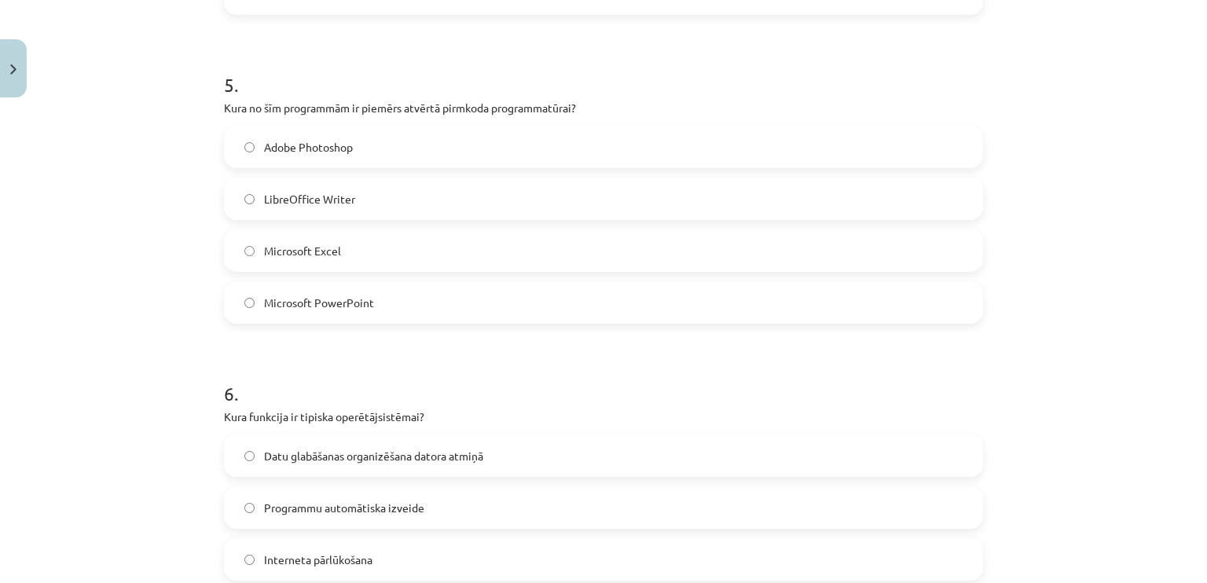
scroll to position [1392, 0]
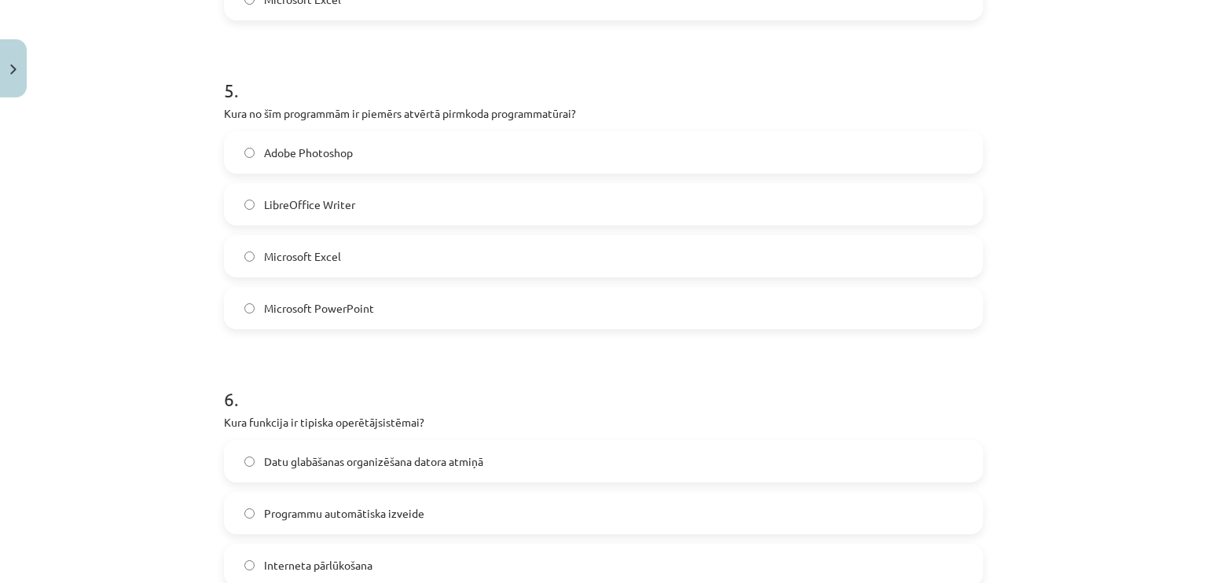
click at [533, 251] on label "Microsoft Excel" at bounding box center [603, 255] width 756 height 39
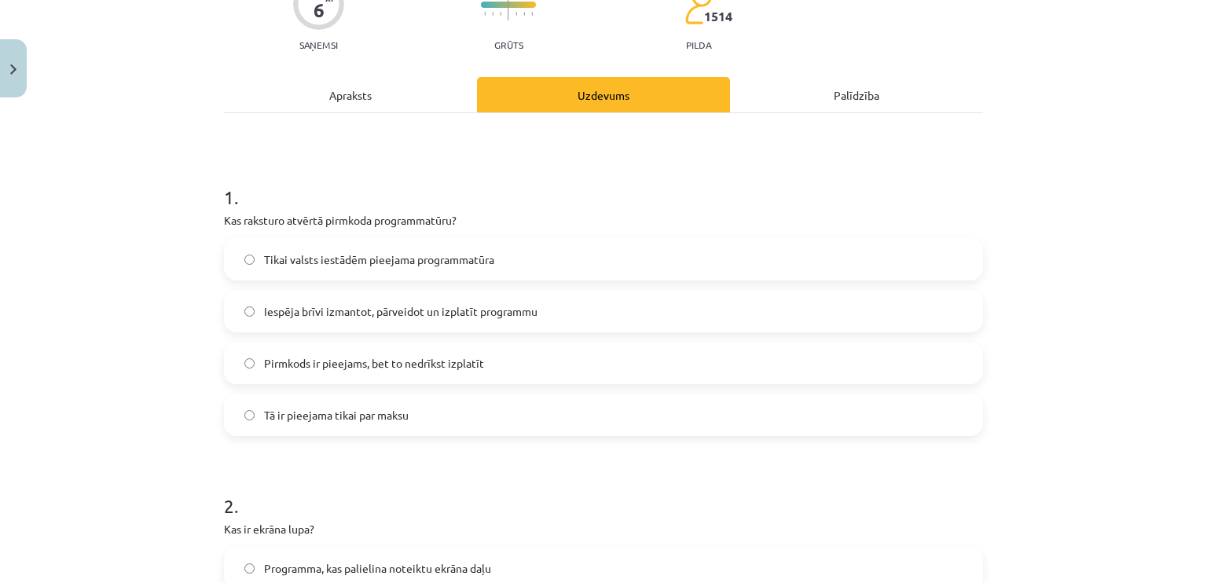
scroll to position [111, 0]
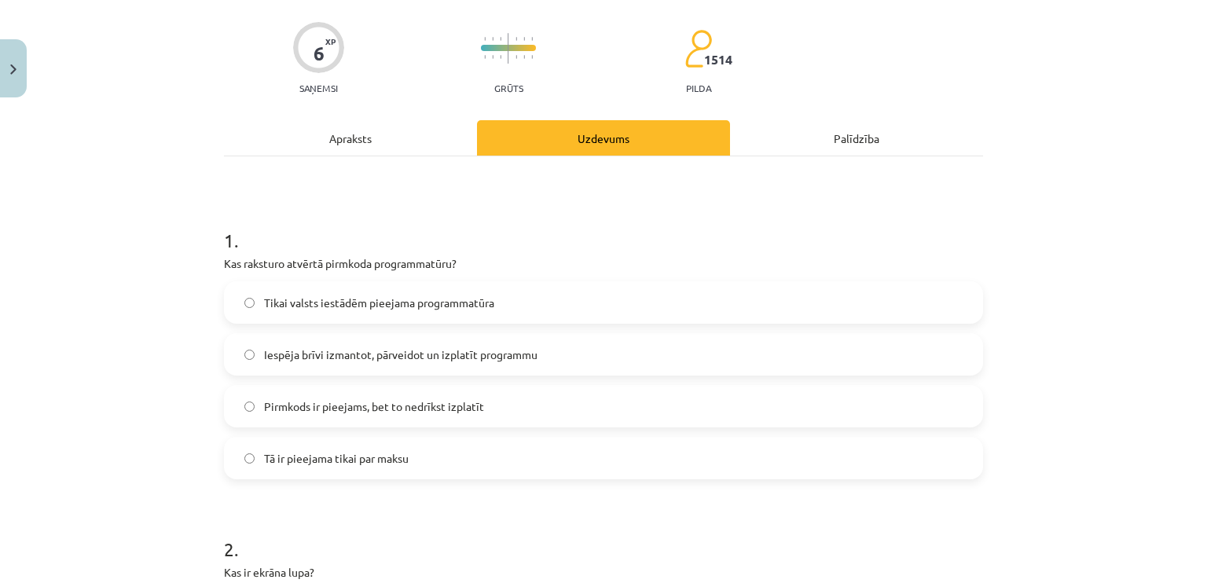
click at [413, 142] on div "Apraksts" at bounding box center [350, 137] width 253 height 35
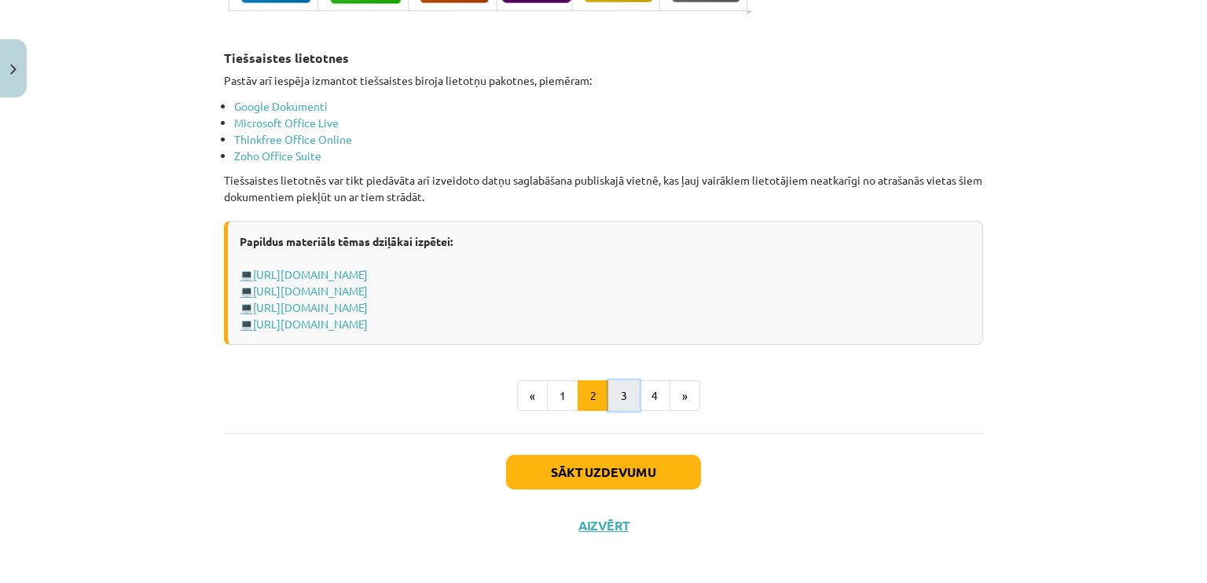
click at [610, 389] on button "3" at bounding box center [623, 395] width 31 height 31
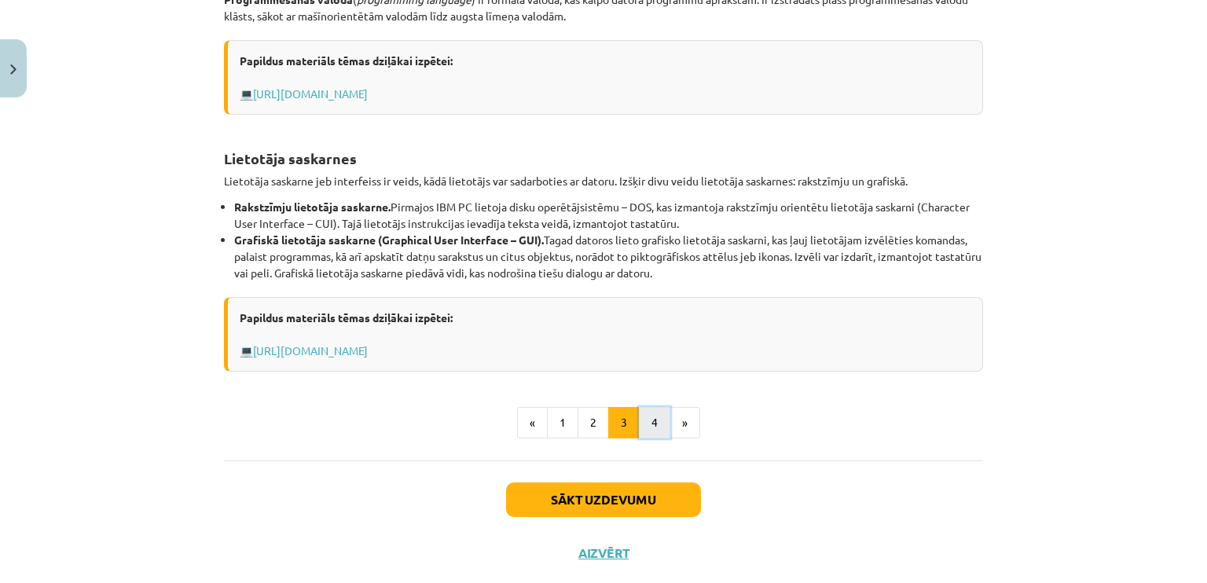
click at [647, 419] on button "4" at bounding box center [654, 422] width 31 height 31
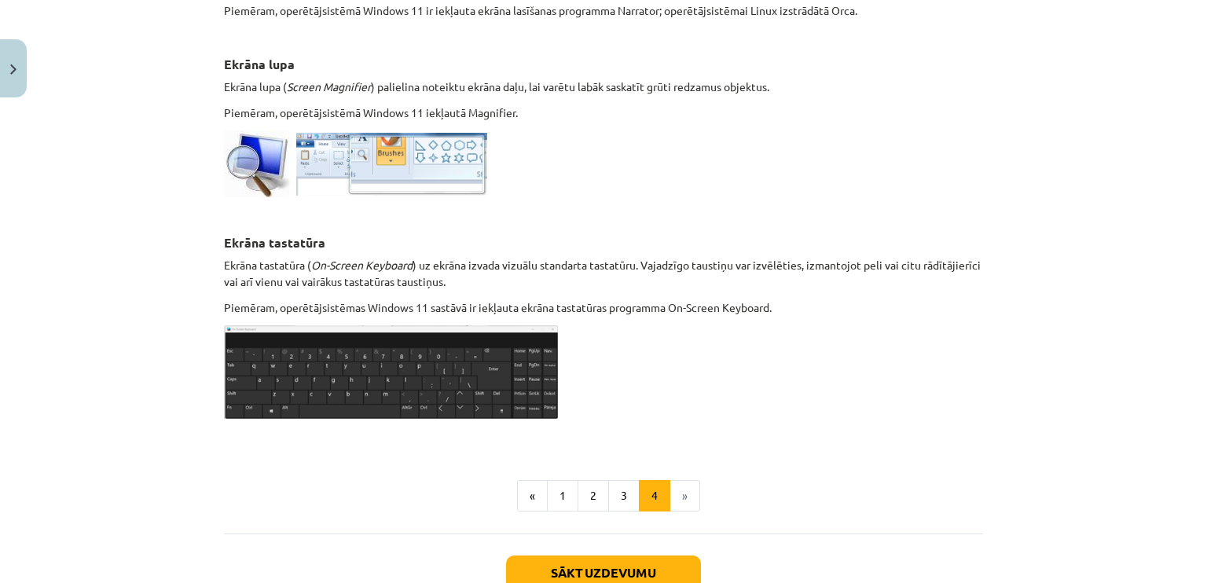
scroll to position [837, 0]
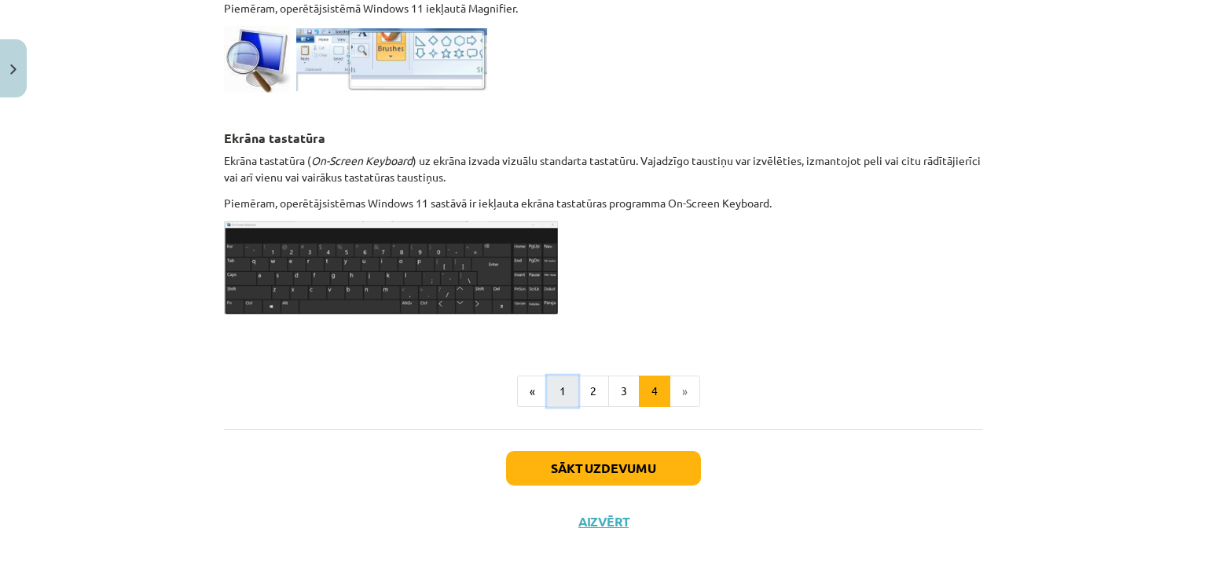
click at [555, 394] on button "1" at bounding box center [562, 391] width 31 height 31
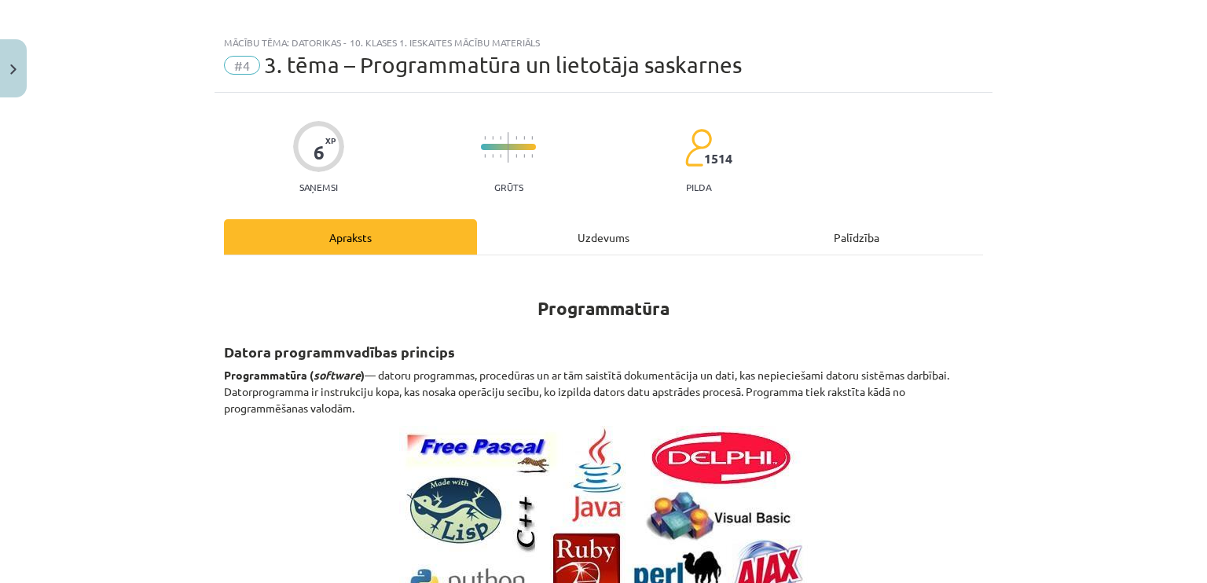
scroll to position [0, 0]
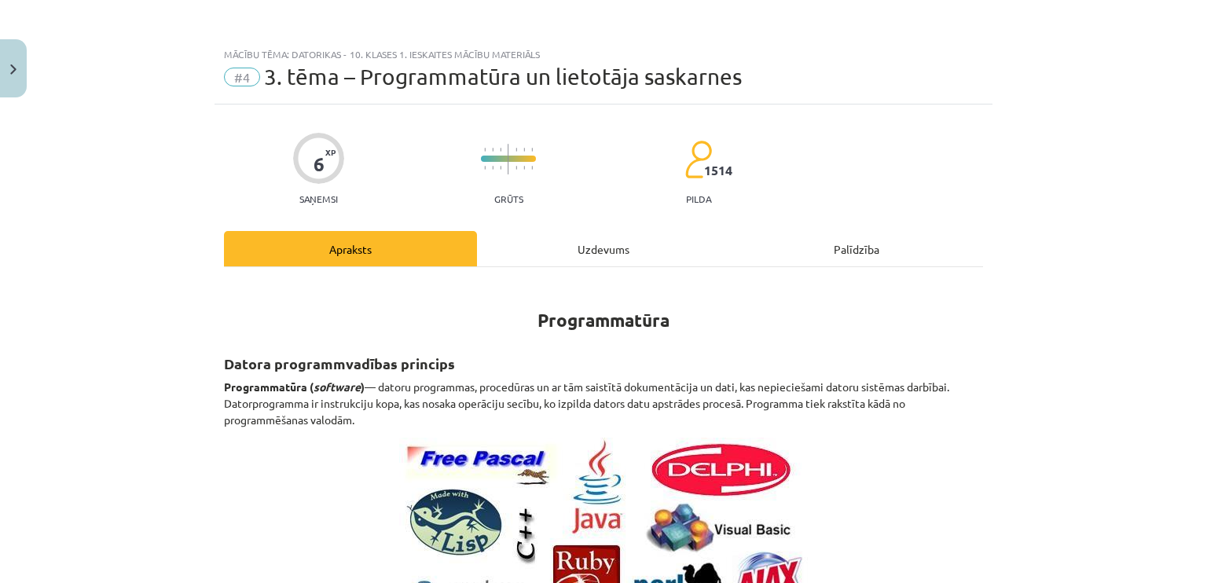
click at [559, 254] on div "Uzdevums" at bounding box center [603, 248] width 253 height 35
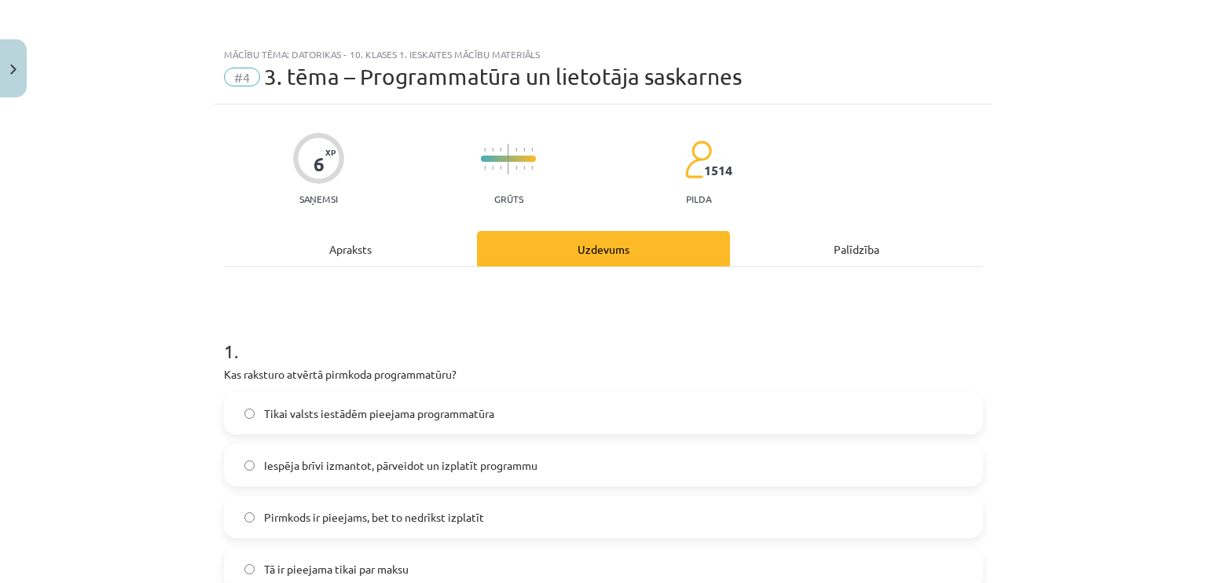
click at [403, 247] on div "Apraksts" at bounding box center [350, 248] width 253 height 35
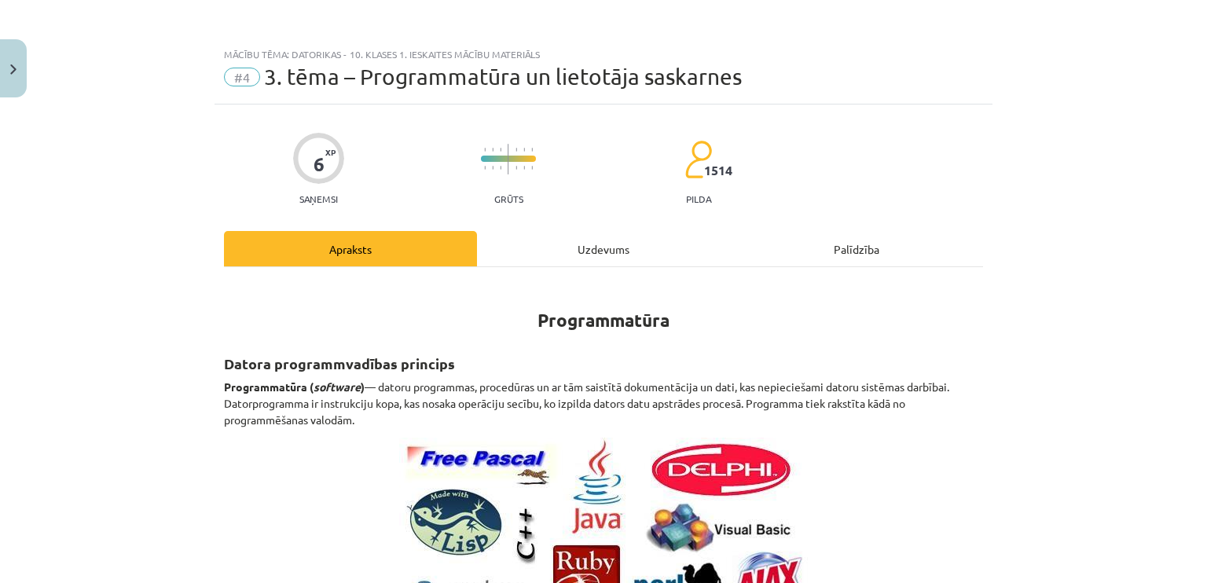
click at [620, 257] on div "Uzdevums" at bounding box center [603, 248] width 253 height 35
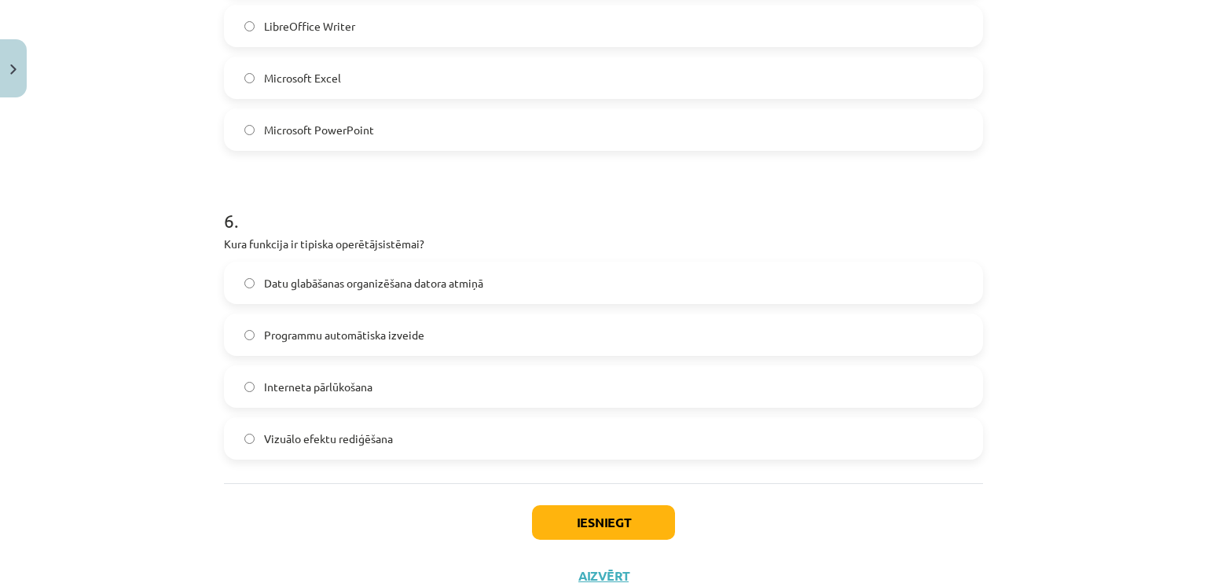
scroll to position [1578, 0]
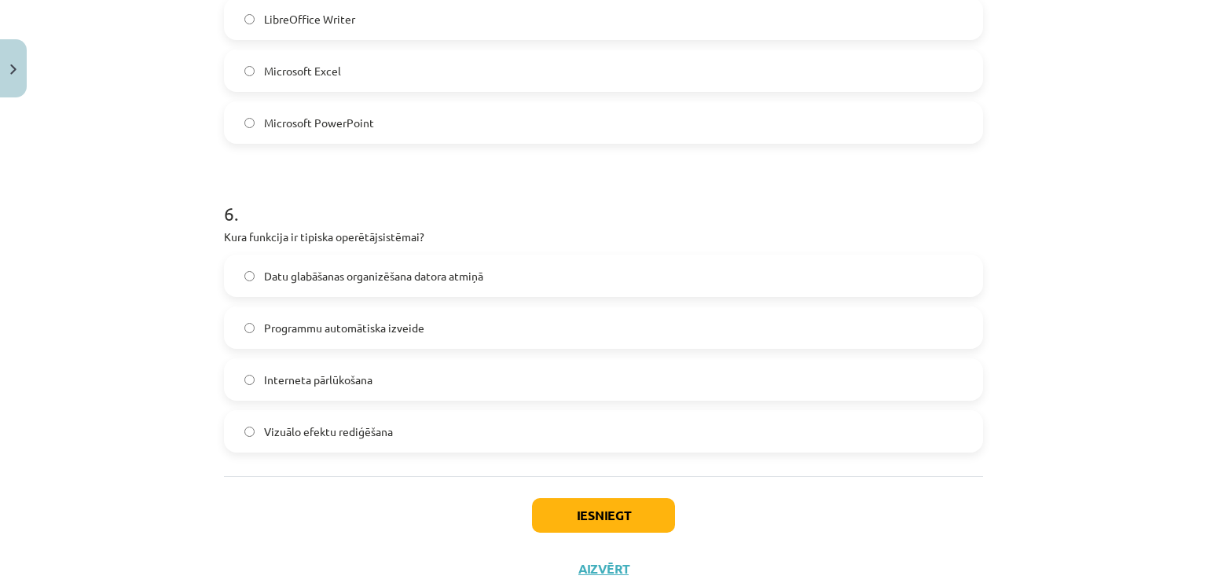
click at [451, 277] on span "Datu glabāšanas organizēšana datora atmiņā" at bounding box center [373, 276] width 219 height 16
click at [578, 509] on button "Iesniegt" at bounding box center [603, 515] width 143 height 35
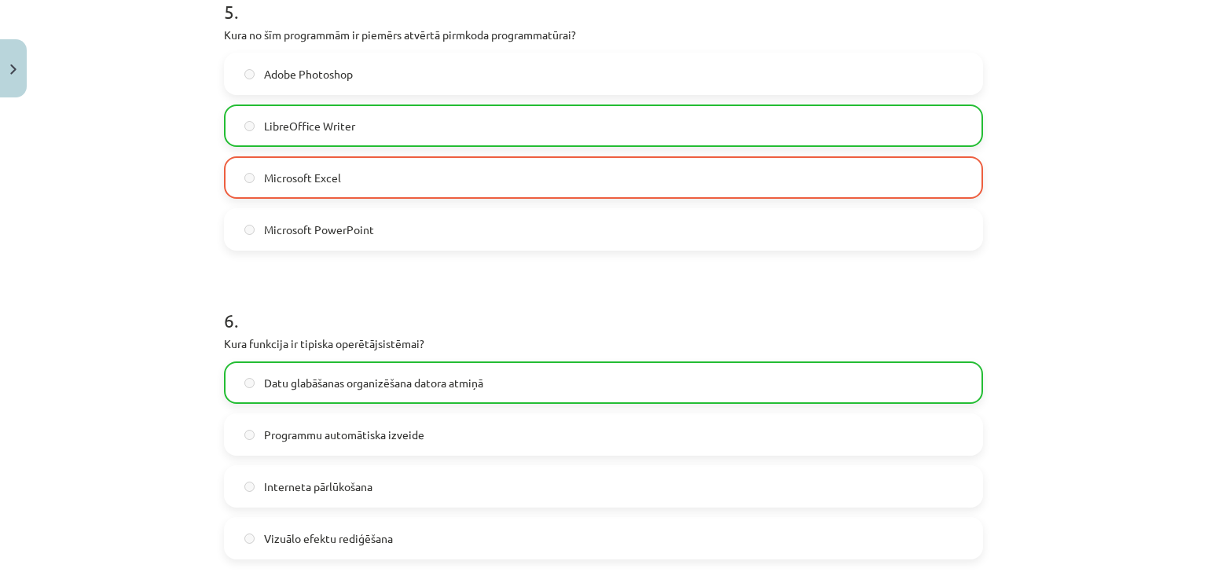
scroll to position [1678, 0]
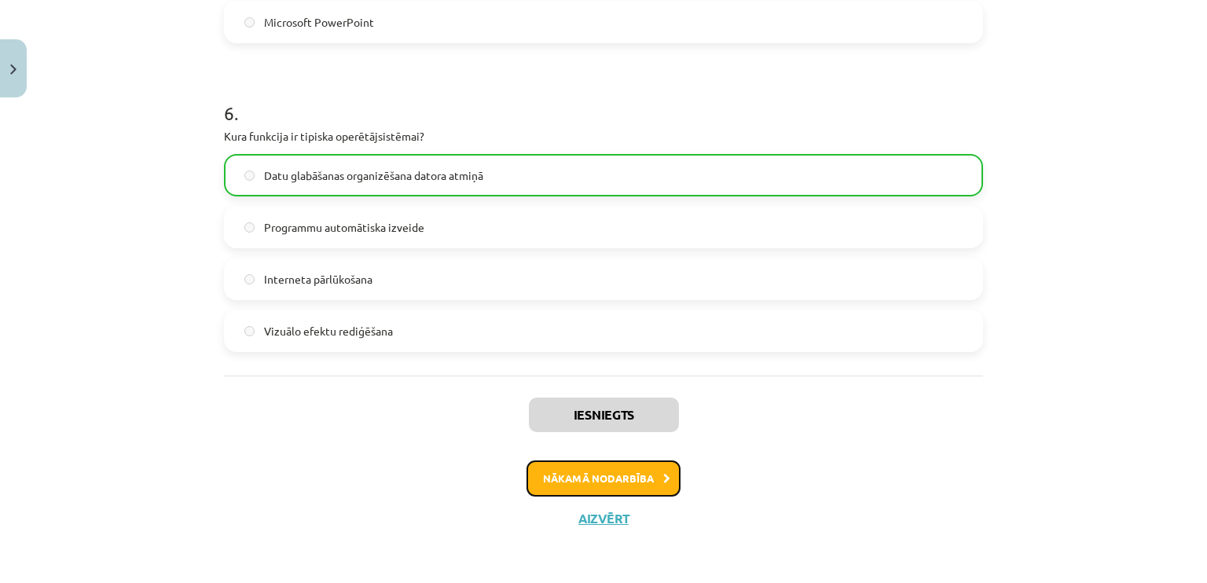
click at [633, 470] on button "Nākamā nodarbība" at bounding box center [603, 478] width 154 height 36
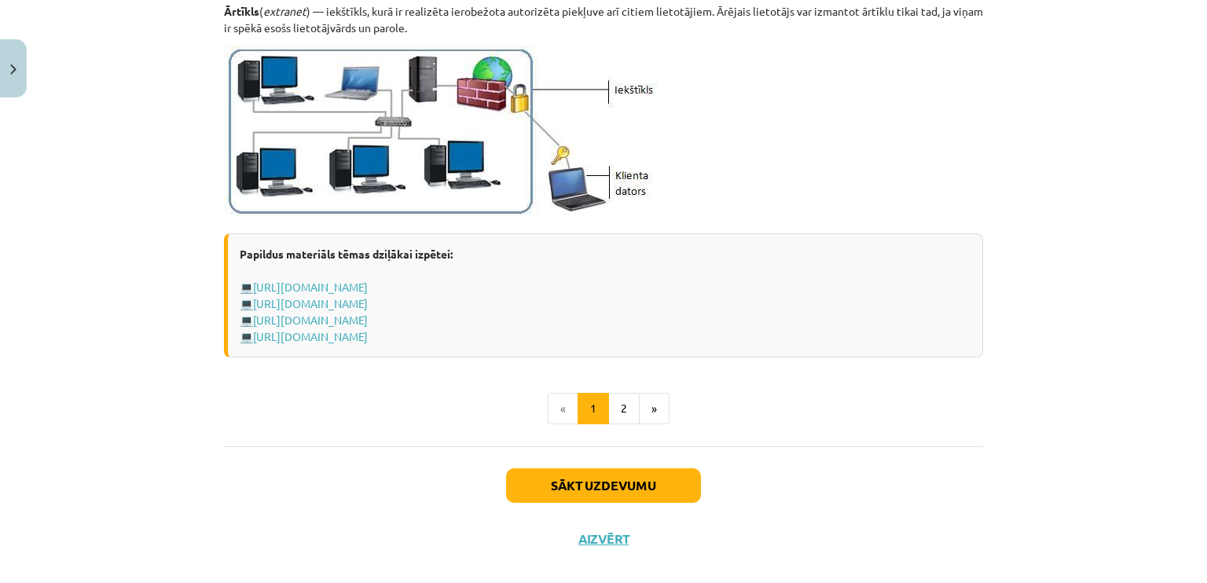
scroll to position [1911, 0]
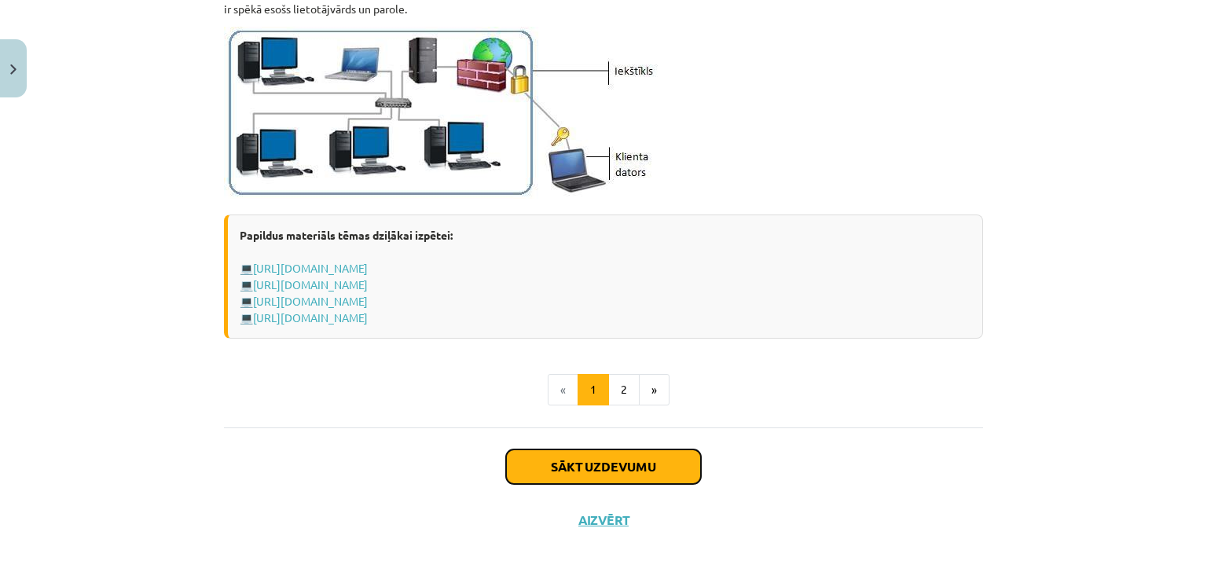
click at [622, 458] on button "Sākt uzdevumu" at bounding box center [603, 466] width 195 height 35
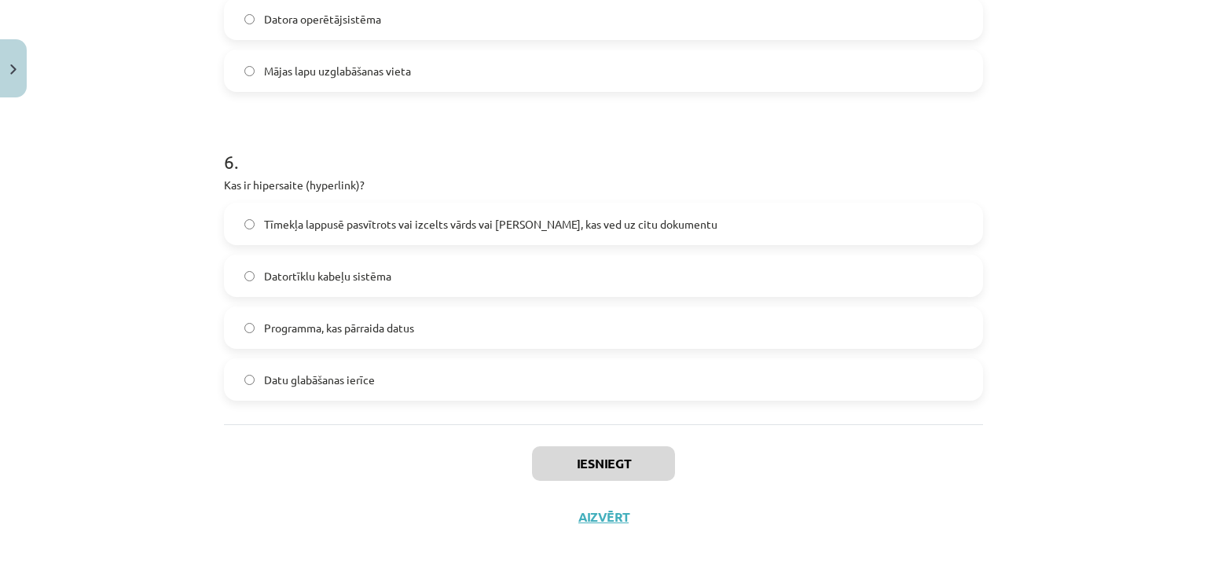
scroll to position [39, 0]
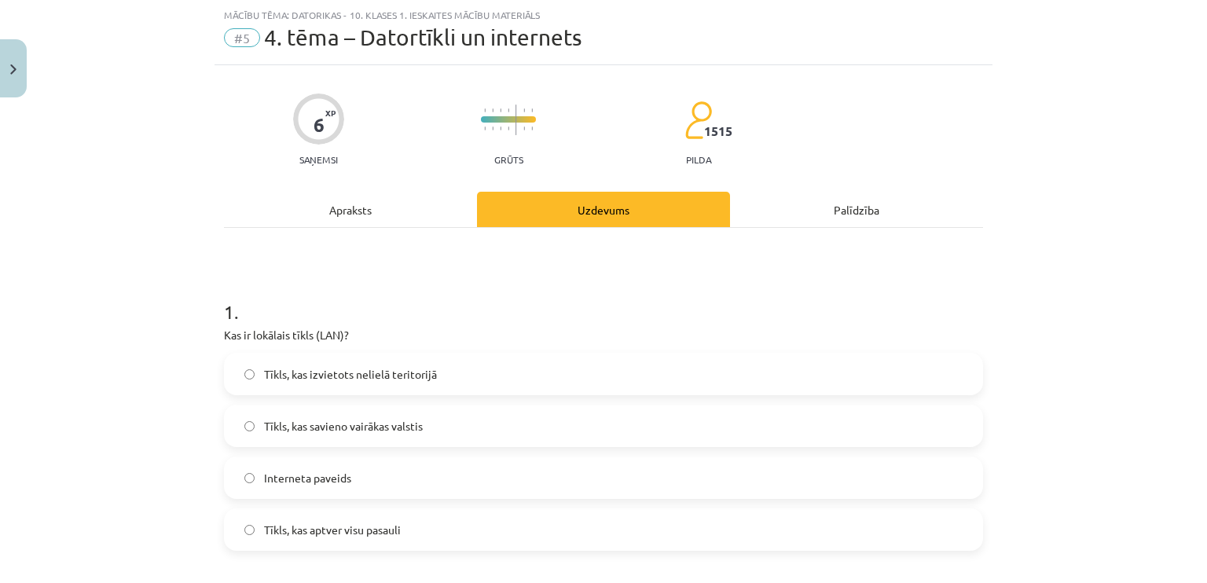
click at [361, 207] on div "Apraksts" at bounding box center [350, 209] width 253 height 35
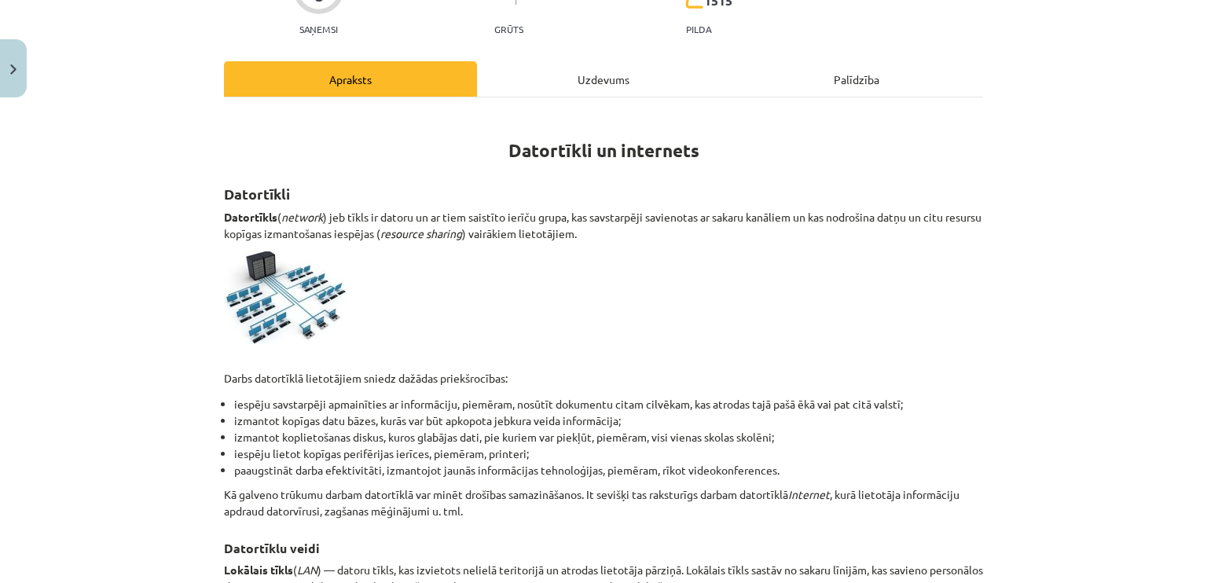
scroll to position [162, 0]
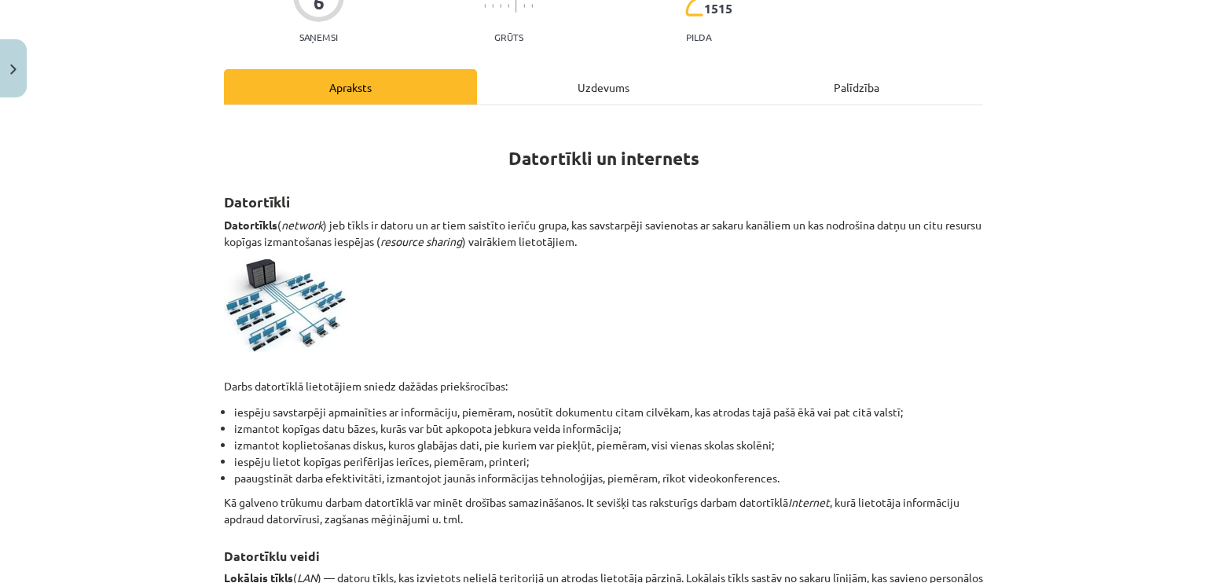
click at [574, 87] on div "Uzdevums" at bounding box center [603, 86] width 253 height 35
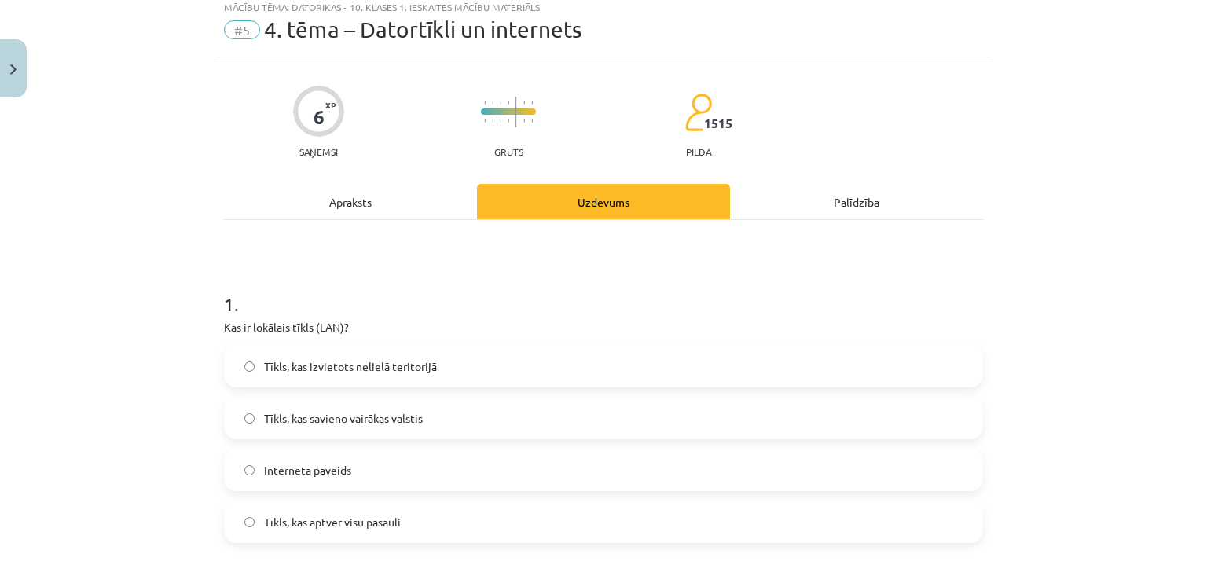
scroll to position [50, 0]
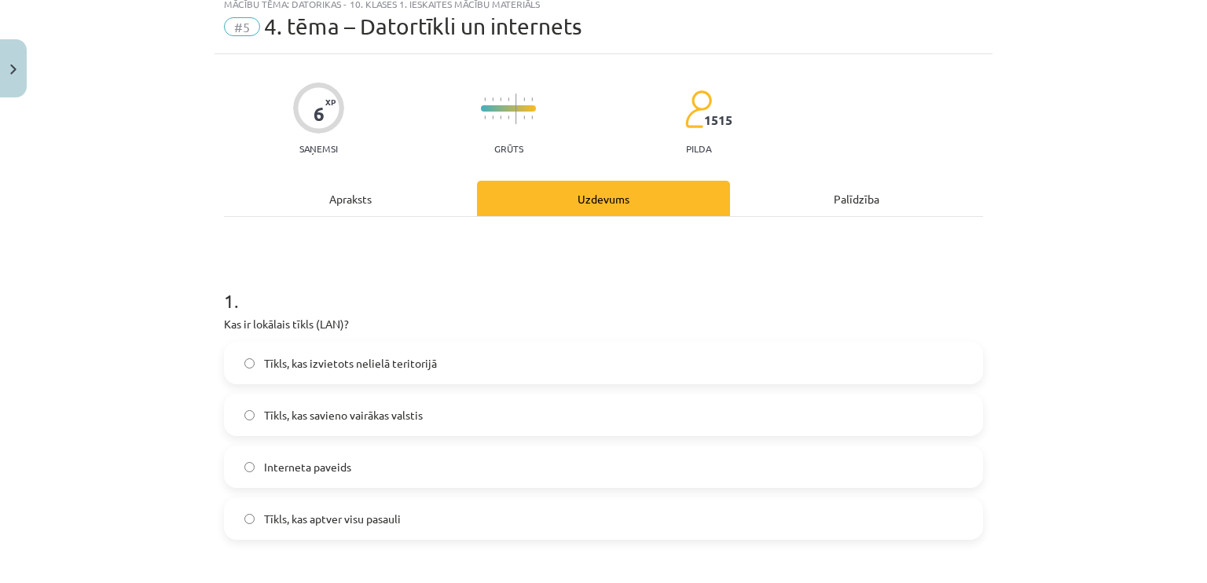
click at [414, 363] on span "Tīkls, kas izvietots nelielā teritorijā" at bounding box center [350, 363] width 173 height 16
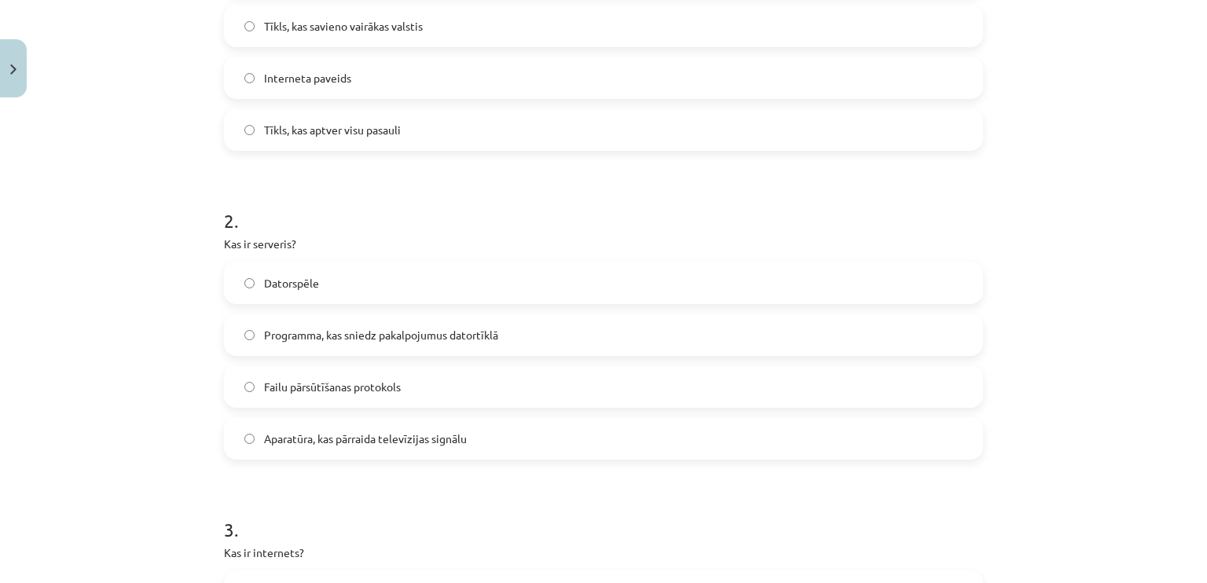
scroll to position [445, 0]
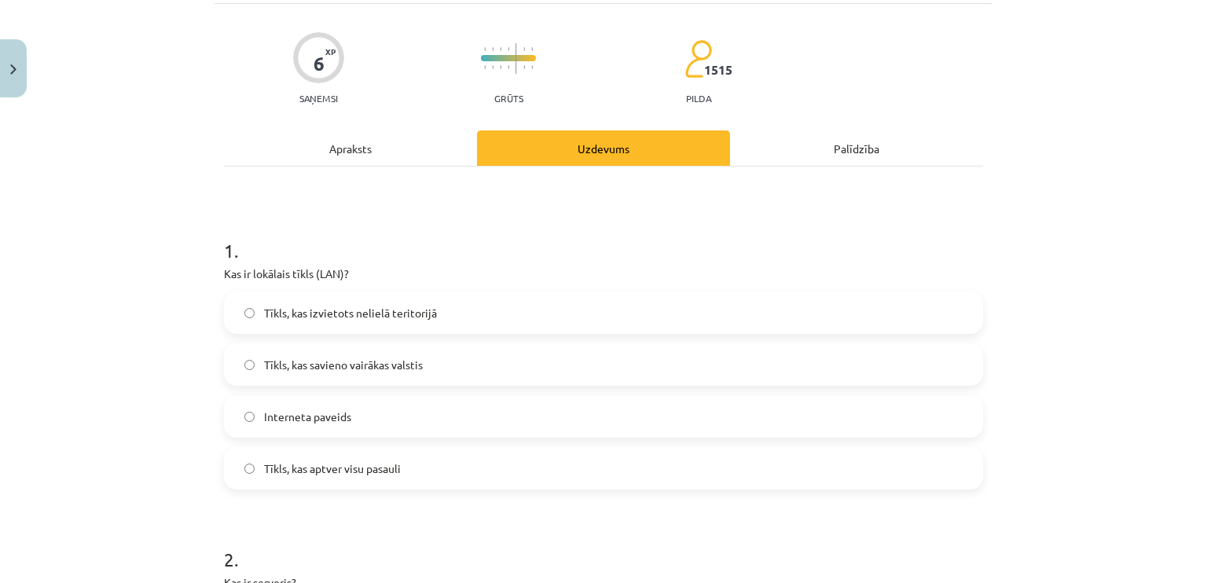
click at [401, 134] on div "Apraksts" at bounding box center [350, 147] width 253 height 35
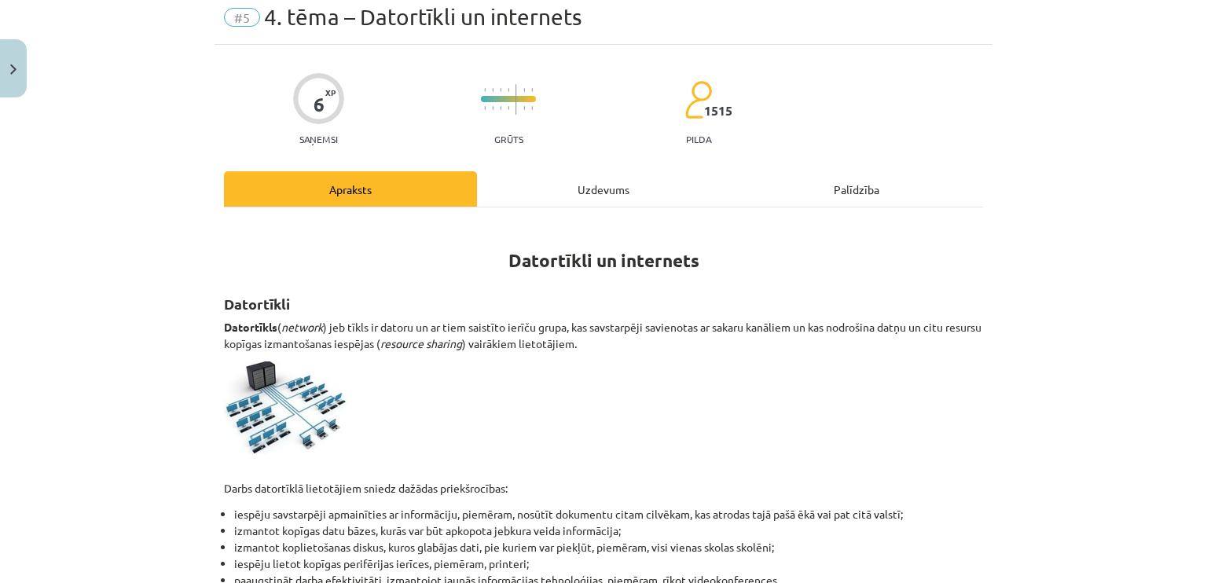
scroll to position [0, 0]
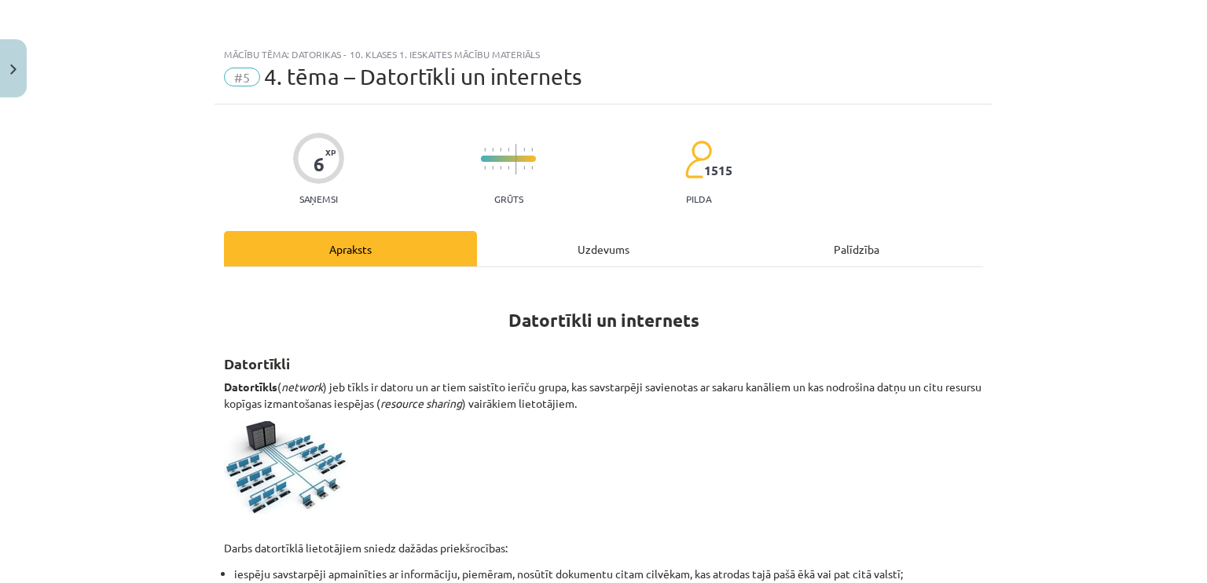
click at [577, 255] on div "Uzdevums" at bounding box center [603, 248] width 253 height 35
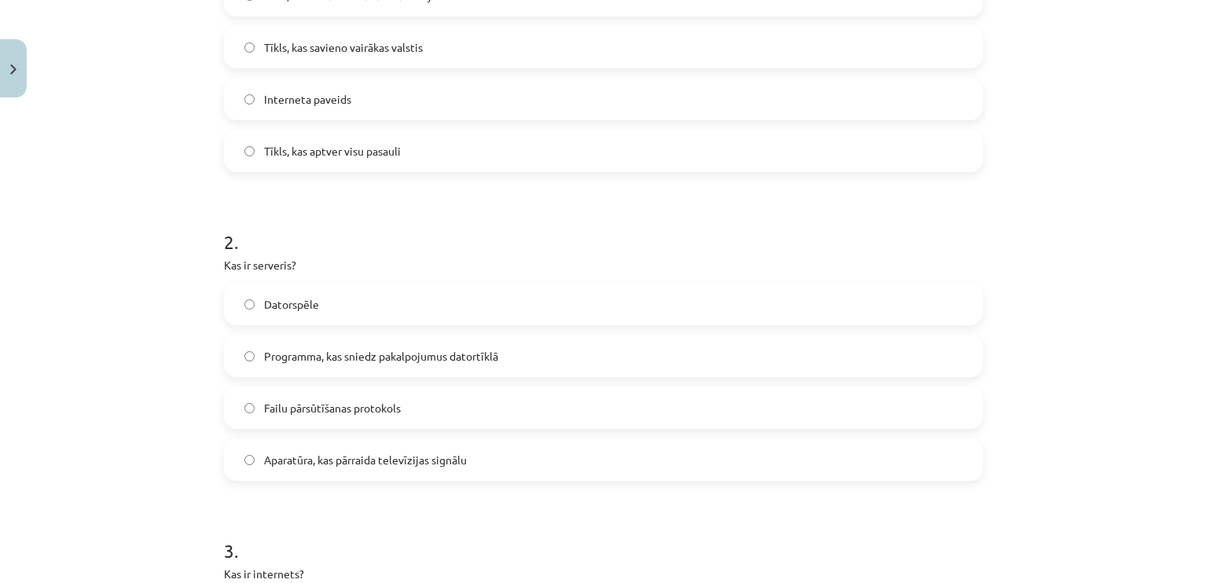
scroll to position [500, 0]
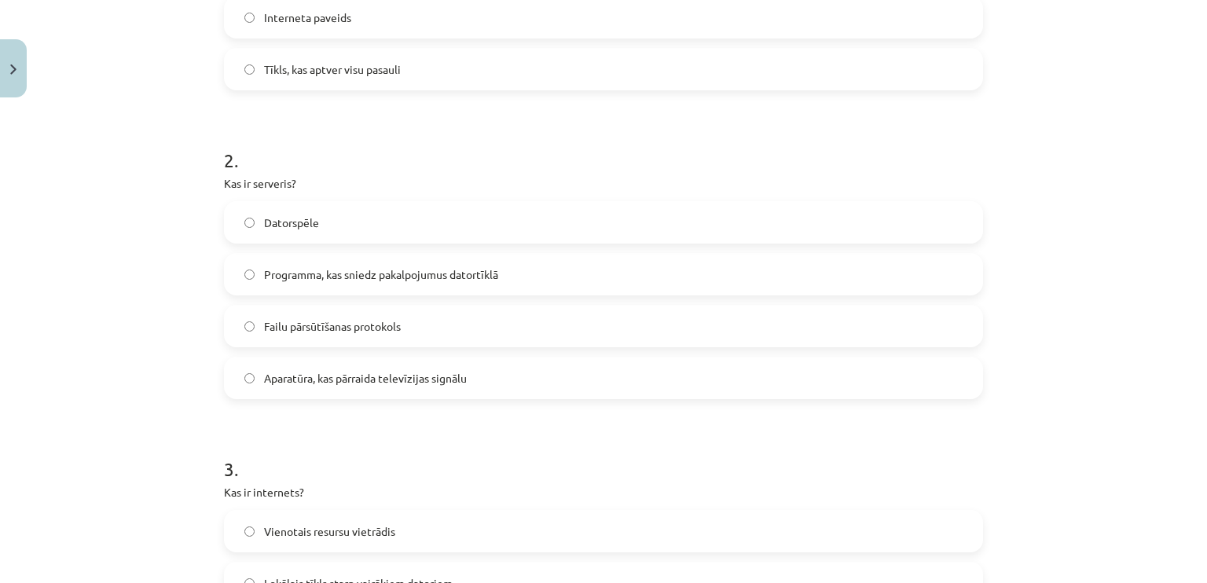
click at [554, 277] on label "Programma, kas sniedz pakalpojumus datortīklā" at bounding box center [603, 274] width 756 height 39
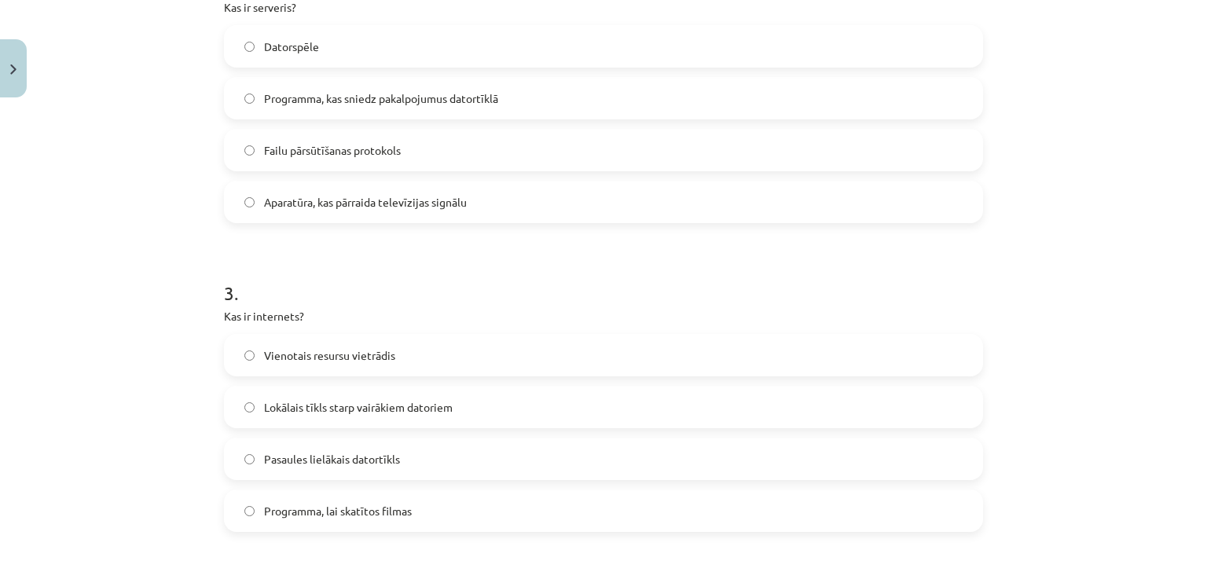
scroll to position [672, 0]
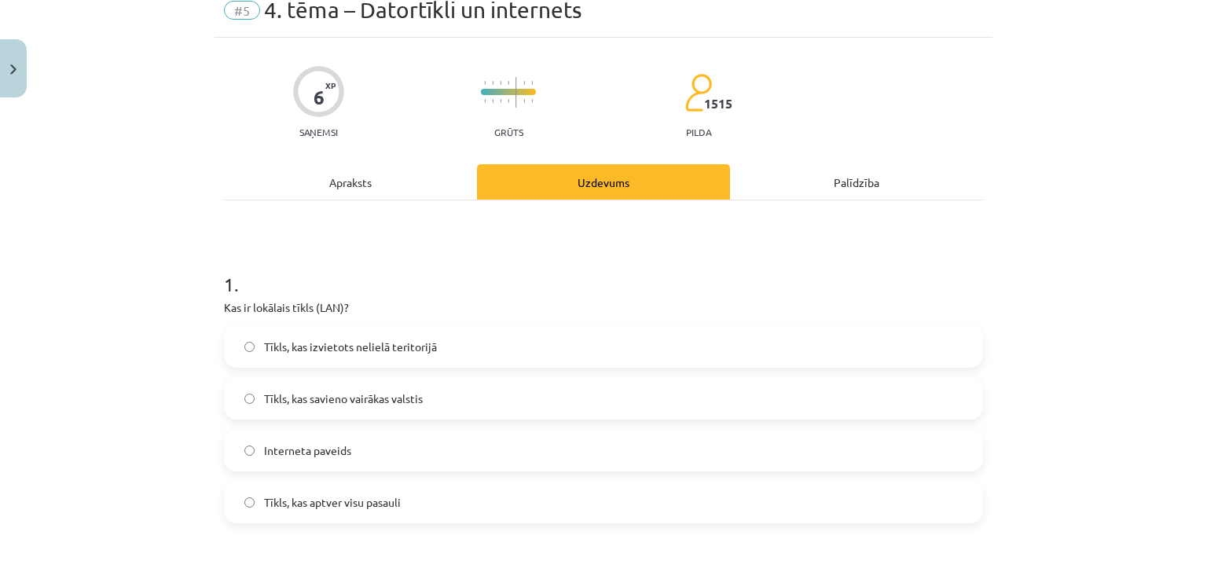
click at [314, 189] on div "Apraksts" at bounding box center [350, 181] width 253 height 35
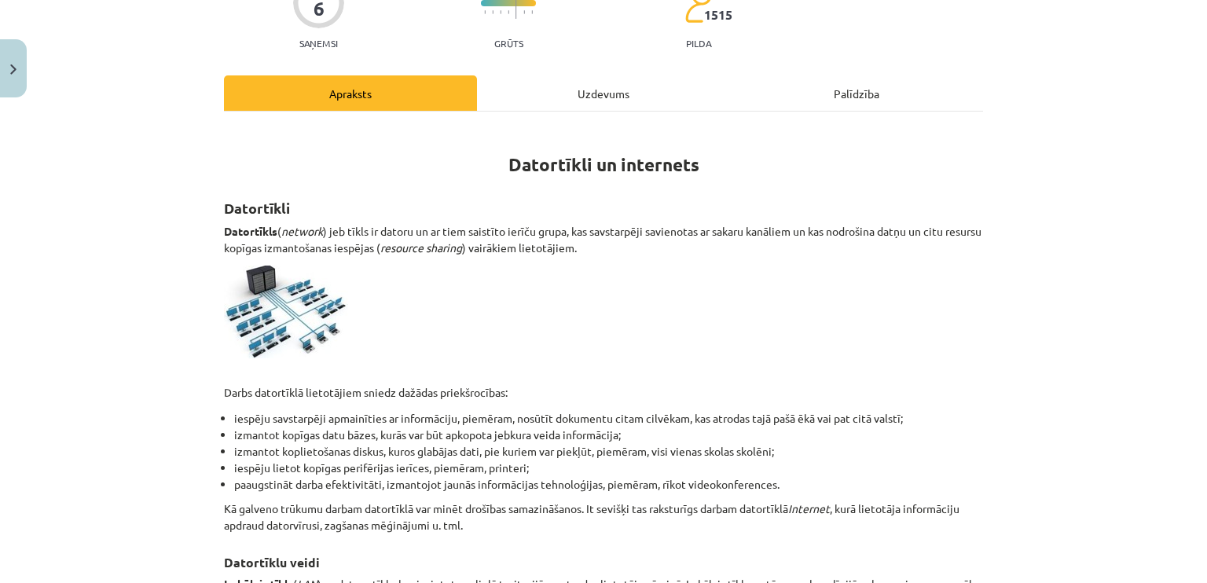
scroll to position [184, 0]
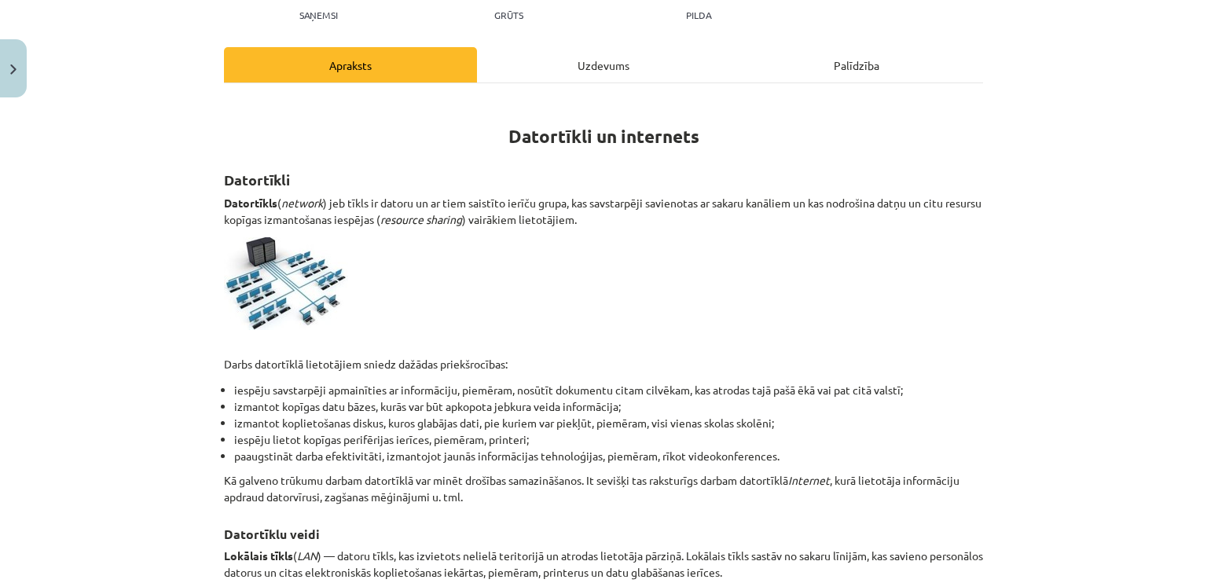
click at [595, 50] on div "Uzdevums" at bounding box center [603, 64] width 253 height 35
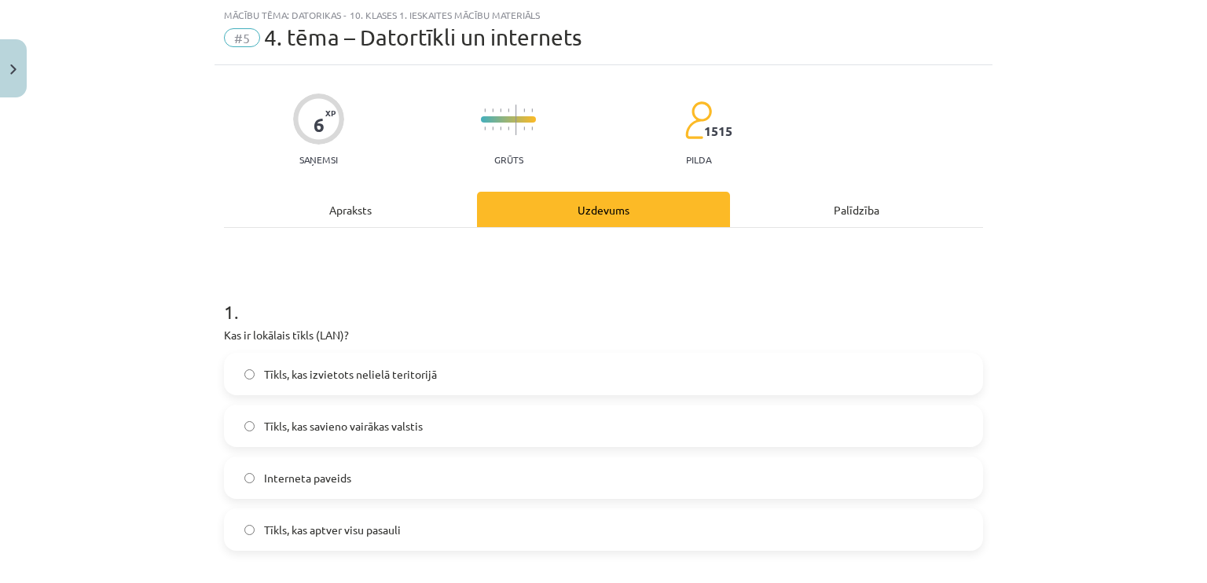
click at [348, 200] on div "Apraksts" at bounding box center [350, 209] width 253 height 35
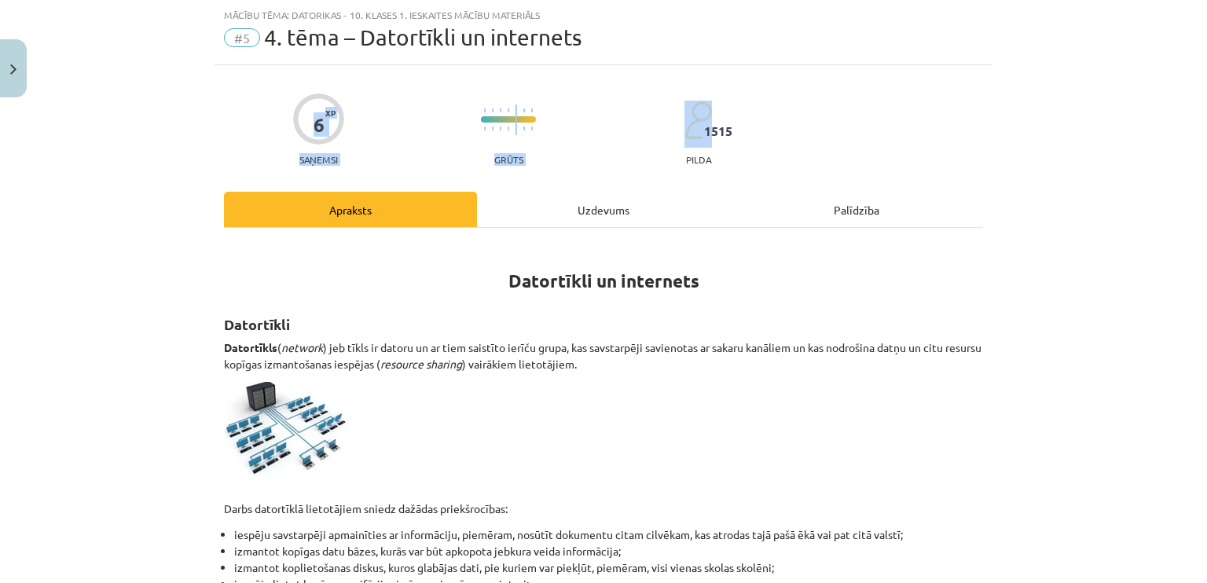
drag, startPoint x: 1192, startPoint y: 38, endPoint x: 1199, endPoint y: 76, distance: 38.4
click at [1182, 99] on div "Mācību tēma: Datorikas - 10. klases 1. ieskaites mācību materiāls #5 4. tēma – …" at bounding box center [603, 291] width 1207 height 583
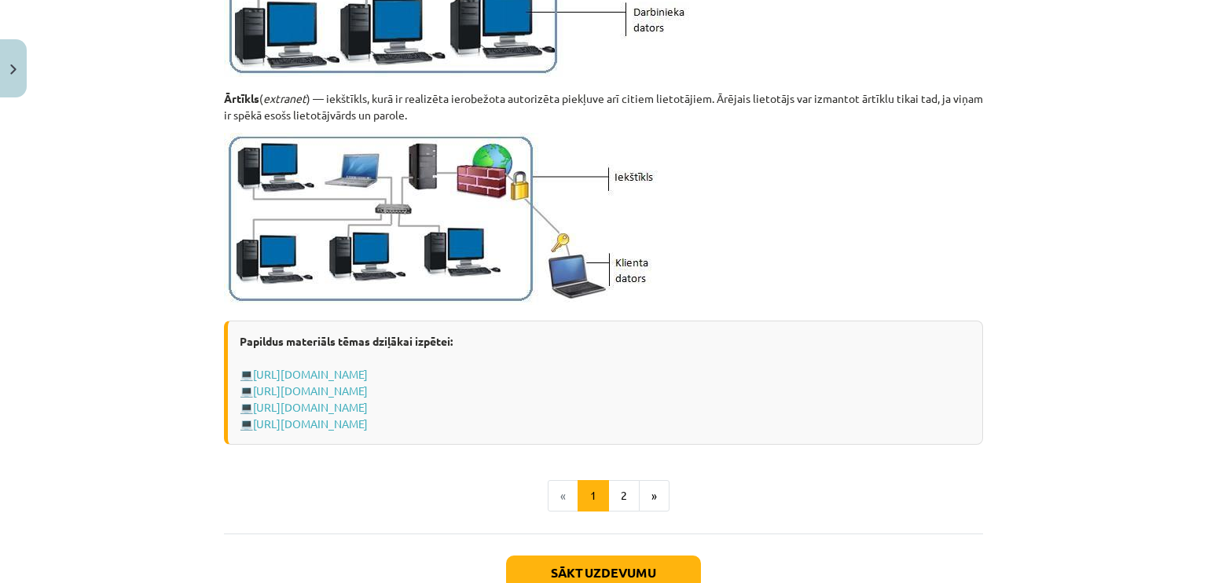
scroll to position [1811, 0]
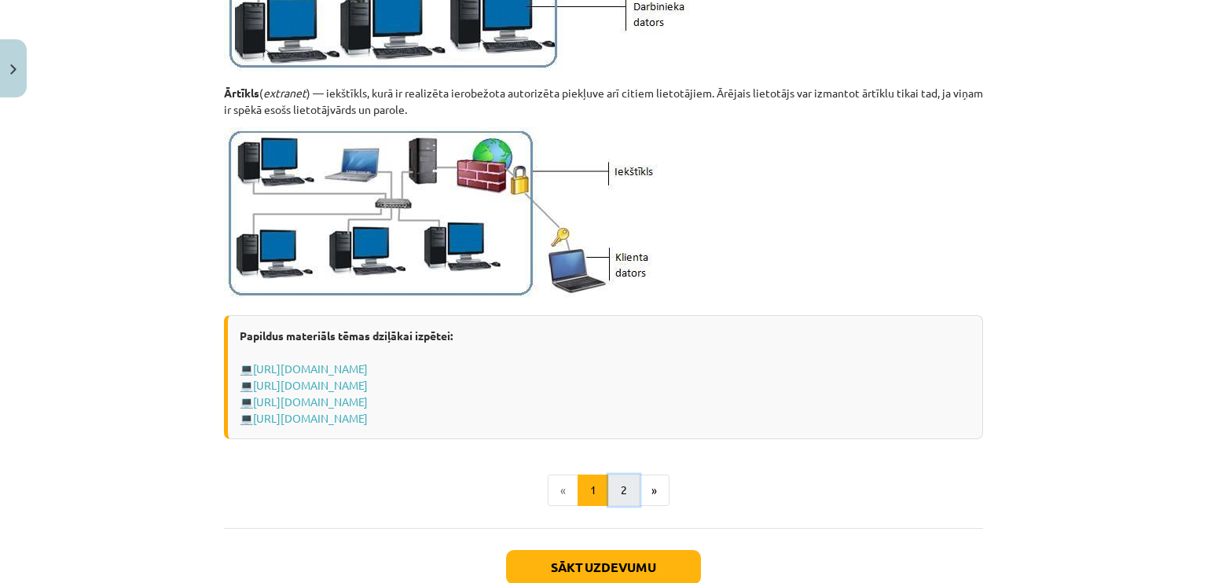
click at [614, 489] on button "2" at bounding box center [623, 490] width 31 height 31
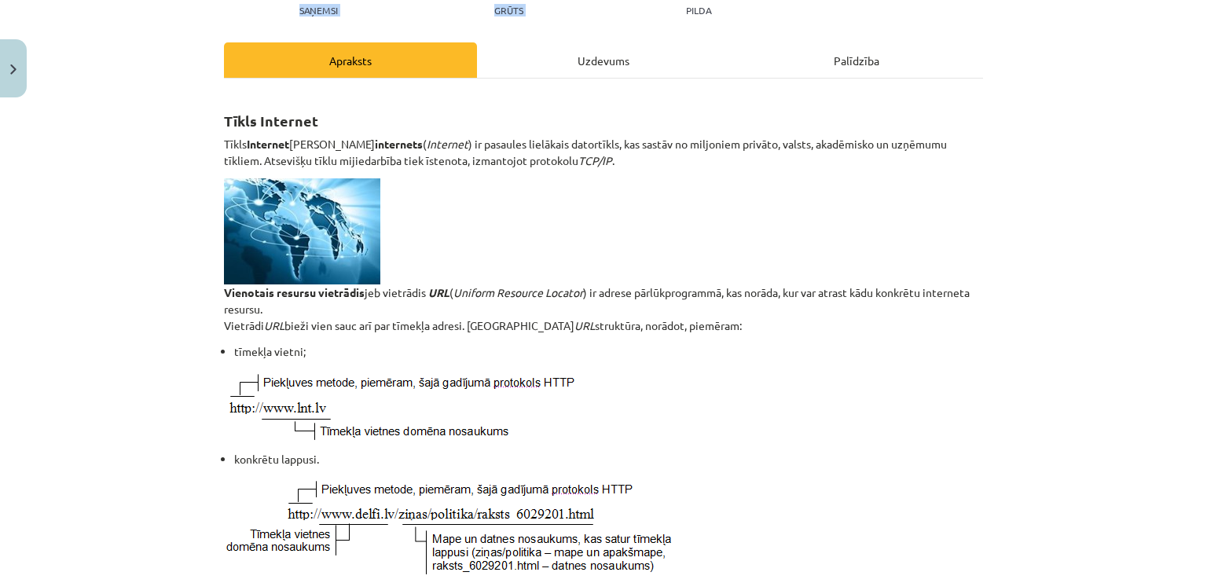
scroll to position [182, 0]
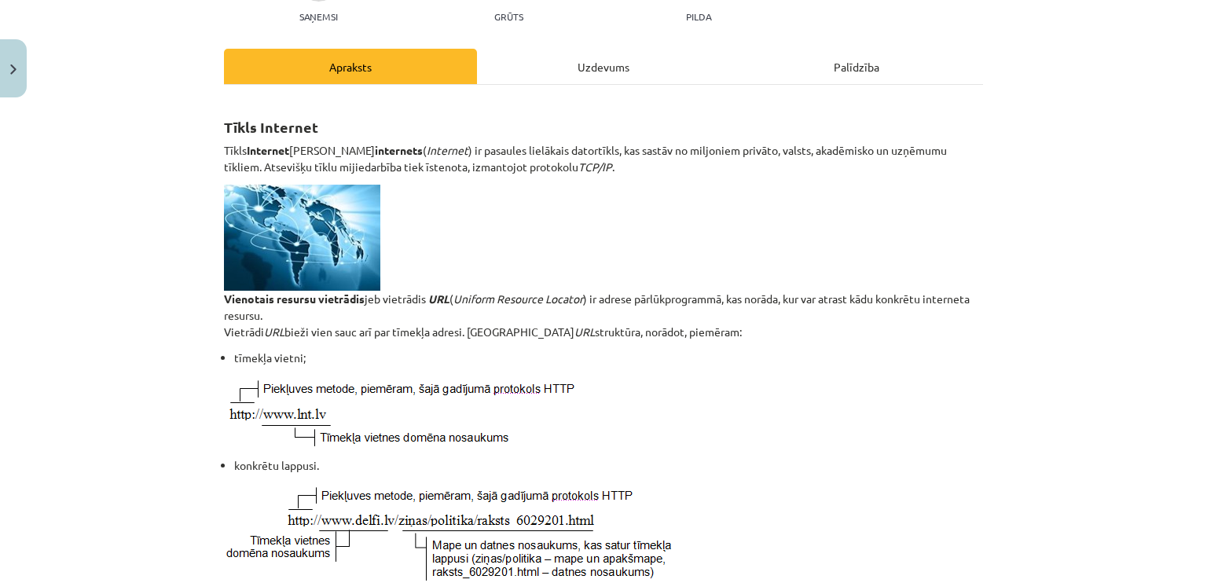
click at [548, 71] on div "Uzdevums" at bounding box center [603, 66] width 253 height 35
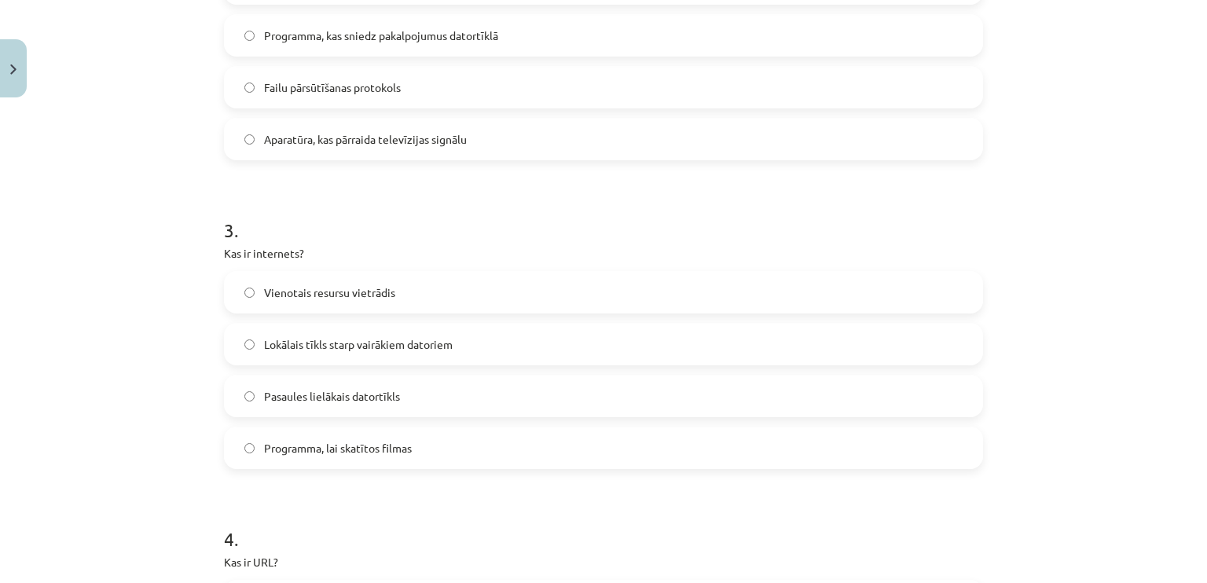
scroll to position [741, 0]
click at [361, 399] on span "Pasaules lielākais datortīkls" at bounding box center [332, 394] width 136 height 16
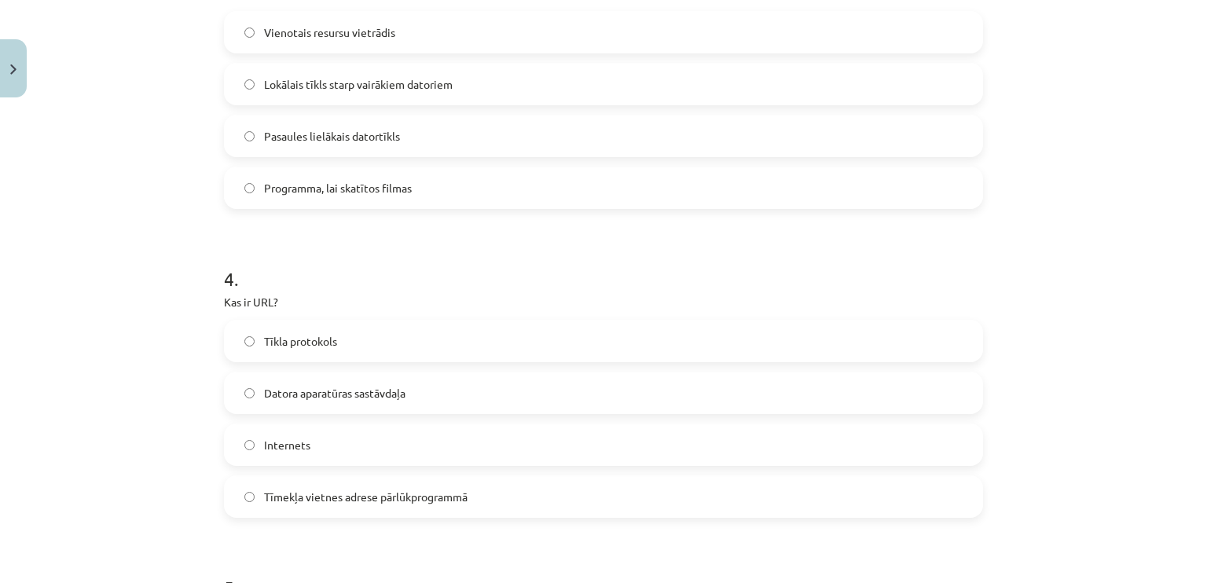
scroll to position [1009, 0]
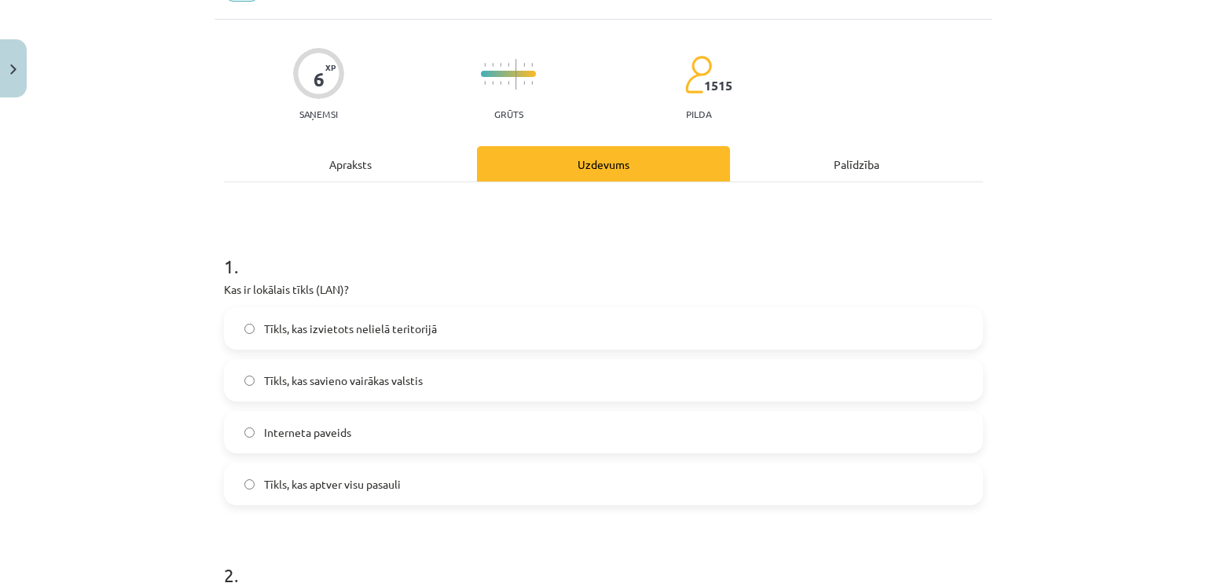
click at [390, 170] on div "Apraksts" at bounding box center [350, 163] width 253 height 35
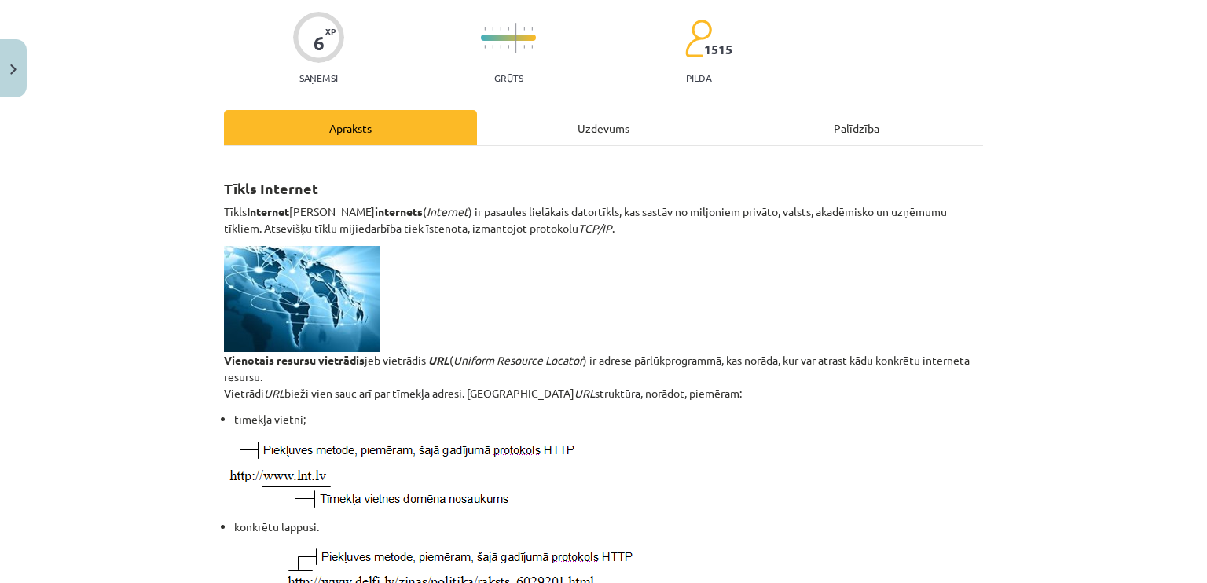
scroll to position [186, 0]
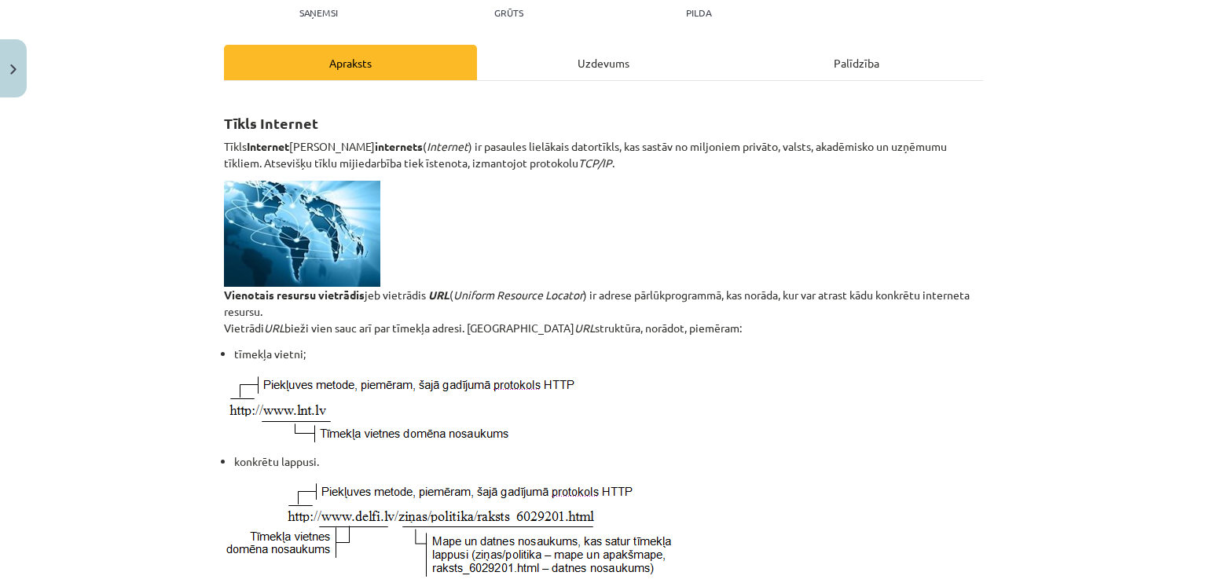
click at [624, 59] on div "Uzdevums" at bounding box center [603, 62] width 253 height 35
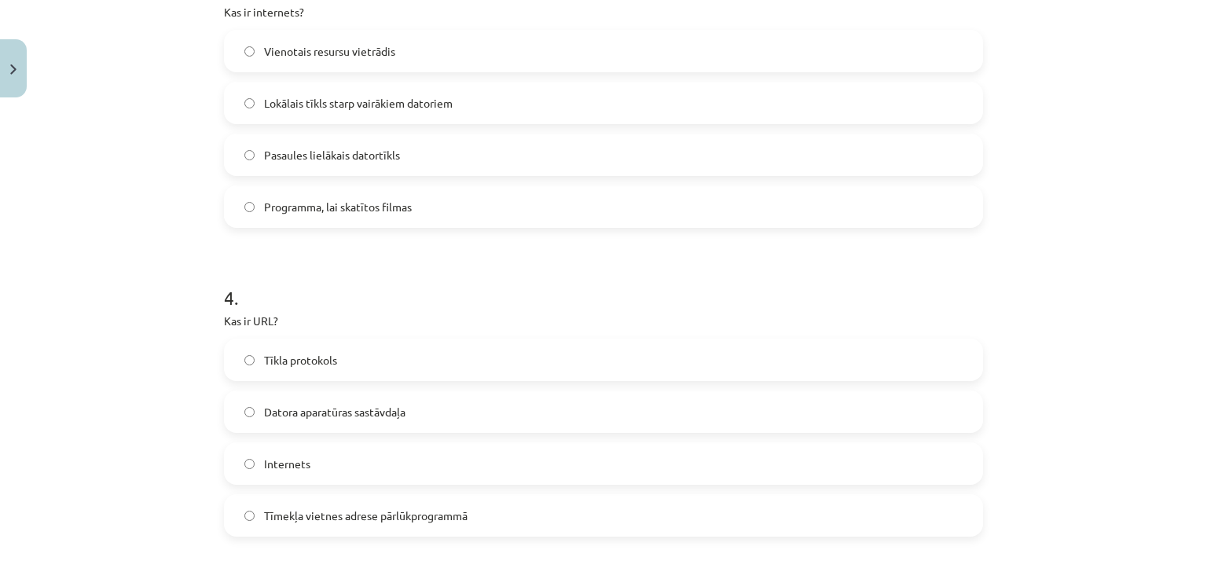
scroll to position [984, 0]
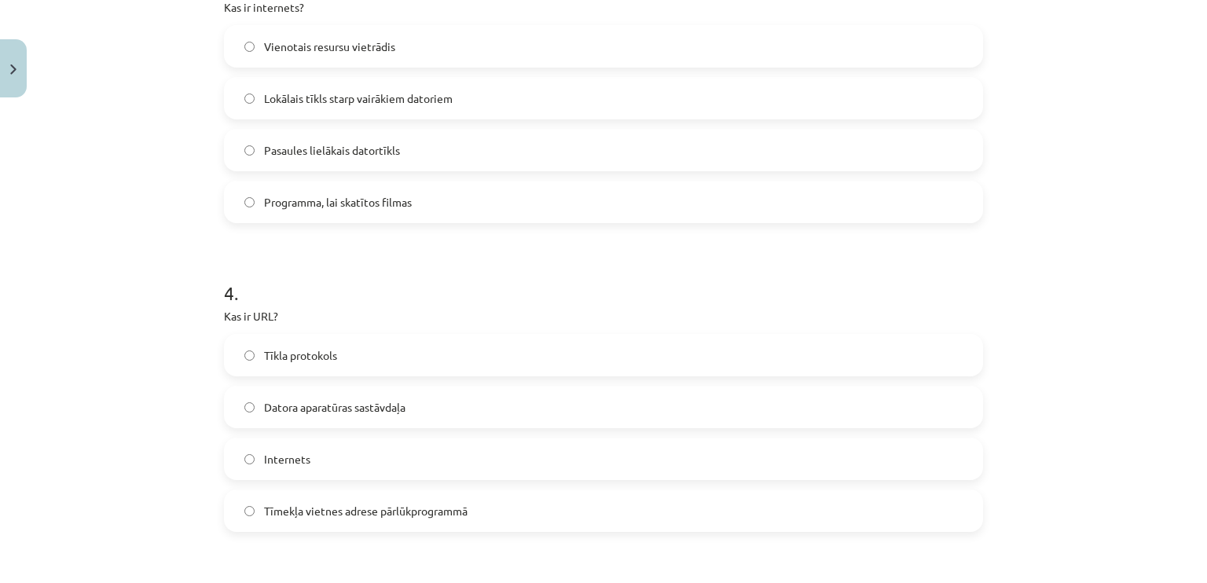
click at [454, 522] on label "Tīmekļa vietnes adrese pārlūkprogrammā" at bounding box center [603, 510] width 756 height 39
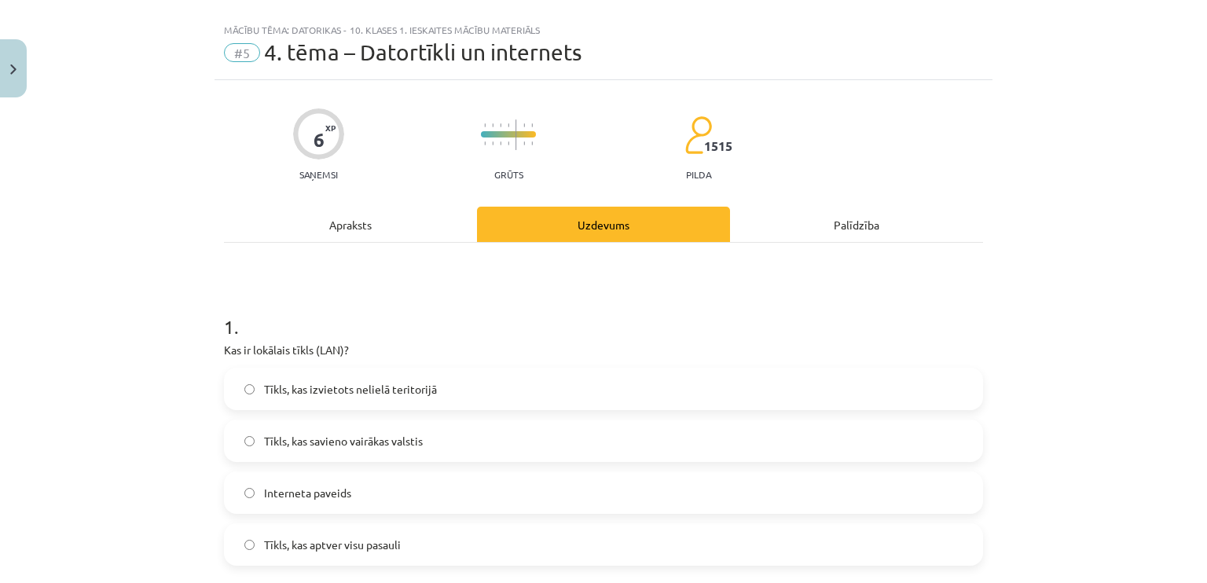
scroll to position [0, 0]
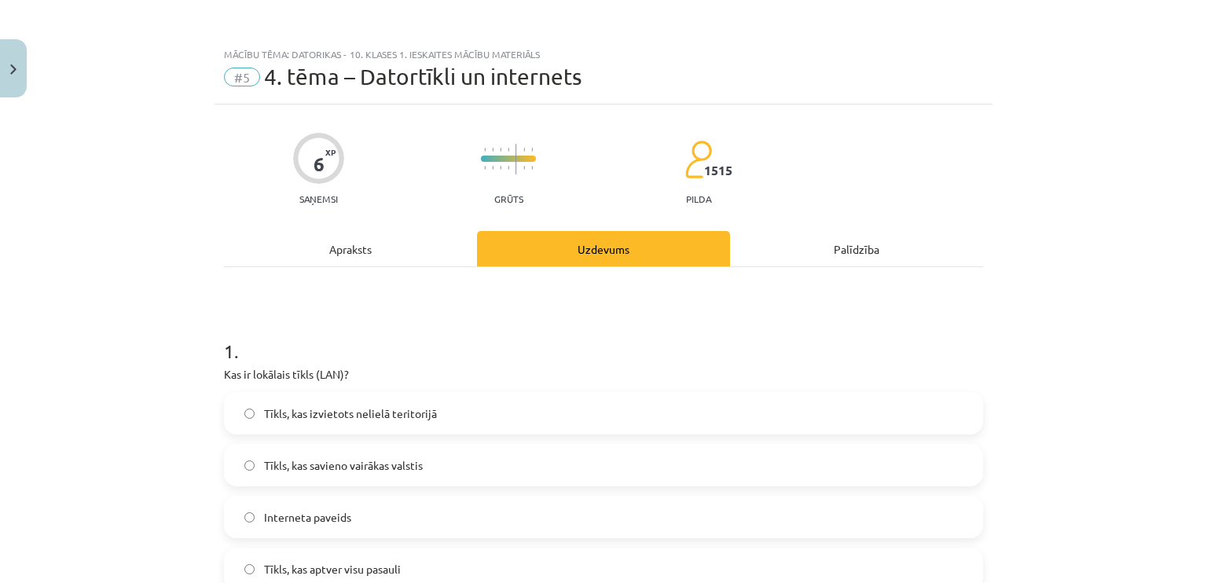
click at [325, 254] on div "Apraksts" at bounding box center [350, 248] width 253 height 35
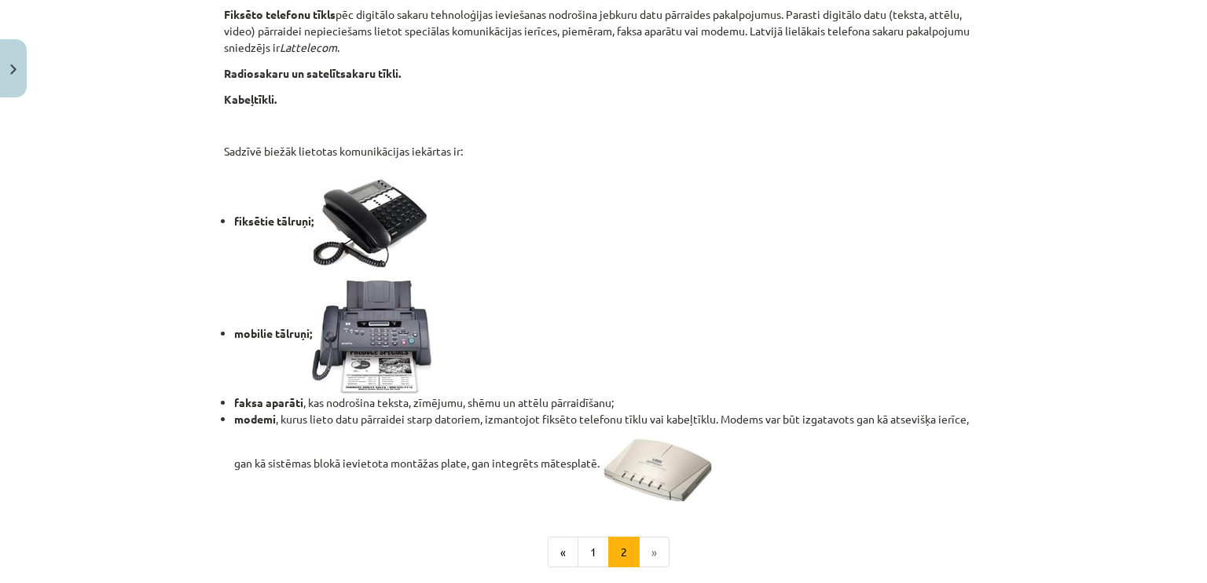
scroll to position [1345, 0]
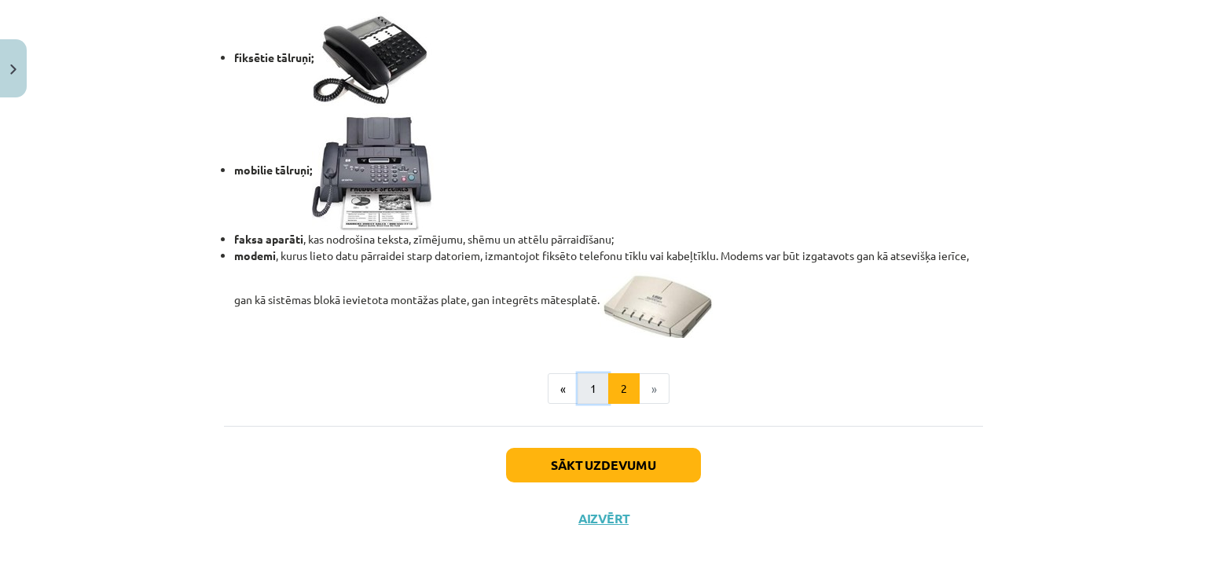
click at [590, 394] on button "1" at bounding box center [592, 388] width 31 height 31
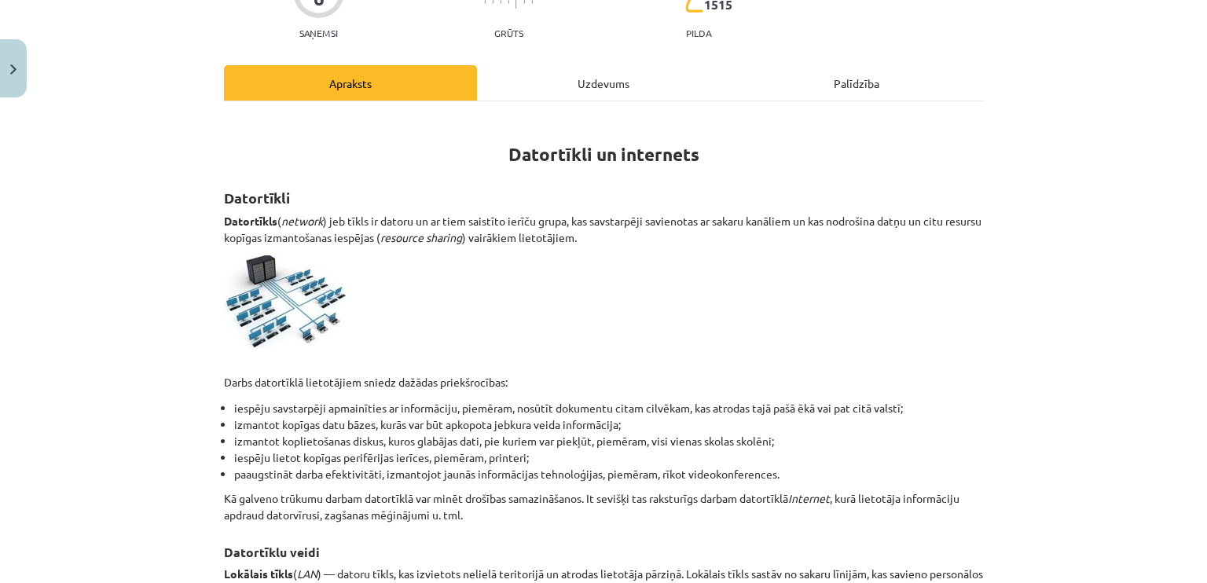
scroll to position [129, 0]
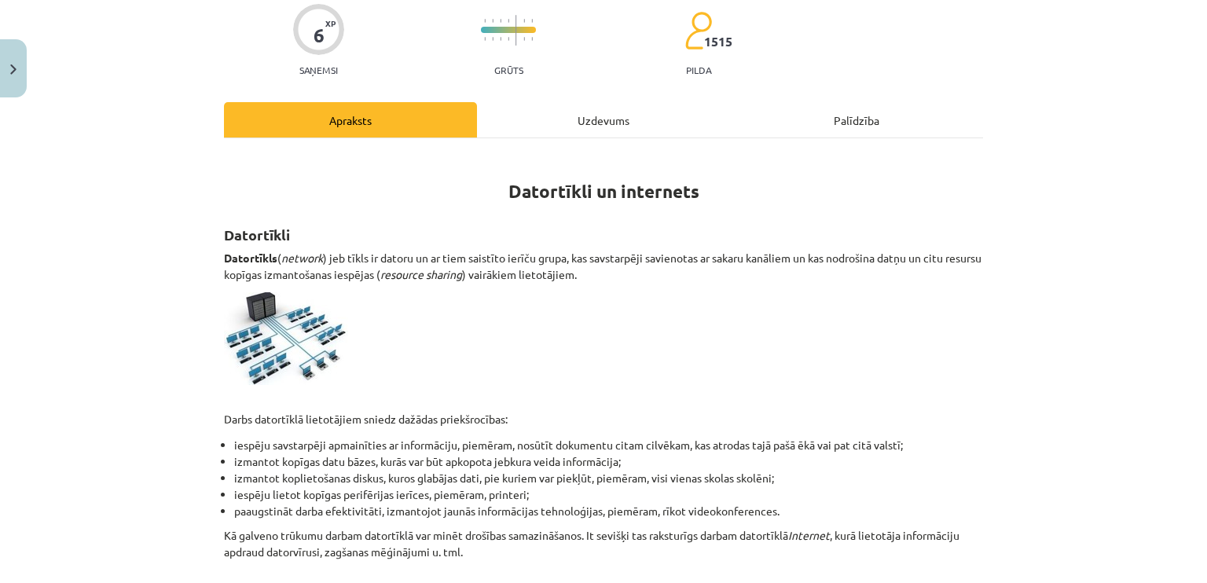
click at [561, 120] on div "Uzdevums" at bounding box center [603, 119] width 253 height 35
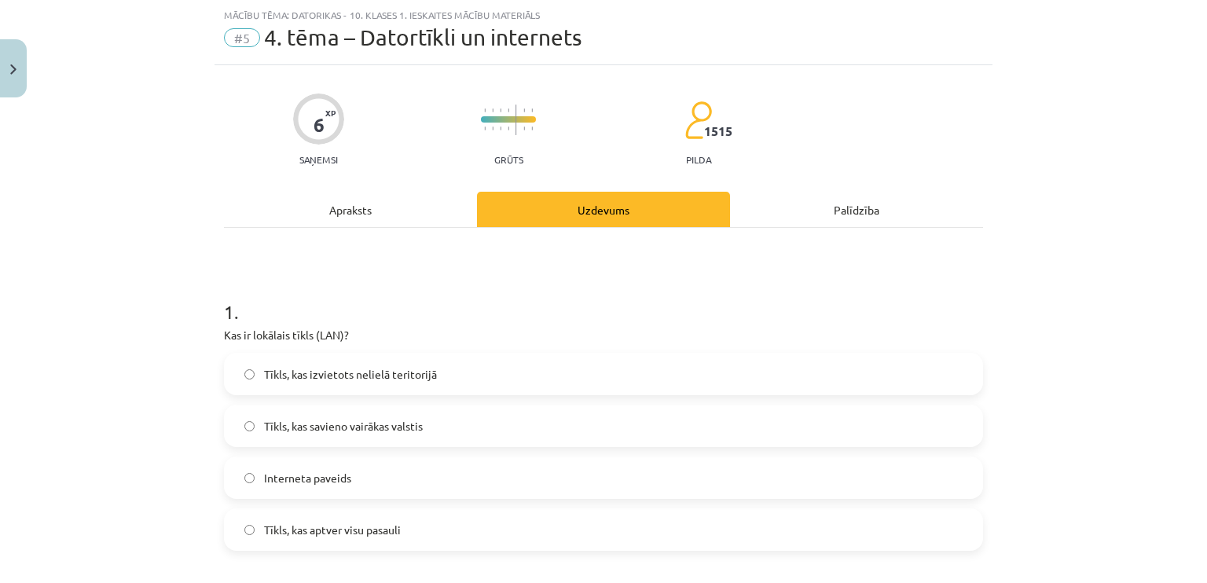
click at [365, 214] on div "Apraksts" at bounding box center [350, 209] width 253 height 35
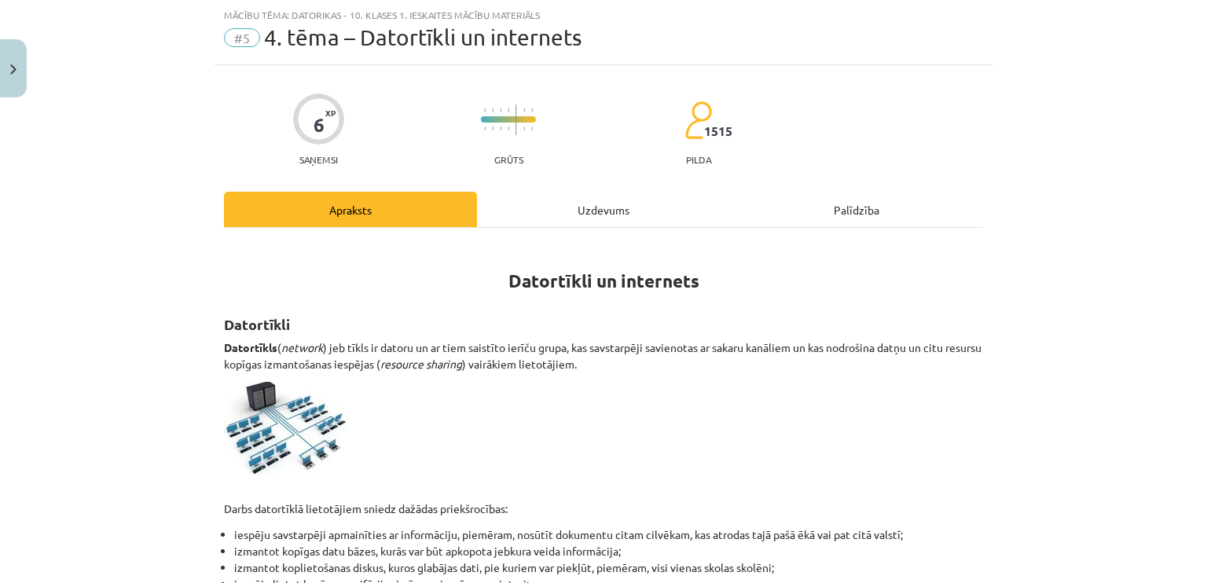
click at [593, 196] on div "Uzdevums" at bounding box center [603, 209] width 253 height 35
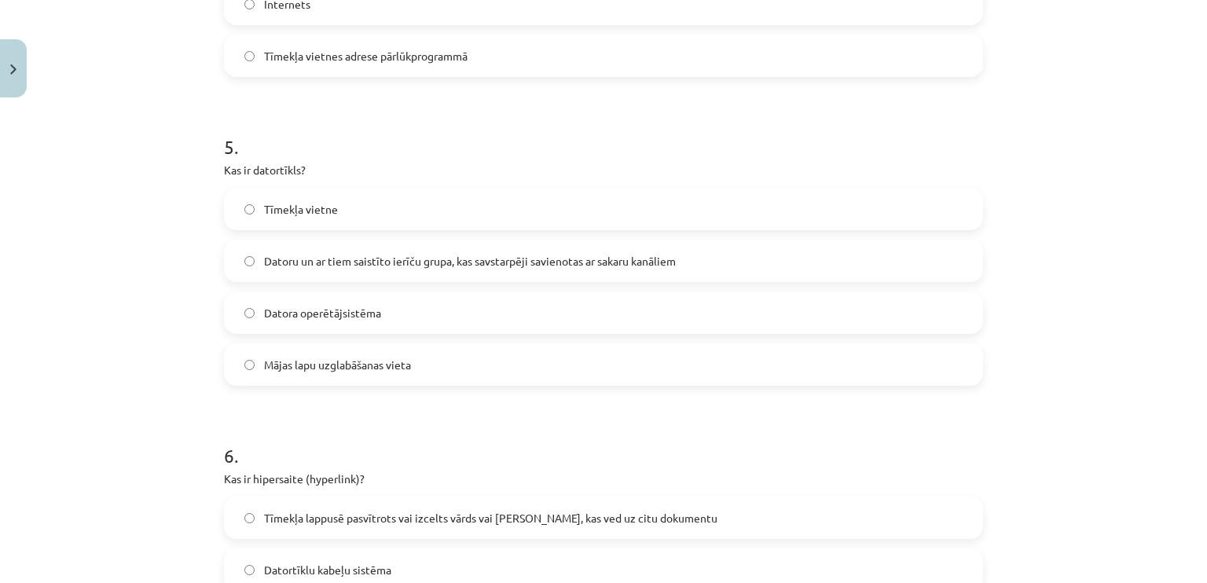
scroll to position [1428, 0]
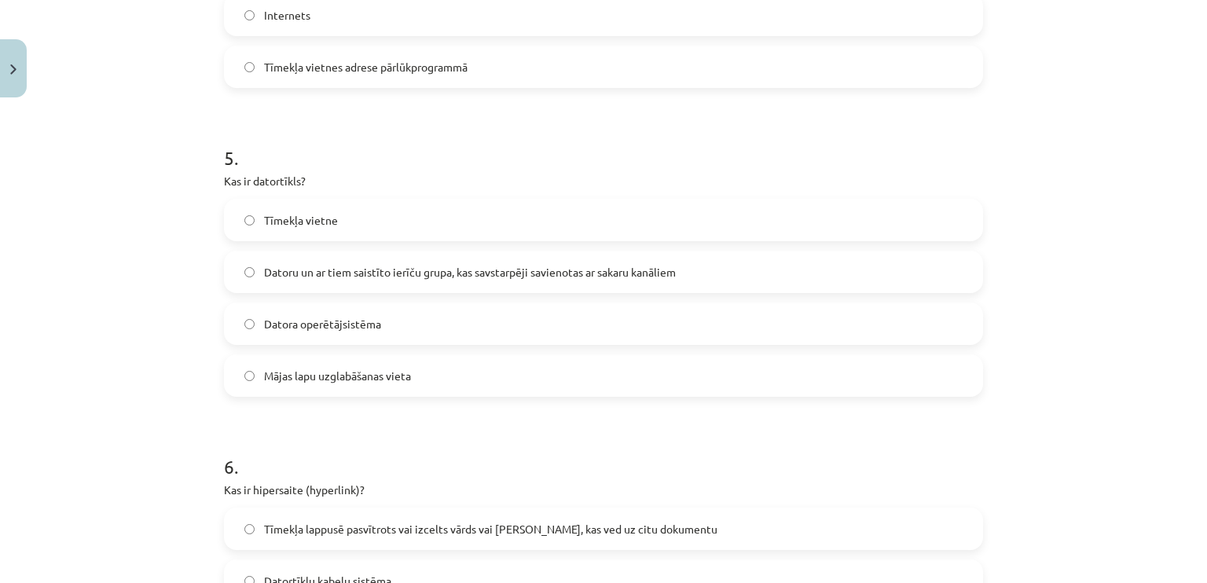
drag, startPoint x: 722, startPoint y: 260, endPoint x: 729, endPoint y: 254, distance: 9.5
click at [723, 260] on label "Datoru un ar tiem saistīto ierīču grupa, kas savstarpēji savienotas ar sakaru k…" at bounding box center [603, 271] width 756 height 39
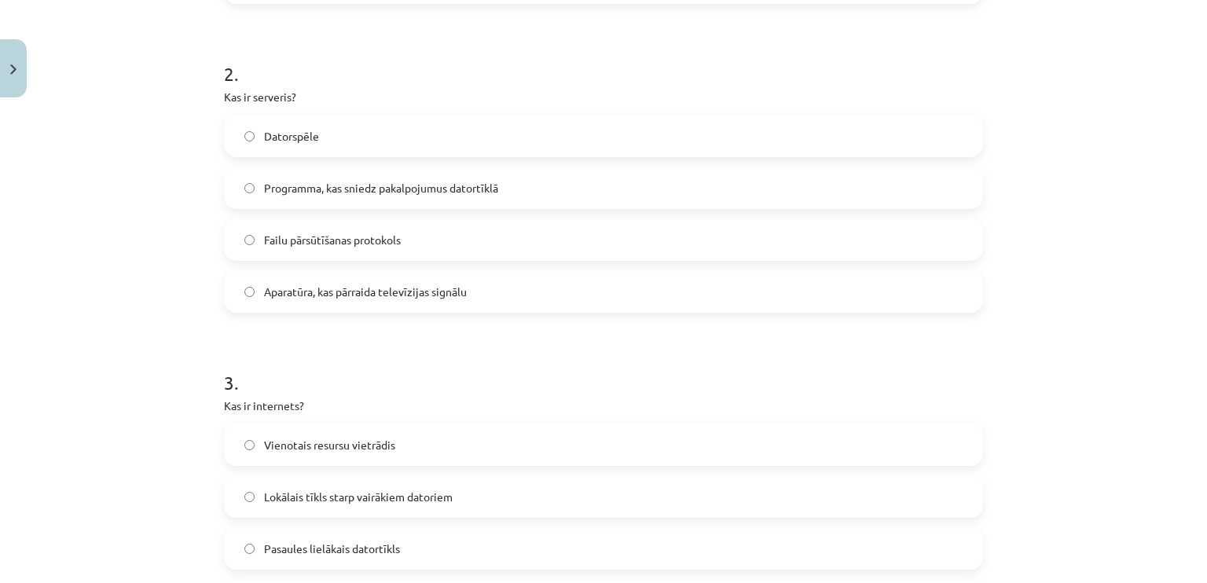
scroll to position [0, 0]
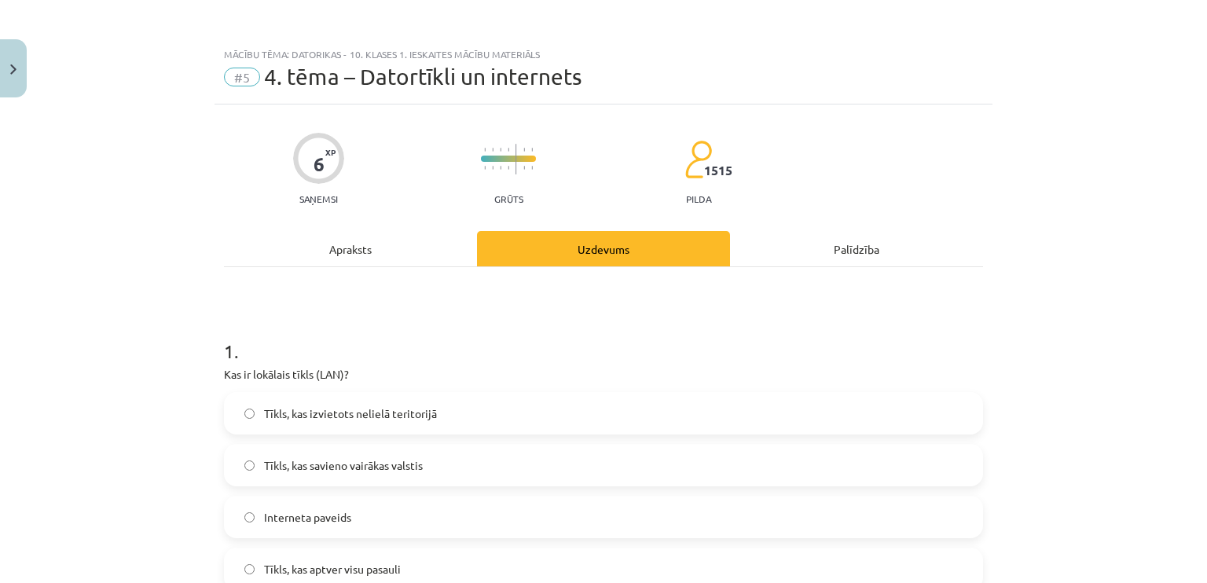
click at [343, 259] on div "Apraksts" at bounding box center [350, 248] width 253 height 35
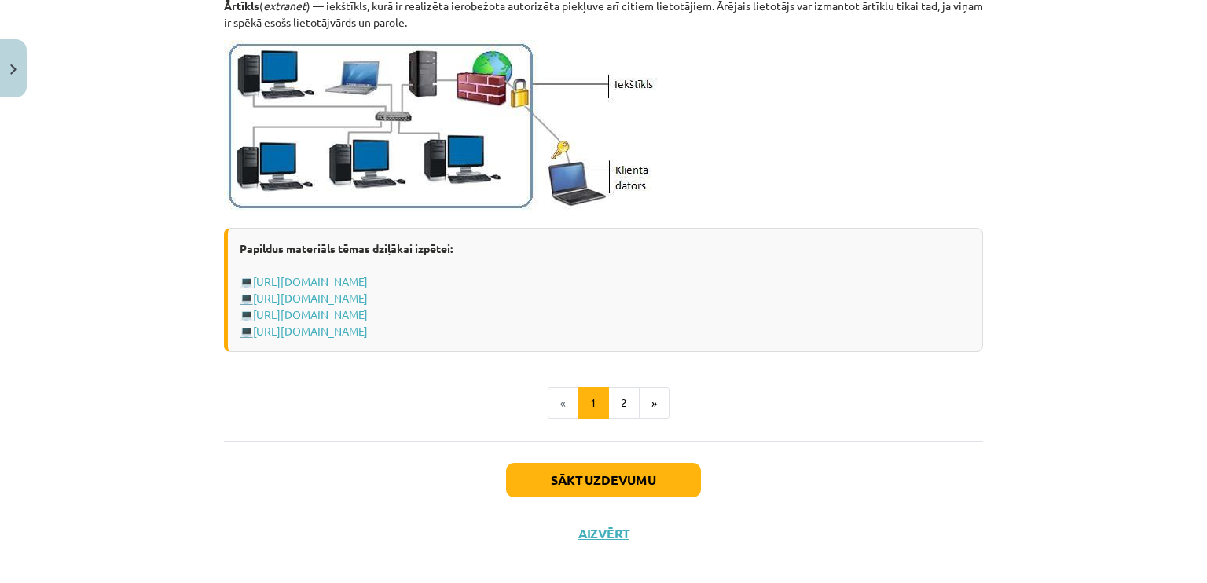
scroll to position [1911, 0]
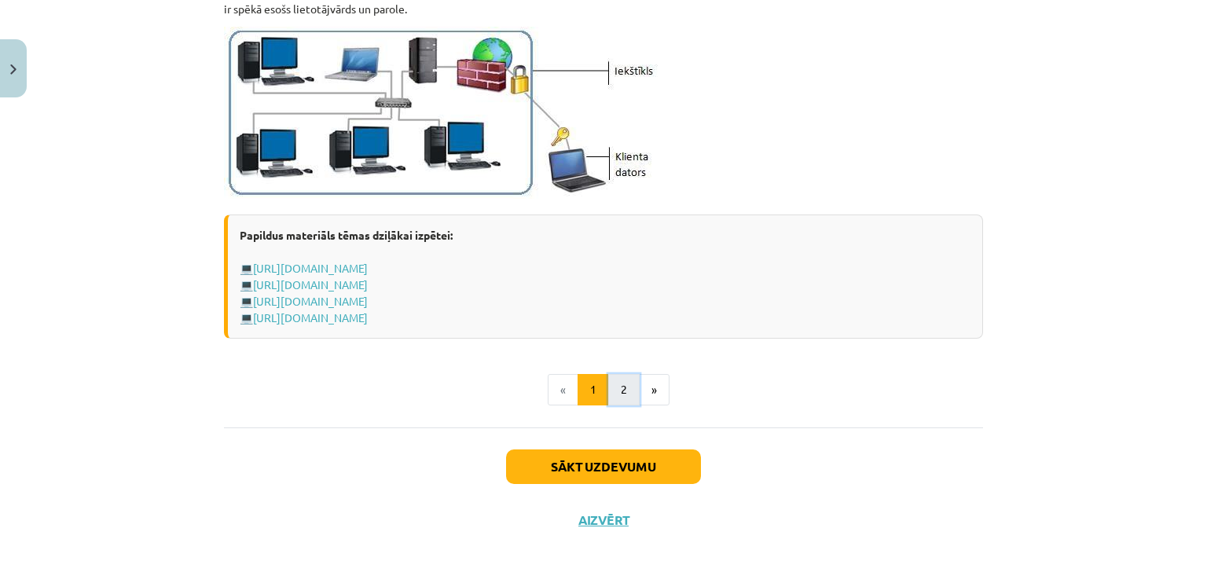
click at [619, 390] on button "2" at bounding box center [623, 389] width 31 height 31
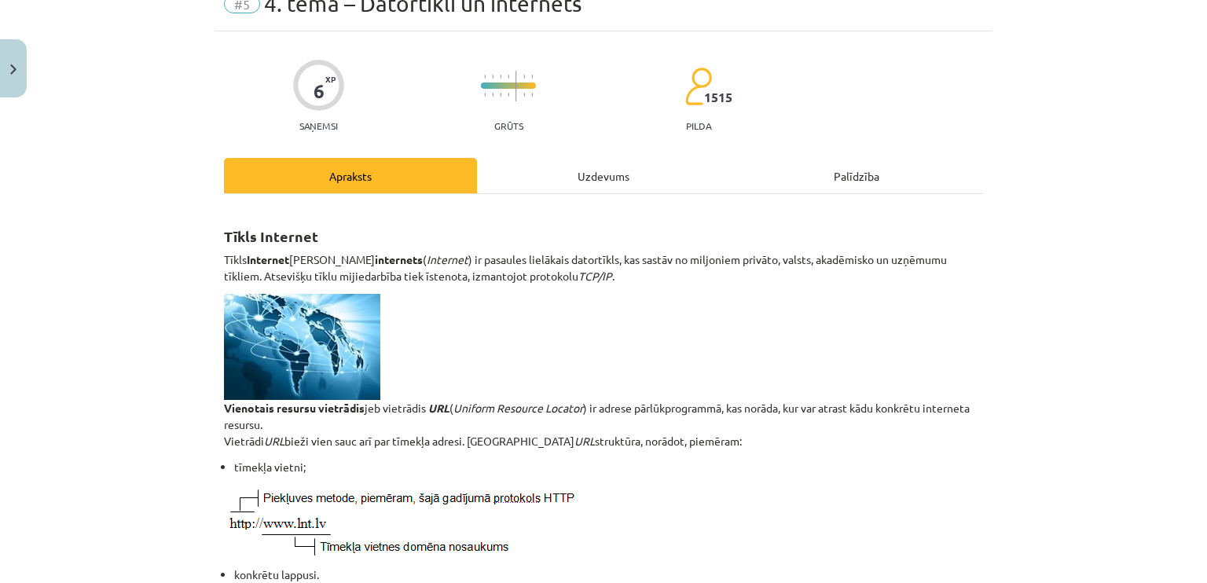
scroll to position [0, 0]
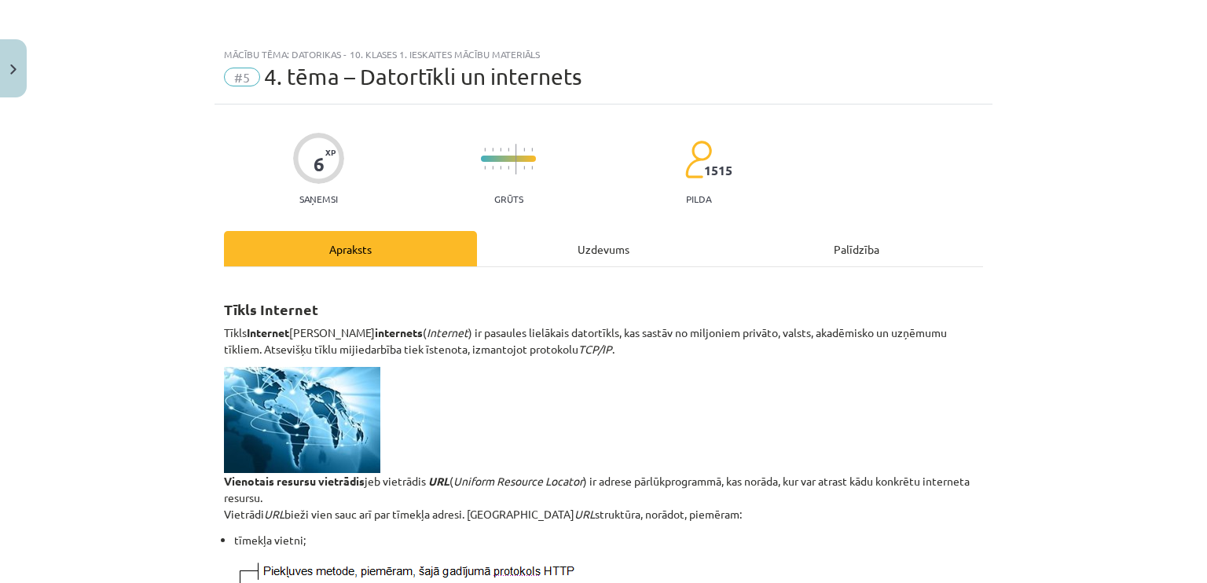
click at [635, 257] on div "Uzdevums" at bounding box center [603, 248] width 253 height 35
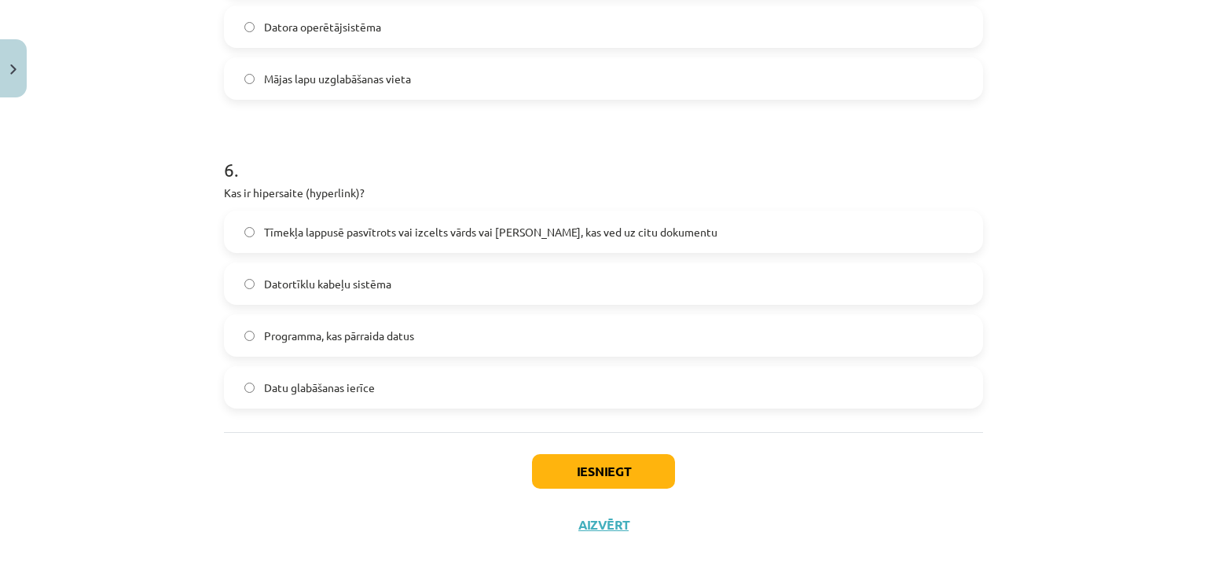
scroll to position [1720, 0]
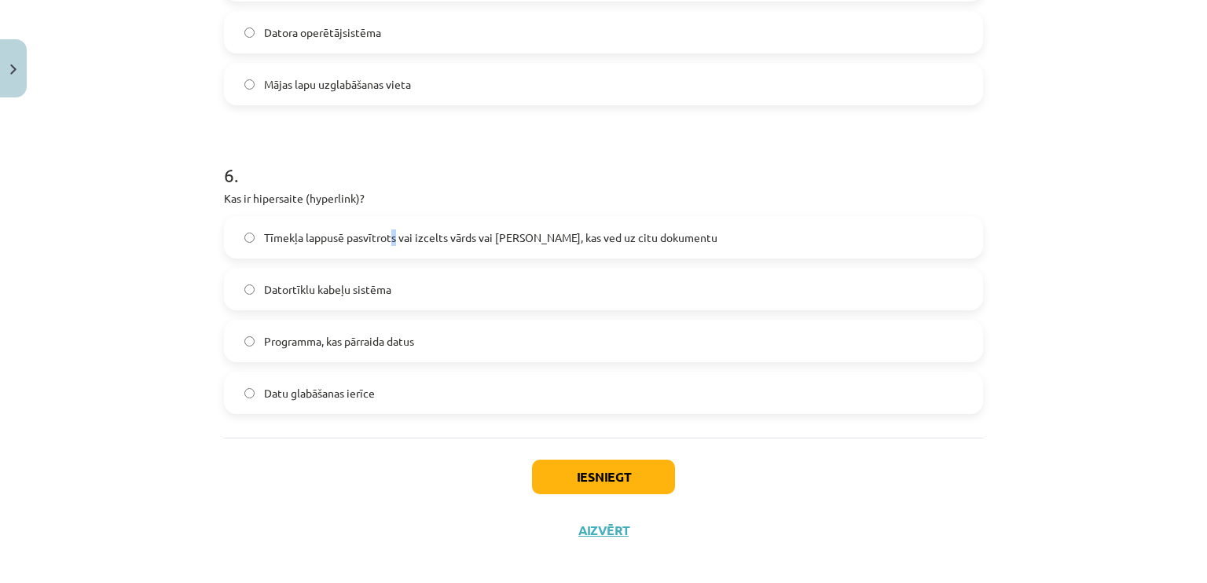
drag, startPoint x: 387, startPoint y: 229, endPoint x: 399, endPoint y: 229, distance: 11.8
click at [390, 229] on span "Tīmekļa lappusē pasvītrots vai izcelts vārds vai frāze, kas ved uz citu dokumen…" at bounding box center [490, 237] width 453 height 16
click at [341, 232] on span "Tīmekļa lappusē pasvītrots vai izcelts vārds vai frāze, kas ved uz citu dokumen…" at bounding box center [490, 237] width 453 height 16
click at [633, 472] on button "Iesniegt" at bounding box center [603, 477] width 143 height 35
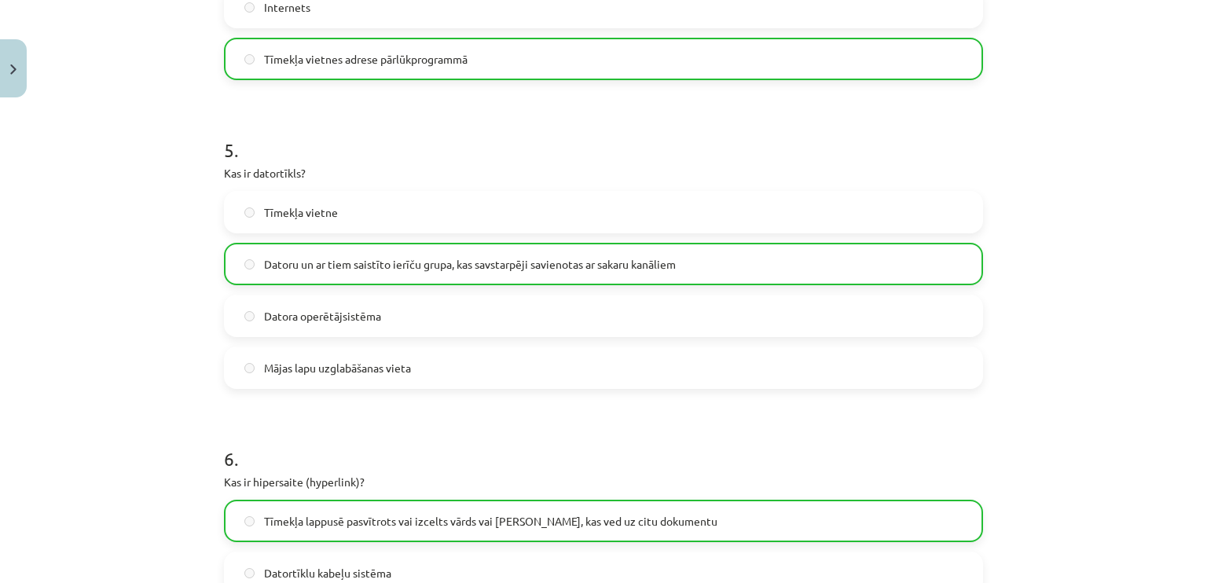
scroll to position [1782, 0]
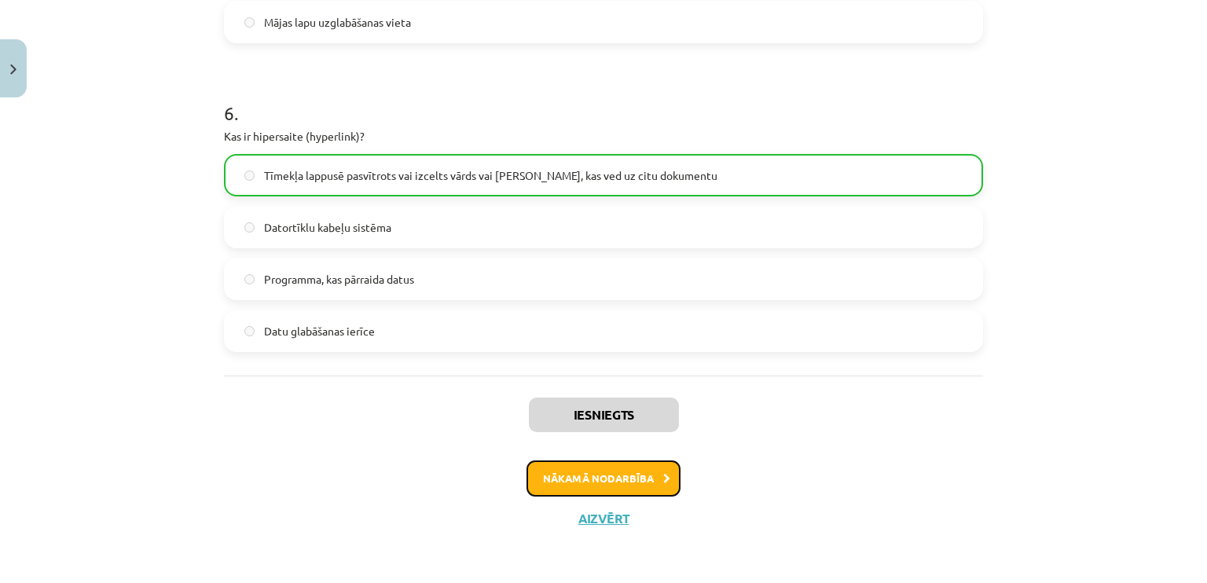
click at [619, 477] on button "Nākamā nodarbība" at bounding box center [603, 478] width 154 height 36
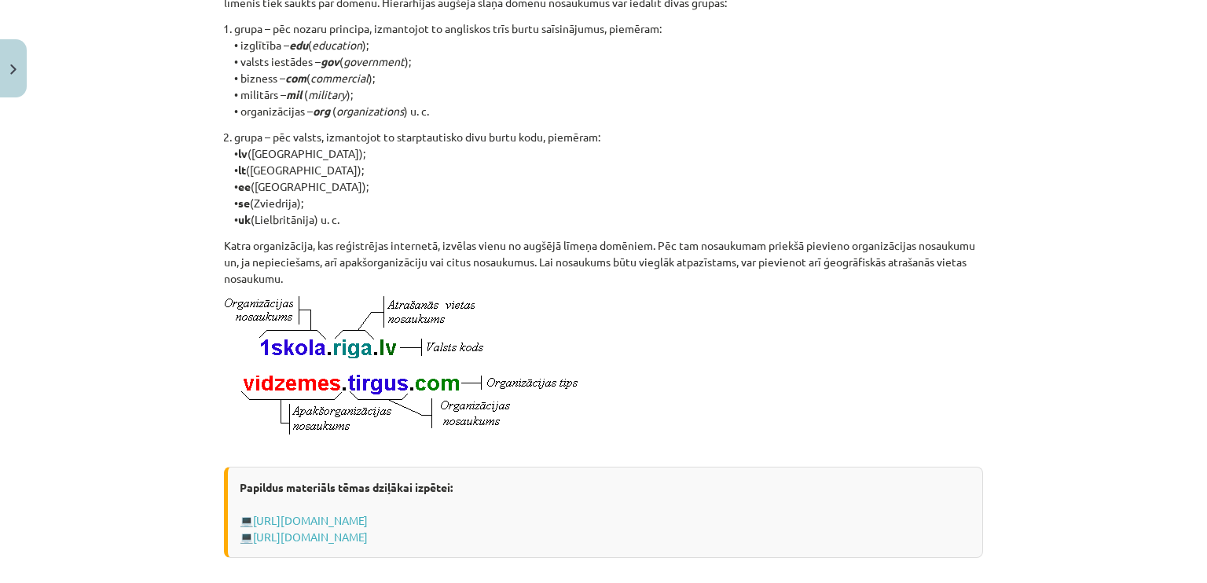
scroll to position [875, 0]
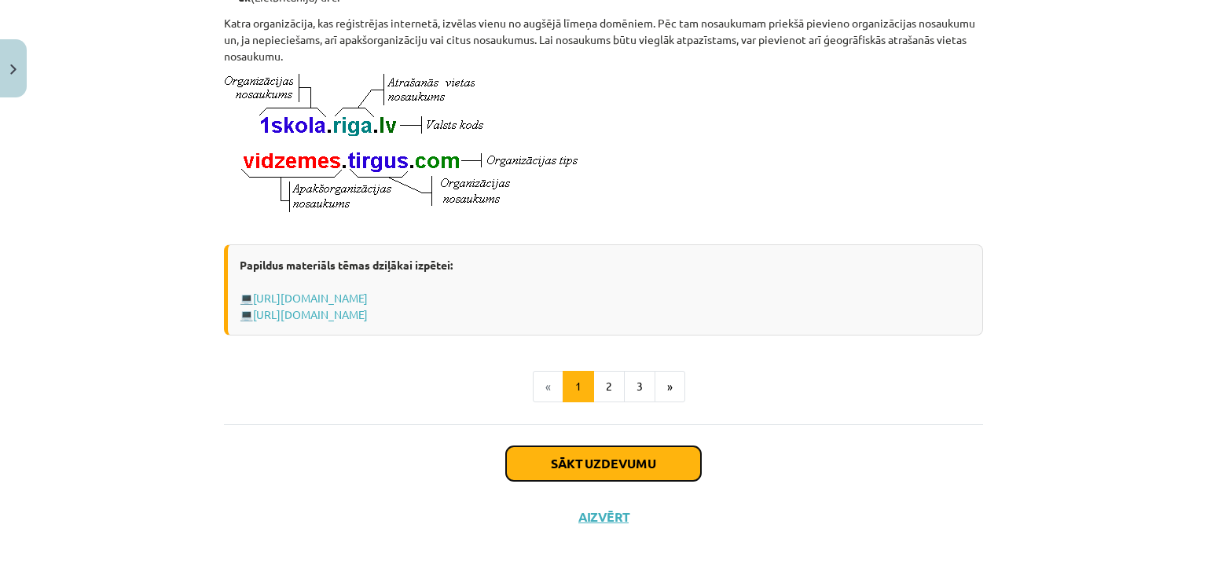
click at [589, 468] on button "Sākt uzdevumu" at bounding box center [603, 463] width 195 height 35
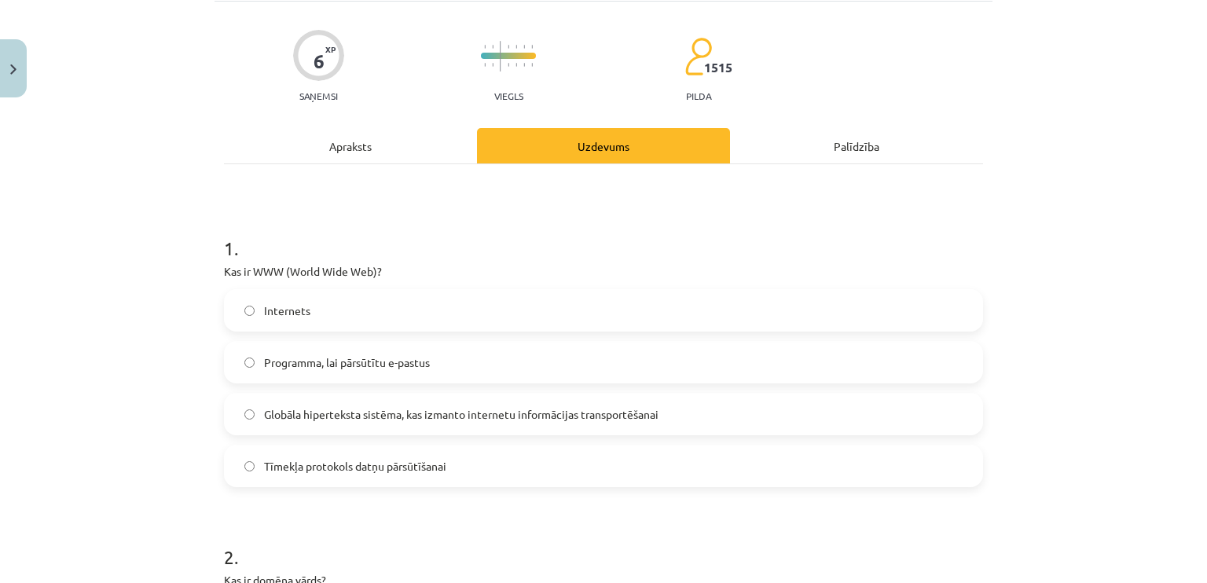
scroll to position [108, 0]
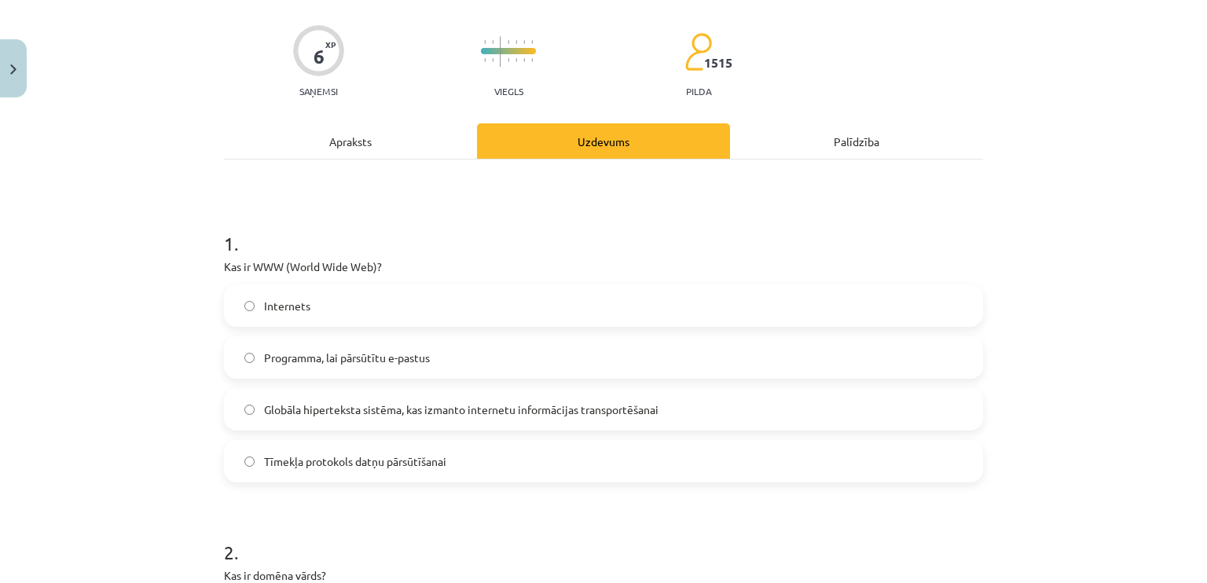
click at [361, 149] on div "Apraksts" at bounding box center [350, 140] width 253 height 35
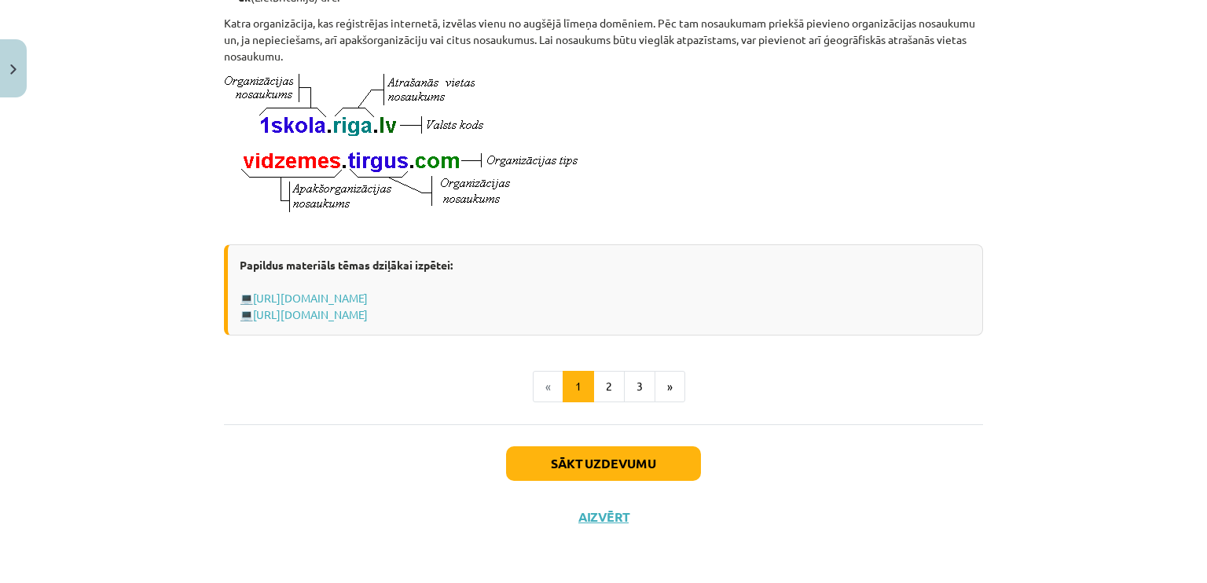
scroll to position [856, 0]
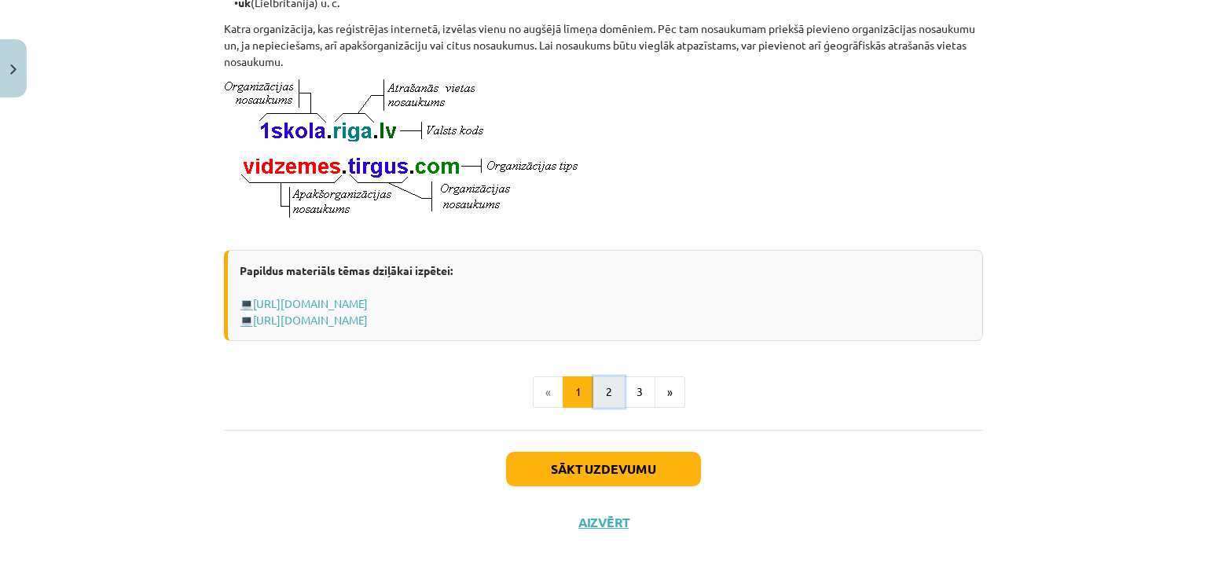
click at [598, 405] on button "2" at bounding box center [608, 391] width 31 height 31
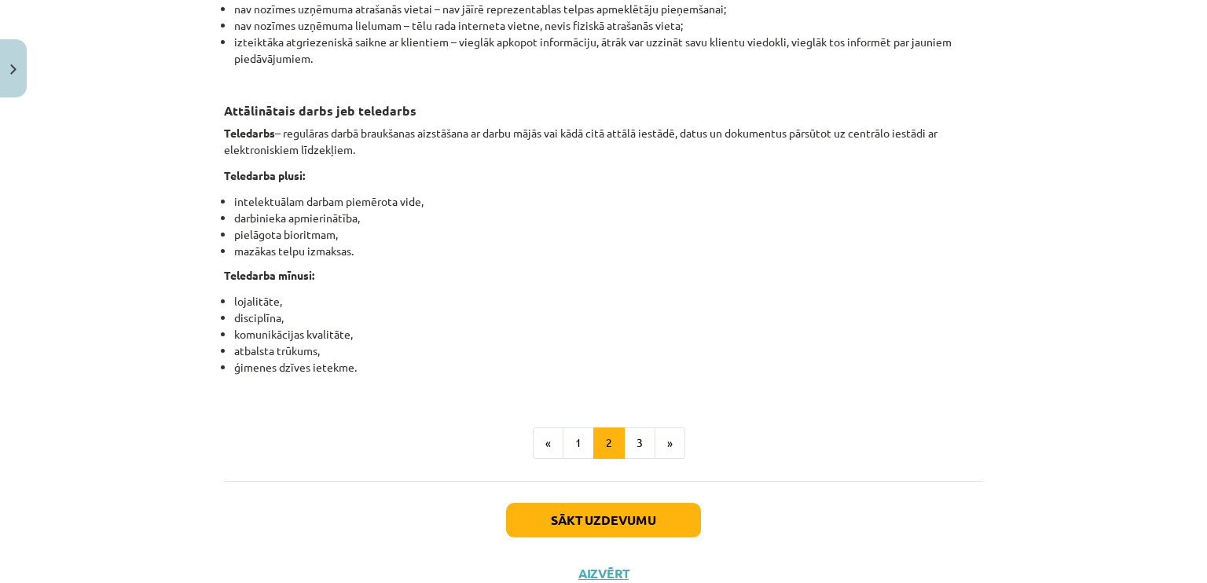
scroll to position [2406, 0]
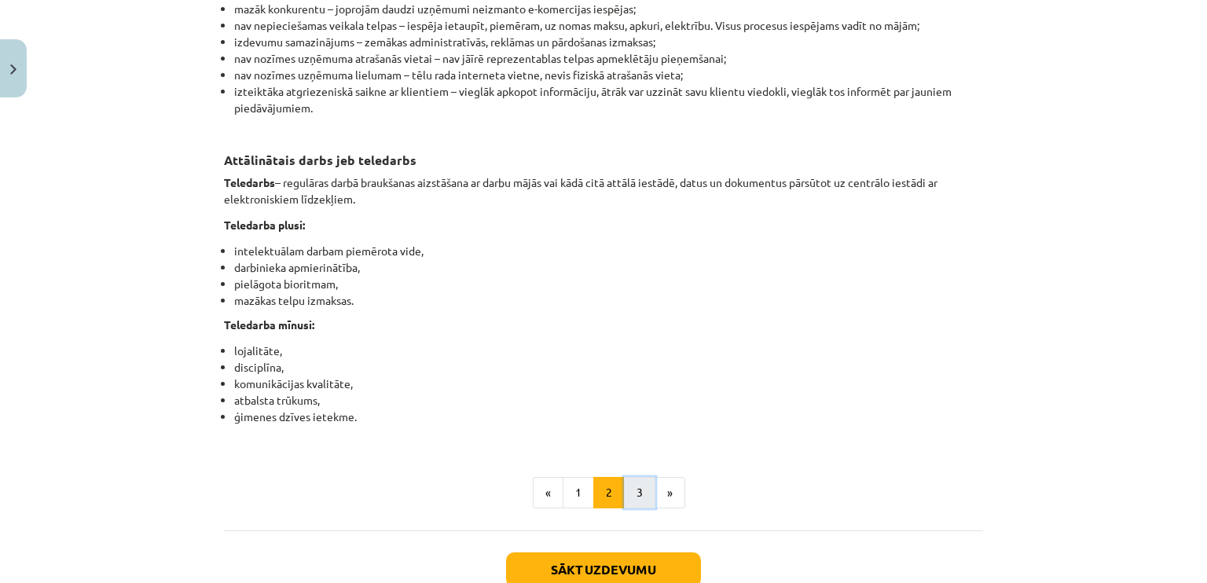
click at [635, 508] on button "3" at bounding box center [639, 492] width 31 height 31
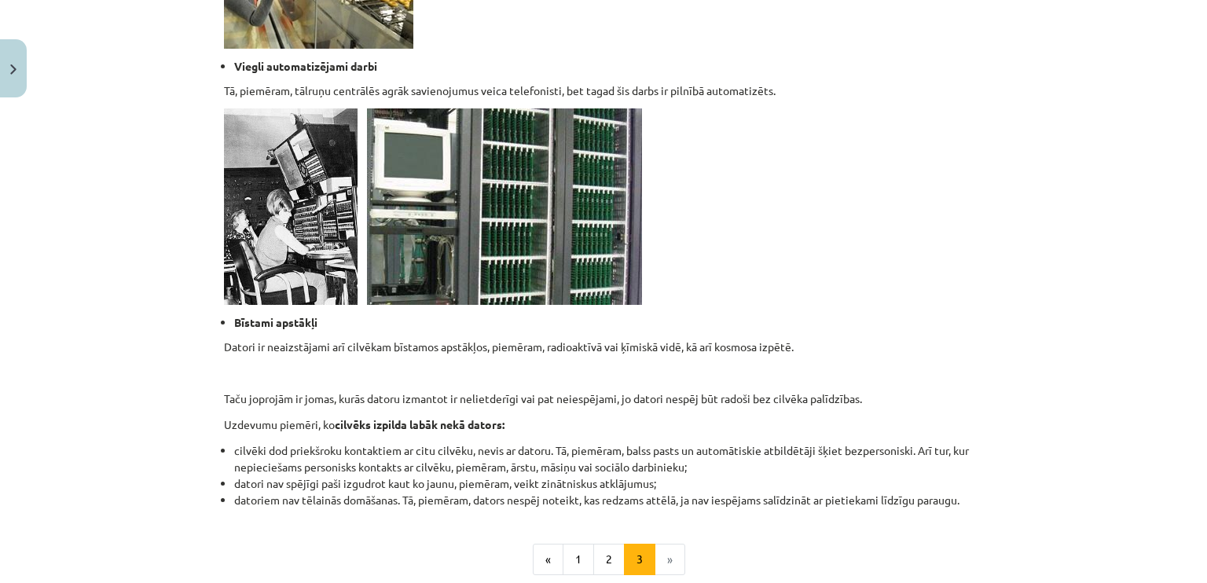
scroll to position [1431, 0]
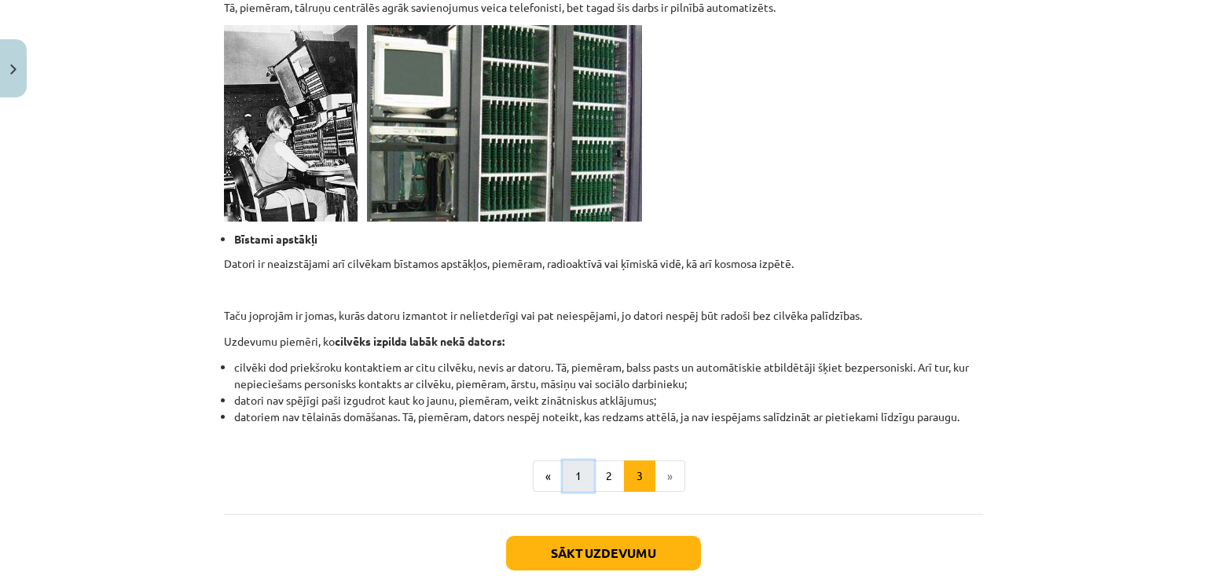
click at [585, 473] on button "1" at bounding box center [578, 475] width 31 height 31
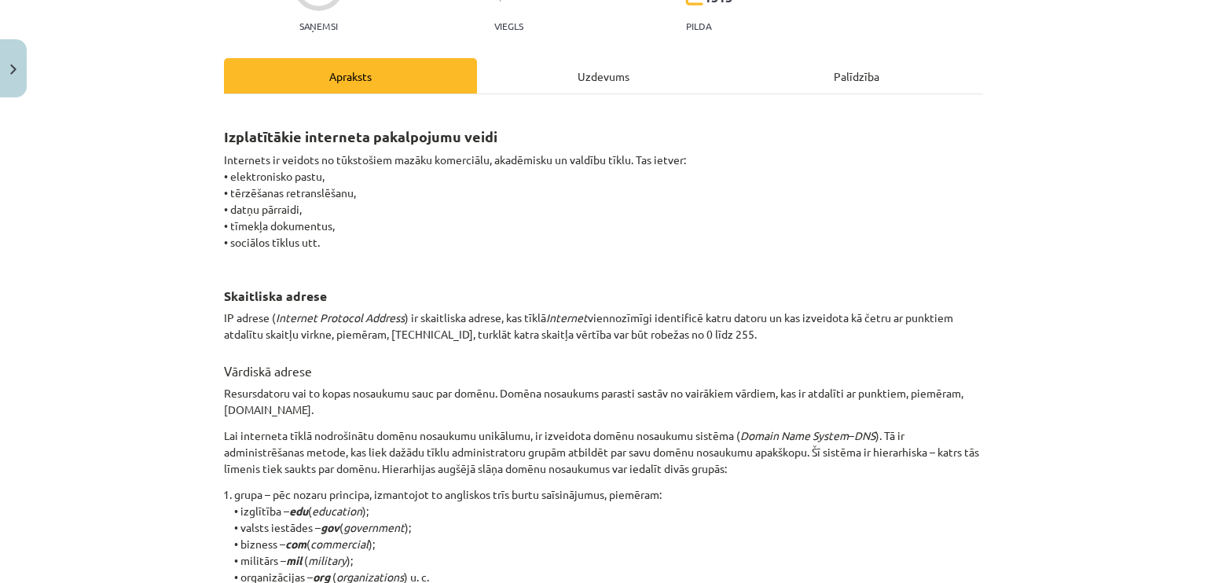
scroll to position [172, 0]
click at [597, 83] on div "Uzdevums" at bounding box center [603, 76] width 253 height 35
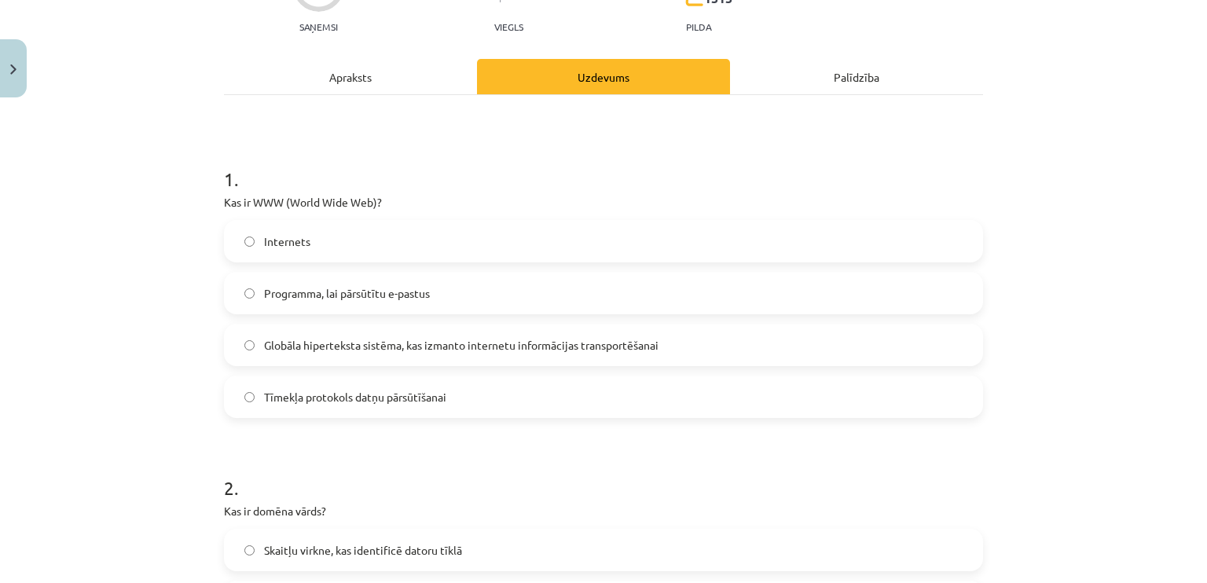
scroll to position [39, 0]
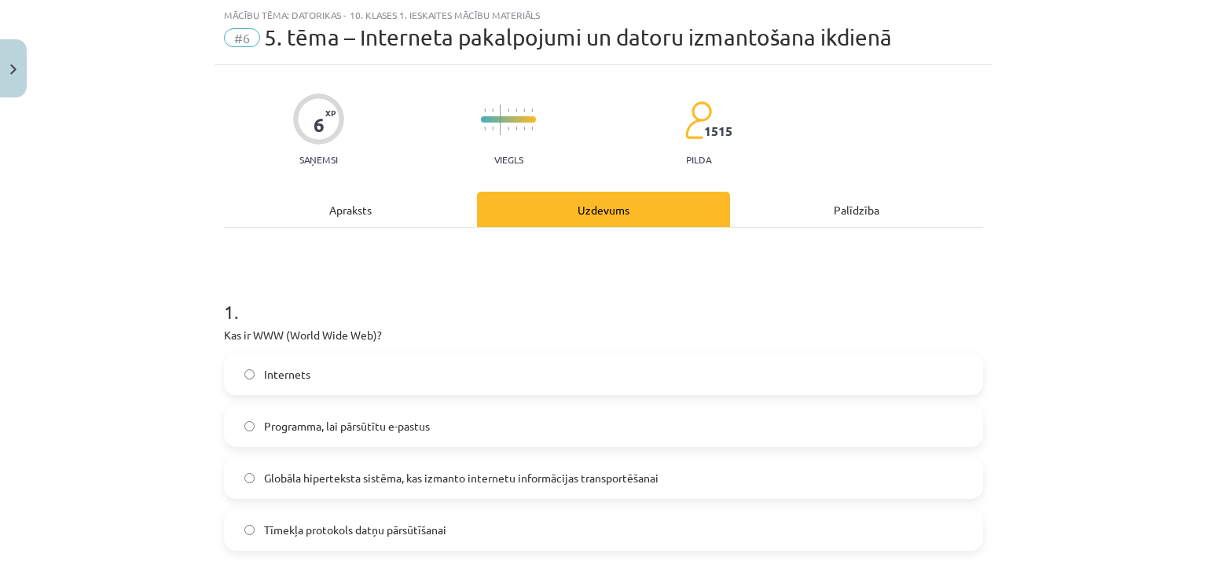
click at [348, 203] on div "Apraksts" at bounding box center [350, 209] width 253 height 35
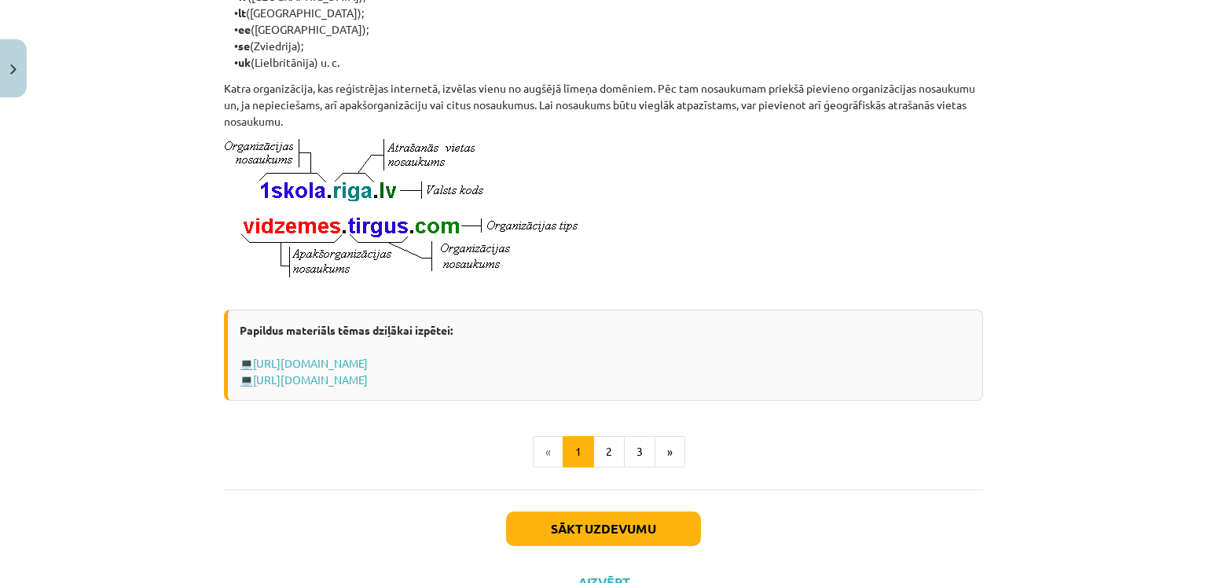
scroll to position [839, 0]
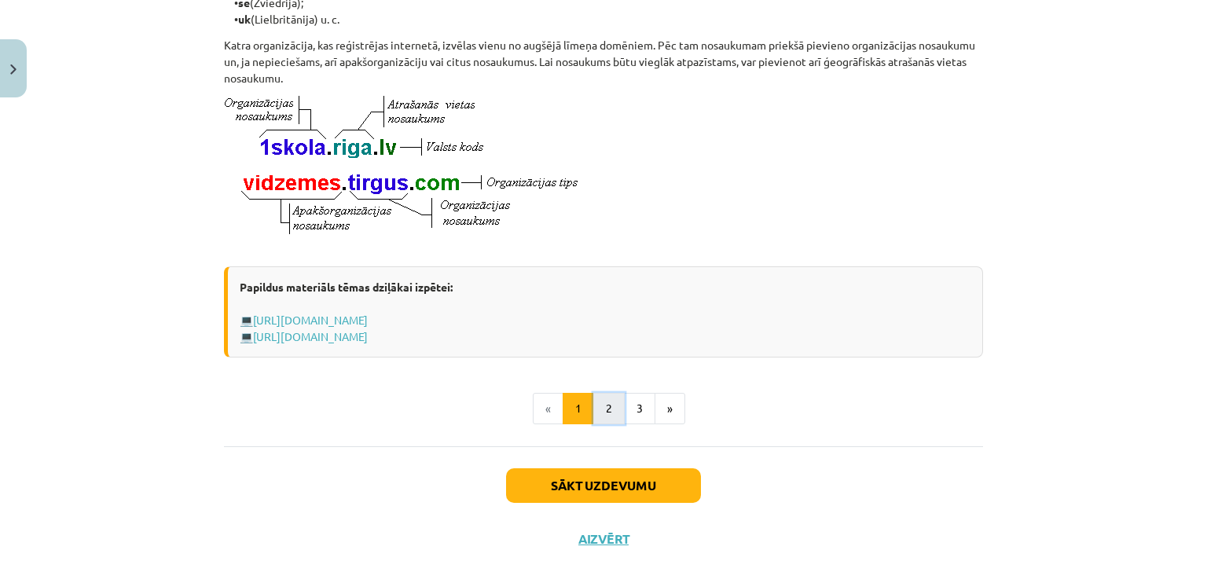
click at [604, 423] on button "2" at bounding box center [608, 408] width 31 height 31
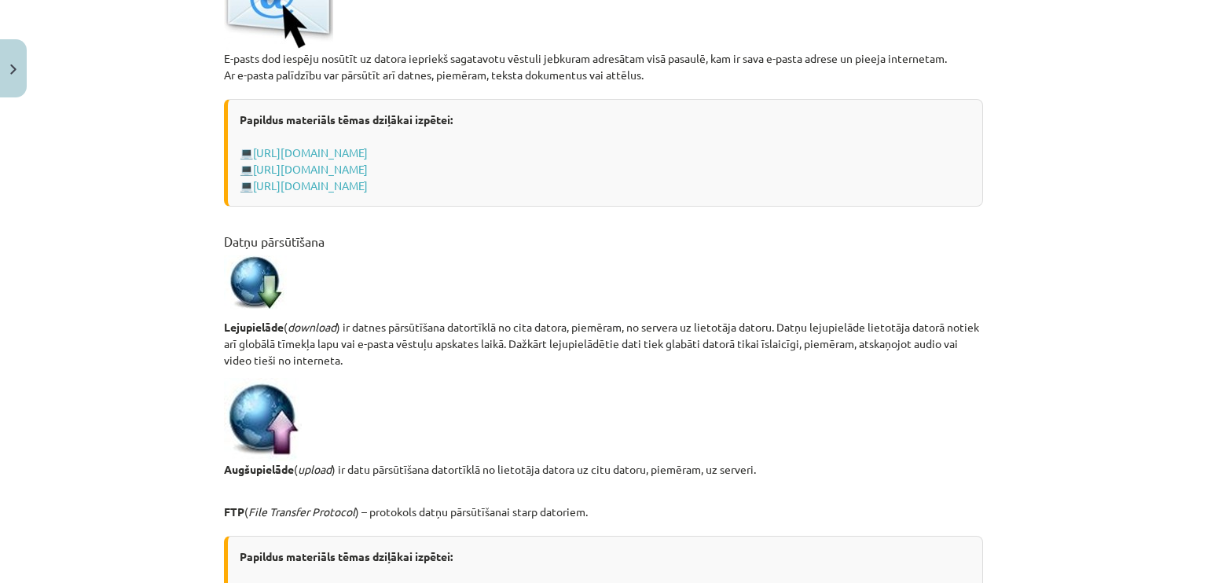
scroll to position [280, 0]
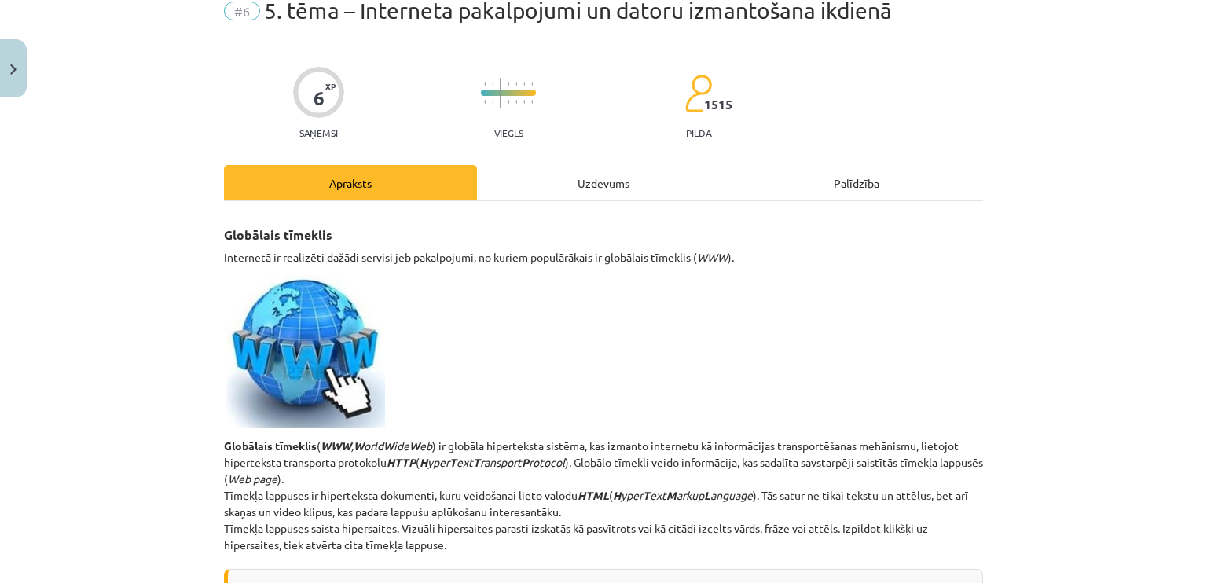
click at [602, 174] on div "Uzdevums" at bounding box center [603, 182] width 253 height 35
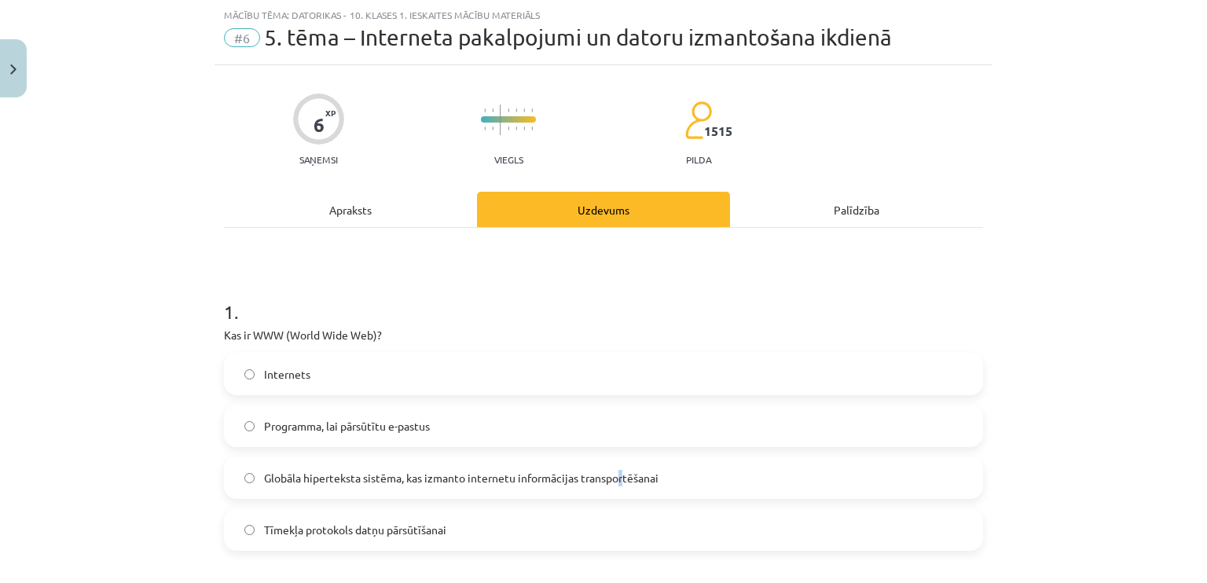
click at [617, 483] on span "Globāla hiperteksta sistēma, kas izmanto internetu informācijas transportēšanai" at bounding box center [461, 478] width 394 height 16
click at [484, 482] on label "Globāla hiperteksta sistēma, kas izmanto internetu informācijas transportēšanai" at bounding box center [603, 477] width 756 height 39
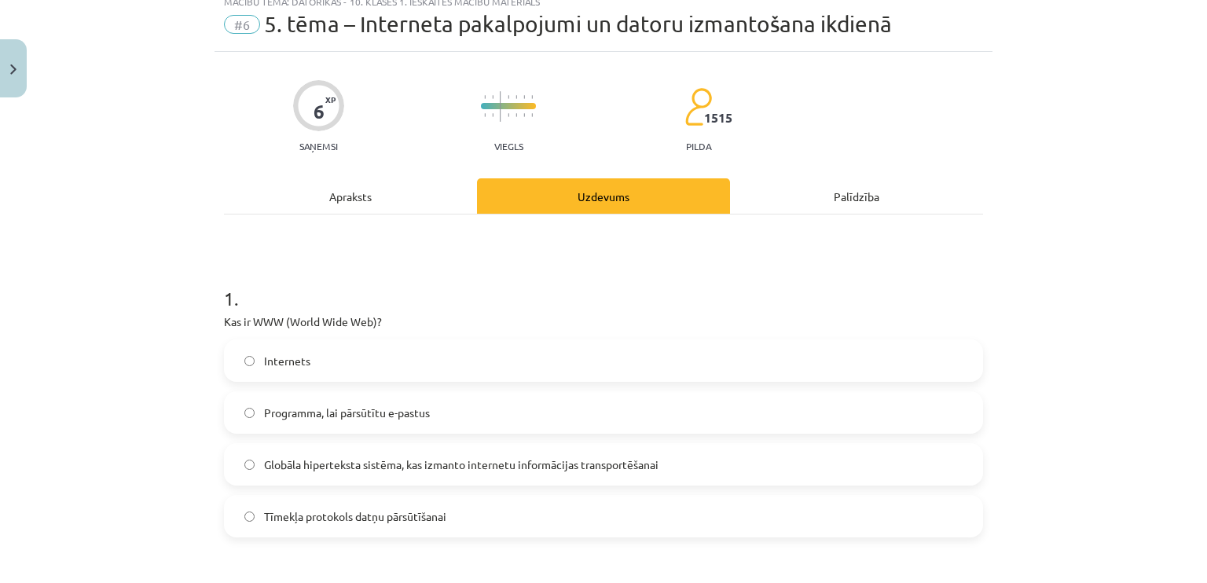
scroll to position [0, 0]
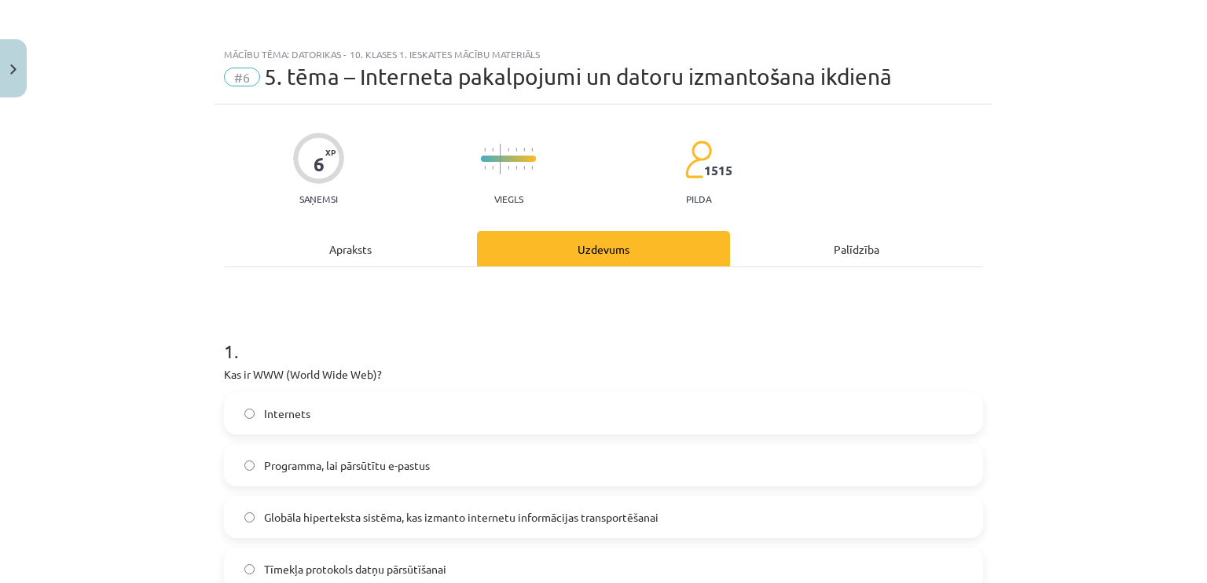
click at [371, 257] on div "Apraksts" at bounding box center [350, 248] width 253 height 35
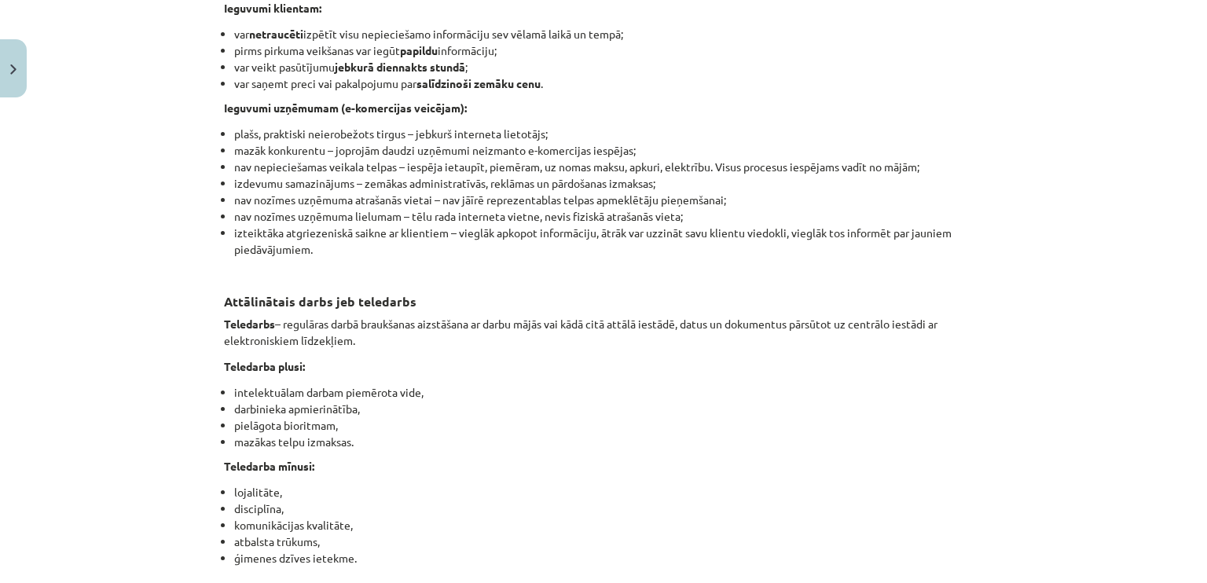
scroll to position [2538, 0]
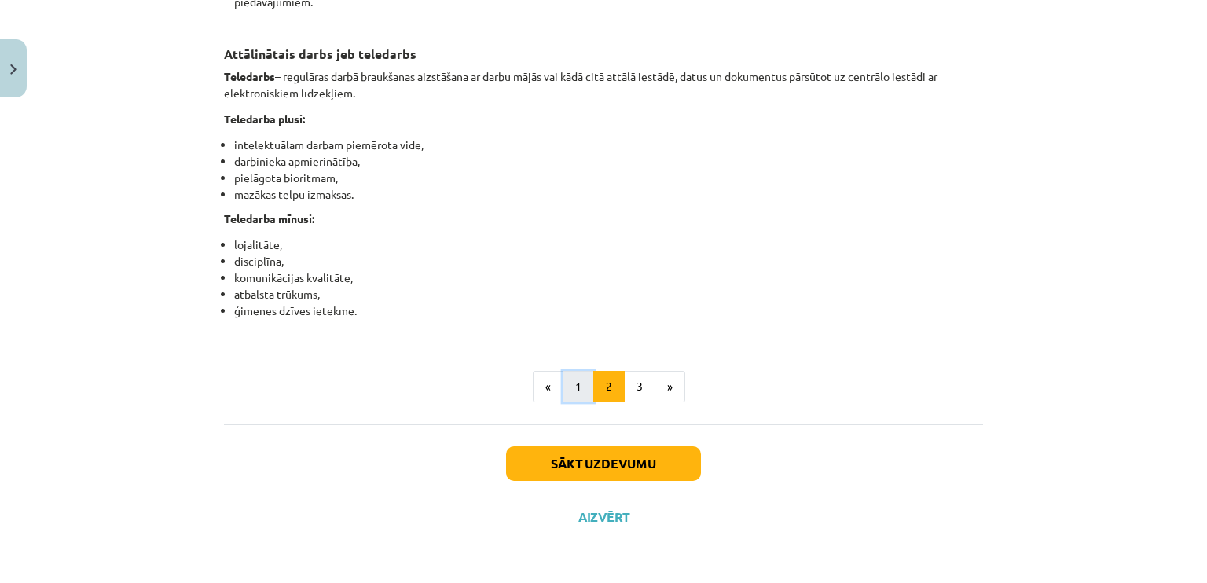
click at [575, 385] on button "1" at bounding box center [578, 386] width 31 height 31
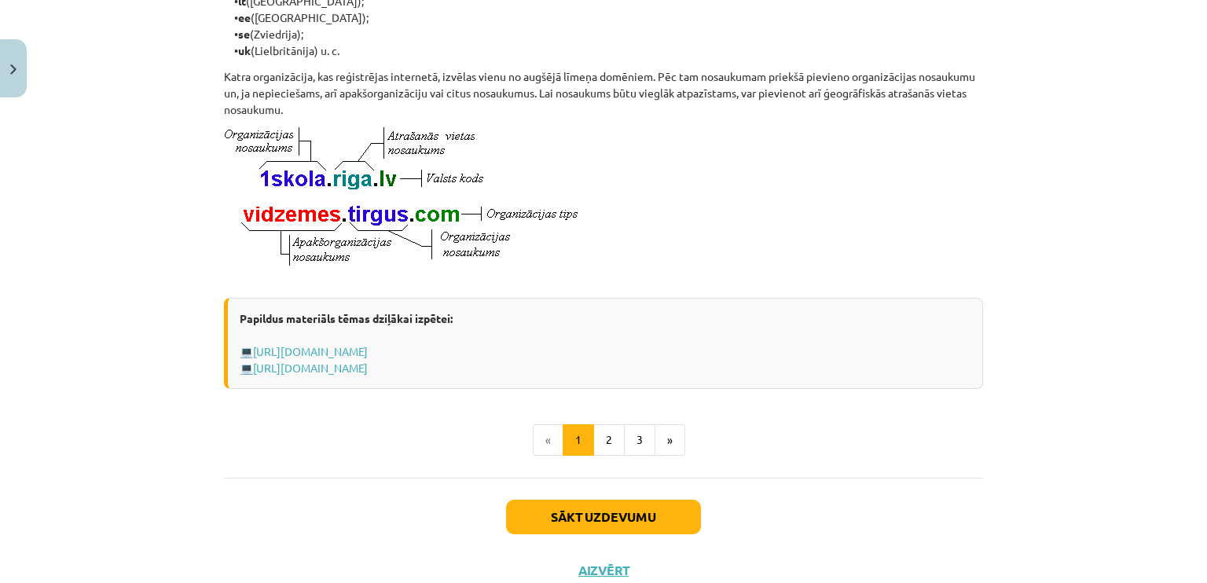
scroll to position [811, 0]
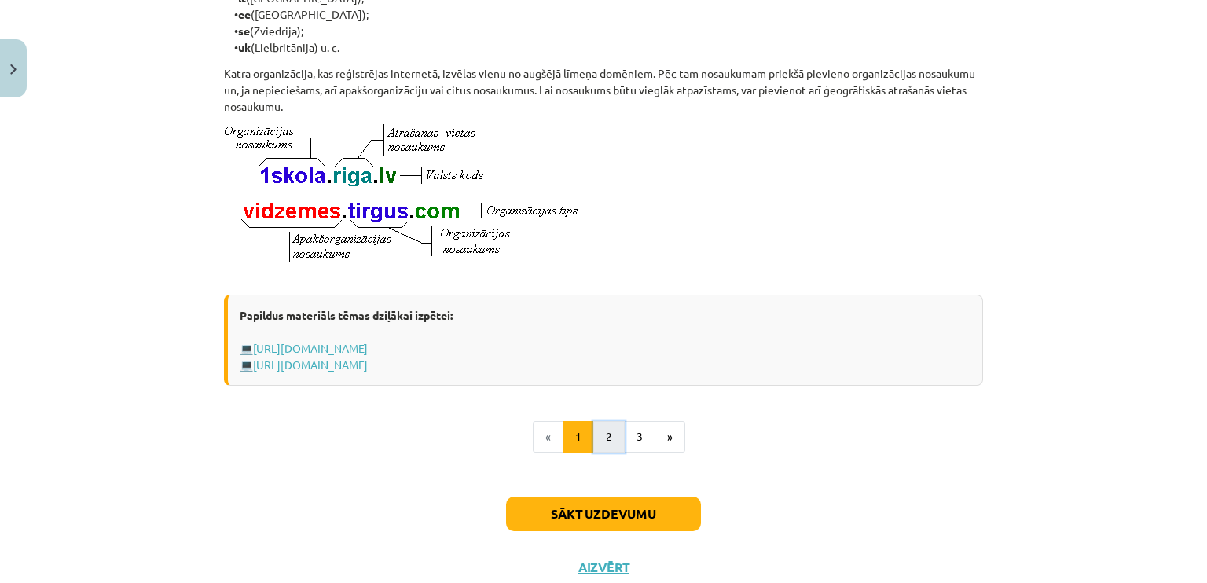
click at [600, 453] on button "2" at bounding box center [608, 436] width 31 height 31
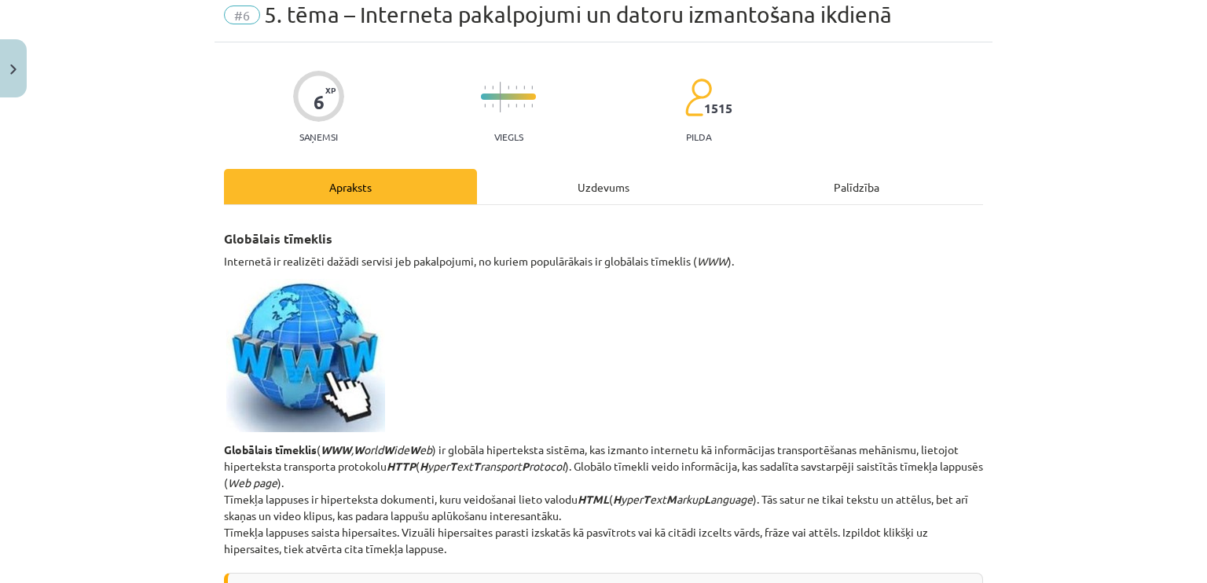
scroll to position [0, 0]
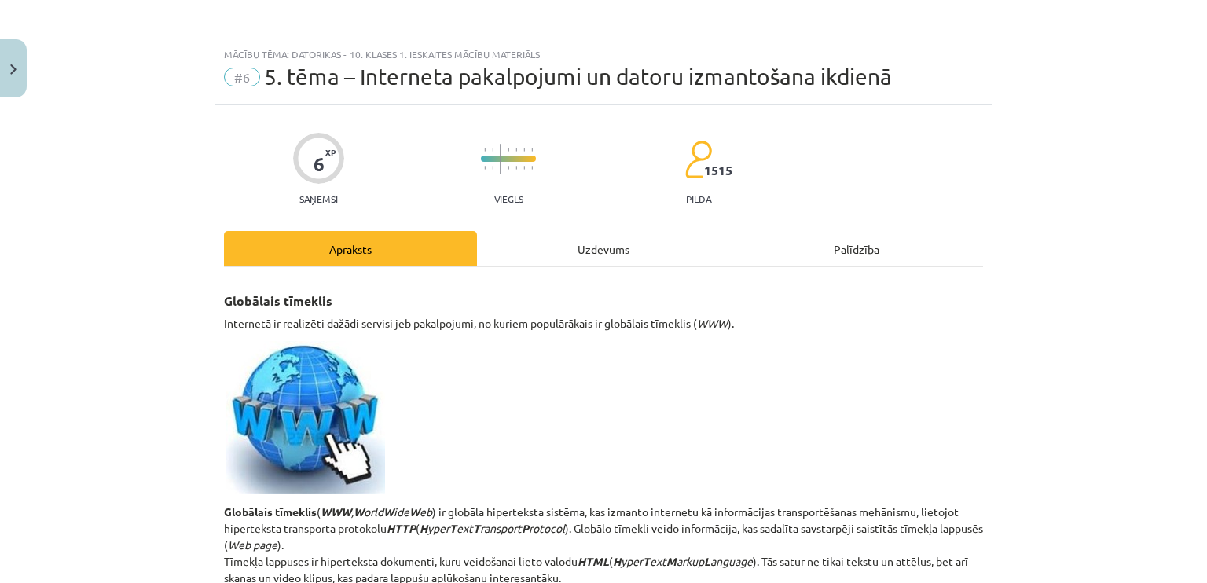
click at [618, 247] on div "Uzdevums" at bounding box center [603, 248] width 253 height 35
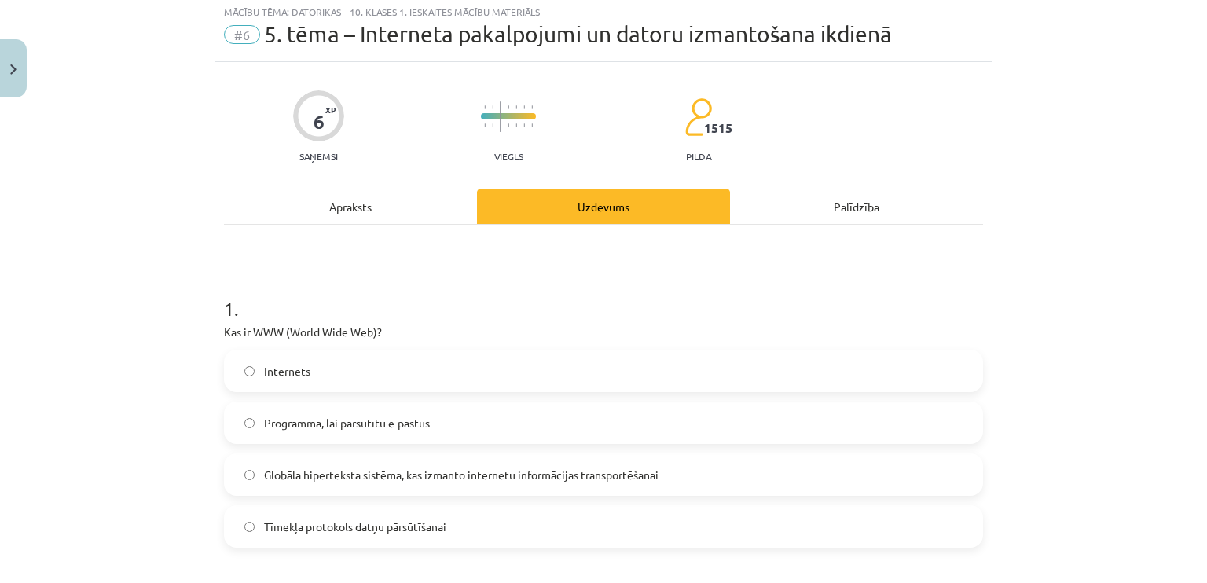
scroll to position [38, 0]
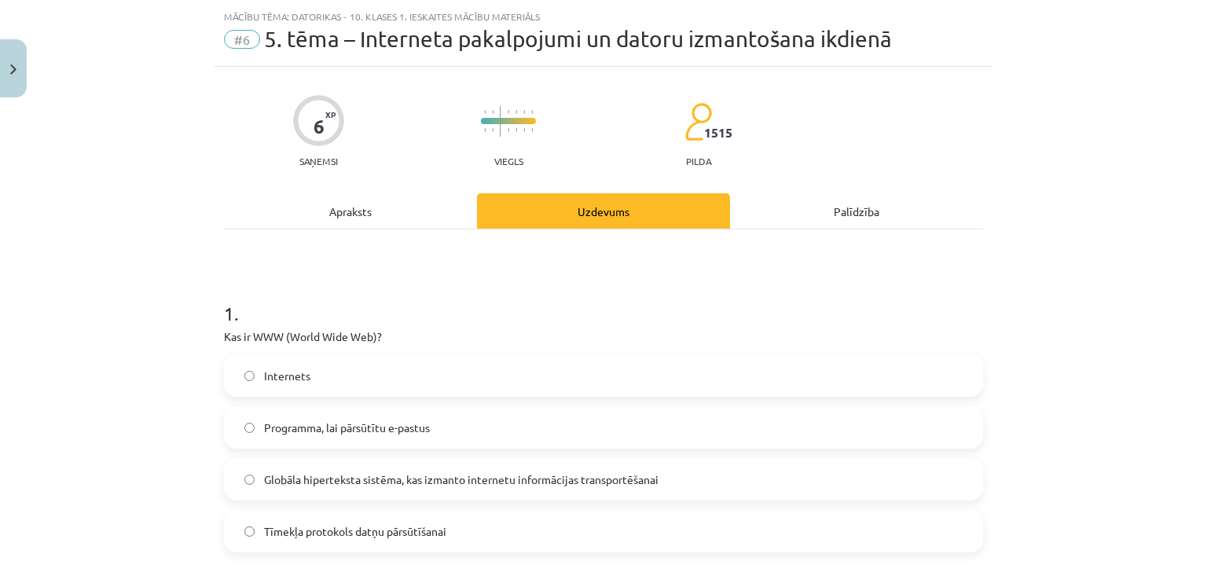
click at [370, 203] on div "Apraksts" at bounding box center [350, 210] width 253 height 35
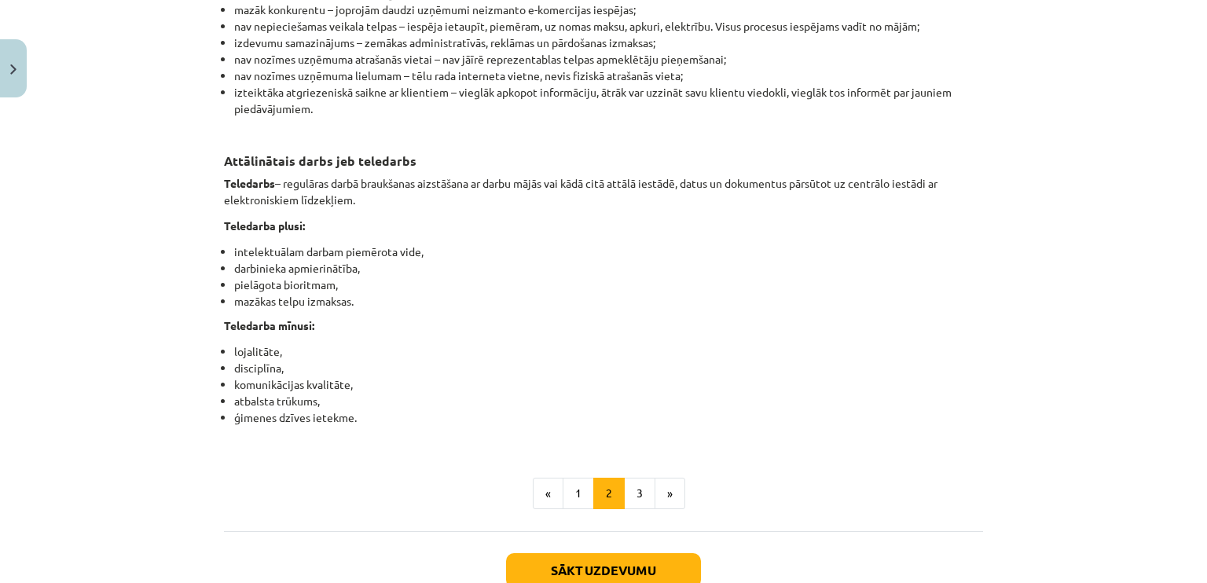
scroll to position [2384, 0]
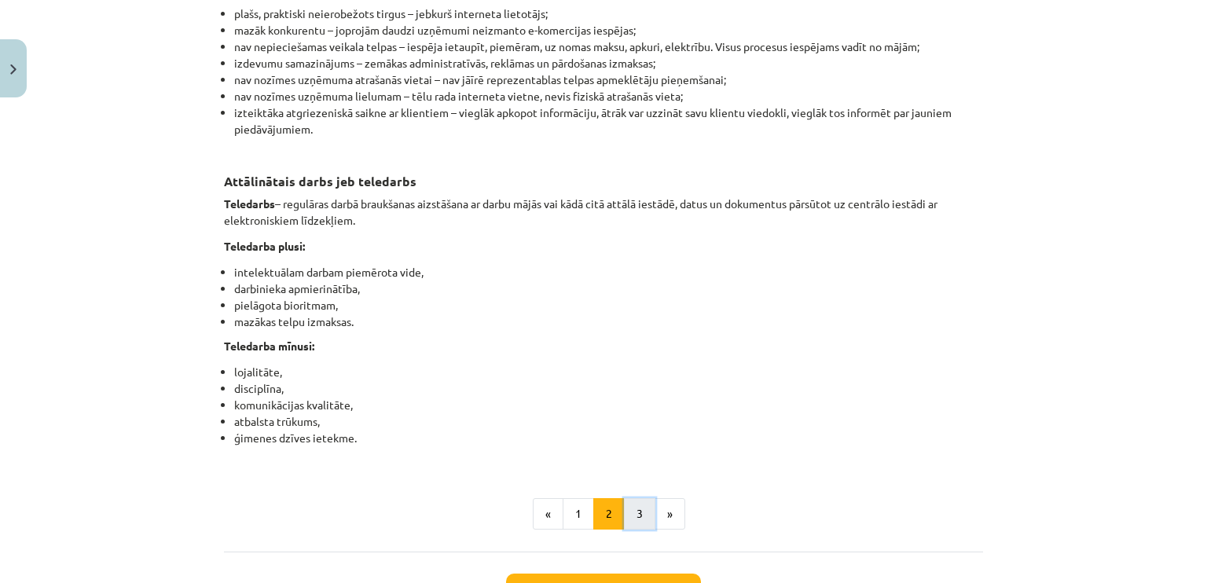
click at [634, 530] on button "3" at bounding box center [639, 513] width 31 height 31
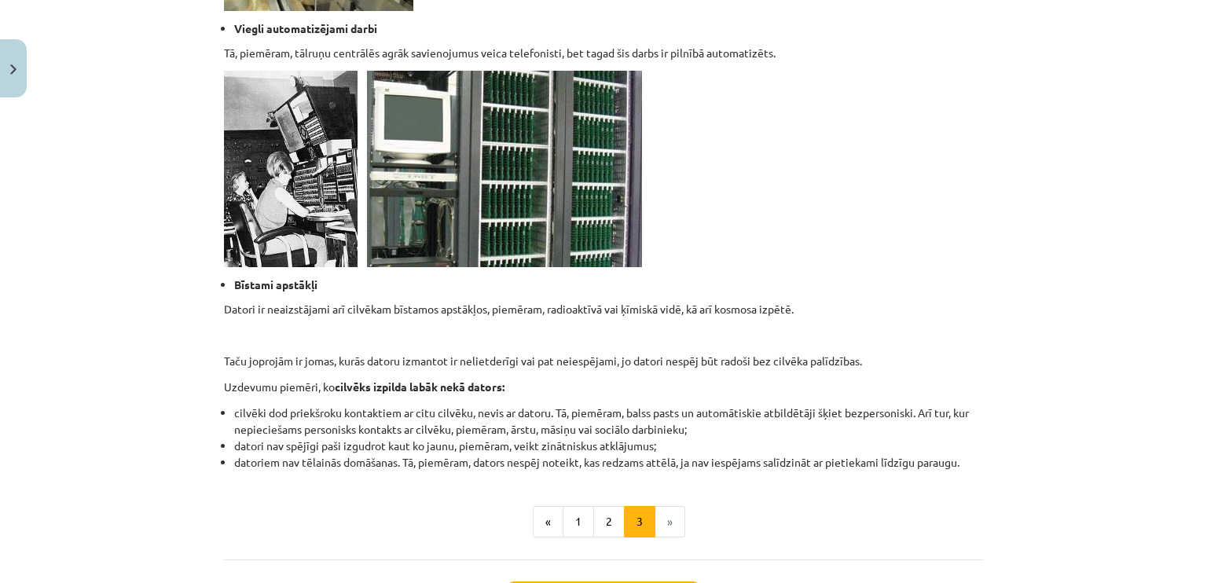
scroll to position [1406, 0]
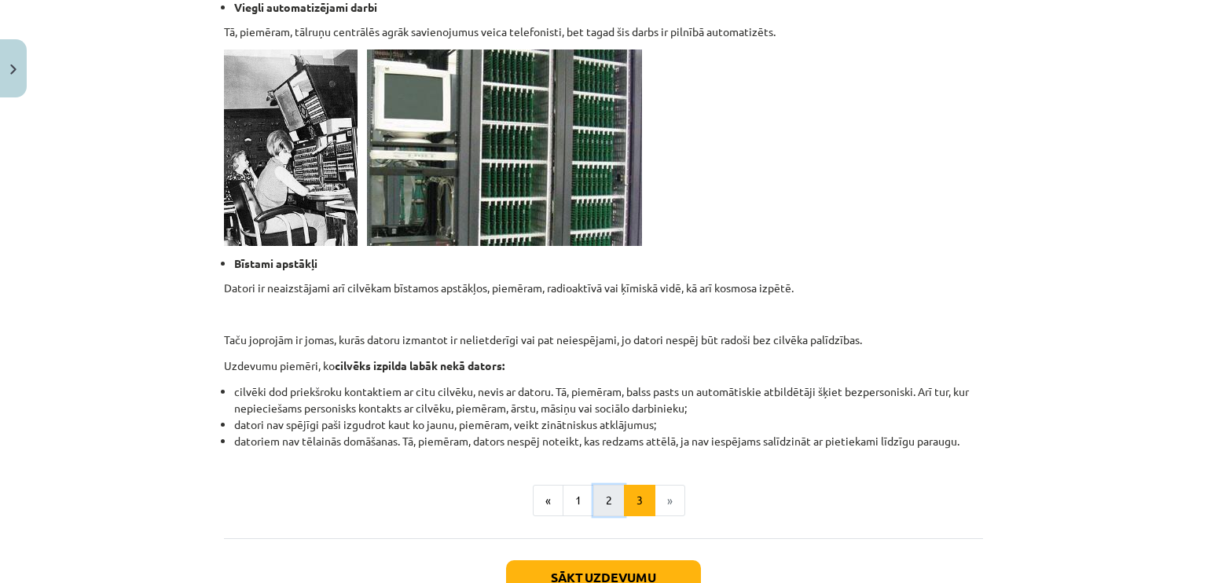
click at [593, 501] on button "2" at bounding box center [608, 500] width 31 height 31
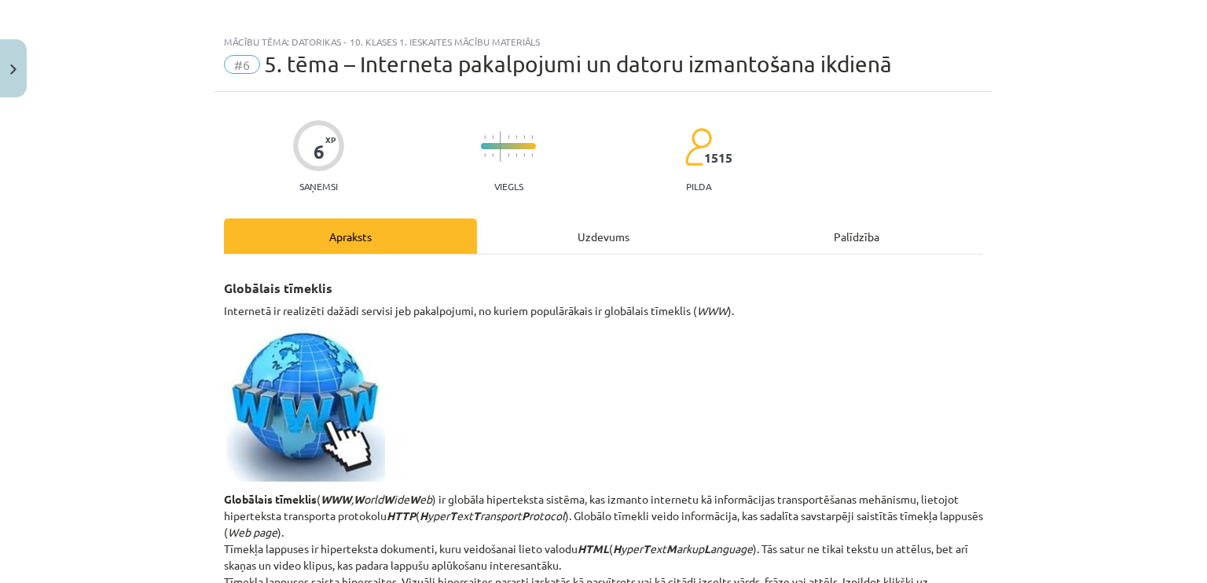
click at [599, 236] on div "Uzdevums" at bounding box center [603, 235] width 253 height 35
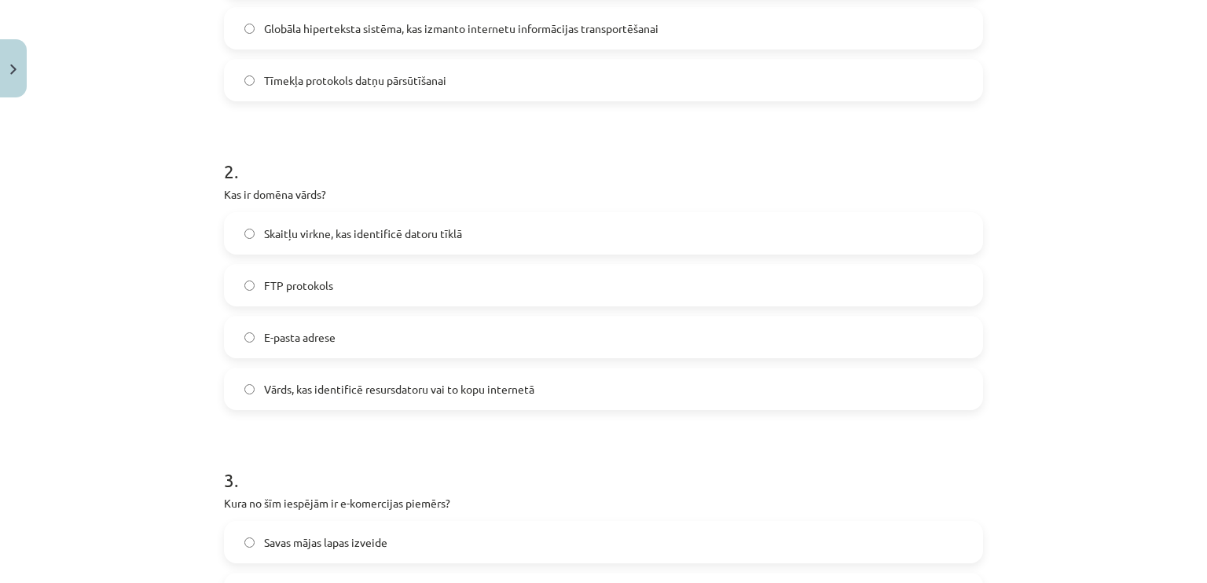
scroll to position [504, 0]
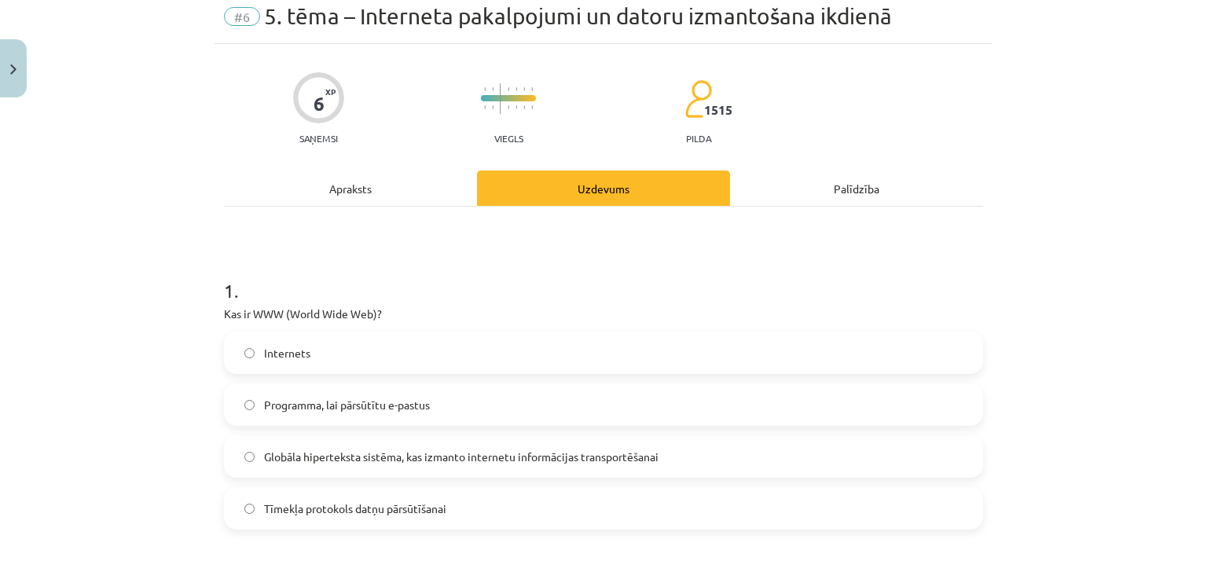
click at [342, 172] on div "Apraksts" at bounding box center [350, 187] width 253 height 35
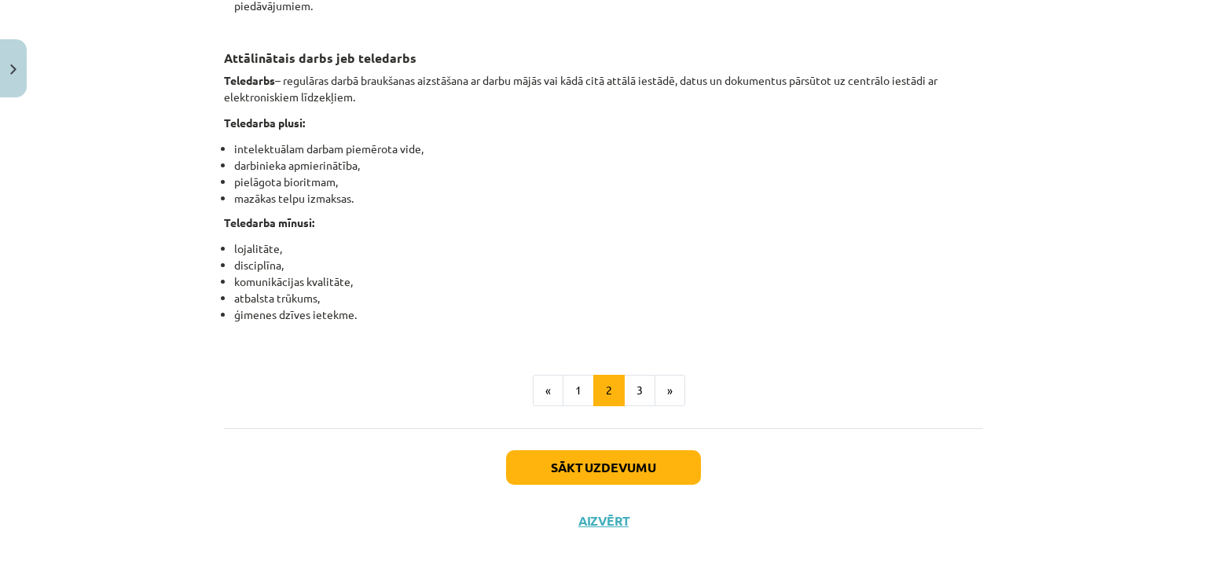
scroll to position [2538, 0]
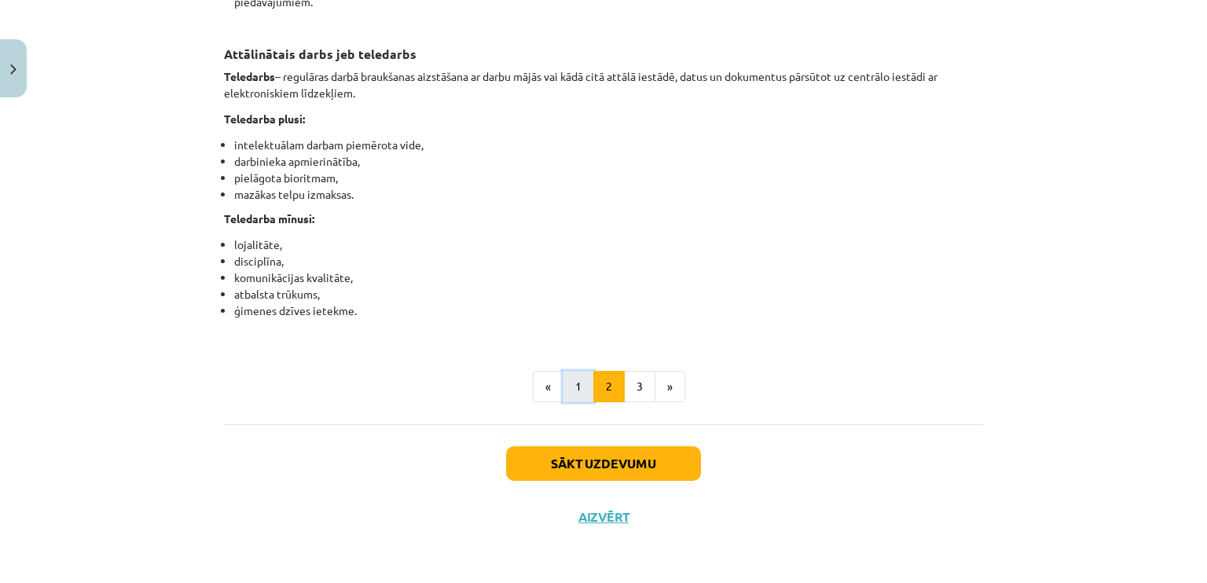
click at [566, 393] on button "1" at bounding box center [578, 386] width 31 height 31
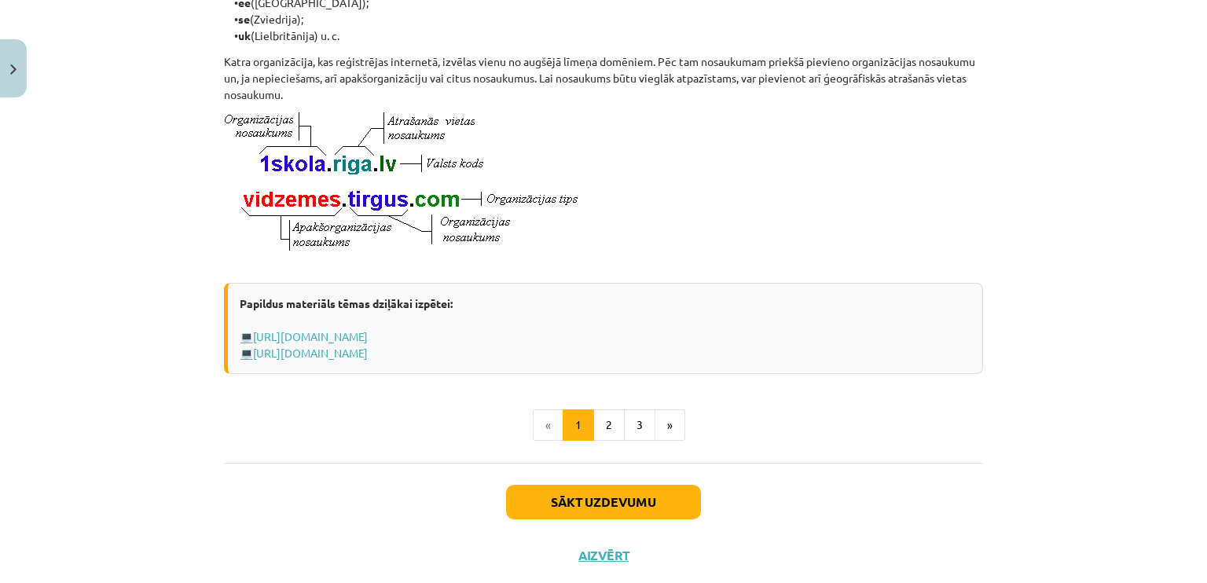
scroll to position [847, 0]
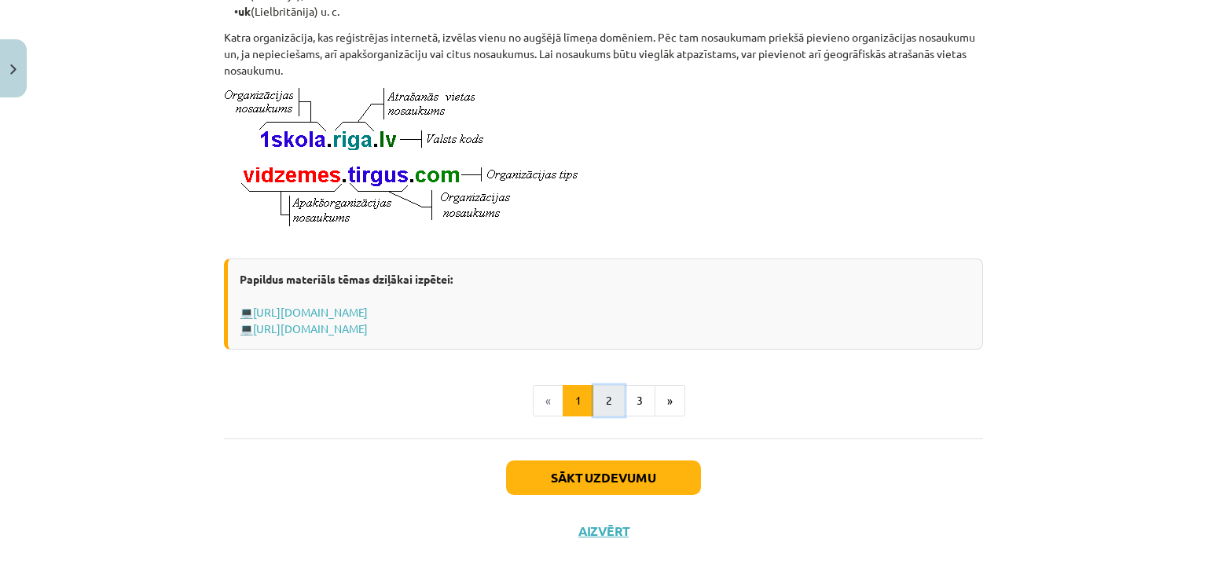
click at [601, 412] on button "2" at bounding box center [608, 400] width 31 height 31
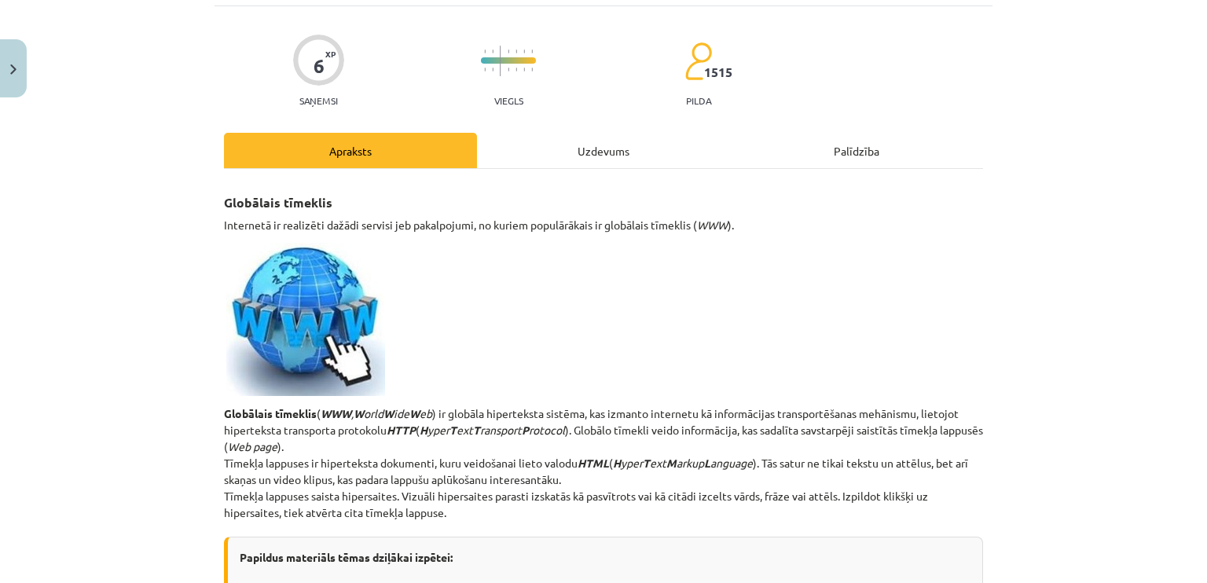
scroll to position [0, 0]
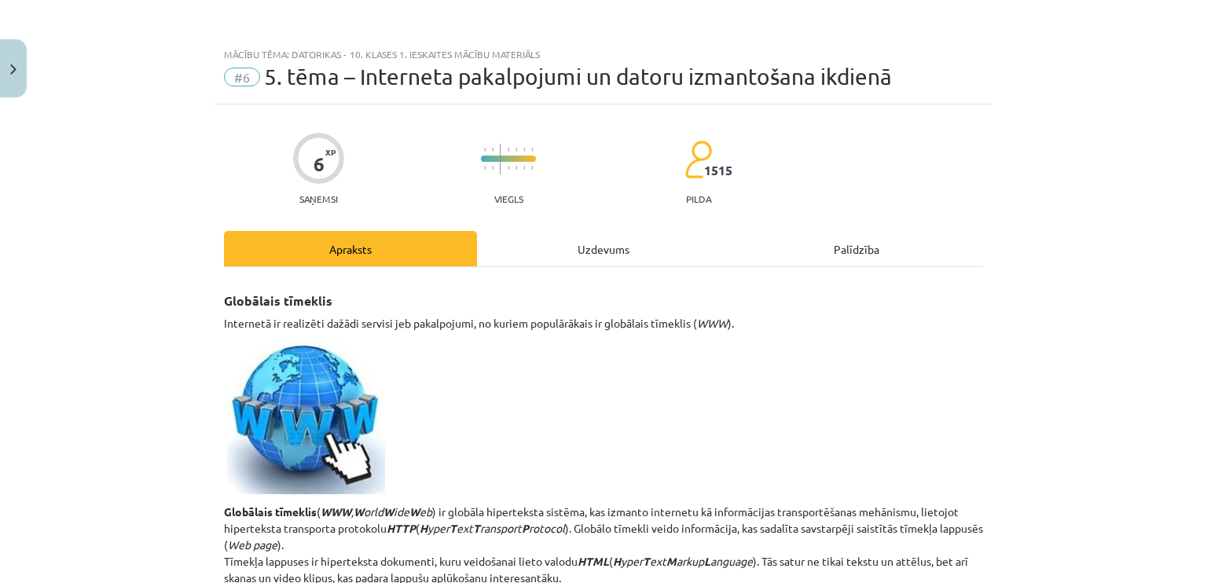
click at [587, 241] on div "Uzdevums" at bounding box center [603, 248] width 253 height 35
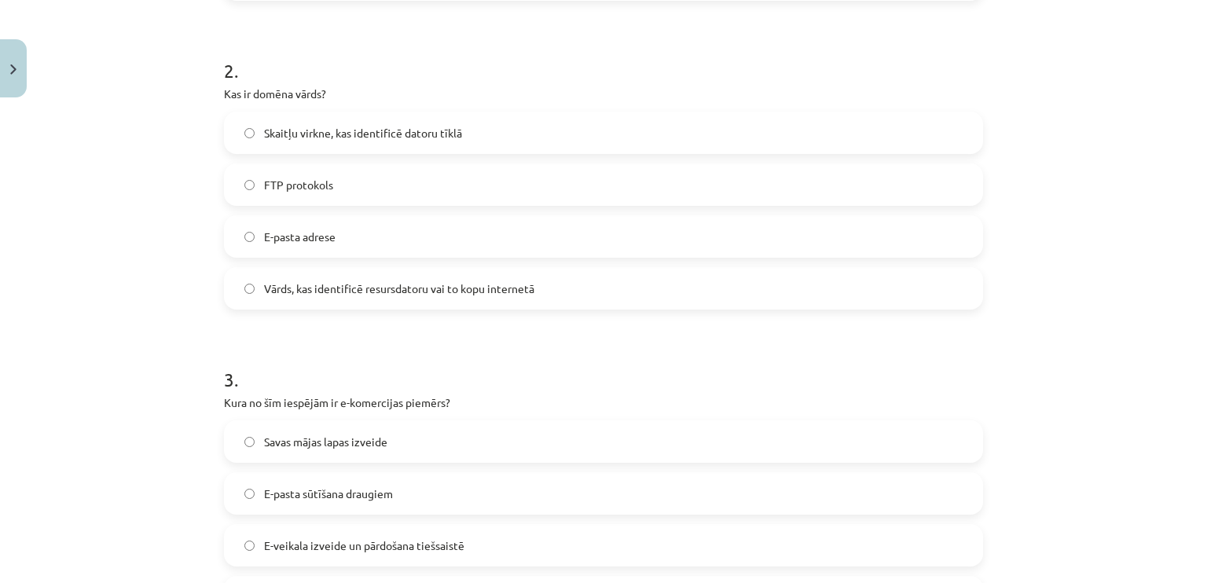
scroll to position [581, 0]
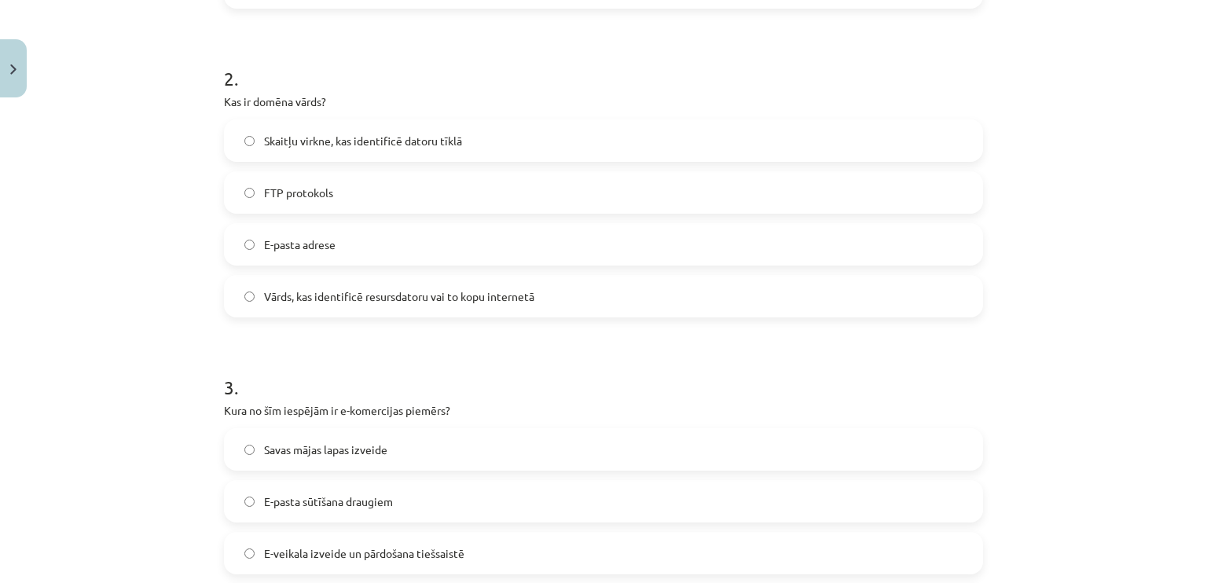
click at [474, 307] on label "Vārds, kas identificē resursdatoru vai to kopu internetā" at bounding box center [603, 296] width 756 height 39
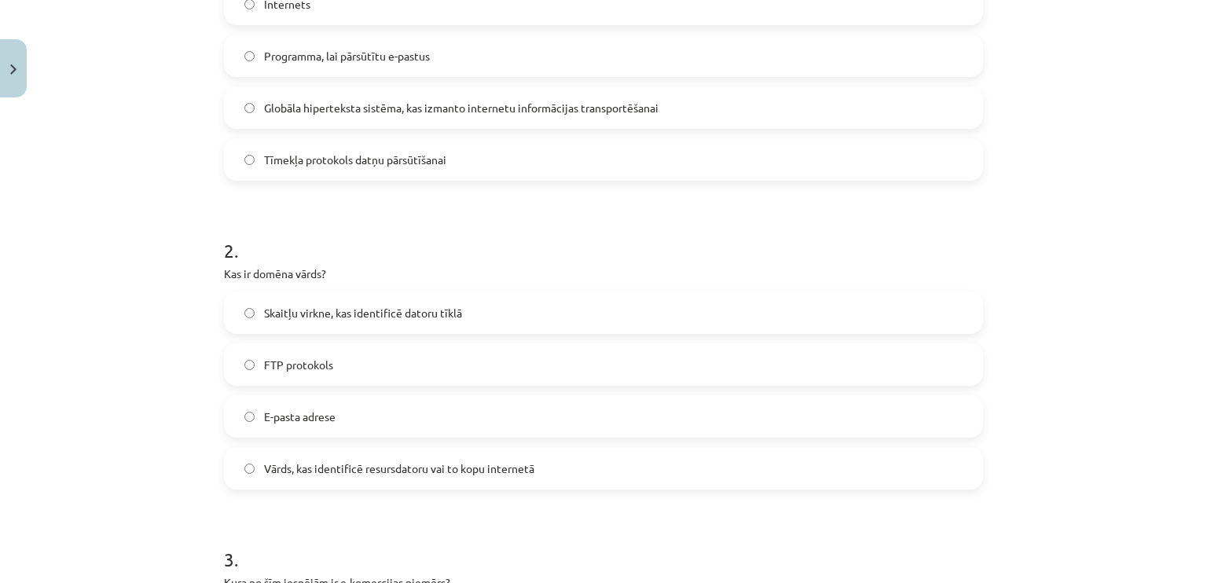
scroll to position [134, 0]
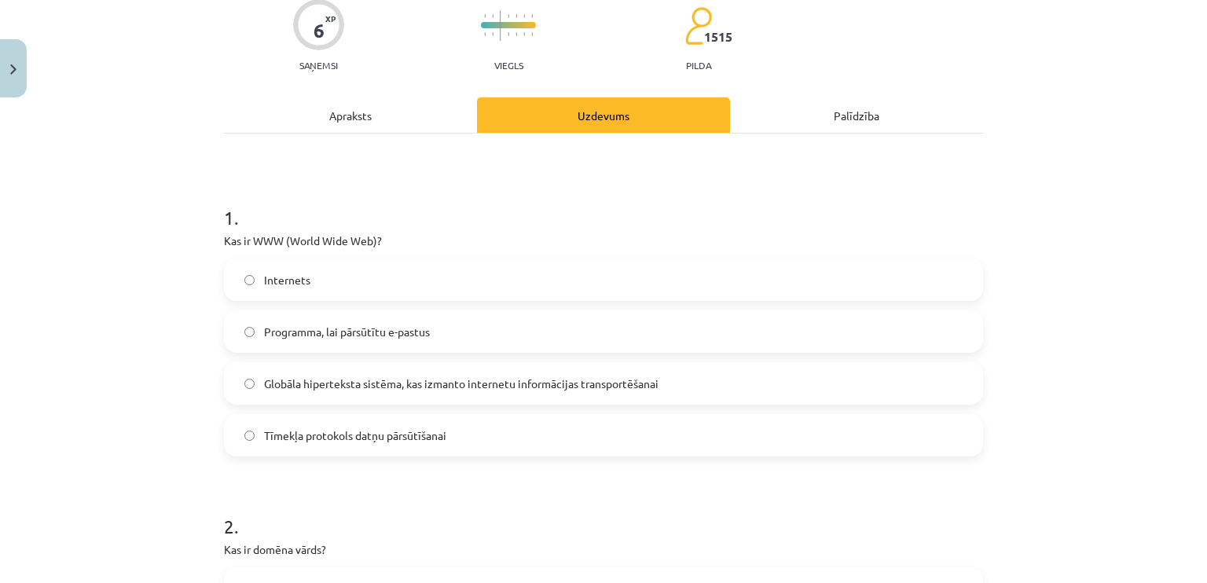
click at [377, 109] on div "Apraksts" at bounding box center [350, 114] width 253 height 35
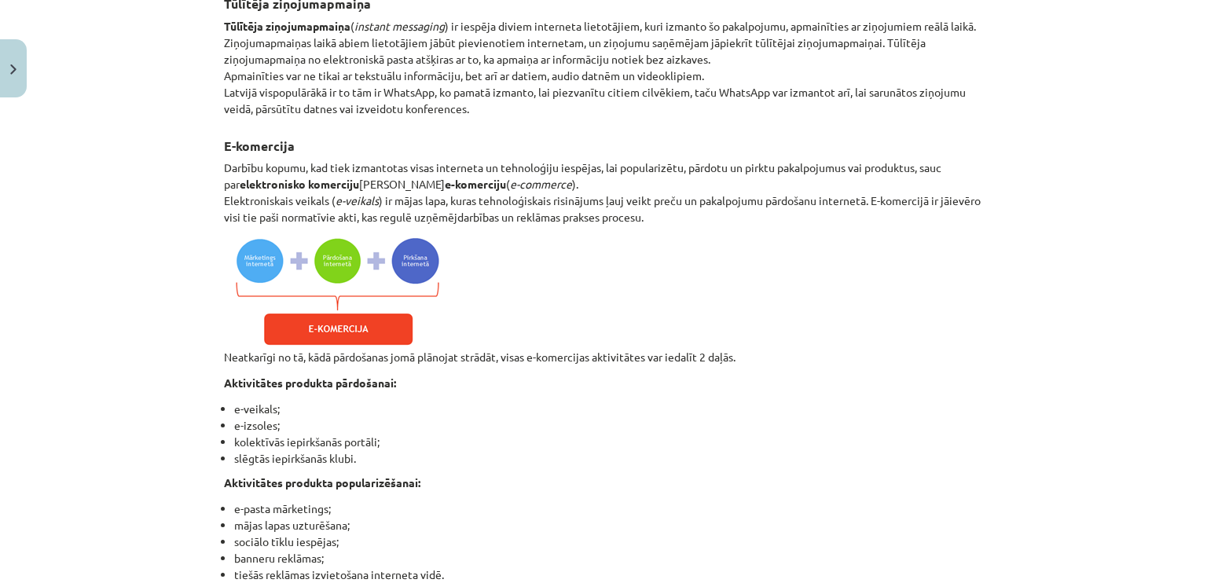
scroll to position [1484, 0]
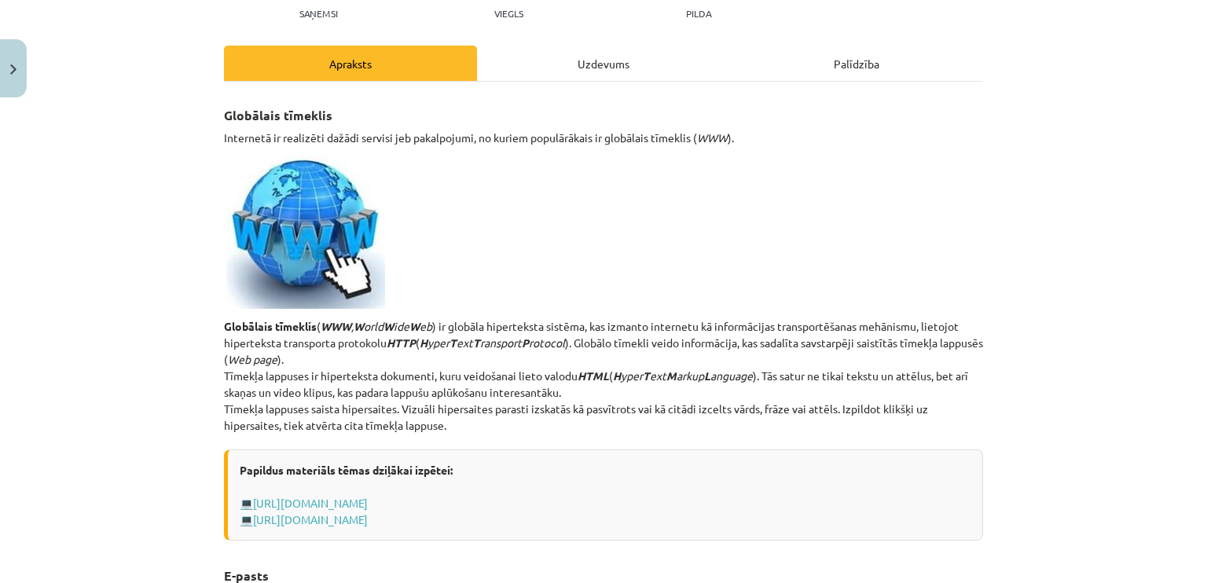
click at [632, 56] on div "Uzdevums" at bounding box center [603, 63] width 253 height 35
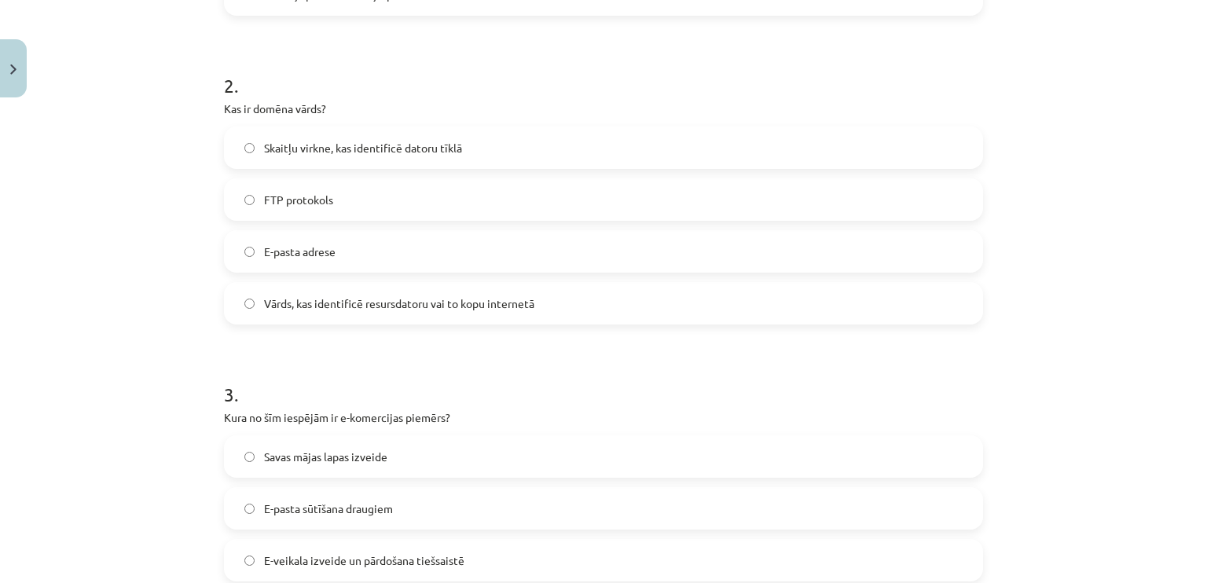
scroll to position [39, 0]
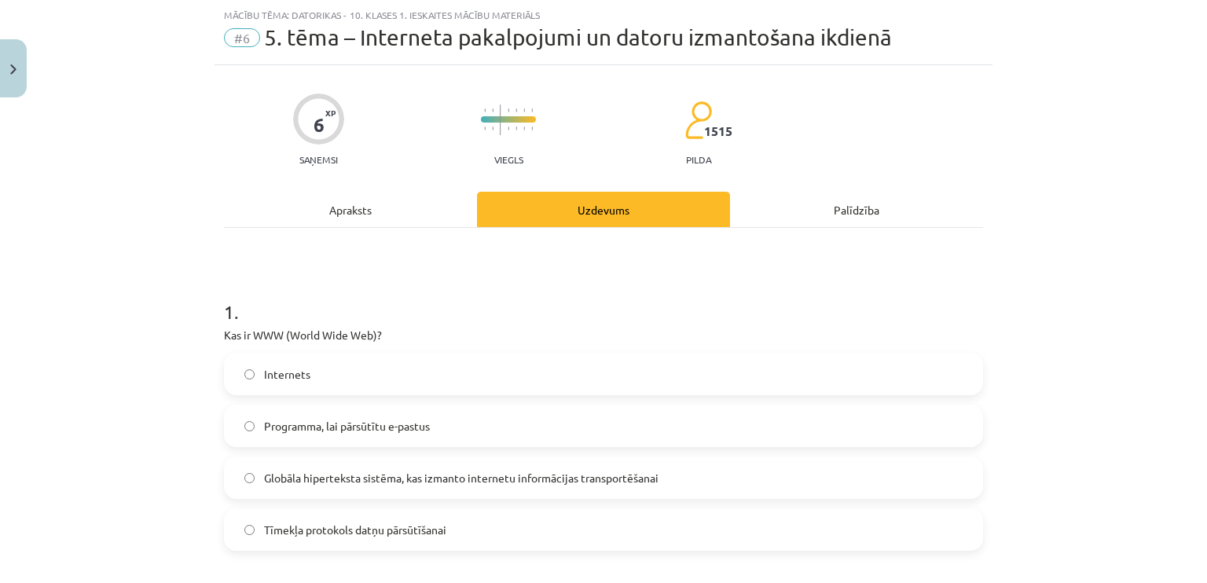
click at [361, 214] on div "Apraksts" at bounding box center [350, 209] width 253 height 35
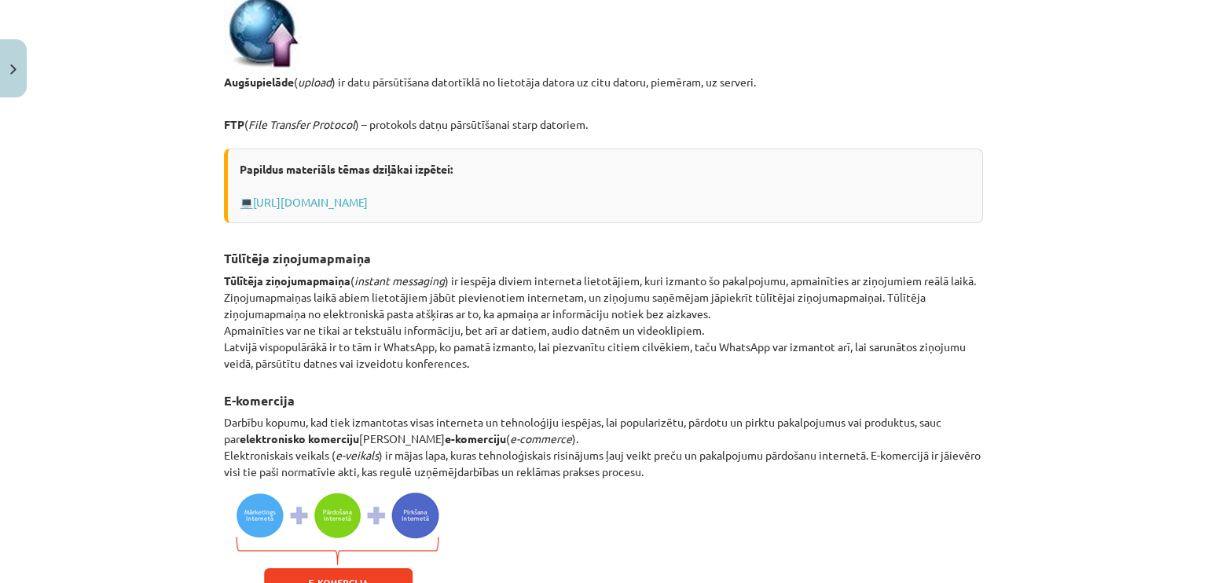
scroll to position [1233, 0]
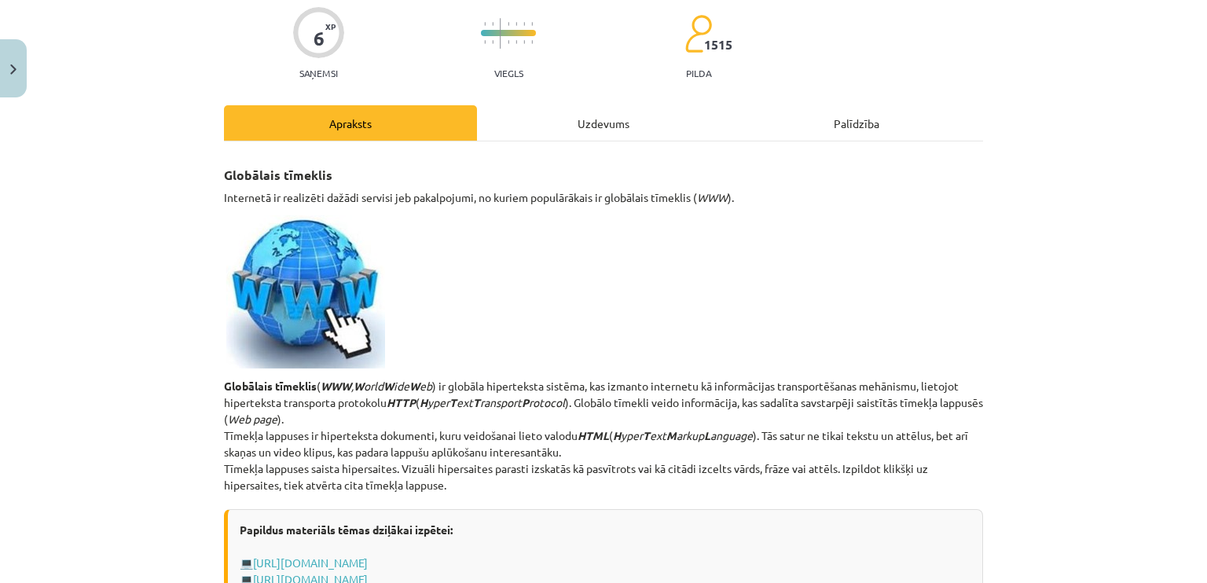
drag, startPoint x: 588, startPoint y: 134, endPoint x: 616, endPoint y: 126, distance: 29.4
click at [597, 128] on div "Uzdevums" at bounding box center [603, 122] width 253 height 35
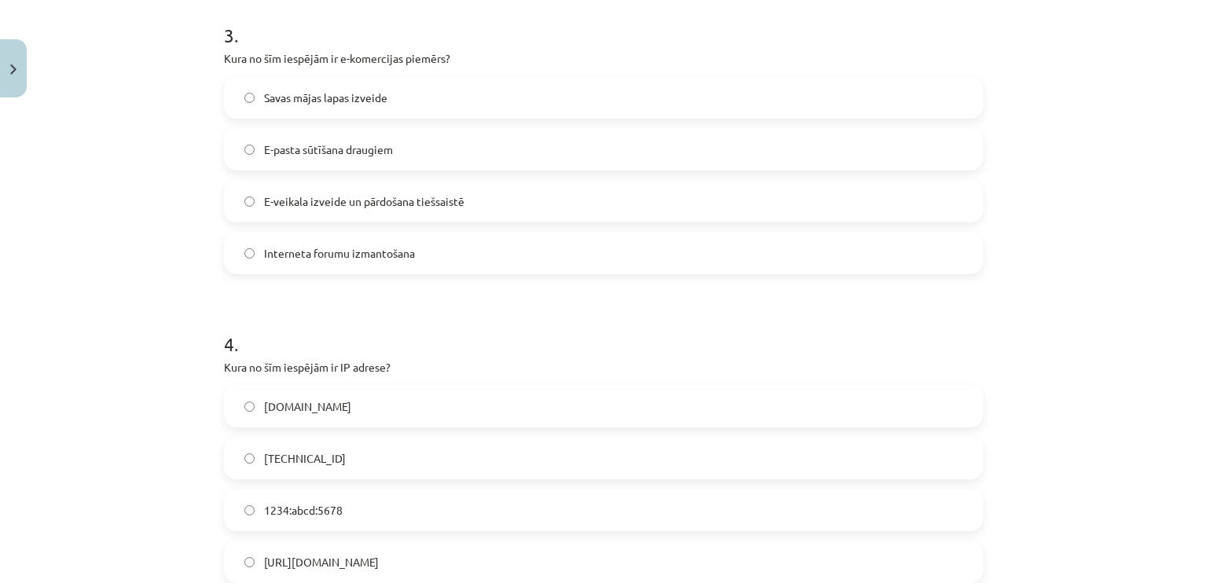
scroll to position [928, 0]
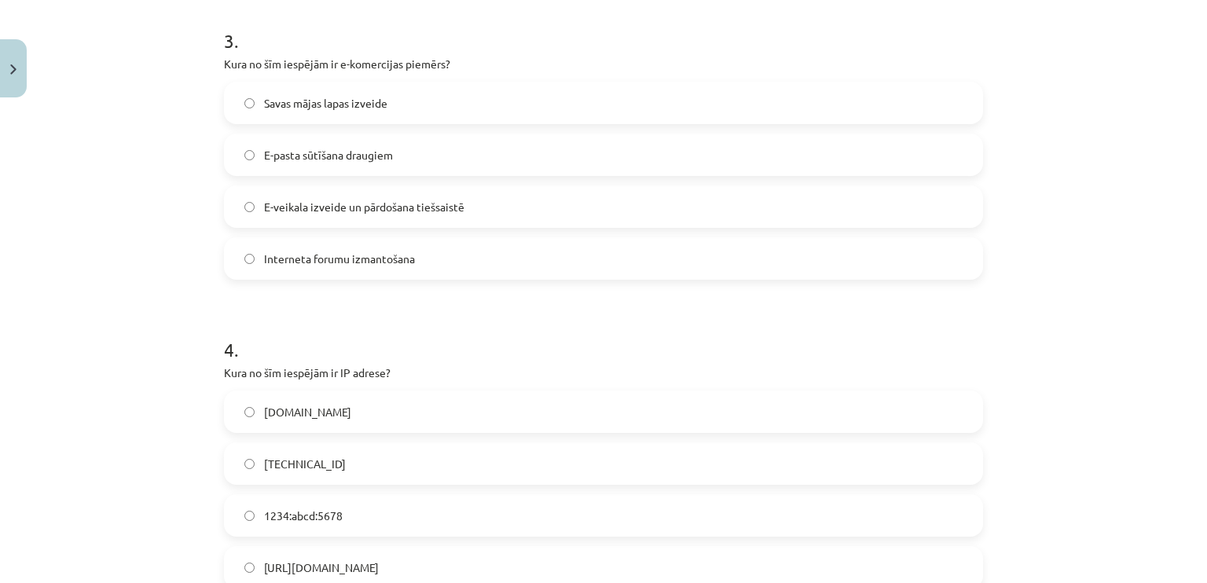
click at [593, 203] on label "E-veikala izveide un pārdošana tiešsaistē" at bounding box center [603, 206] width 756 height 39
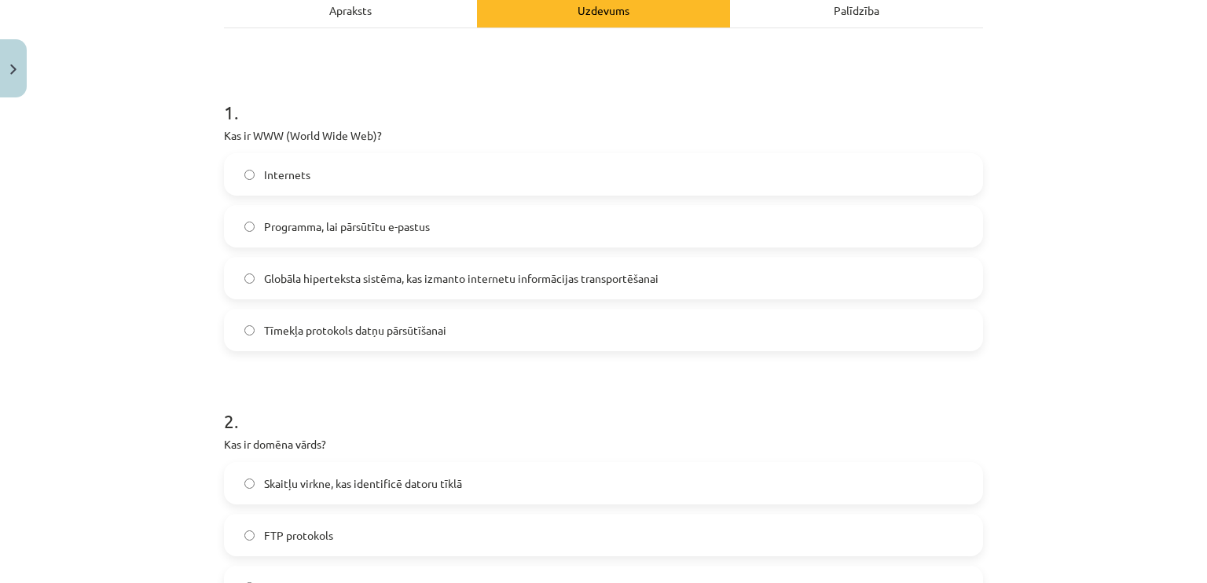
scroll to position [221, 0]
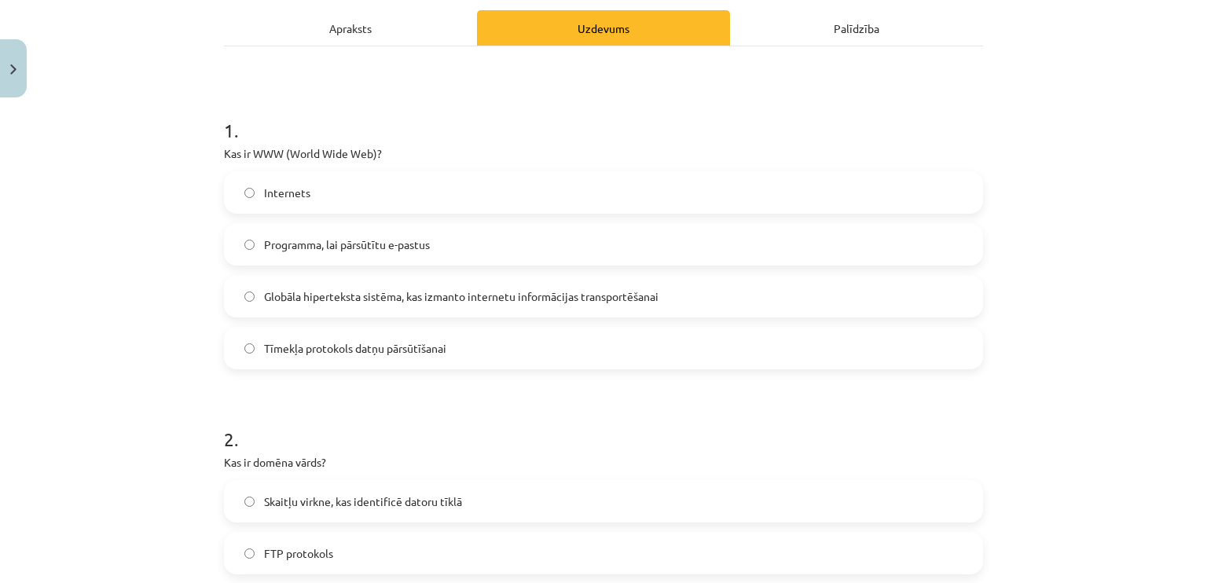
click at [360, 24] on div "Apraksts" at bounding box center [350, 27] width 253 height 35
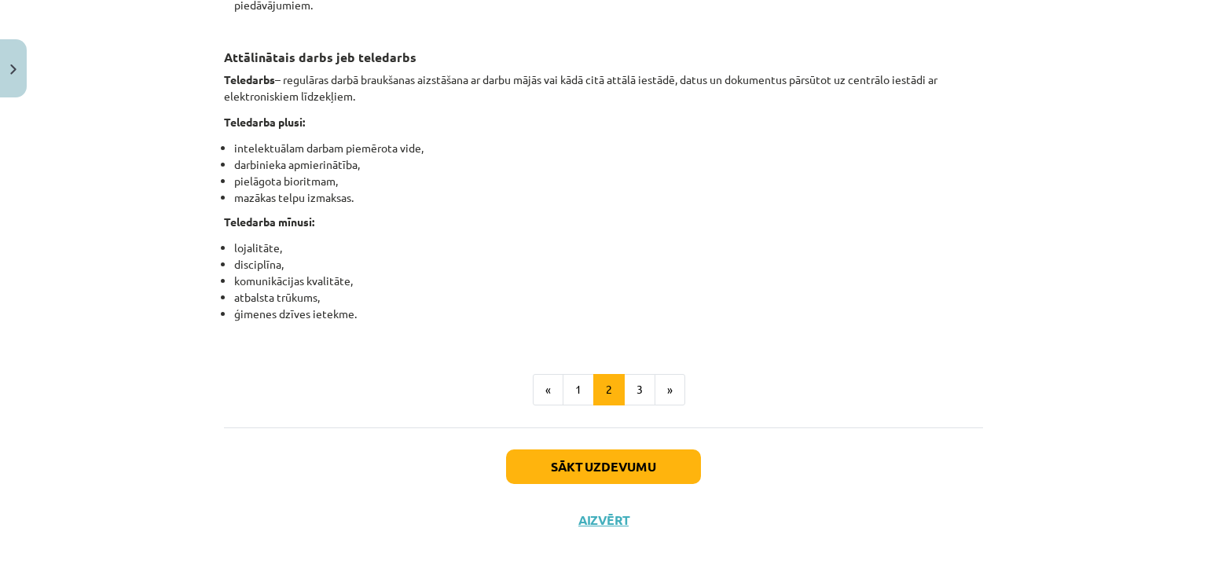
scroll to position [2538, 0]
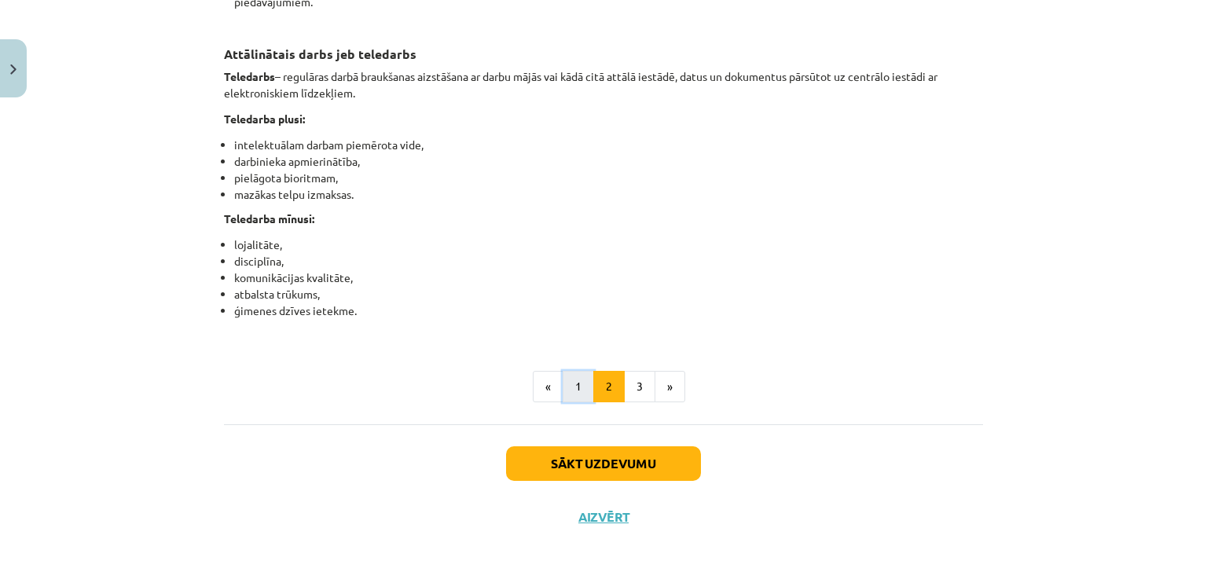
click at [563, 394] on button "1" at bounding box center [578, 386] width 31 height 31
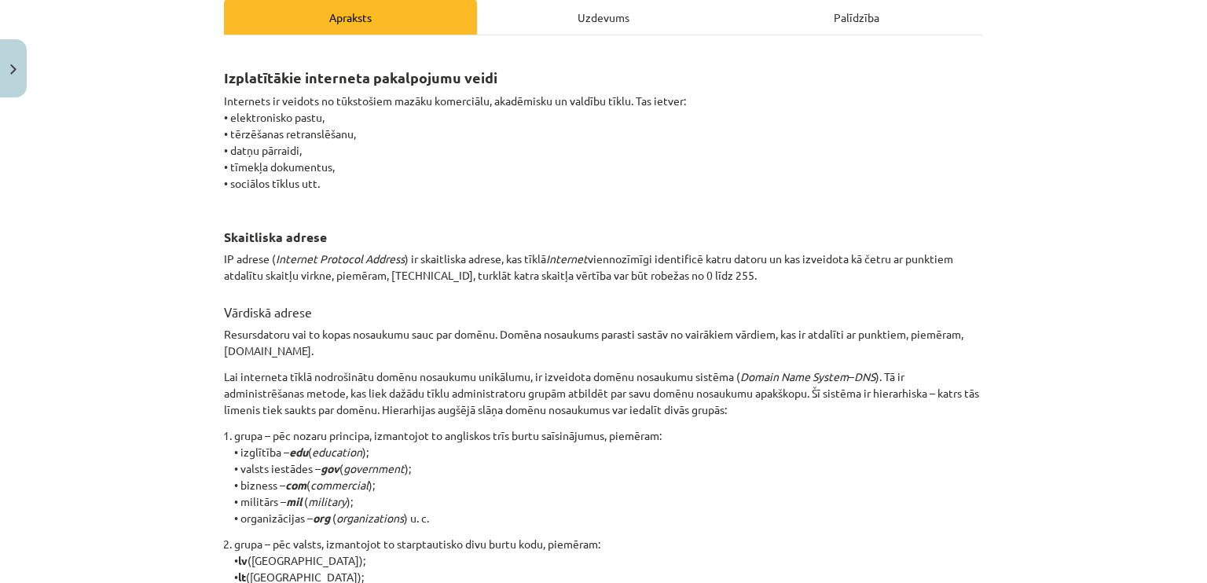
scroll to position [210, 0]
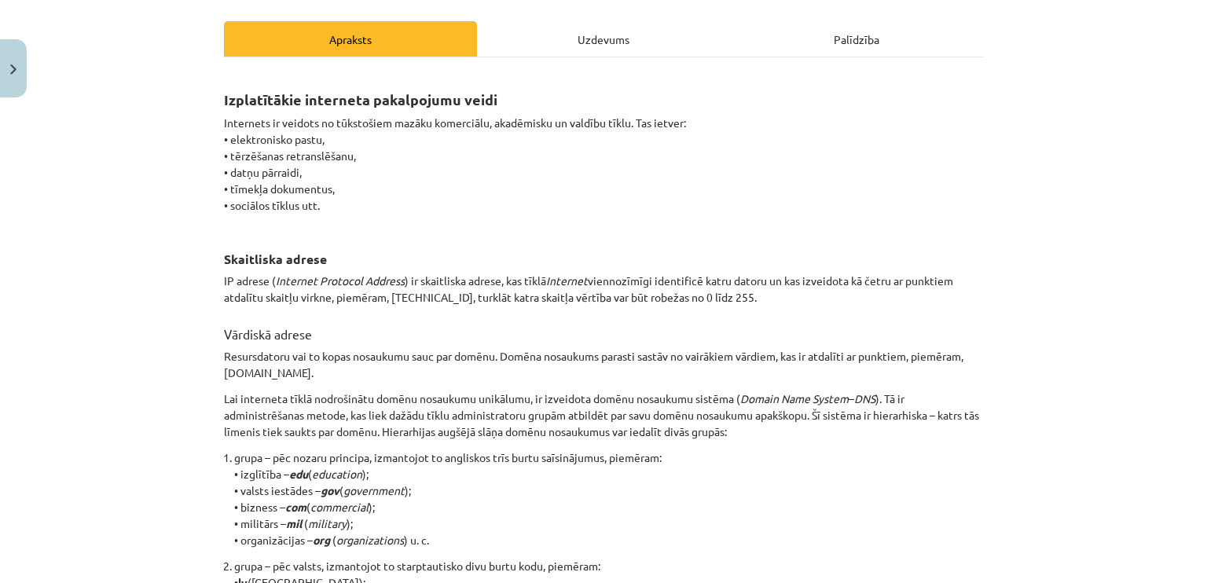
click at [651, 27] on div "Uzdevums" at bounding box center [603, 38] width 253 height 35
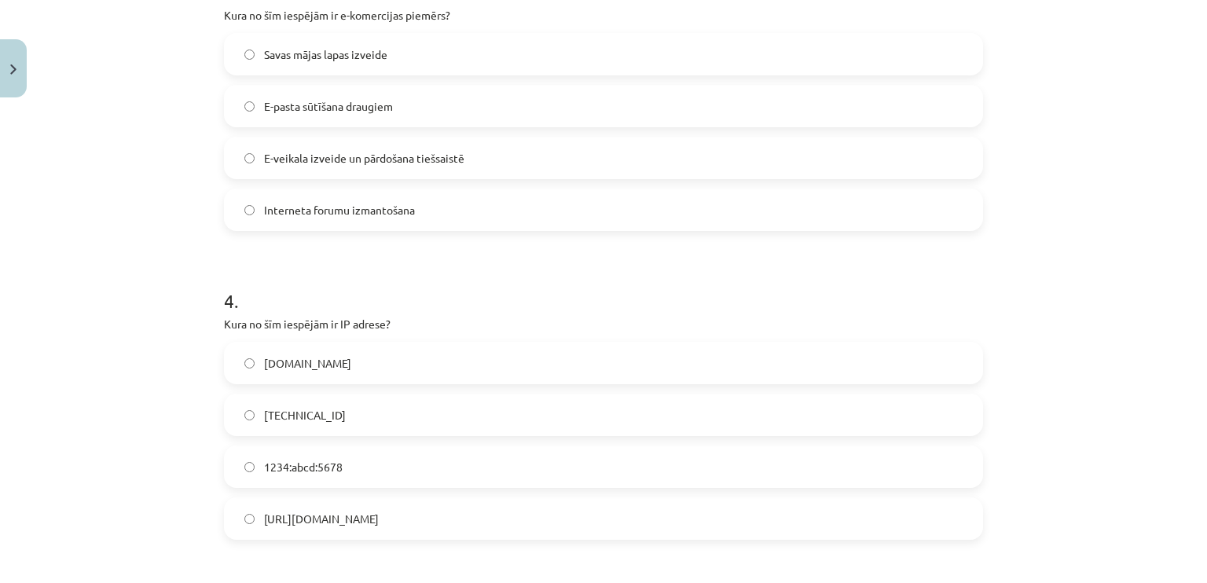
scroll to position [979, 0]
click at [435, 409] on label "192.100.81.101" at bounding box center [603, 412] width 756 height 39
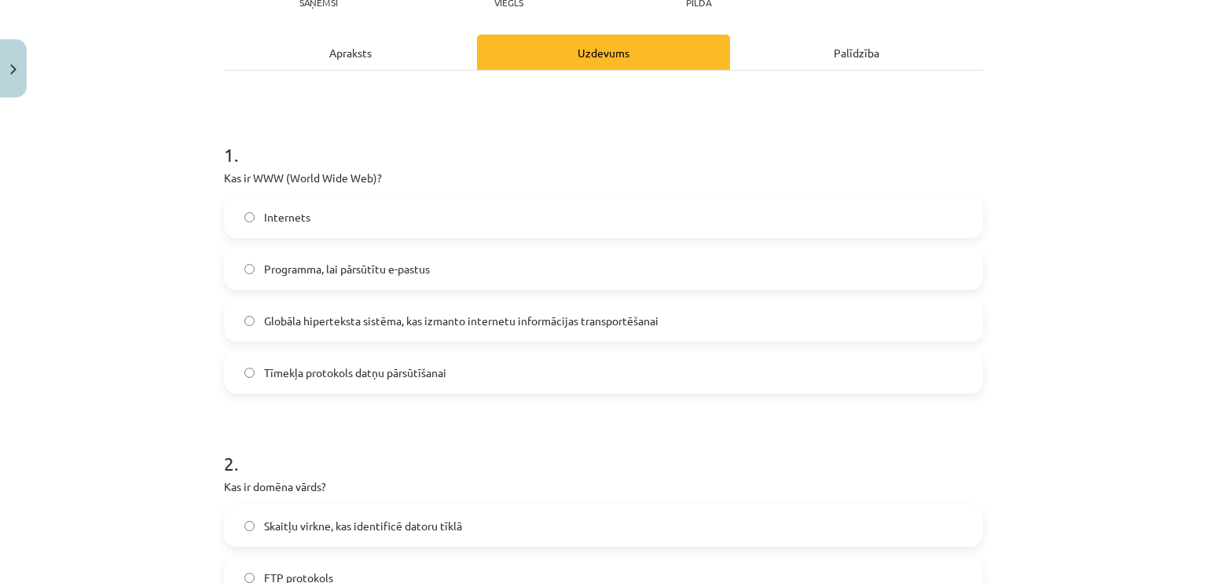
scroll to position [138, 0]
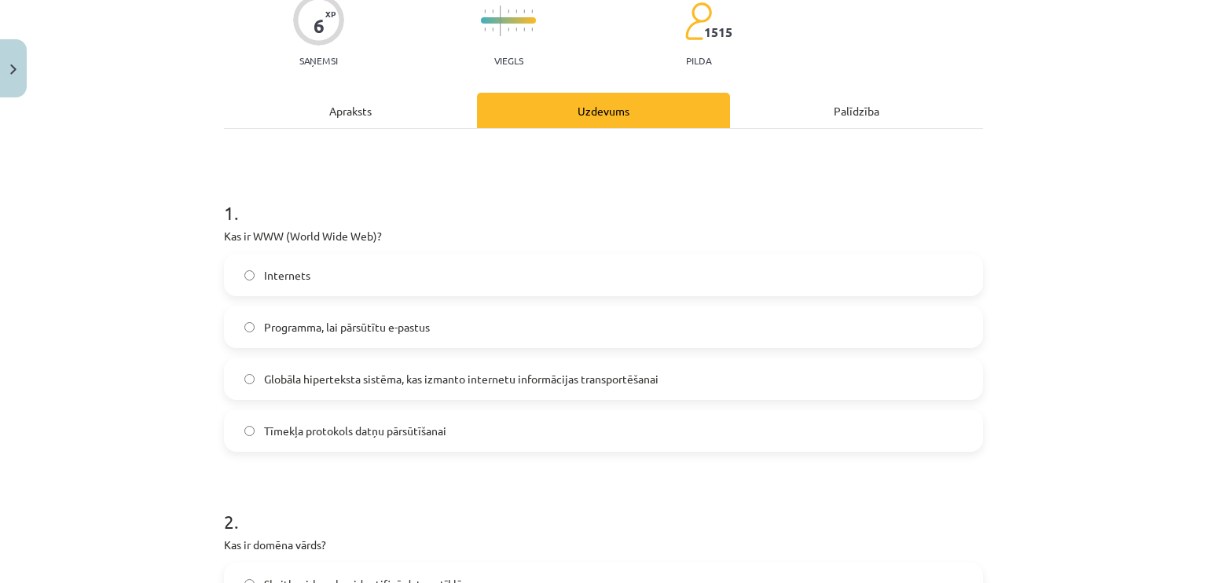
click at [376, 101] on div "Apraksts" at bounding box center [350, 110] width 253 height 35
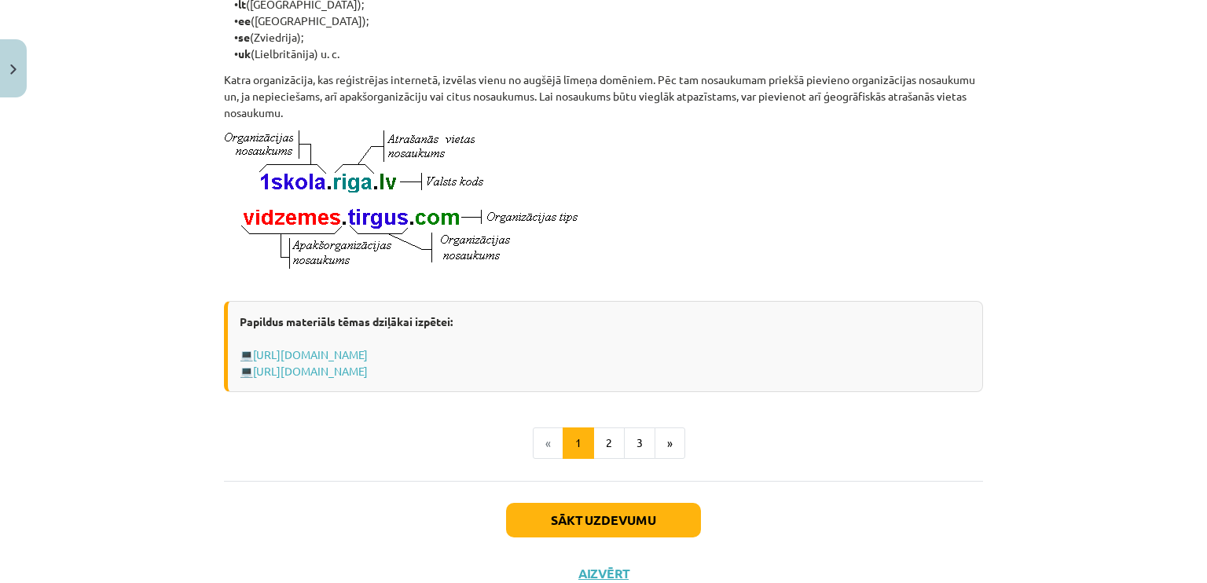
scroll to position [875, 0]
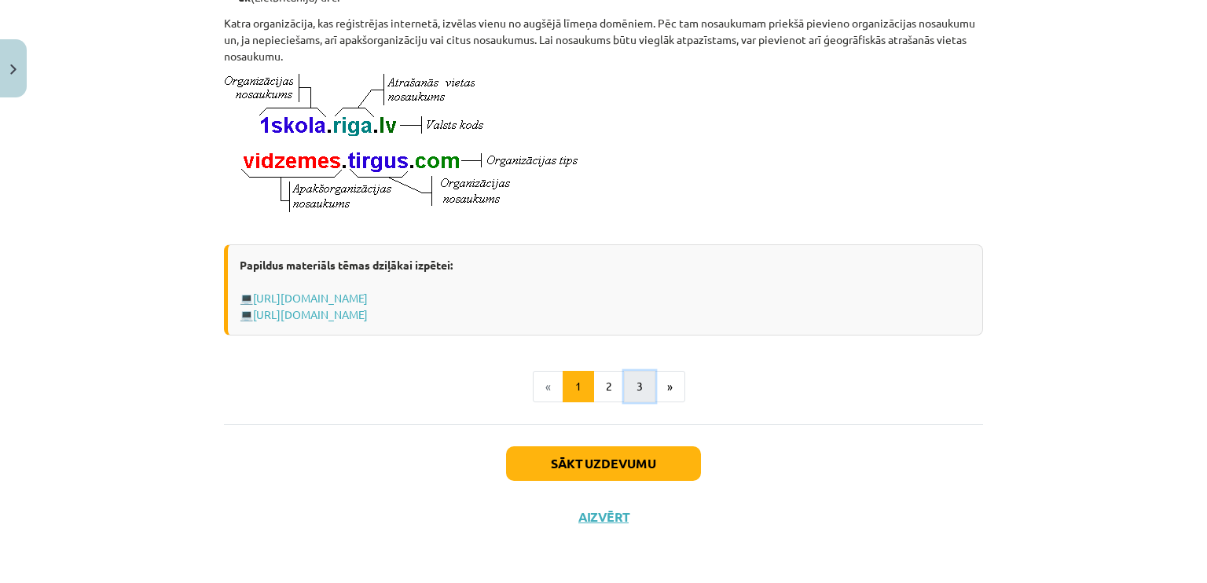
click at [626, 379] on button "3" at bounding box center [639, 386] width 31 height 31
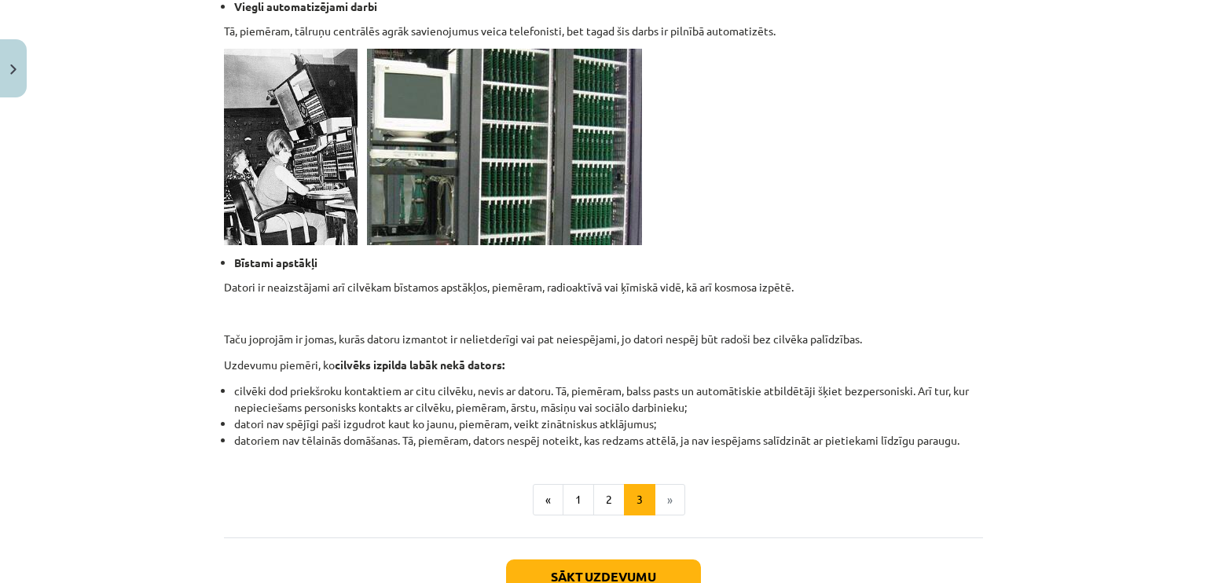
scroll to position [1409, 0]
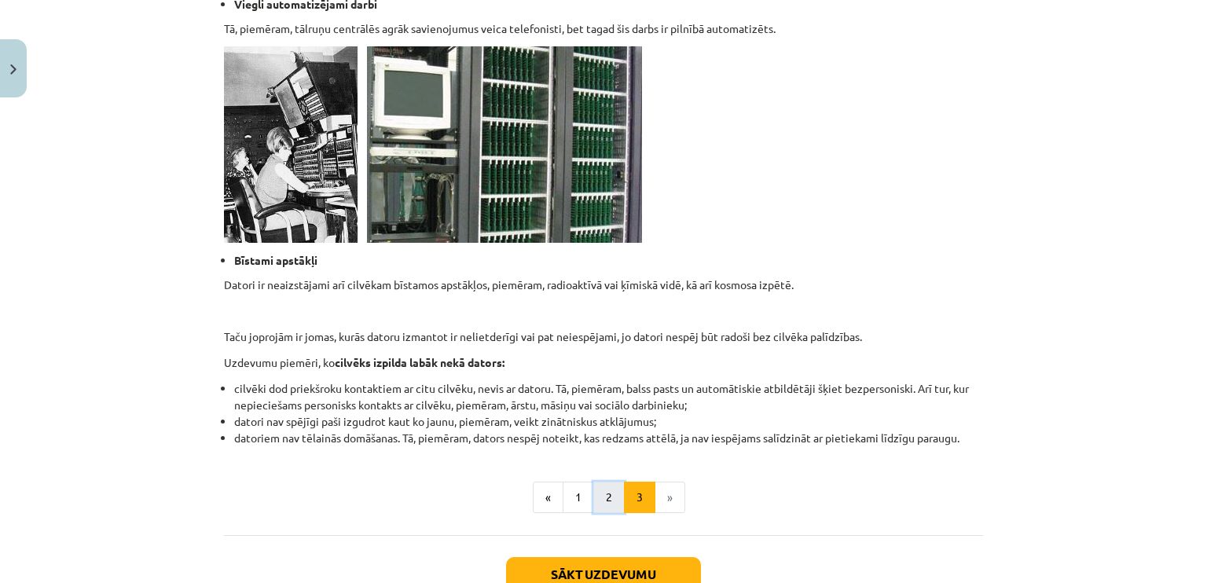
click at [607, 502] on button "2" at bounding box center [608, 497] width 31 height 31
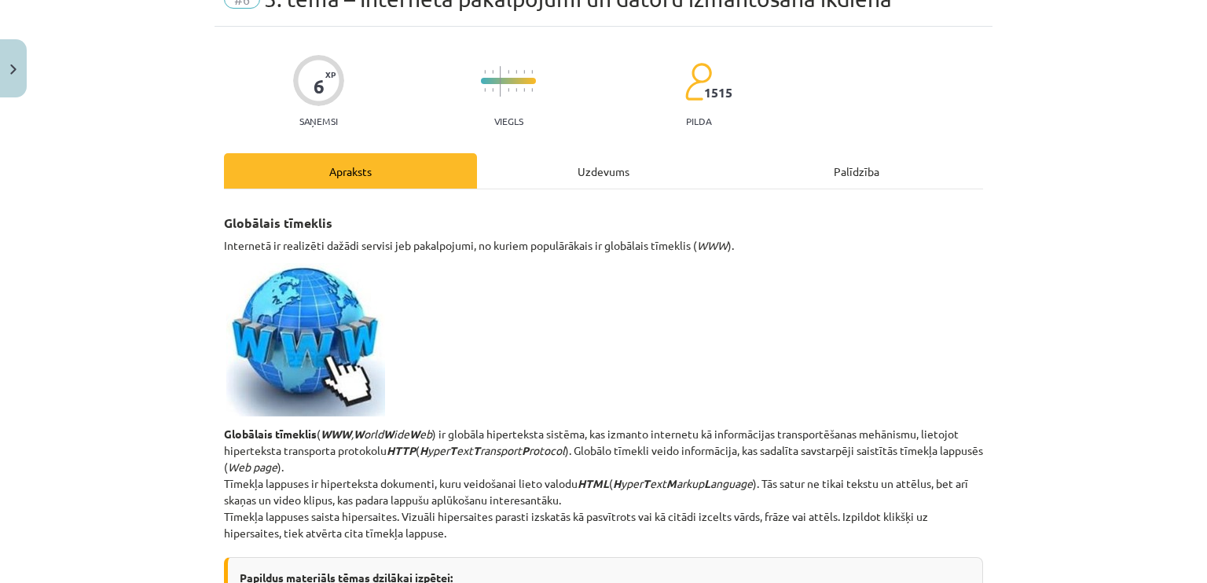
scroll to position [0, 0]
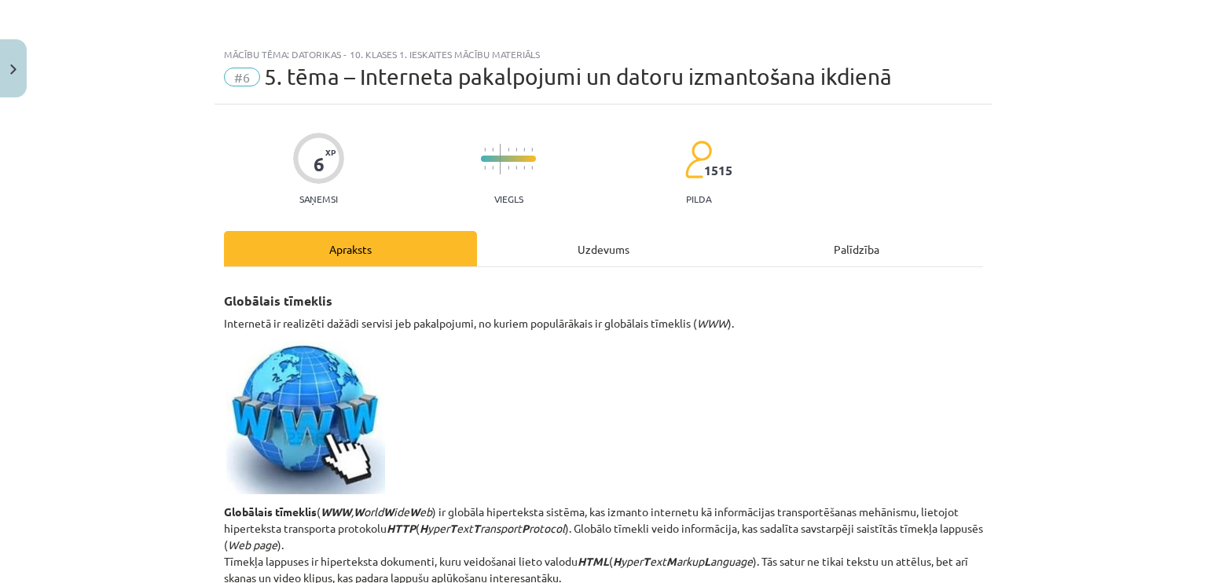
click at [593, 241] on div "Uzdevums" at bounding box center [603, 248] width 253 height 35
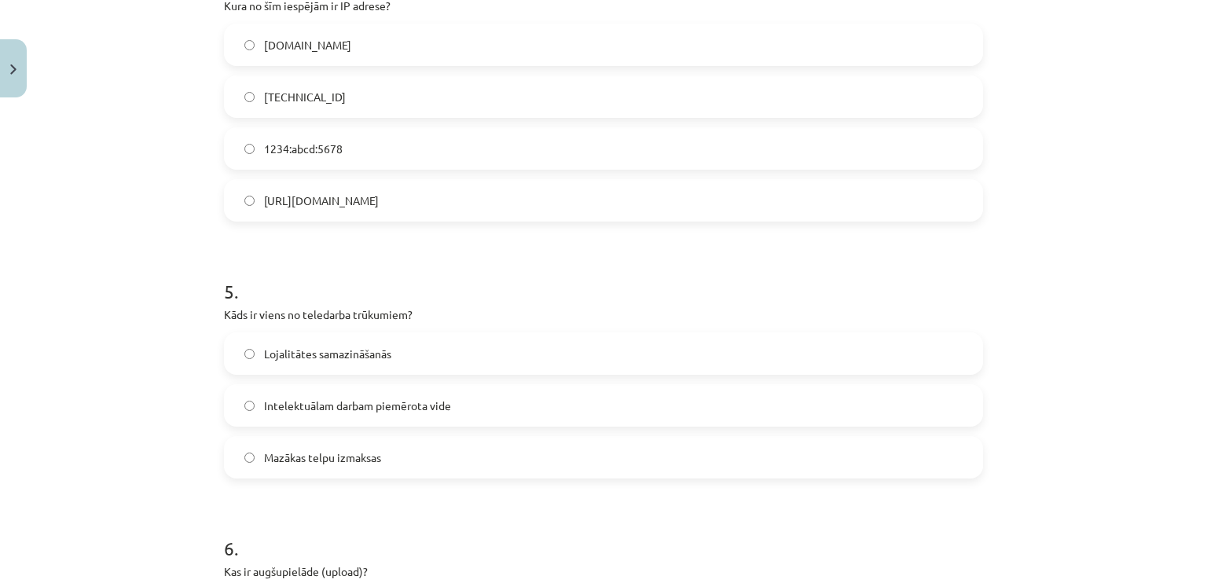
scroll to position [1307, 0]
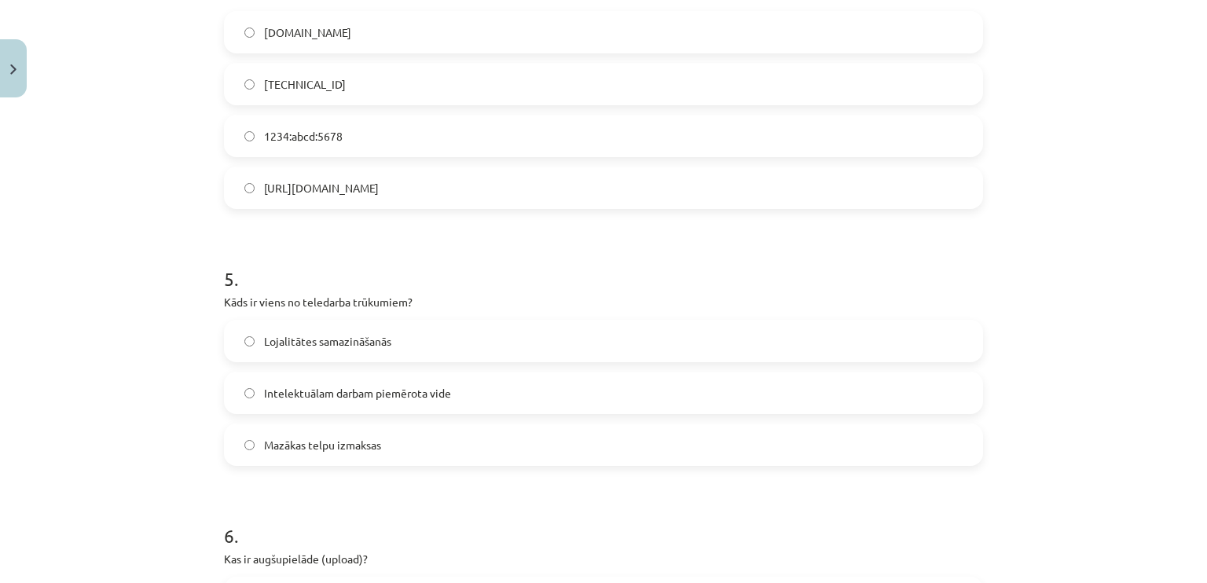
click at [327, 337] on span "Lojalitātes samazināšanās" at bounding box center [327, 341] width 127 height 16
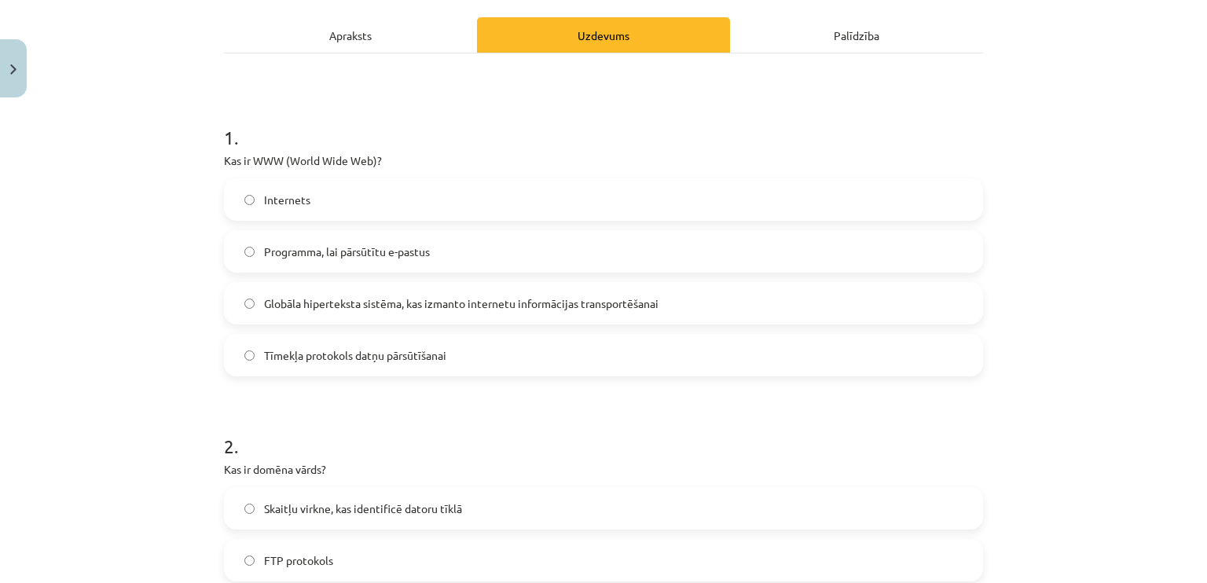
scroll to position [0, 0]
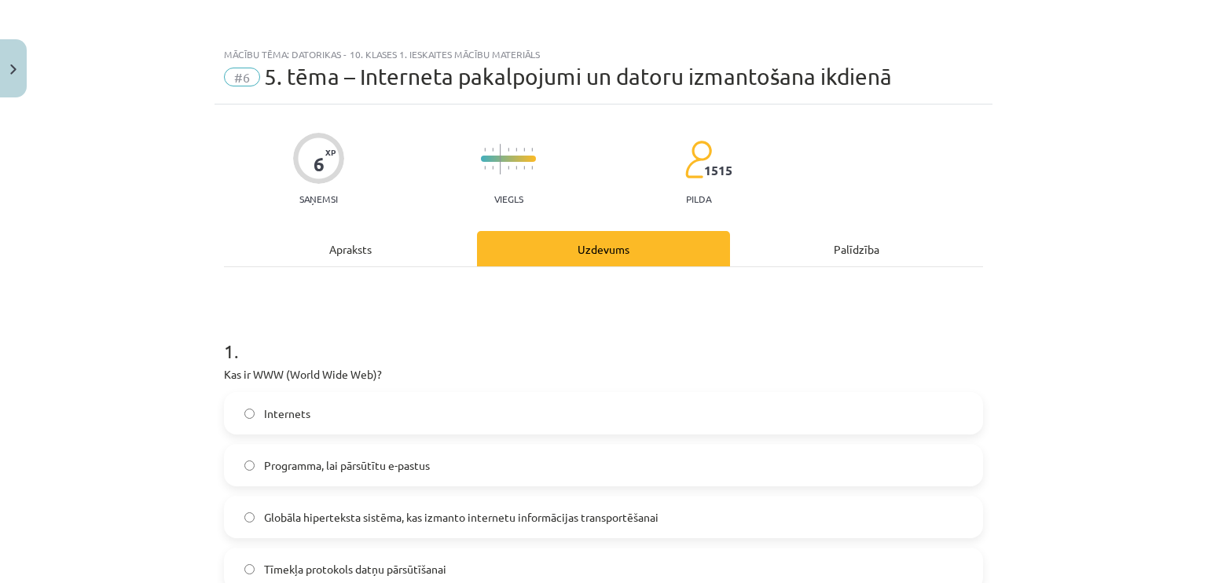
click at [374, 244] on div "Apraksts" at bounding box center [350, 248] width 253 height 35
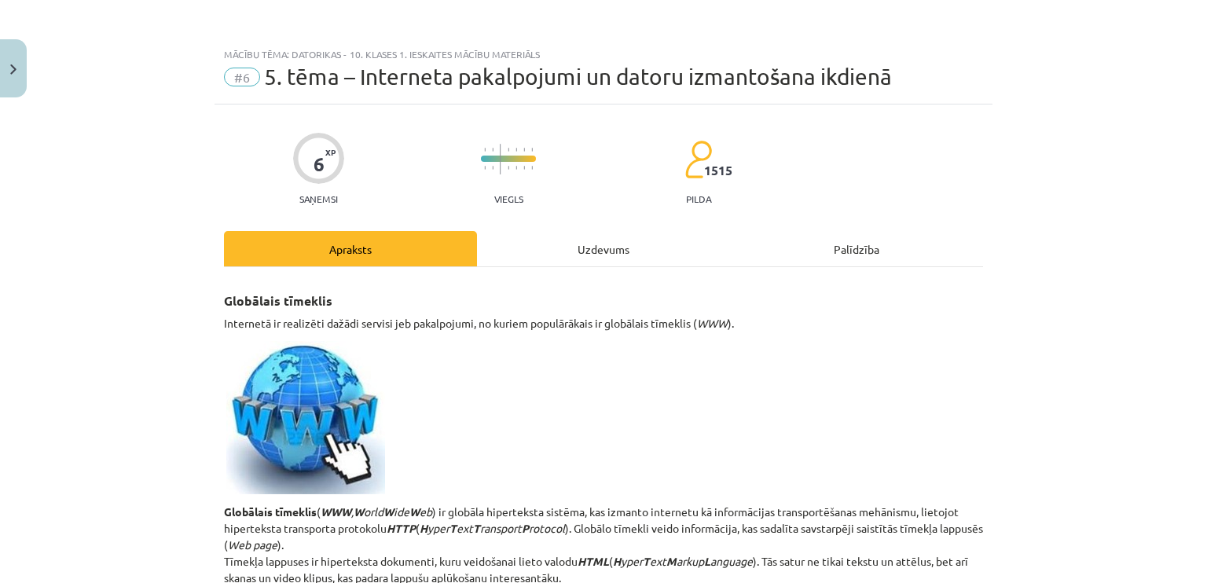
click at [632, 251] on div "Uzdevums" at bounding box center [603, 248] width 253 height 35
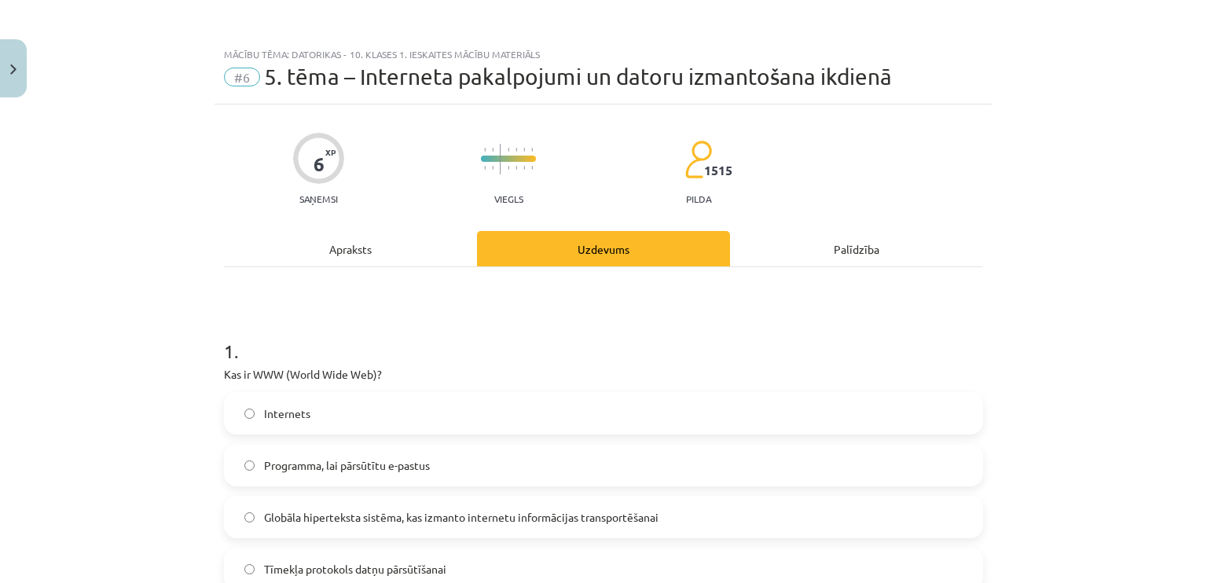
scroll to position [39, 0]
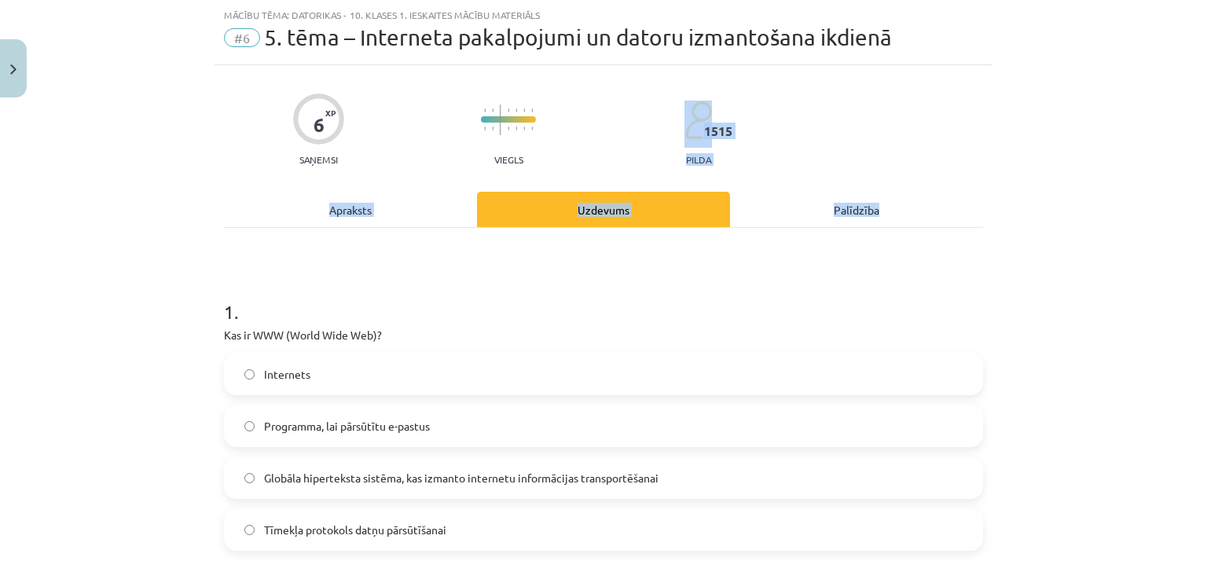
drag, startPoint x: 1200, startPoint y: 157, endPoint x: 1202, endPoint y: 188, distance: 30.7
click at [1200, 194] on div "Mācību tēma: Datorikas - 10. klases 1. ieskaites mācību materiāls #6 5. tēma – …" at bounding box center [603, 291] width 1207 height 583
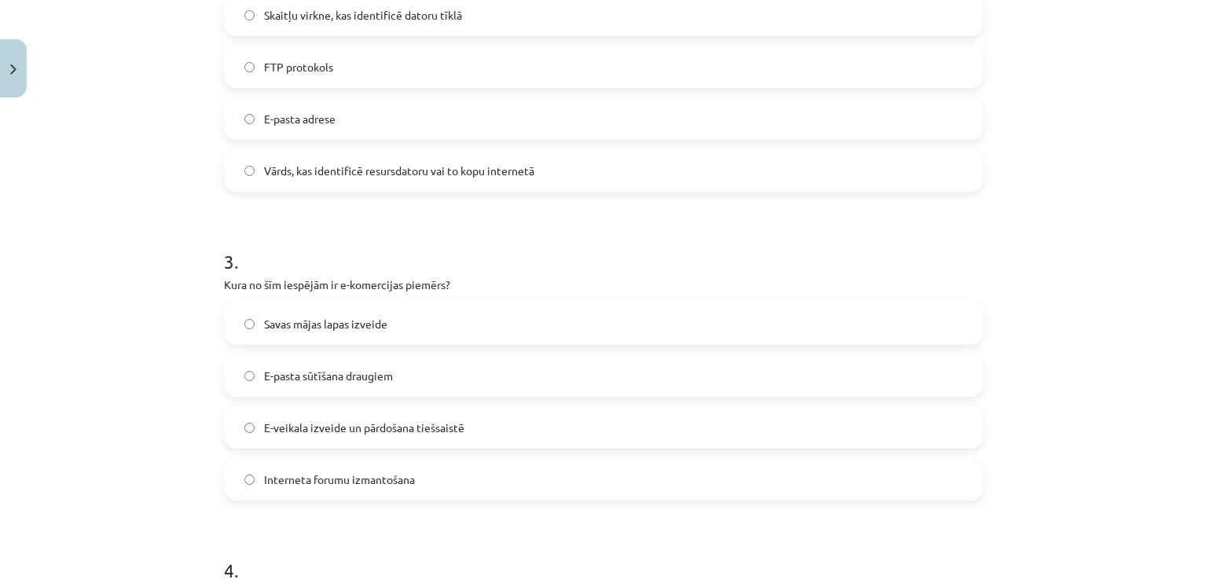
scroll to position [0, 0]
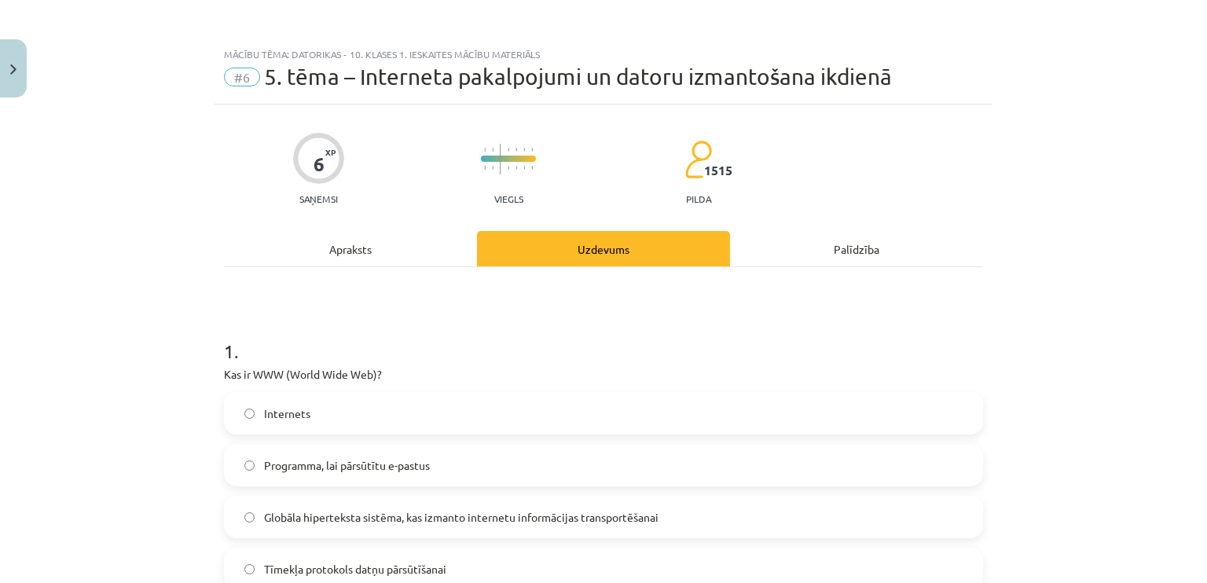
click at [357, 332] on h1 "1 ." at bounding box center [603, 337] width 759 height 49
click at [365, 243] on div "Apraksts" at bounding box center [350, 248] width 253 height 35
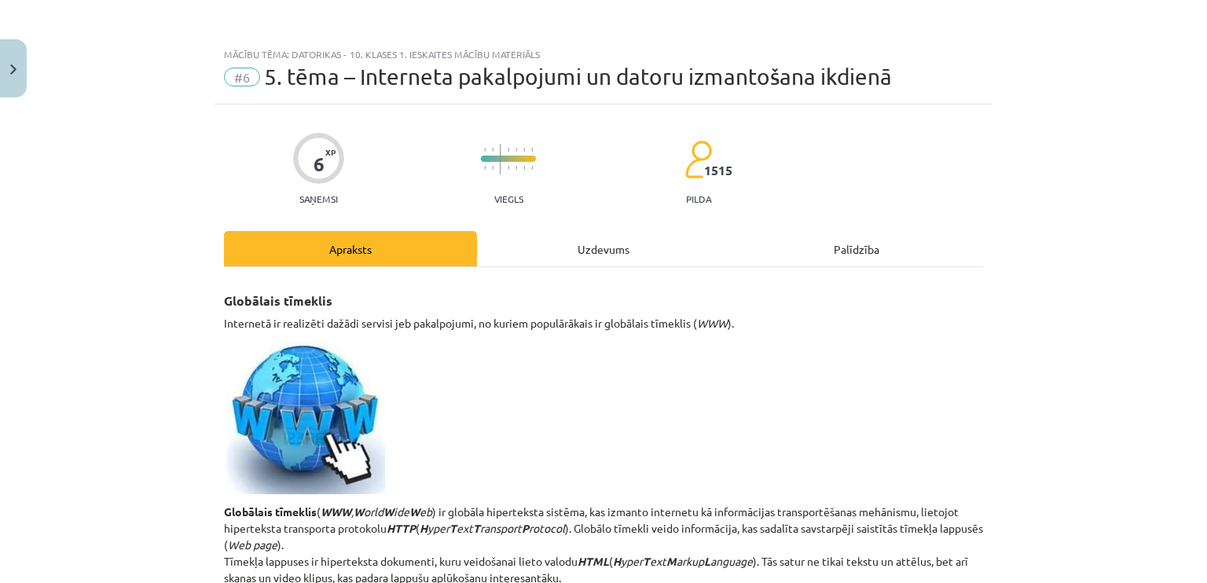
drag, startPoint x: 567, startPoint y: 252, endPoint x: 607, endPoint y: 247, distance: 39.6
click at [570, 251] on div "Uzdevums" at bounding box center [603, 248] width 253 height 35
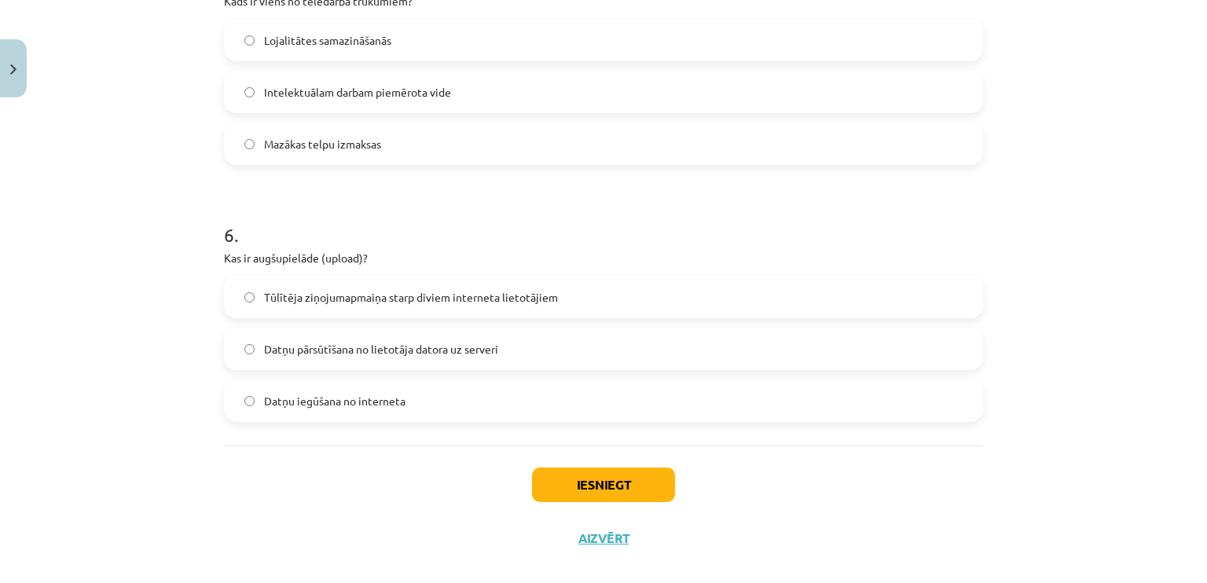
scroll to position [1603, 0]
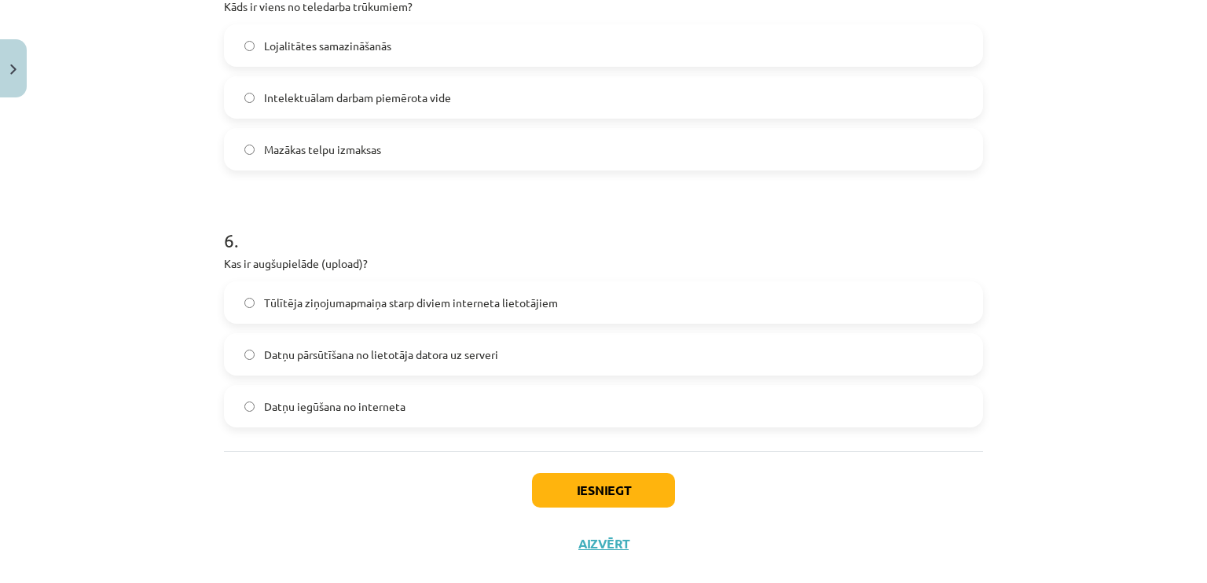
click at [524, 351] on label "Datņu pārsūtīšana no lietotāja datora uz serveri" at bounding box center [603, 354] width 756 height 39
click at [630, 487] on button "Iesniegt" at bounding box center [603, 490] width 143 height 35
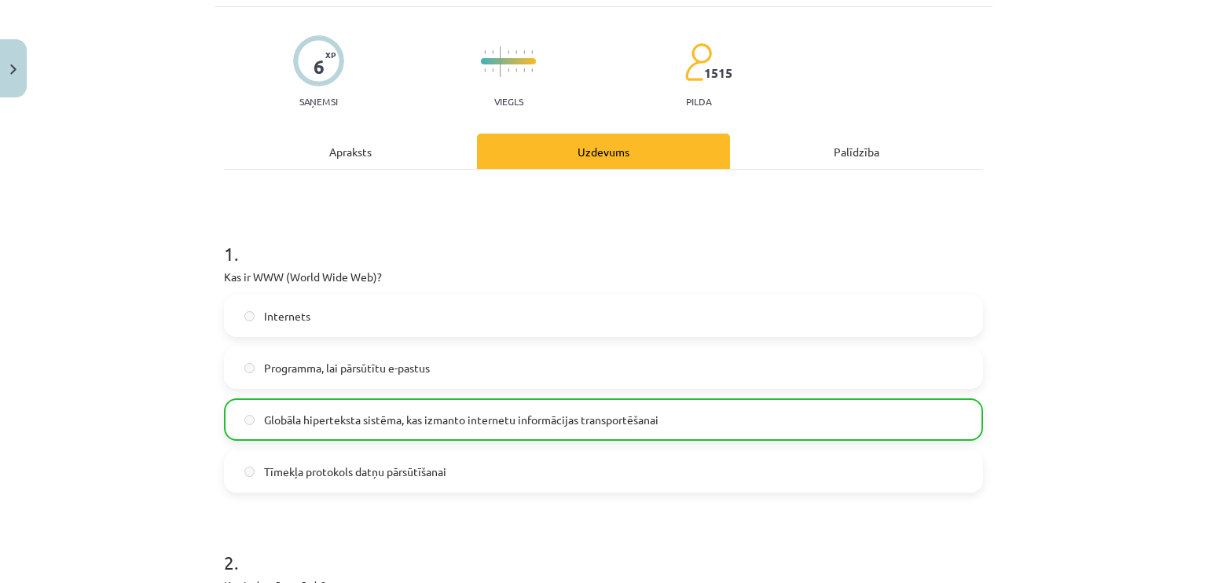
scroll to position [0, 0]
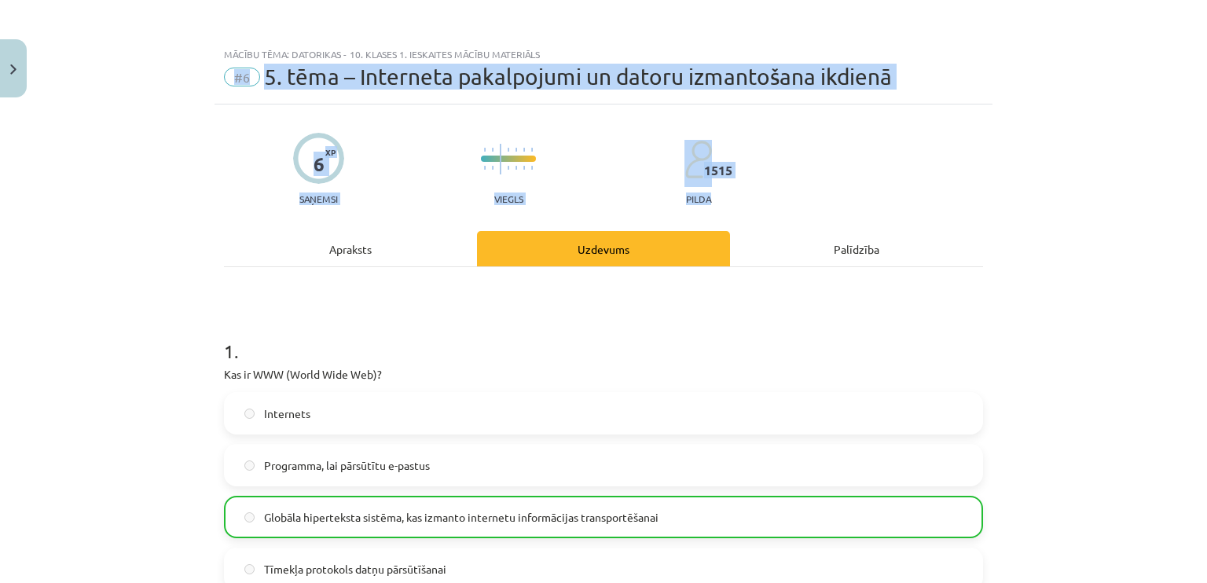
drag, startPoint x: 1183, startPoint y: 51, endPoint x: 1205, endPoint y: 173, distance: 123.7
click at [1206, 188] on div "Mācību tēma: Datorikas - 10. klases 1. ieskaites mācību materiāls #6 5. tēma – …" at bounding box center [603, 291] width 1207 height 583
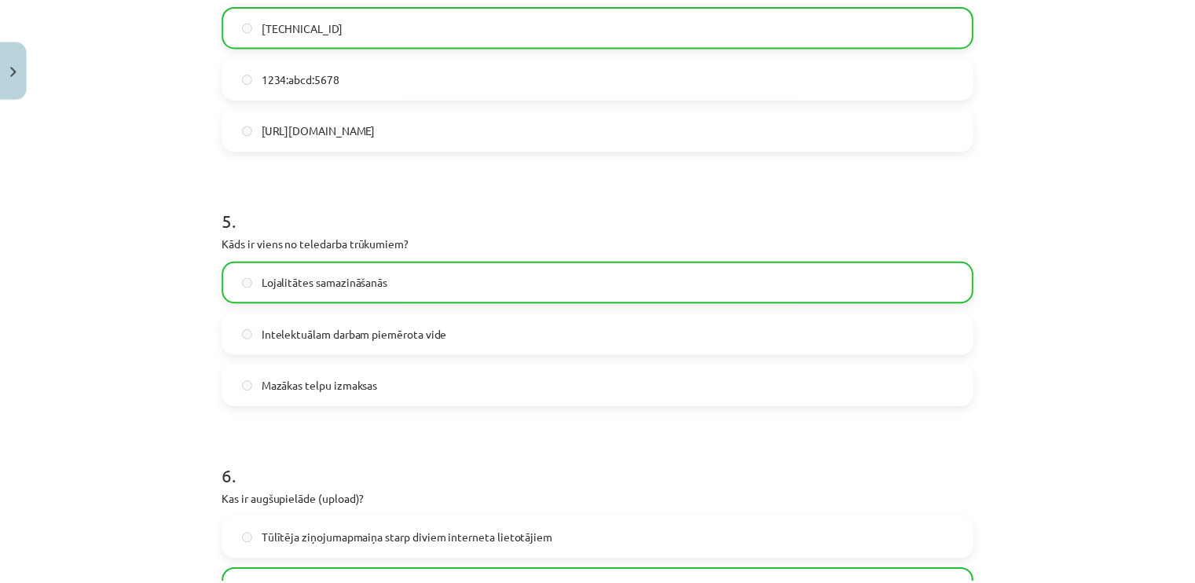
scroll to position [1678, 0]
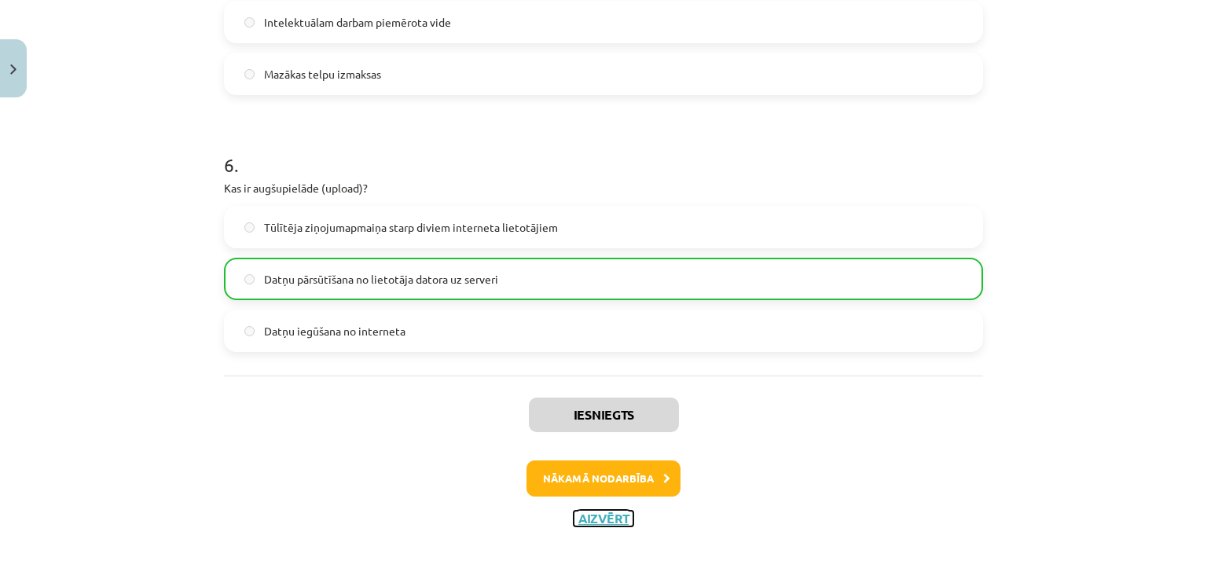
click at [587, 521] on button "Aizvērt" at bounding box center [604, 519] width 60 height 16
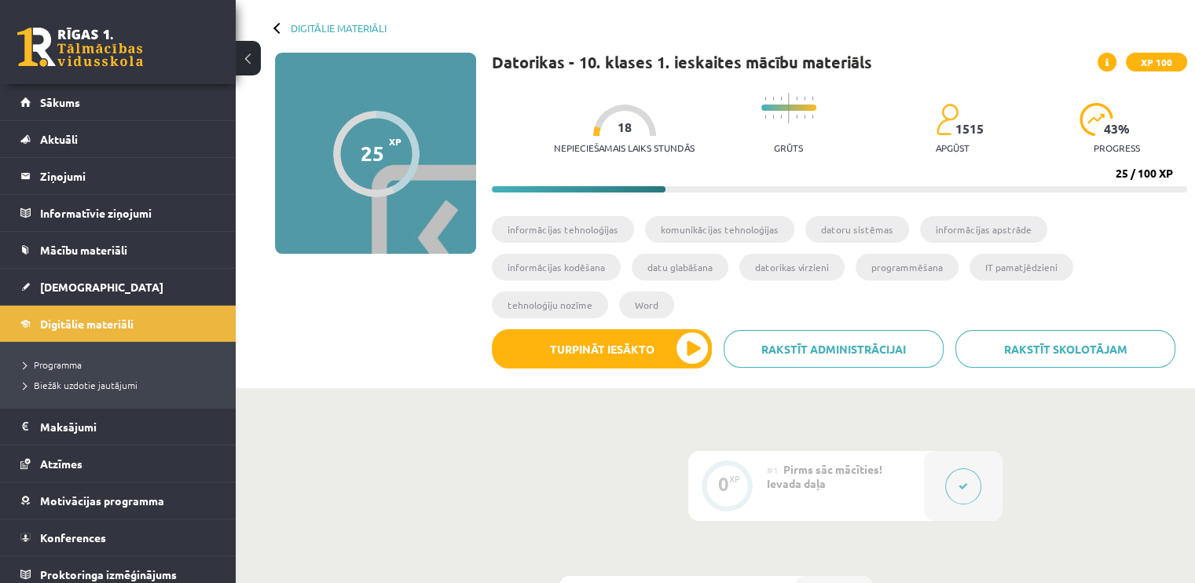
scroll to position [42, 0]
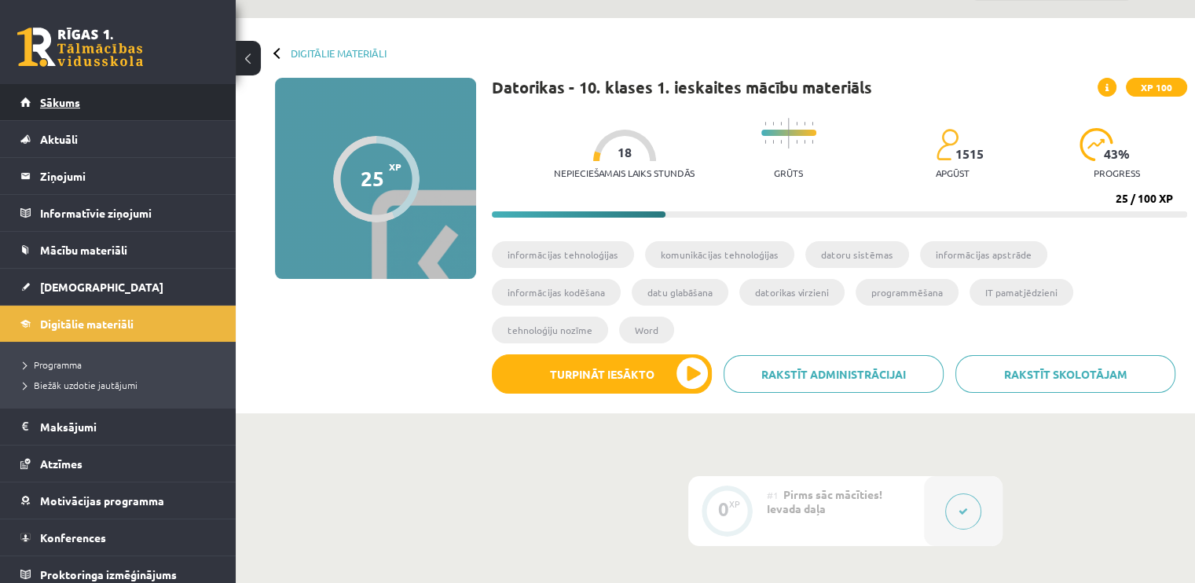
click at [97, 98] on link "Sākums" at bounding box center [118, 102] width 196 height 36
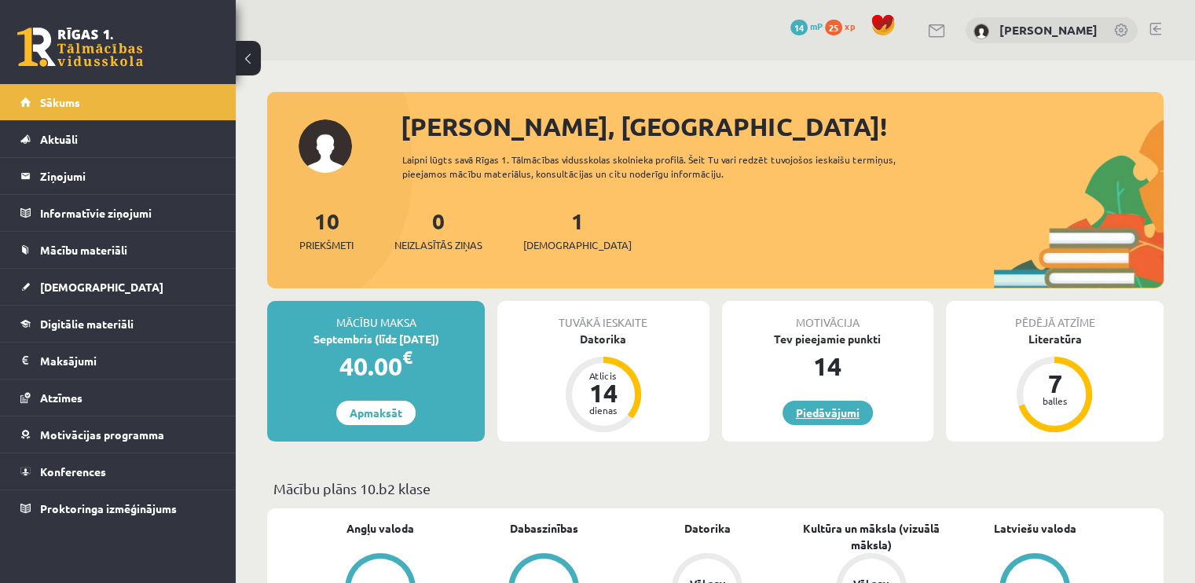
click at [826, 420] on link "Piedāvājumi" at bounding box center [827, 413] width 90 height 24
click at [861, 358] on div "14" at bounding box center [827, 366] width 211 height 38
click at [834, 336] on div "Tev pieejamie punkti" at bounding box center [827, 339] width 211 height 16
click at [829, 363] on div "14" at bounding box center [827, 366] width 211 height 38
click at [828, 367] on div "14" at bounding box center [827, 366] width 211 height 38
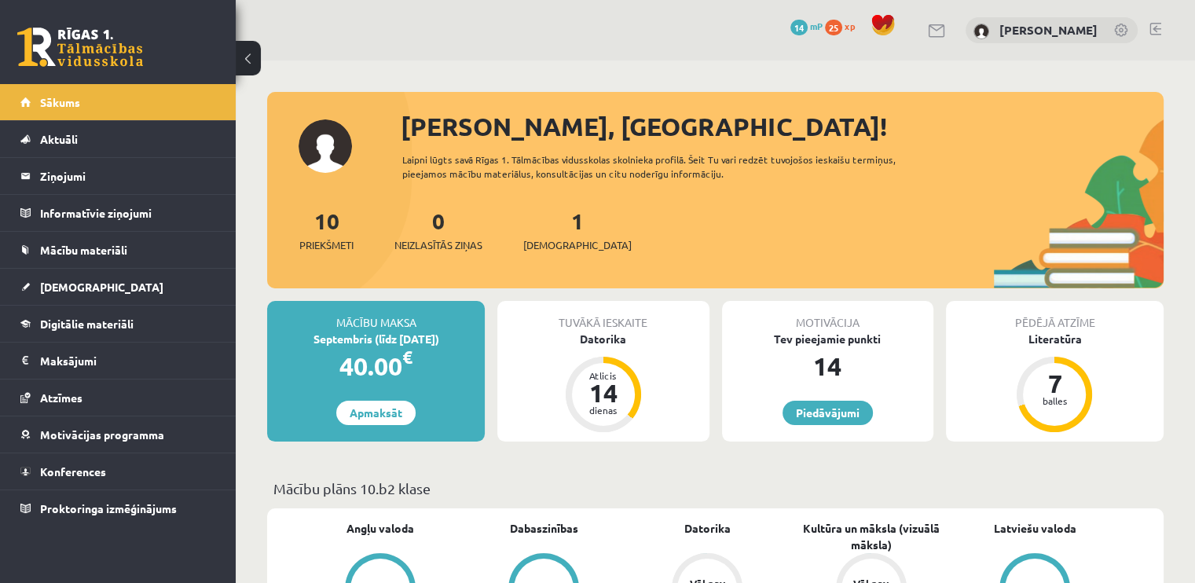
click at [828, 367] on div "14" at bounding box center [827, 366] width 211 height 38
click at [838, 325] on div "Motivācija" at bounding box center [827, 316] width 211 height 30
click at [830, 313] on div "Motivācija" at bounding box center [827, 316] width 211 height 30
click at [822, 321] on div "Motivācija" at bounding box center [827, 316] width 211 height 30
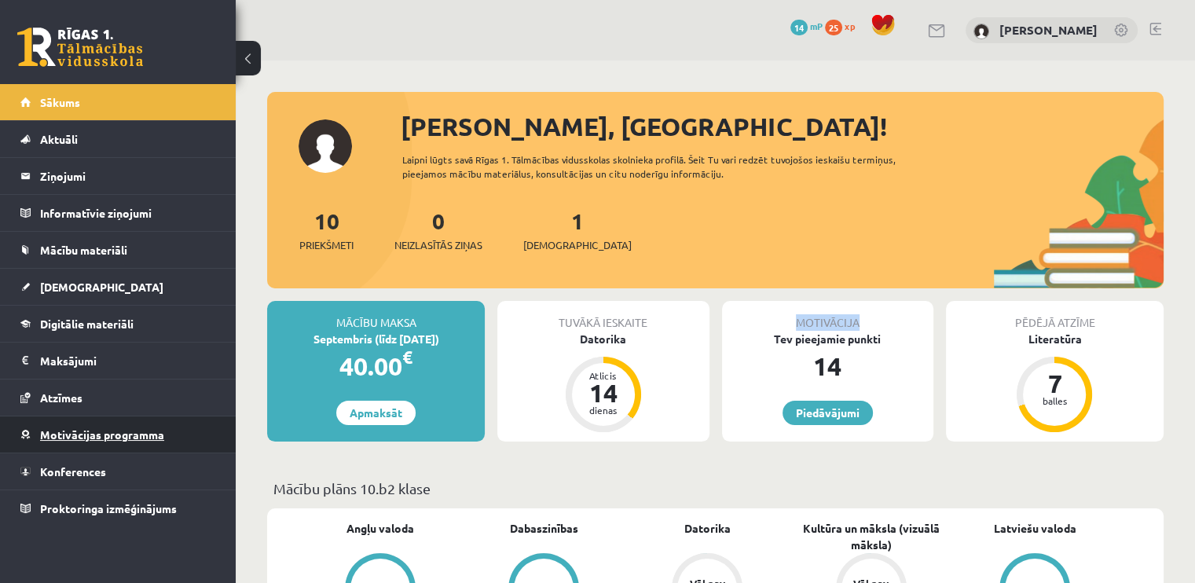
click at [126, 436] on span "Motivācijas programma" at bounding box center [102, 434] width 124 height 14
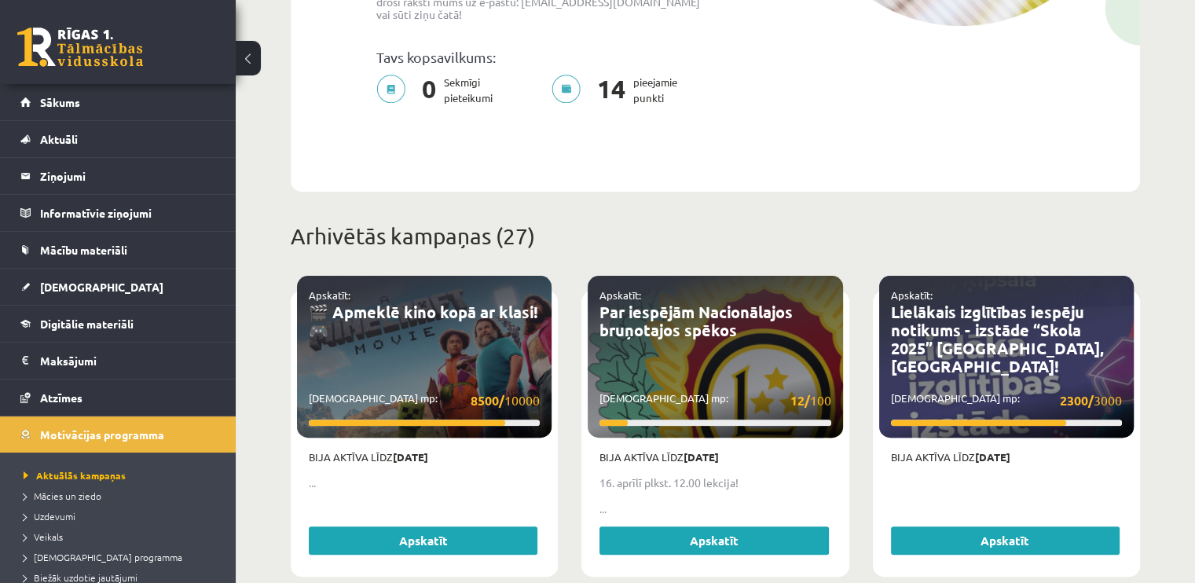
scroll to position [442, 0]
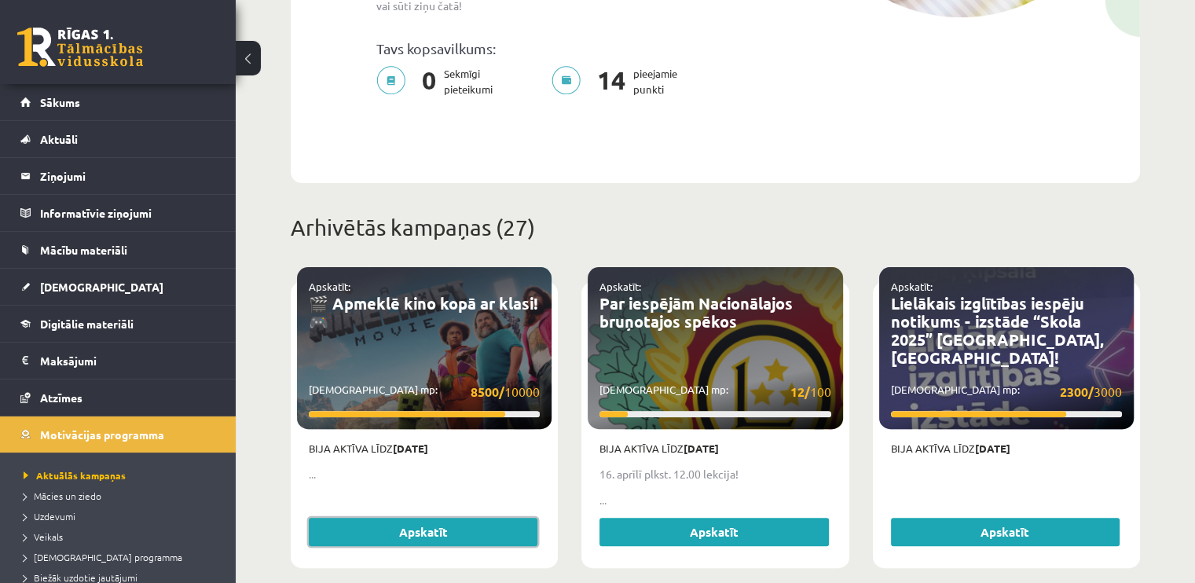
click at [412, 520] on link "Apskatīt" at bounding box center [423, 532] width 229 height 28
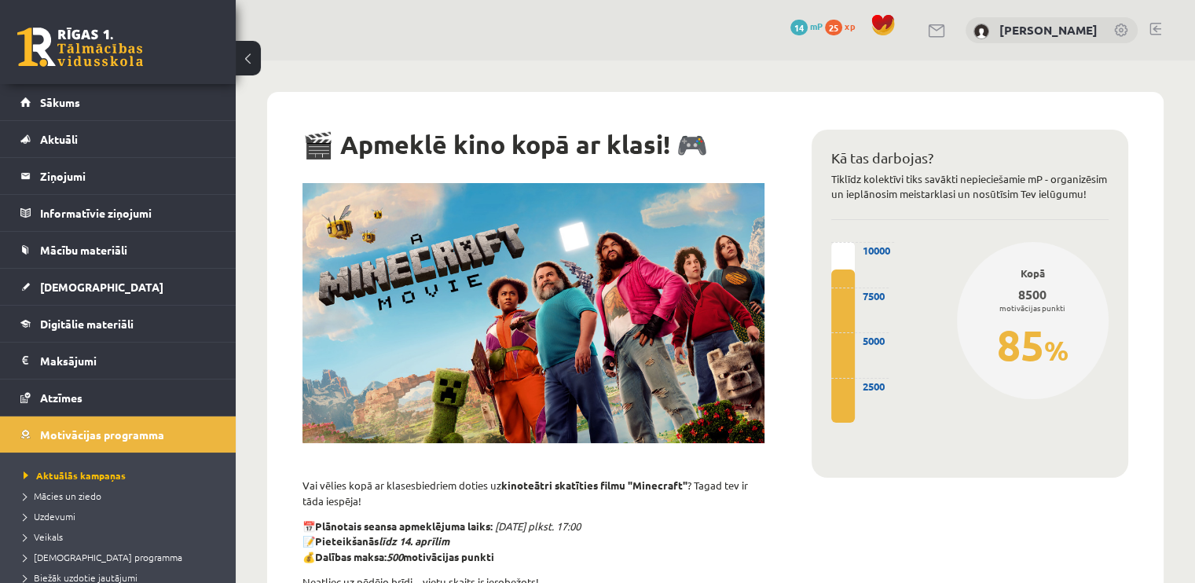
click at [790, 23] on span "14" at bounding box center [798, 28] width 17 height 16
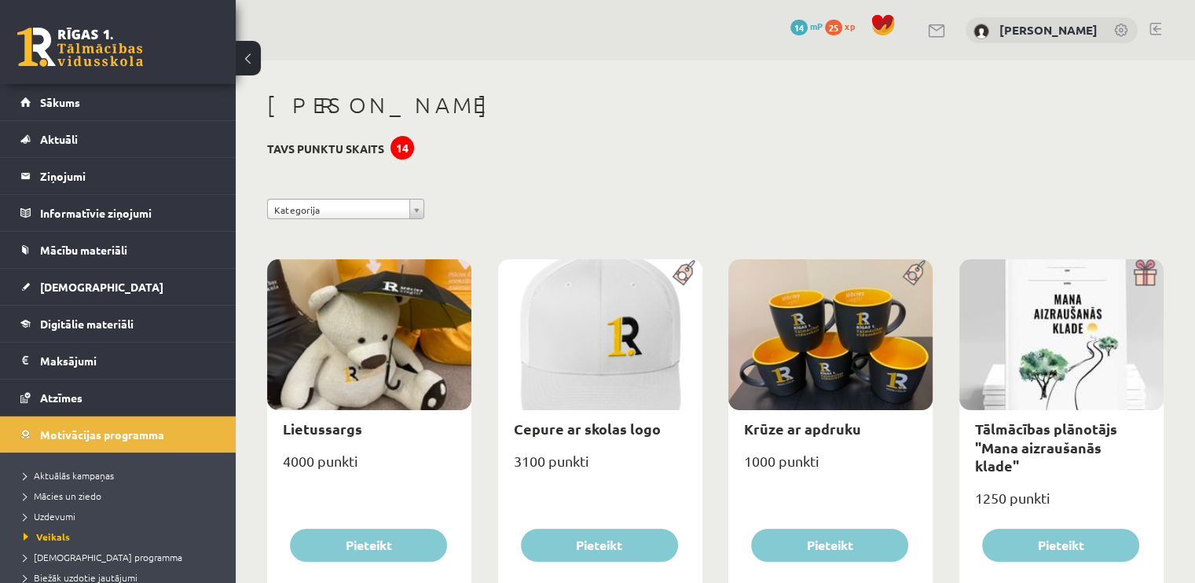
click at [825, 24] on span "25" at bounding box center [833, 28] width 17 height 16
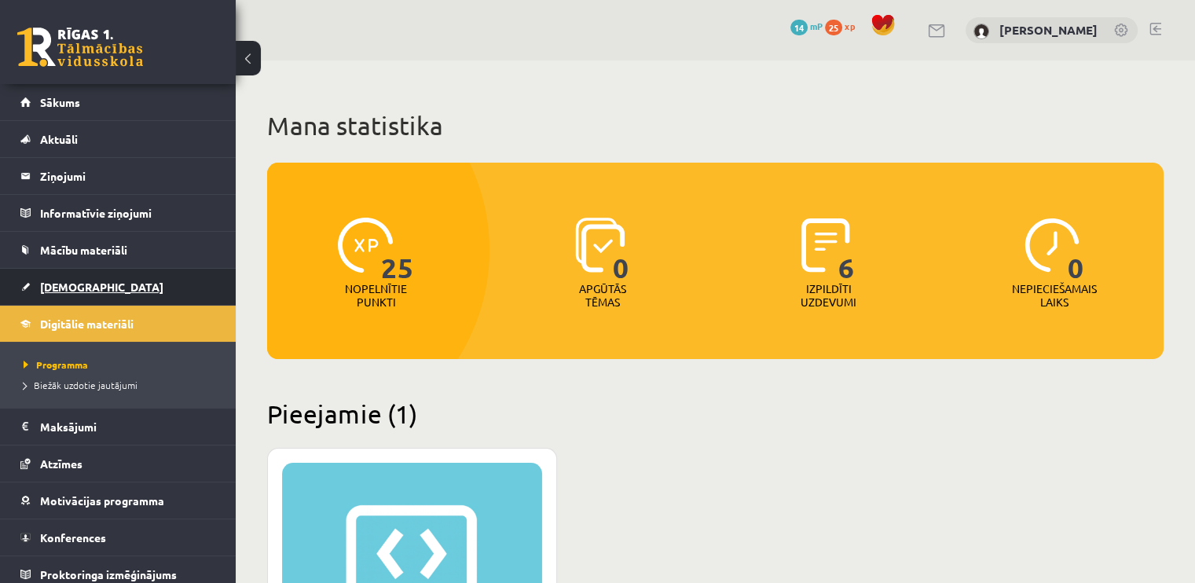
click at [121, 283] on link "[DEMOGRAPHIC_DATA]" at bounding box center [118, 287] width 196 height 36
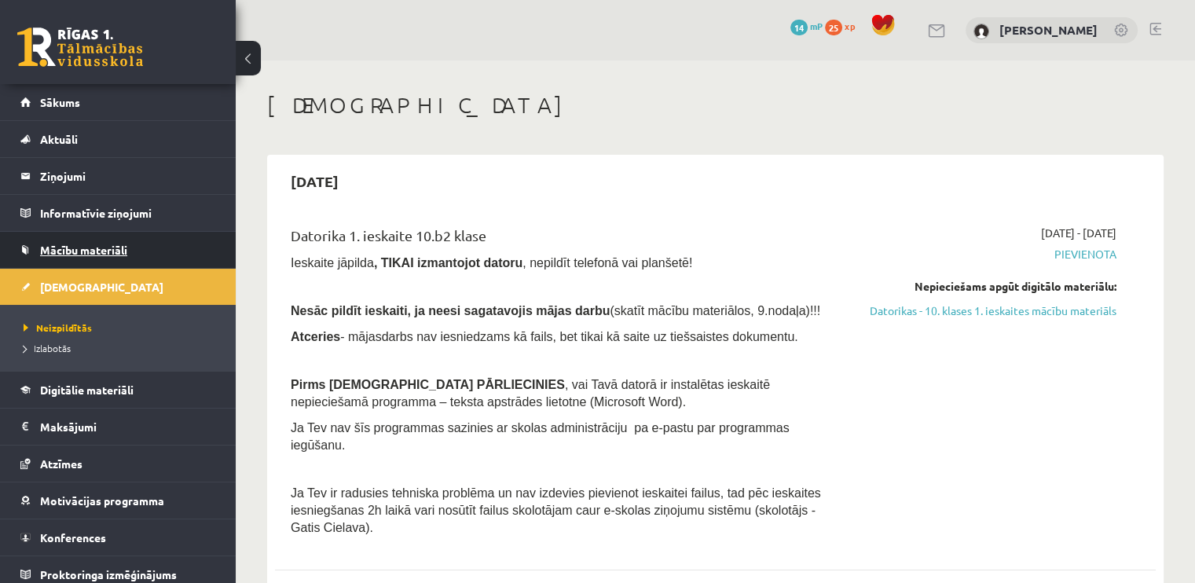
click at [125, 254] on span "Mācību materiāli" at bounding box center [83, 250] width 87 height 14
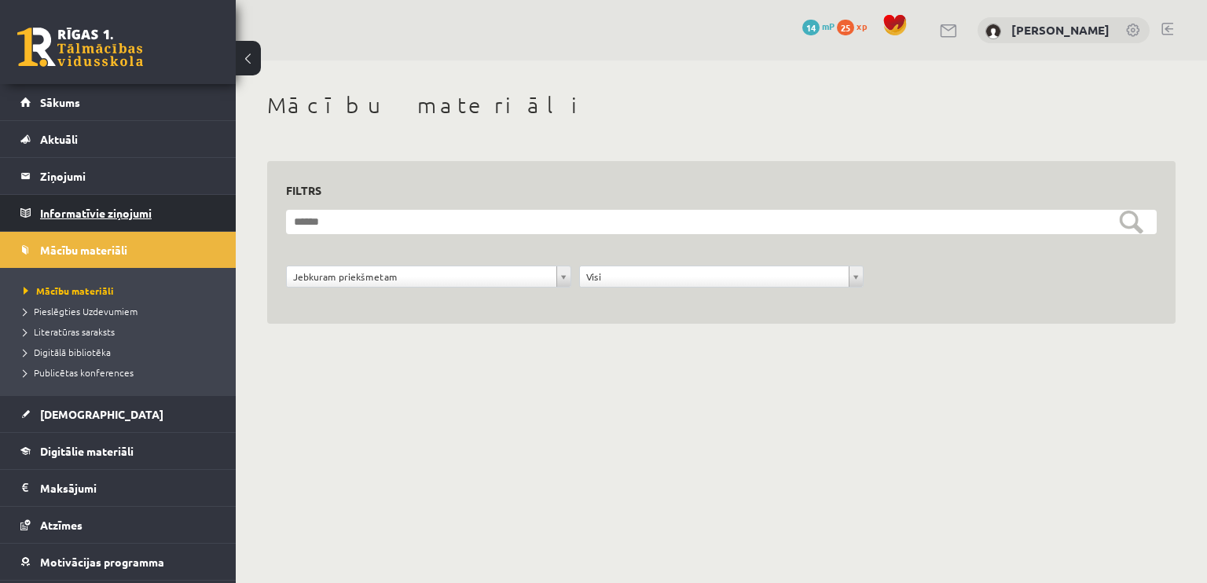
click at [128, 218] on legend "Informatīvie ziņojumi 0" at bounding box center [128, 213] width 176 height 36
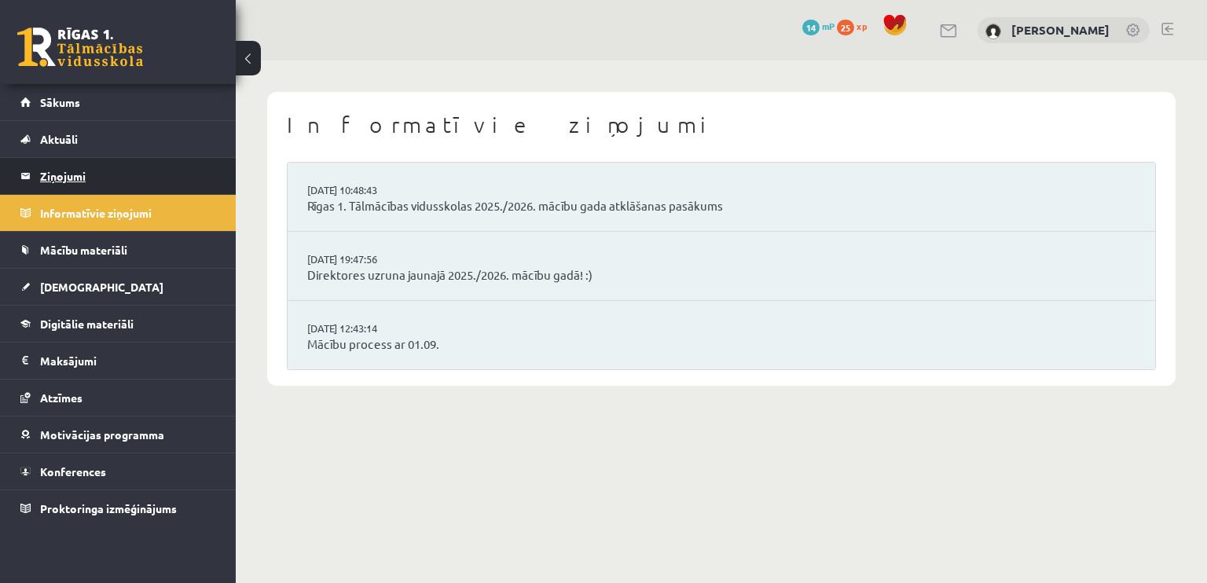
click at [137, 178] on legend "Ziņojumi 0" at bounding box center [128, 176] width 176 height 36
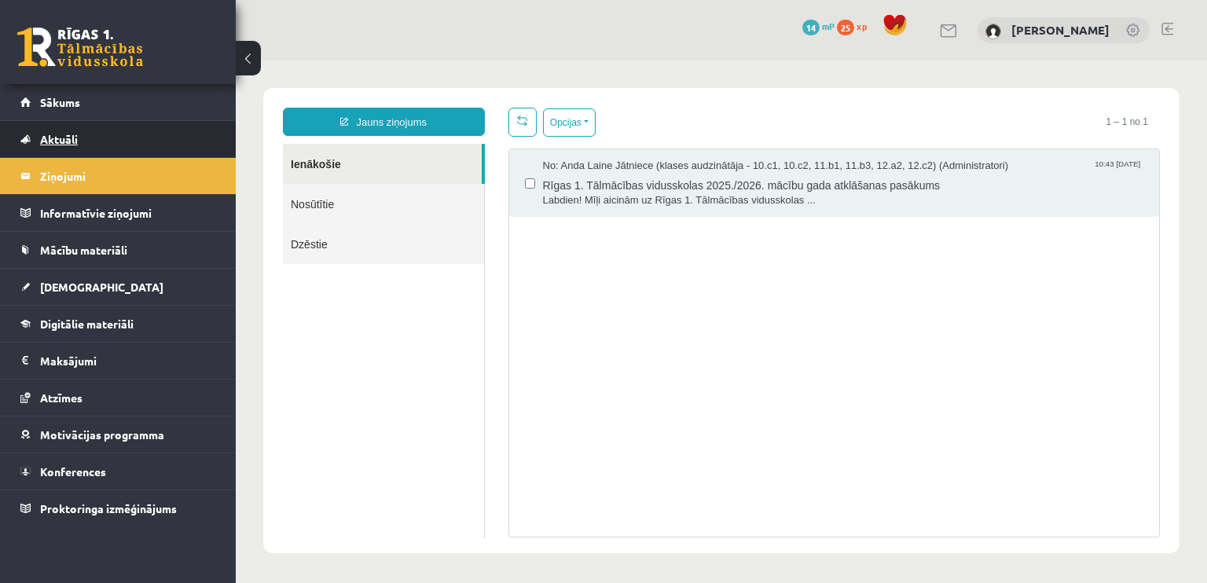
click at [142, 142] on link "Aktuāli" at bounding box center [118, 139] width 196 height 36
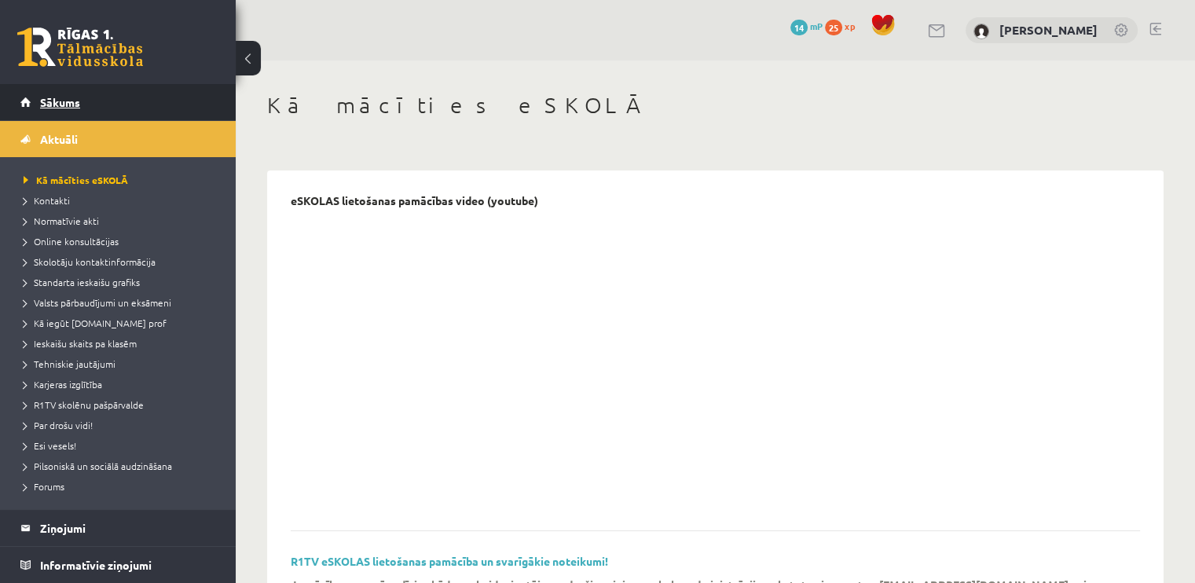
click at [148, 107] on link "Sākums" at bounding box center [118, 102] width 196 height 36
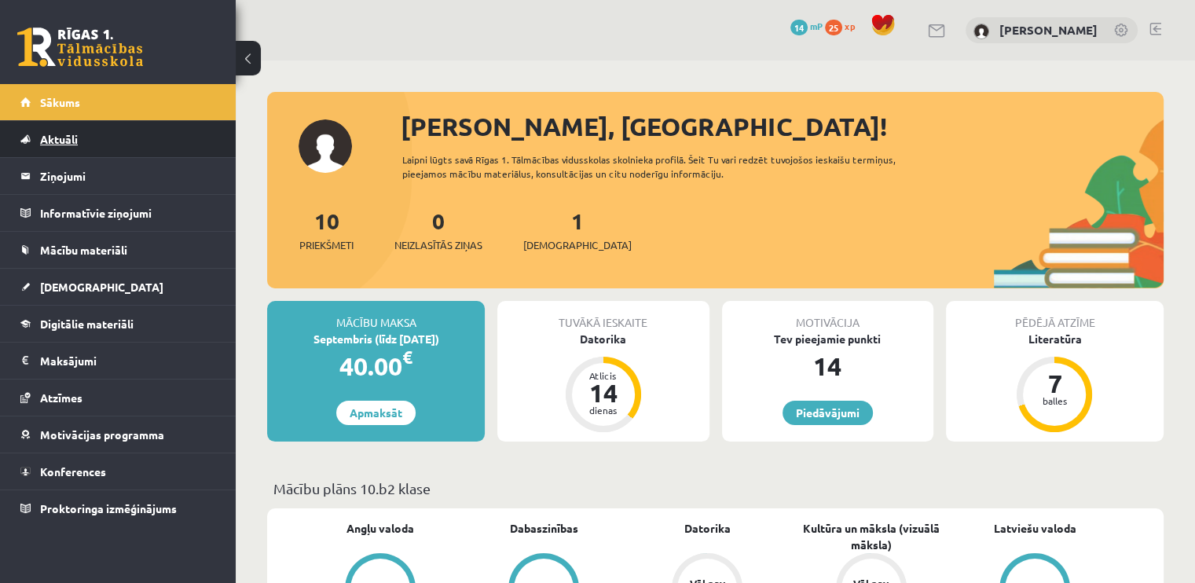
click at [112, 146] on link "Aktuāli" at bounding box center [118, 139] width 196 height 36
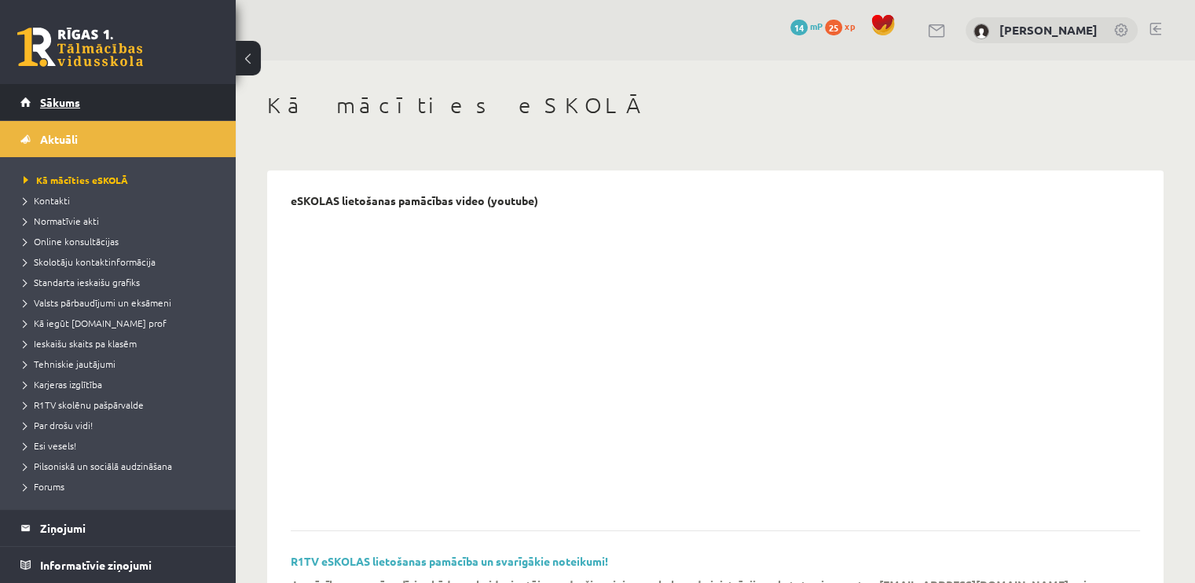
click at [83, 101] on link "Sākums" at bounding box center [118, 102] width 196 height 36
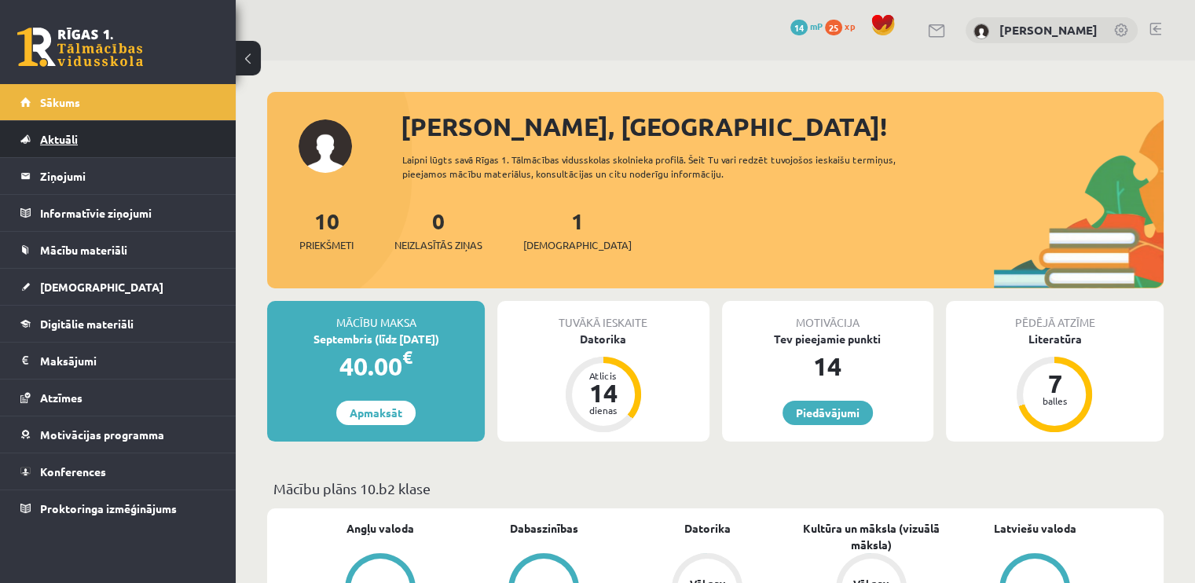
click at [91, 137] on link "Aktuāli" at bounding box center [118, 139] width 196 height 36
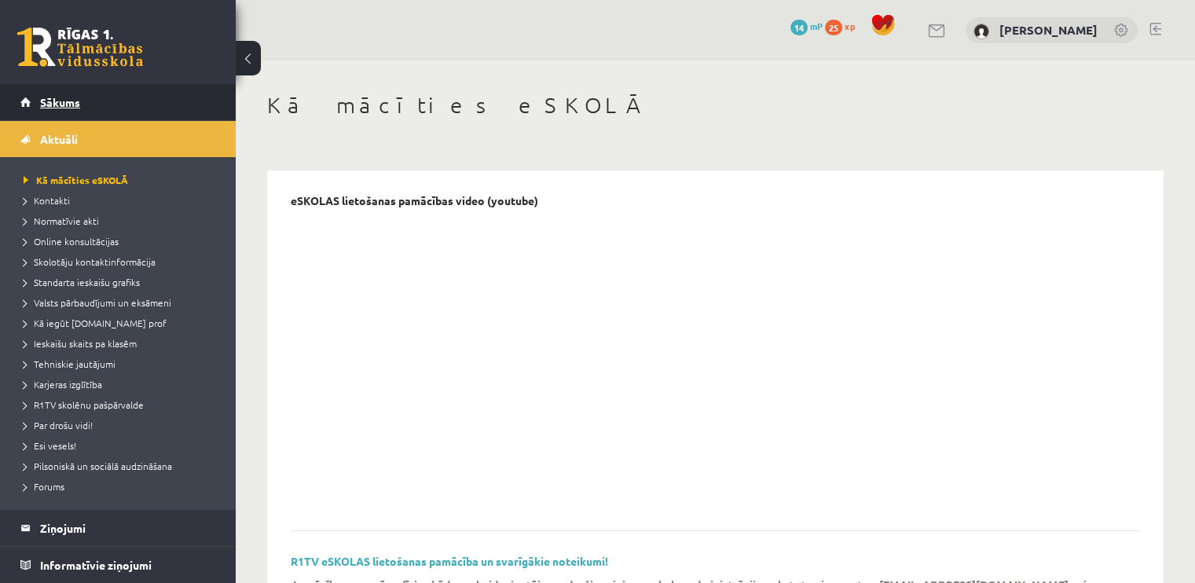
click at [103, 103] on link "Sākums" at bounding box center [118, 102] width 196 height 36
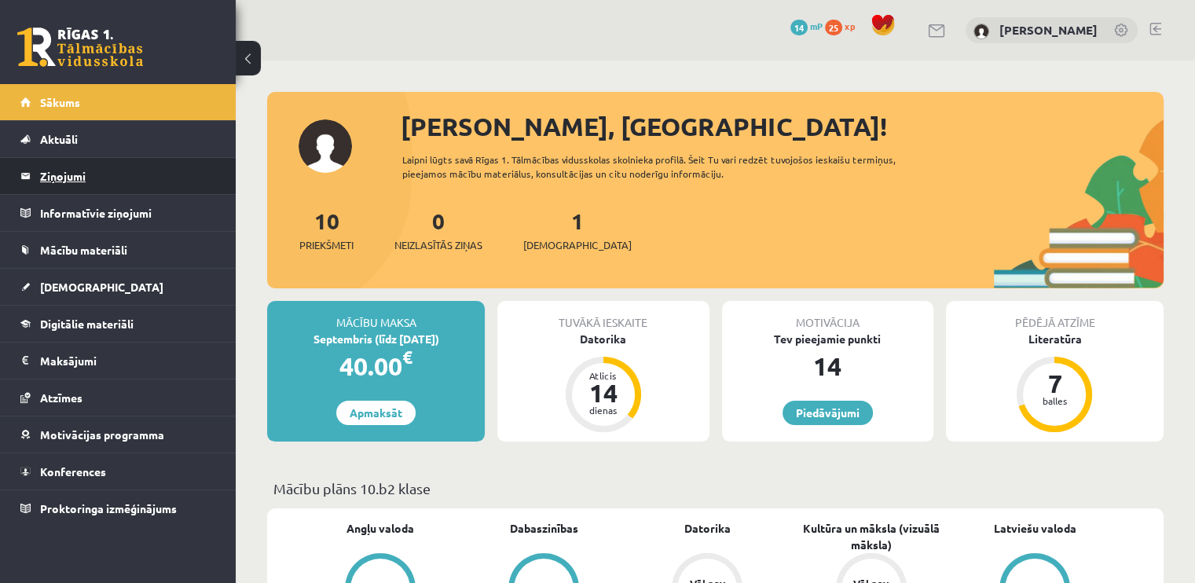
click at [107, 185] on legend "Ziņojumi 0" at bounding box center [128, 176] width 176 height 36
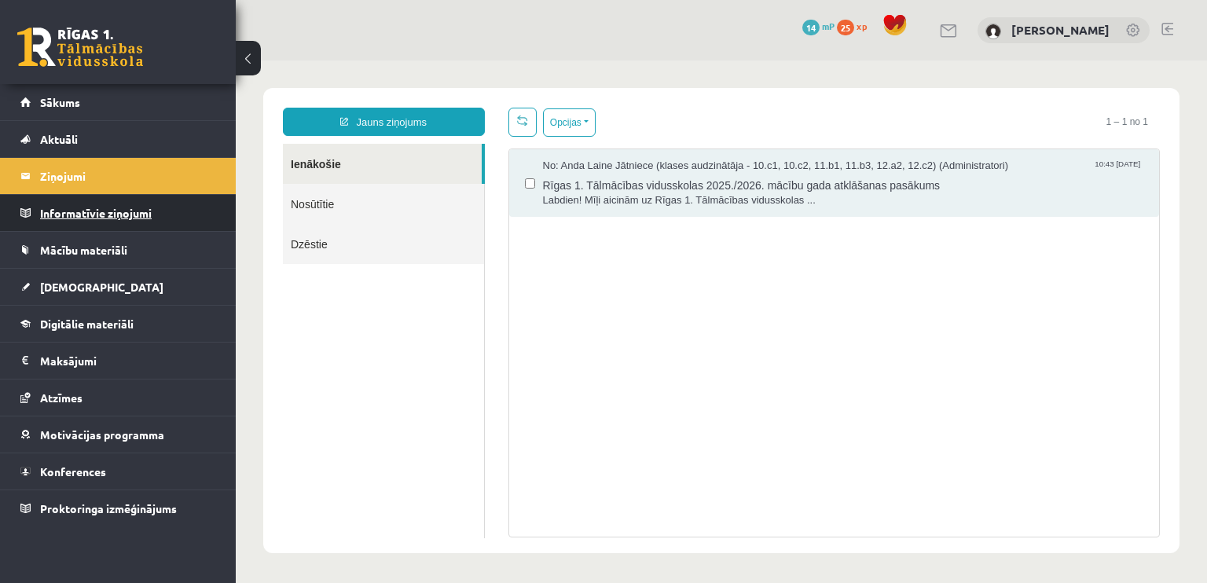
click at [130, 216] on legend "Informatīvie ziņojumi 0" at bounding box center [128, 213] width 176 height 36
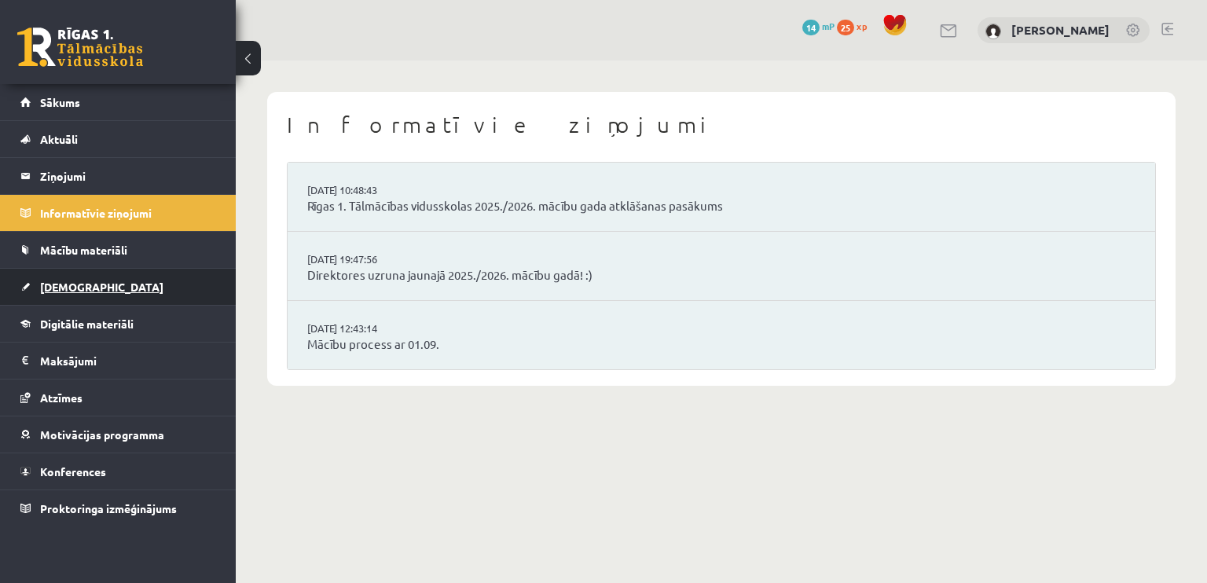
click at [96, 284] on link "[DEMOGRAPHIC_DATA]" at bounding box center [118, 287] width 196 height 36
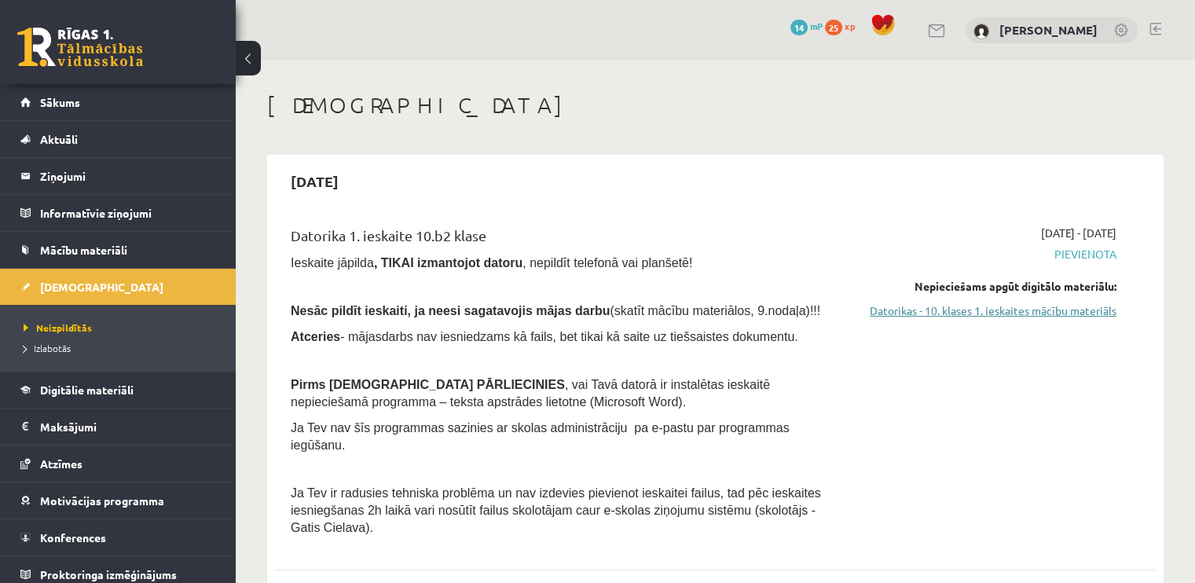
click at [1042, 307] on link "Datorikas - 10. klases 1. ieskaites mācību materiāls" at bounding box center [986, 310] width 259 height 16
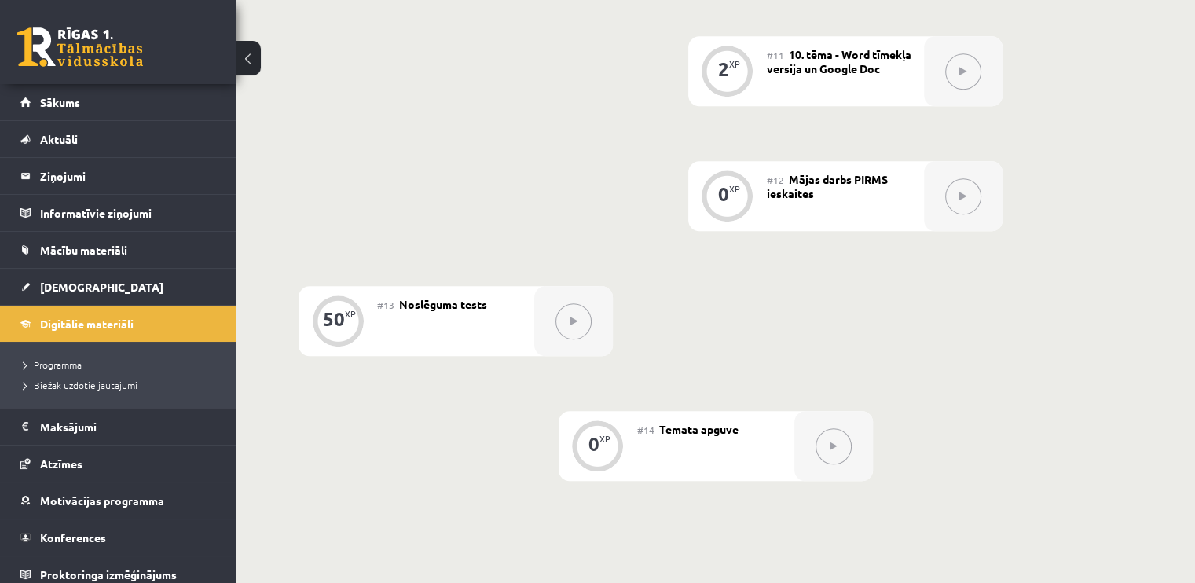
scroll to position [1866, 0]
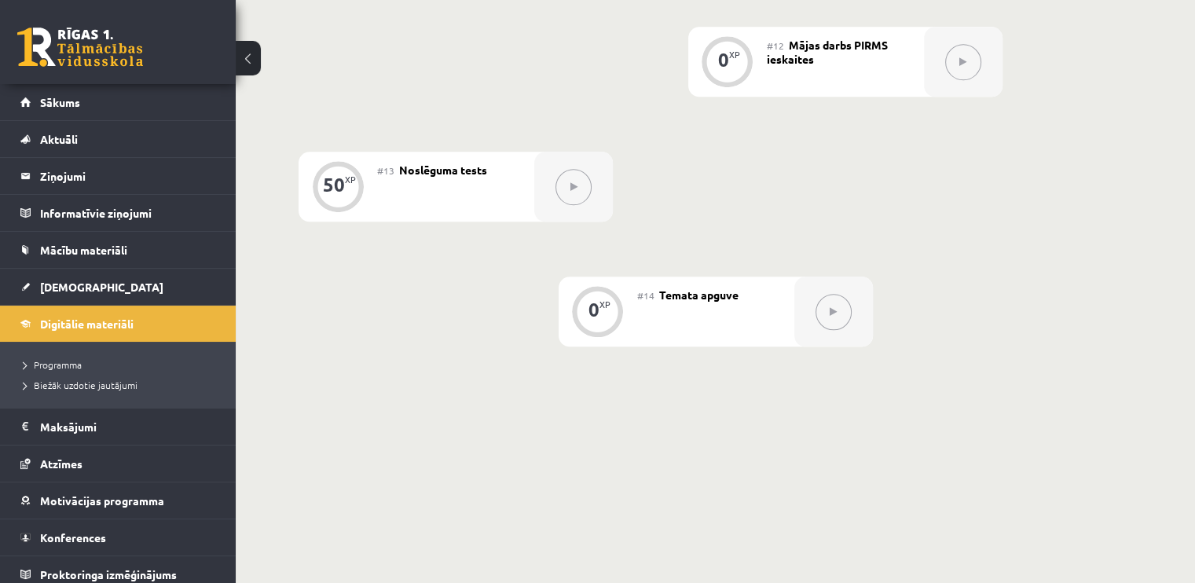
drag, startPoint x: 1206, startPoint y: 477, endPoint x: 786, endPoint y: 528, distance: 423.4
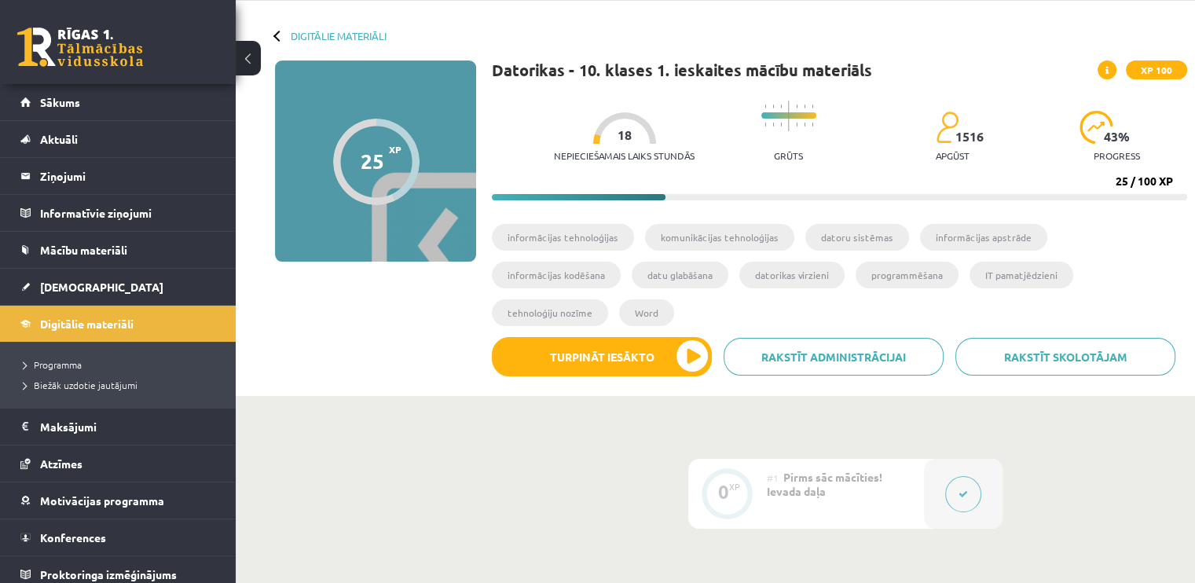
scroll to position [35, 0]
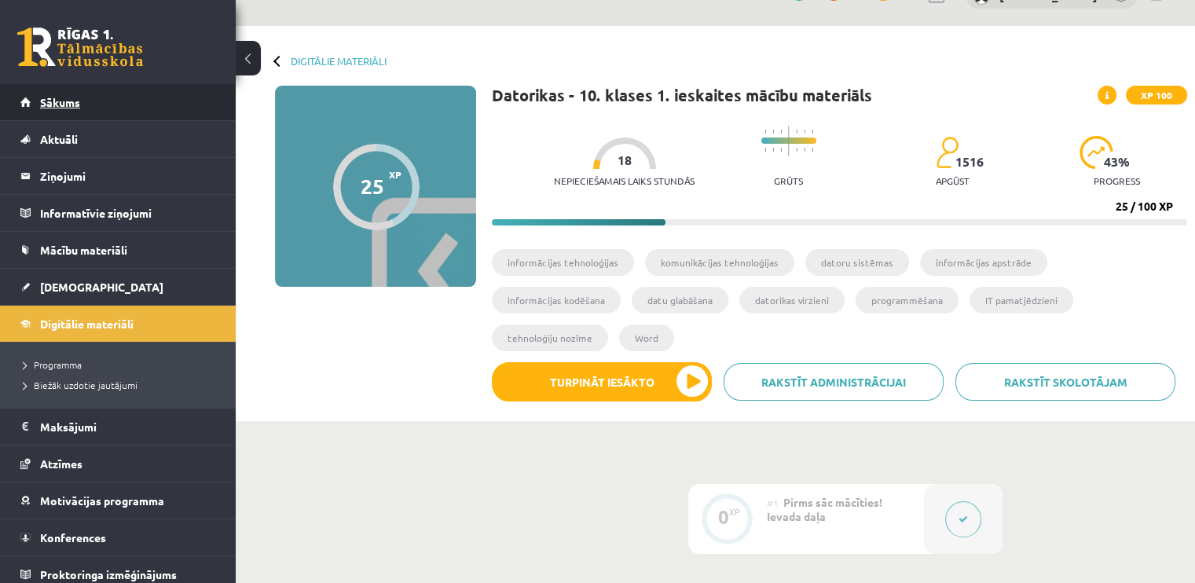
click at [141, 97] on link "Sākums" at bounding box center [118, 102] width 196 height 36
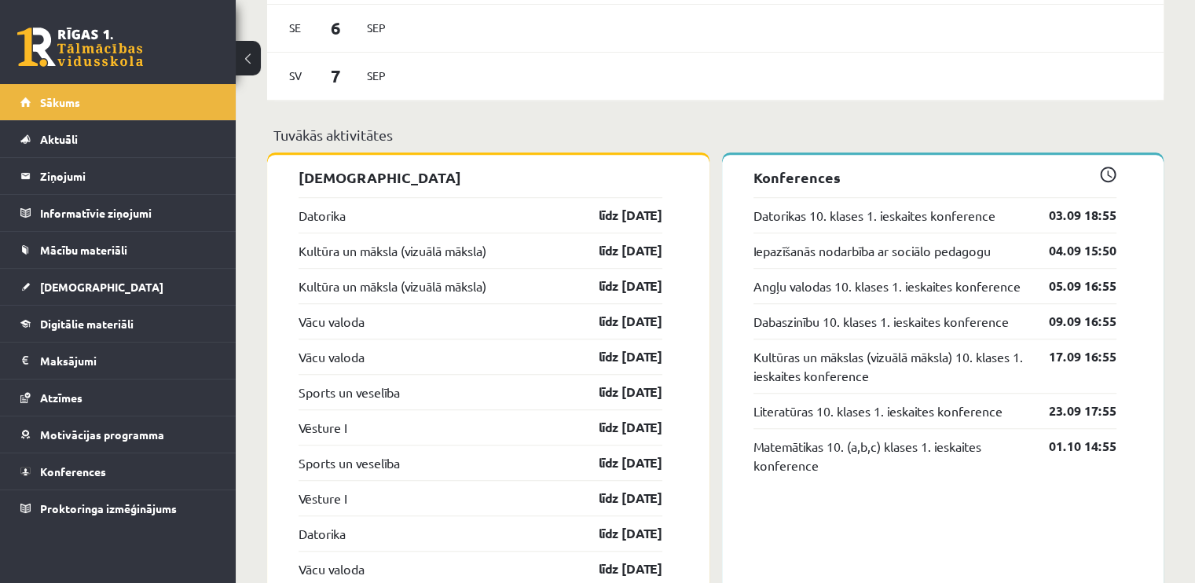
scroll to position [1141, 0]
